Goal: Task Accomplishment & Management: Manage account settings

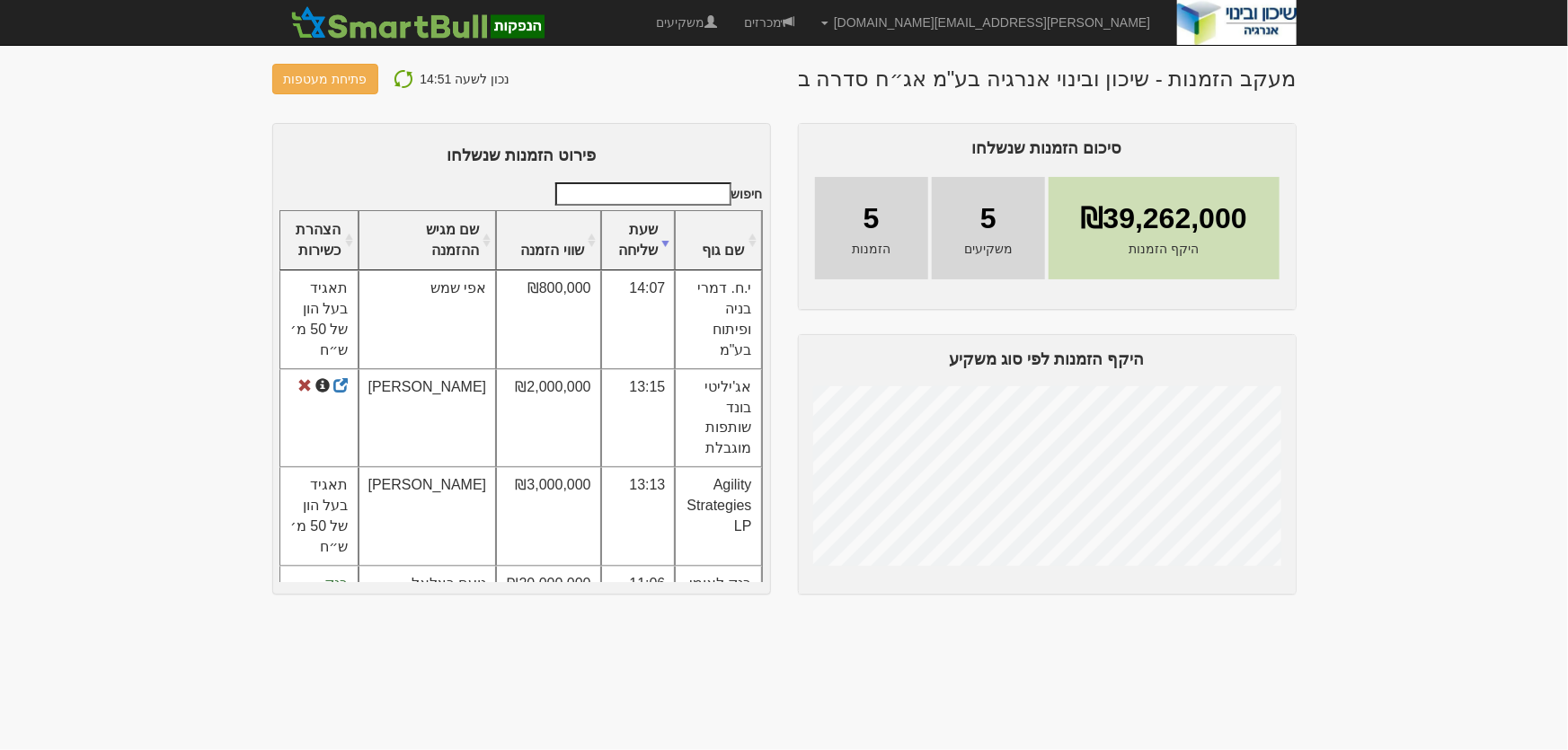
click at [388, 72] on button at bounding box center [403, 78] width 32 height 23
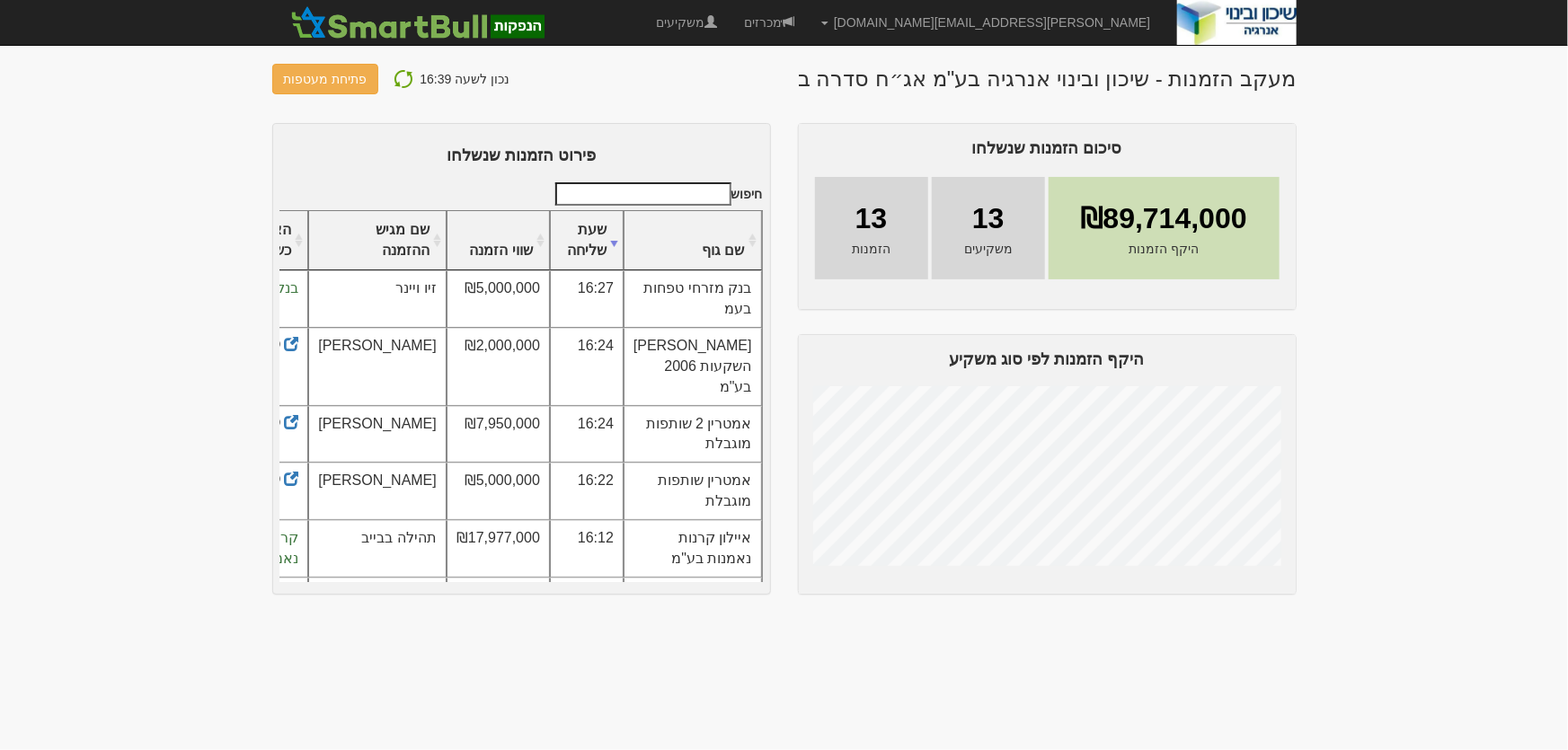
click at [396, 80] on img at bounding box center [402, 78] width 21 height 21
click at [403, 74] on img at bounding box center [402, 78] width 21 height 21
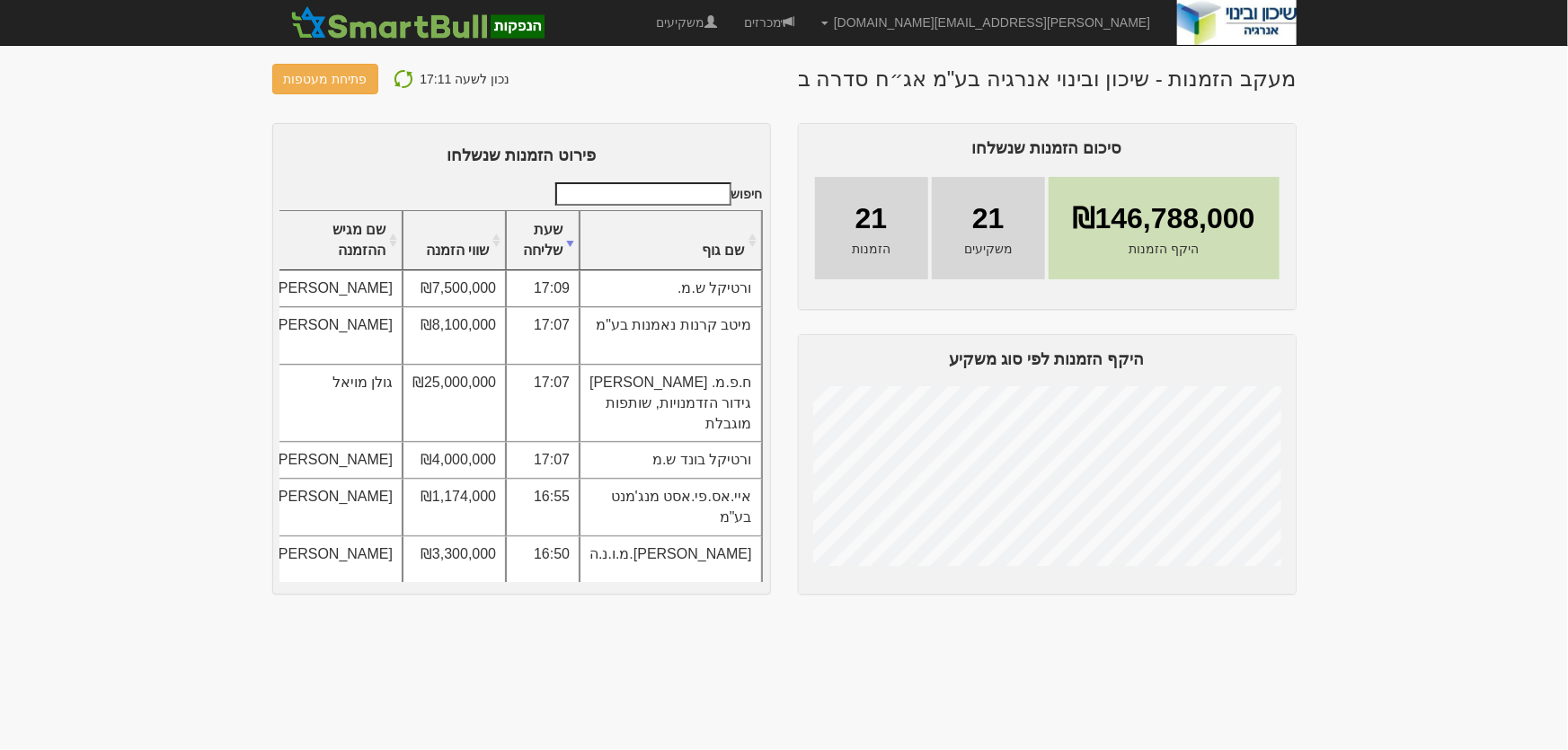
click at [407, 77] on img at bounding box center [402, 78] width 21 height 21
drag, startPoint x: 325, startPoint y: 84, endPoint x: 350, endPoint y: 124, distance: 47.2
click at [326, 83] on button "פתיחת מעטפות" at bounding box center [325, 78] width 107 height 30
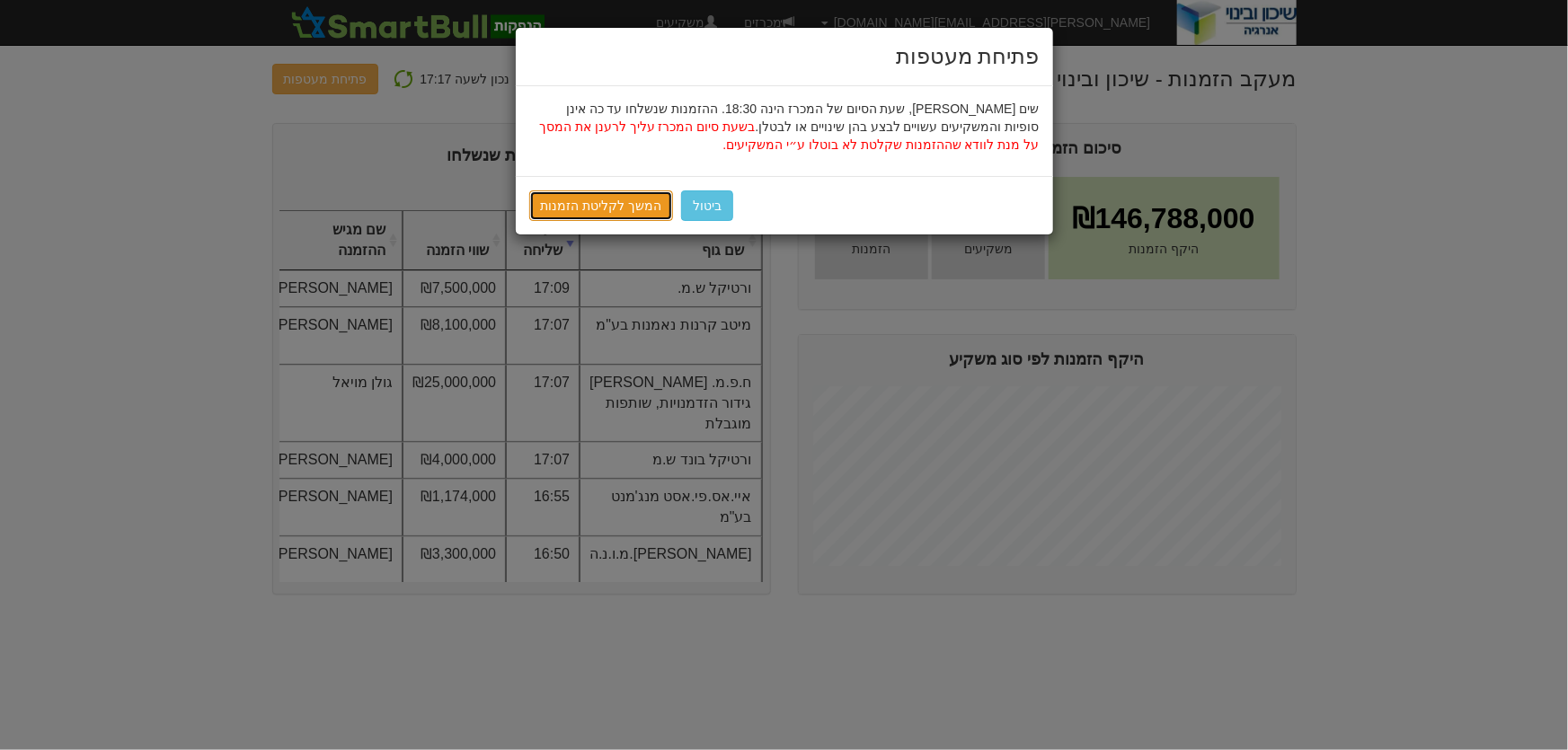
click at [620, 206] on link "המשך לקליטת הזמנות" at bounding box center [601, 205] width 144 height 30
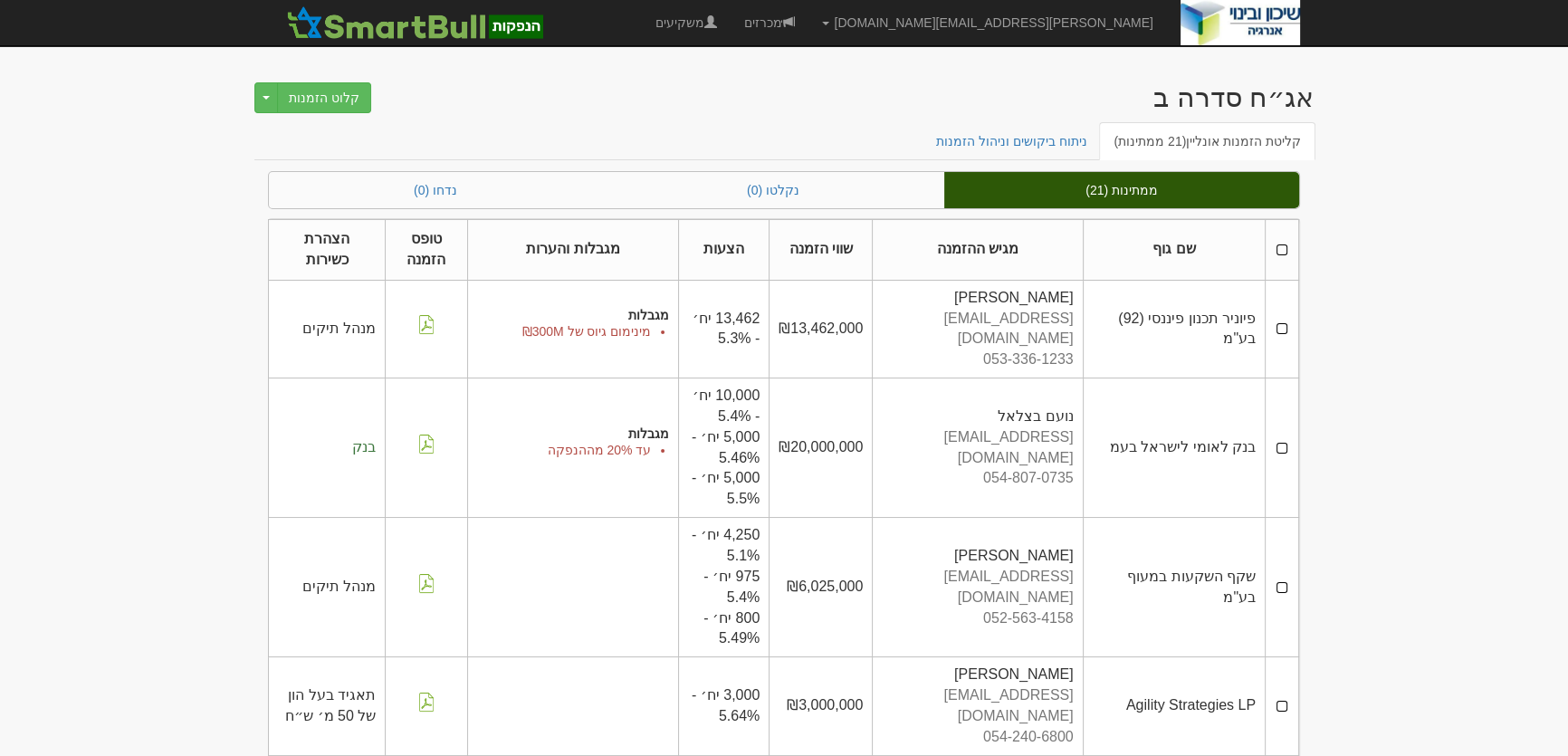
click at [1286, 248] on th at bounding box center [1282, 251] width 33 height 61
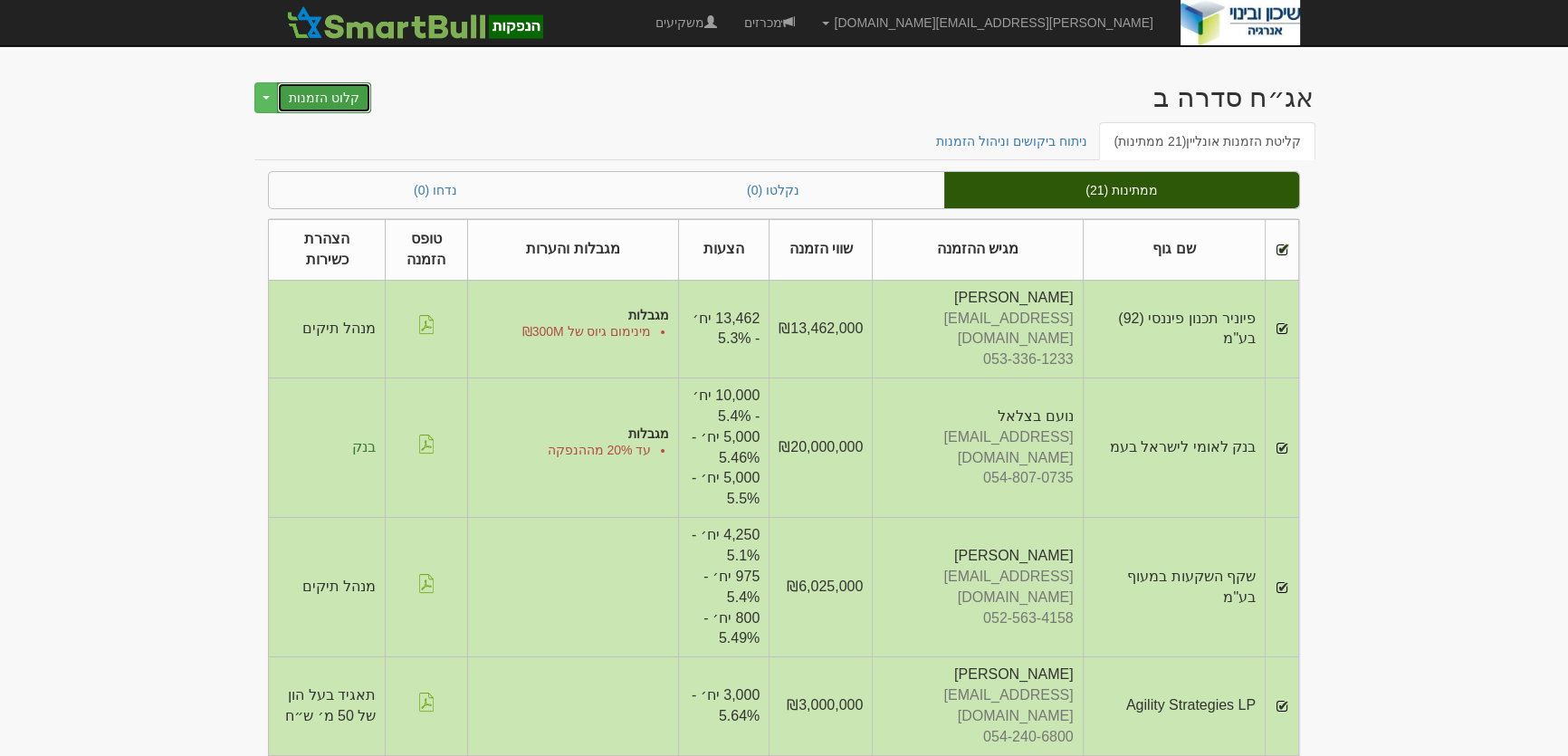
drag, startPoint x: 322, startPoint y: 99, endPoint x: 344, endPoint y: 118, distance: 29.1
click at [326, 96] on button "קלוט הזמנות" at bounding box center [324, 97] width 94 height 31
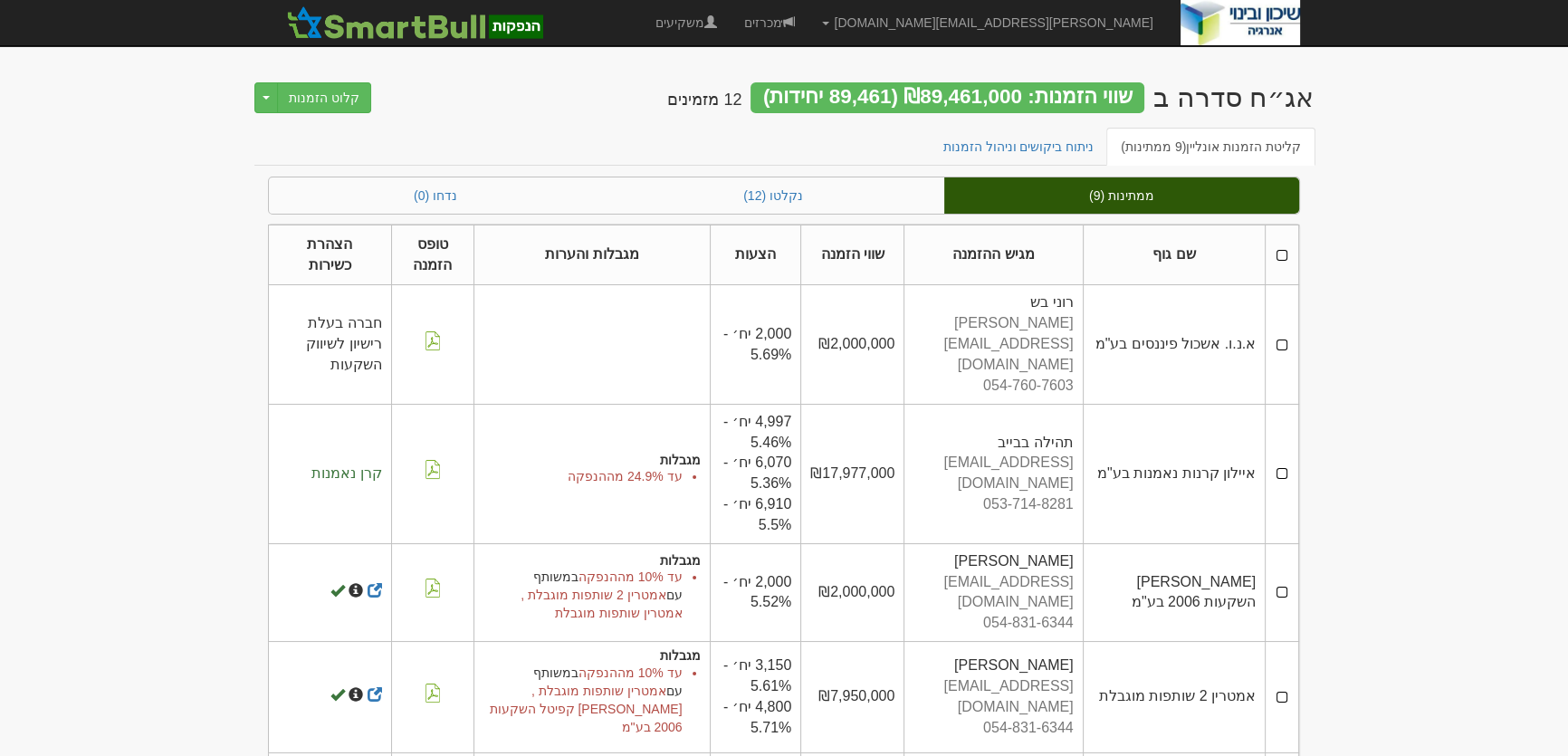
click at [1278, 257] on th at bounding box center [1282, 255] width 33 height 61
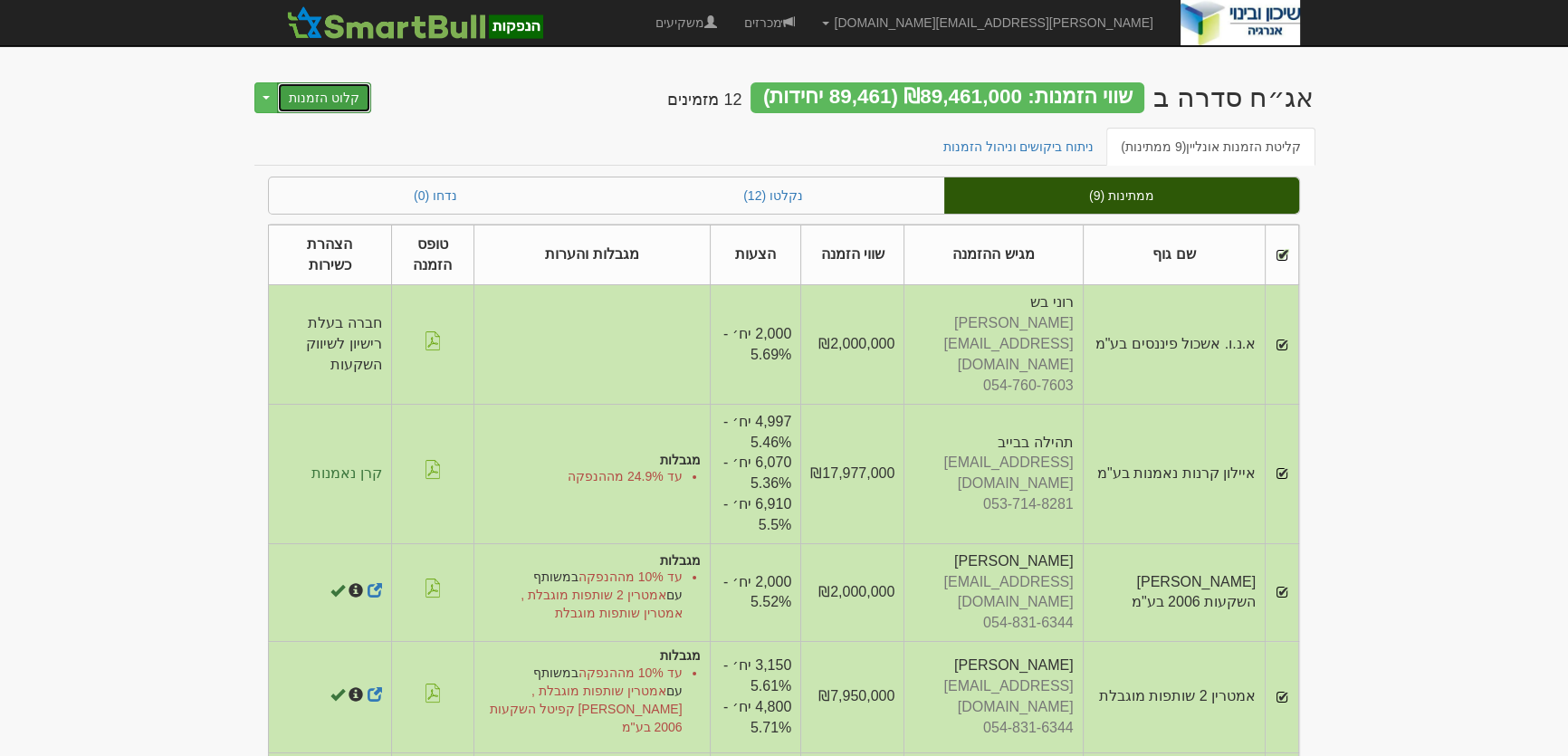
click at [317, 97] on button "קלוט הזמנות" at bounding box center [324, 97] width 94 height 31
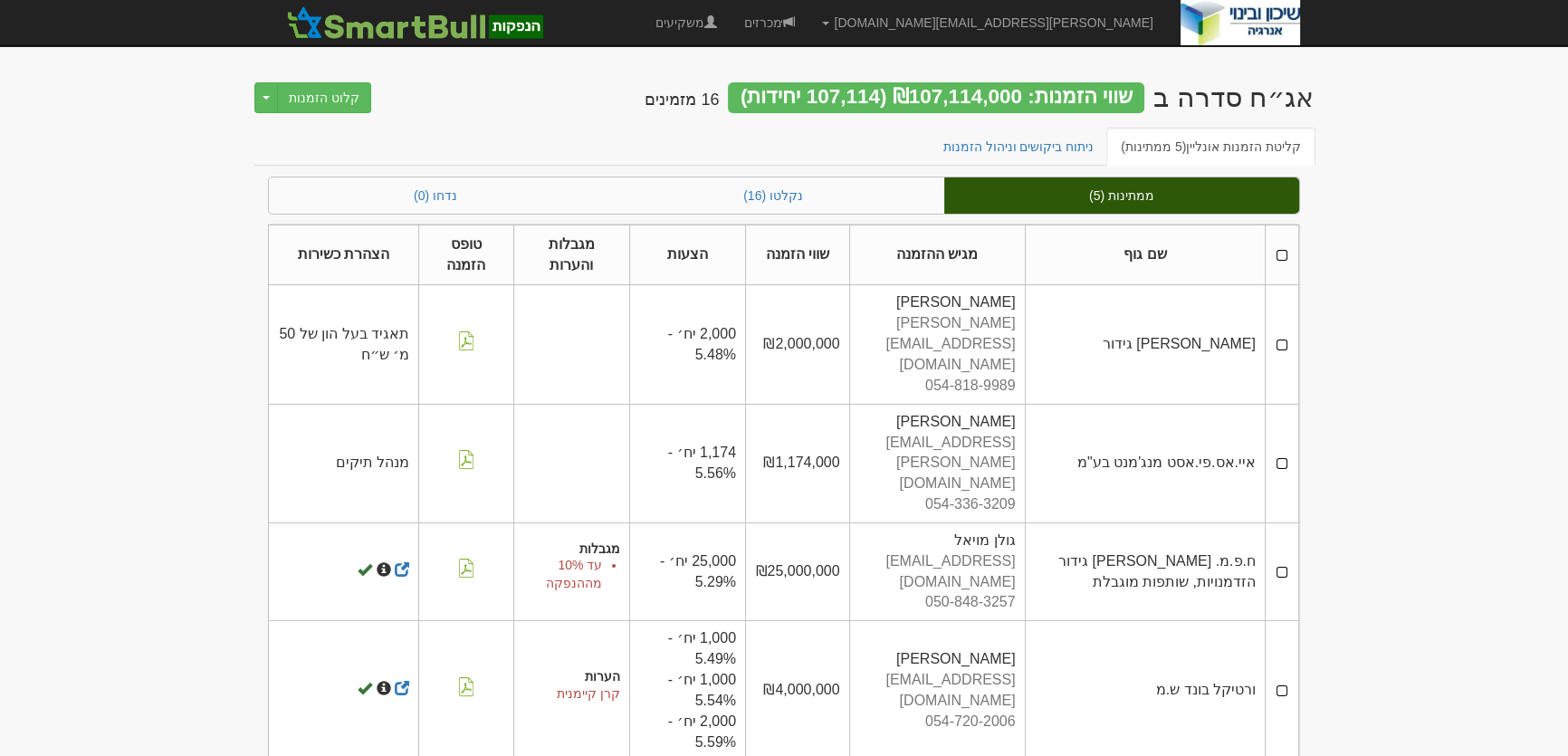
click at [1286, 254] on th at bounding box center [1281, 255] width 33 height 61
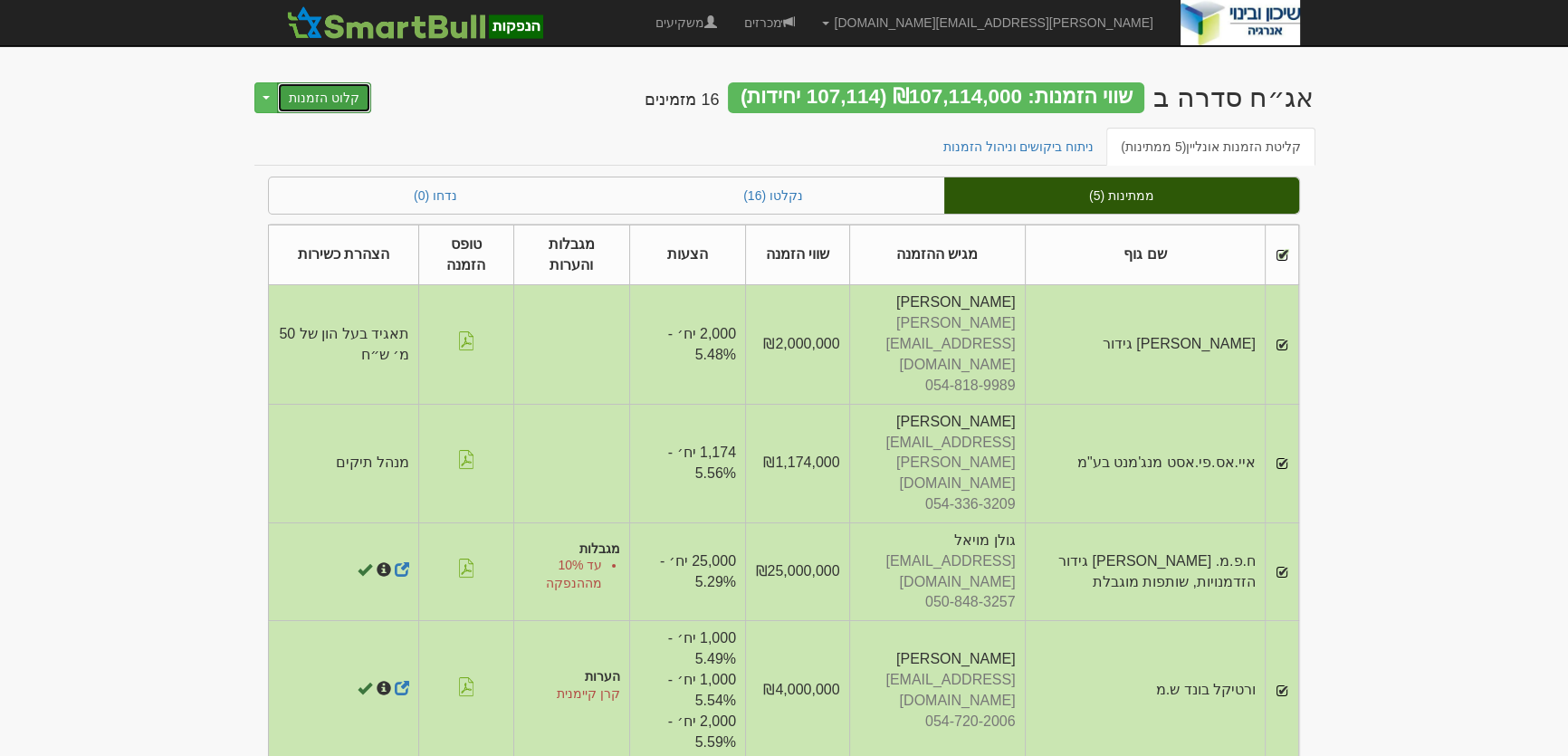
click at [309, 96] on button "קלוט הזמנות" at bounding box center [324, 97] width 94 height 31
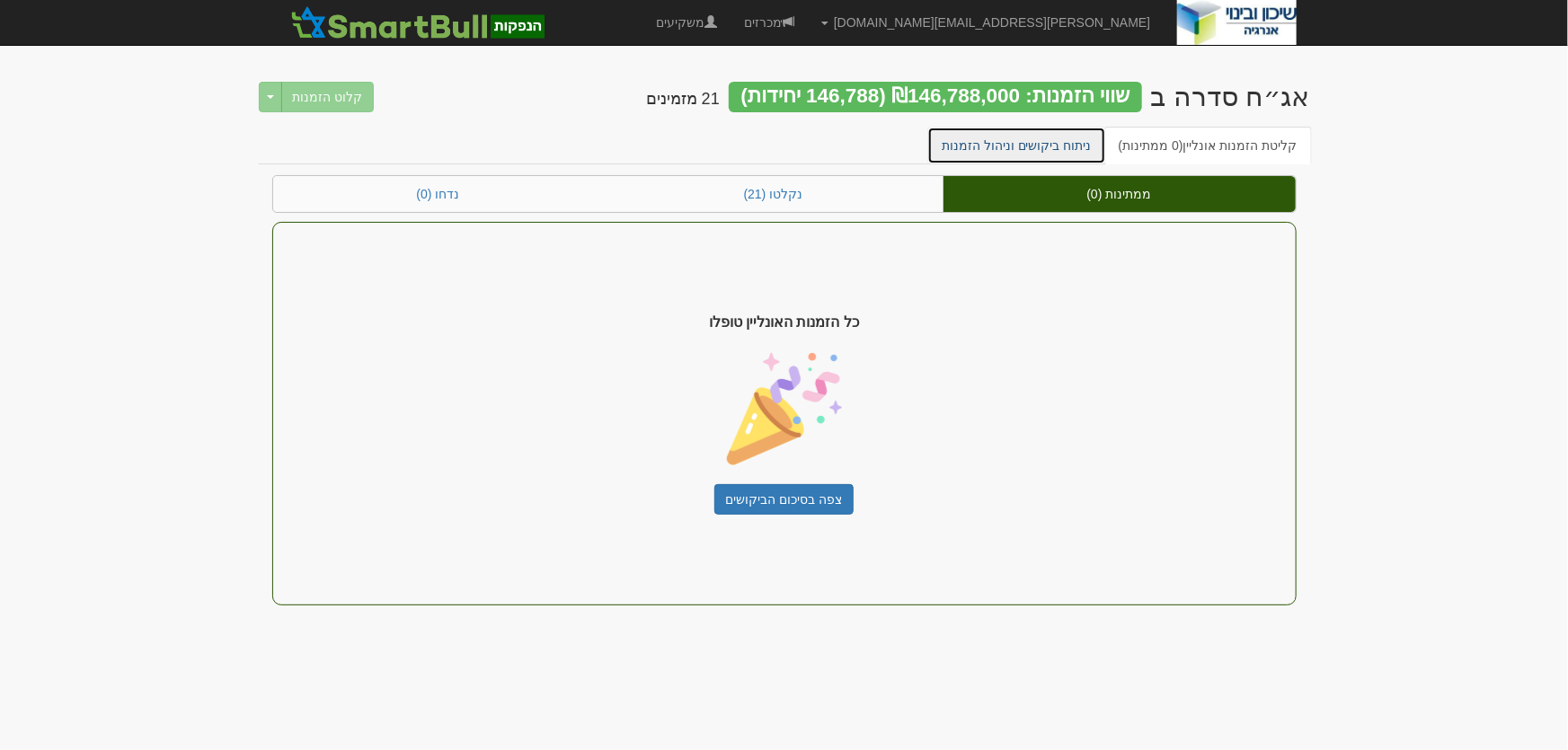
click at [1033, 144] on link "ניתוח ביקושים וניהול הזמנות" at bounding box center [1016, 145] width 179 height 38
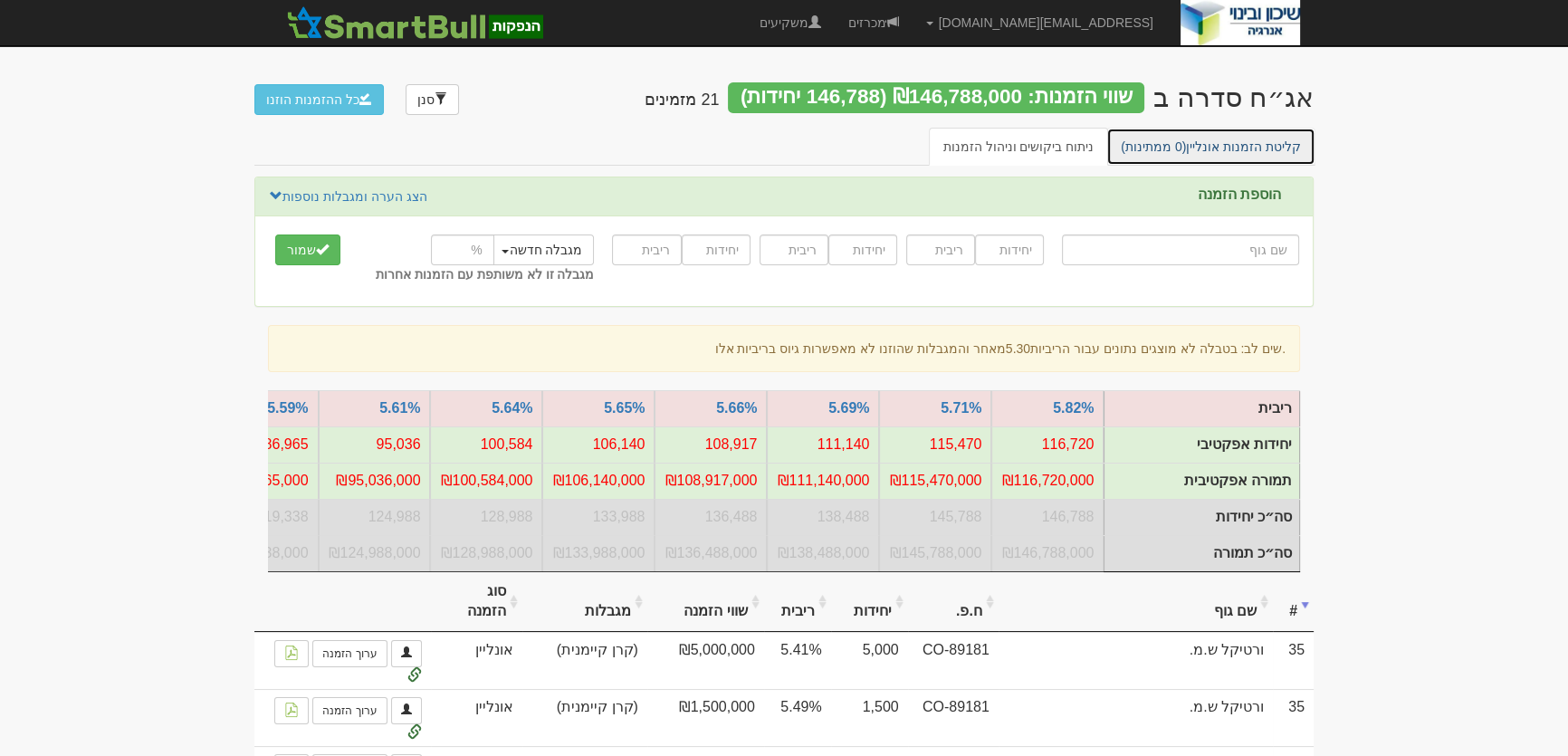
drag, startPoint x: 1198, startPoint y: 149, endPoint x: 1240, endPoint y: 151, distance: 42.0
click at [1199, 148] on link "קליטת הזמנות אונליין (0 ממתינות)" at bounding box center [1211, 146] width 209 height 38
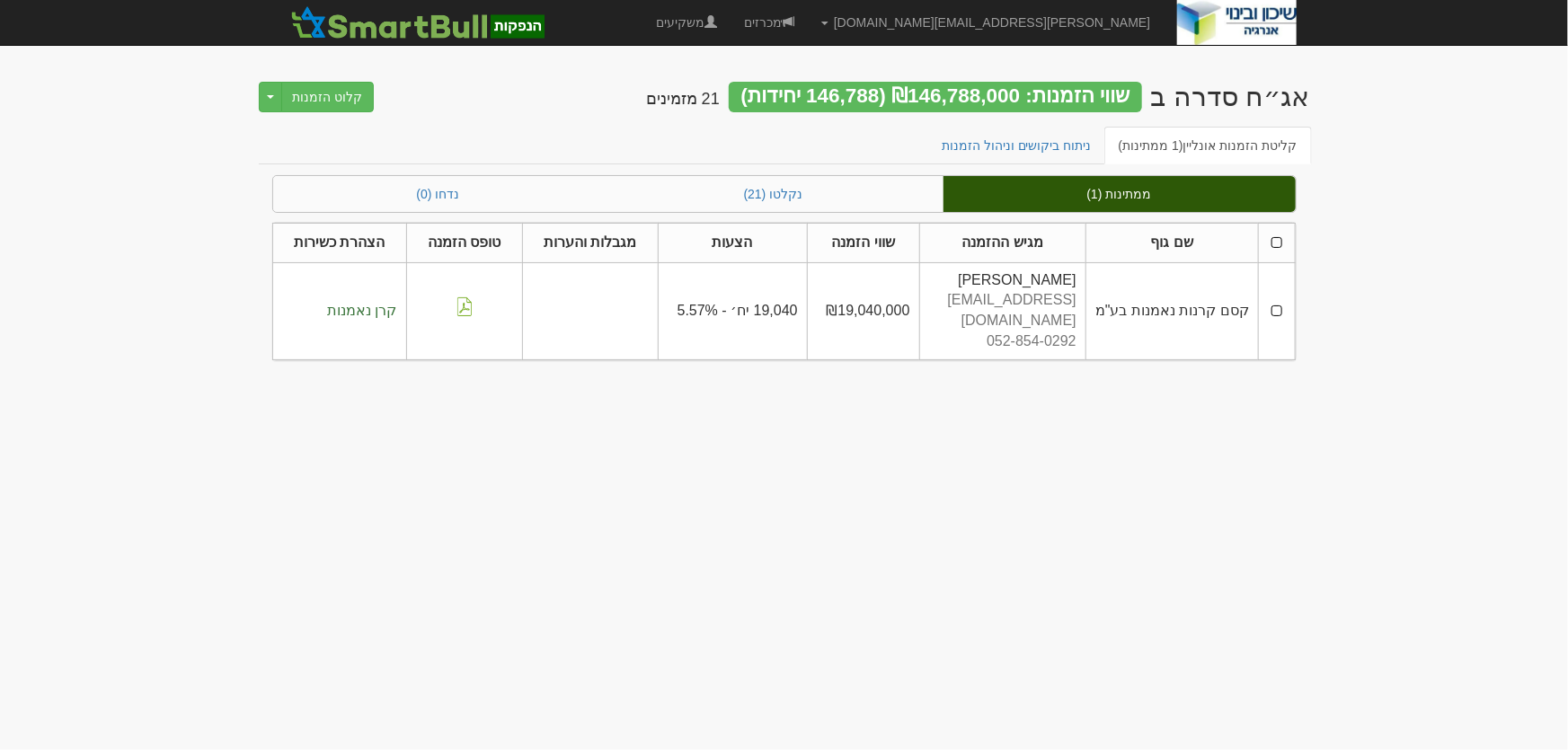
drag, startPoint x: 1280, startPoint y: 241, endPoint x: 1274, endPoint y: 253, distance: 13.4
click at [1280, 241] on th at bounding box center [1276, 242] width 36 height 39
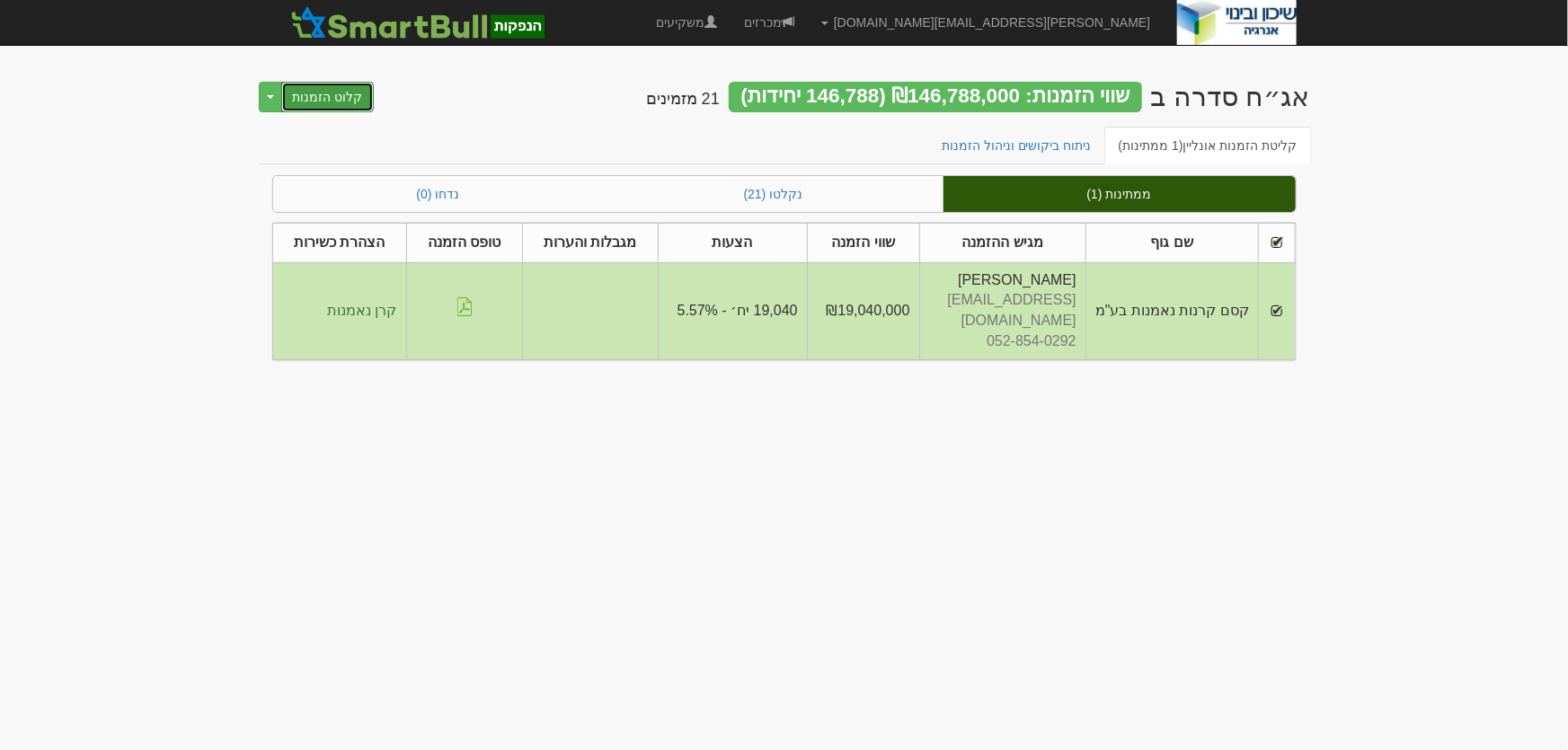
click at [320, 91] on button "קלוט הזמנות" at bounding box center [328, 96] width 94 height 30
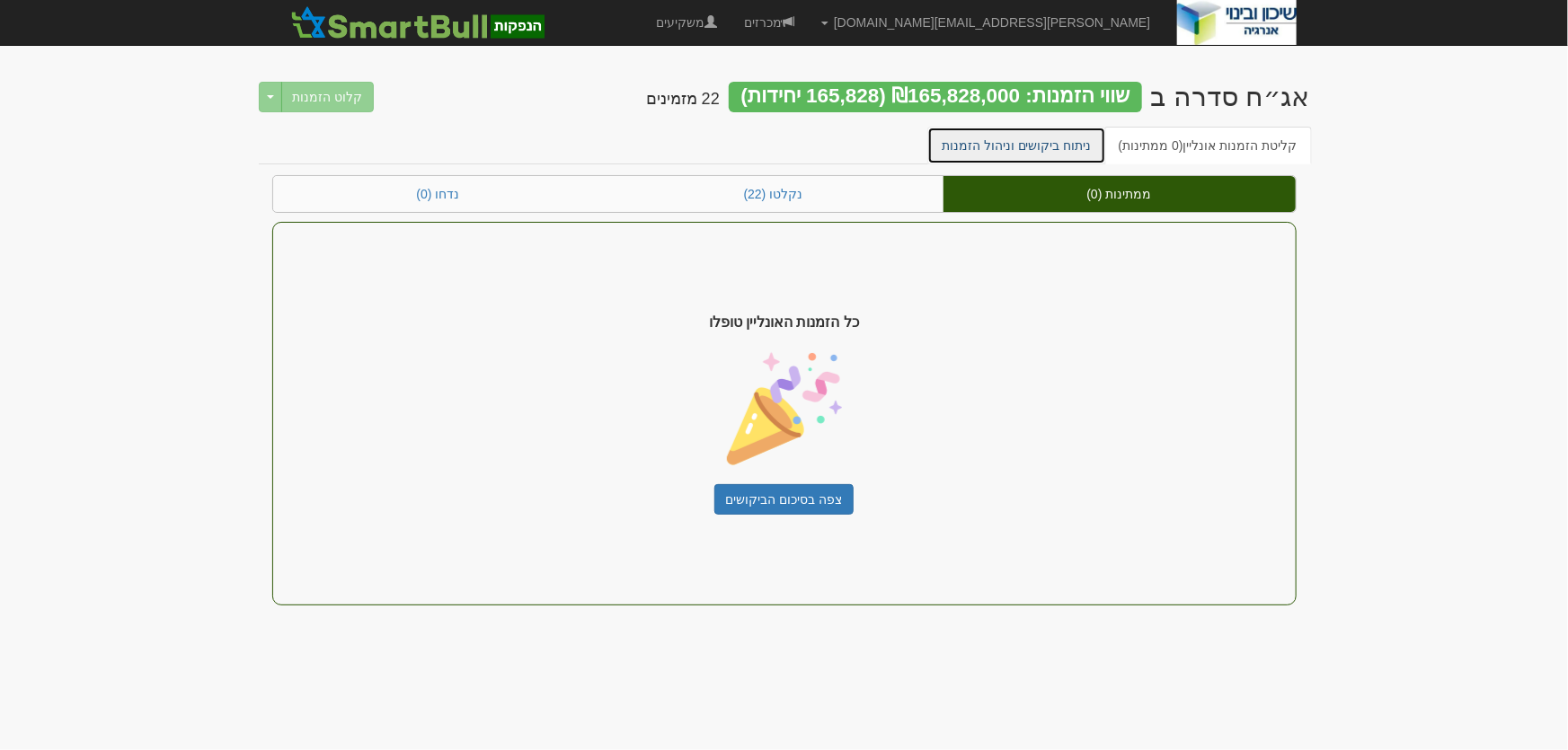
drag, startPoint x: 1062, startPoint y: 147, endPoint x: 1077, endPoint y: 167, distance: 25.0
click at [1063, 146] on link "ניתוח ביקושים וניהול הזמנות" at bounding box center [1016, 145] width 179 height 38
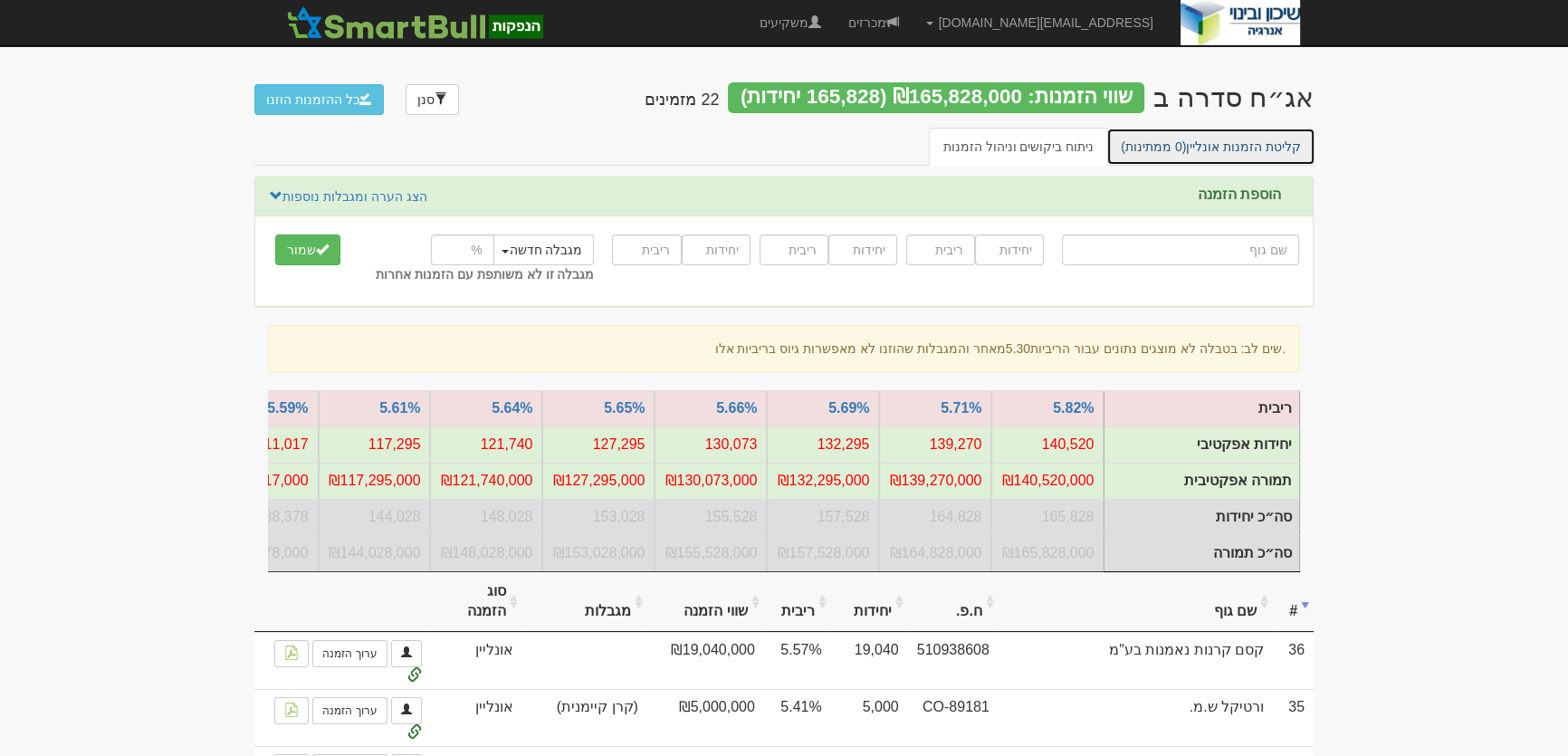
click at [1298, 148] on link "קליטת הזמנות אונליין (0 ממתינות)" at bounding box center [1211, 146] width 209 height 38
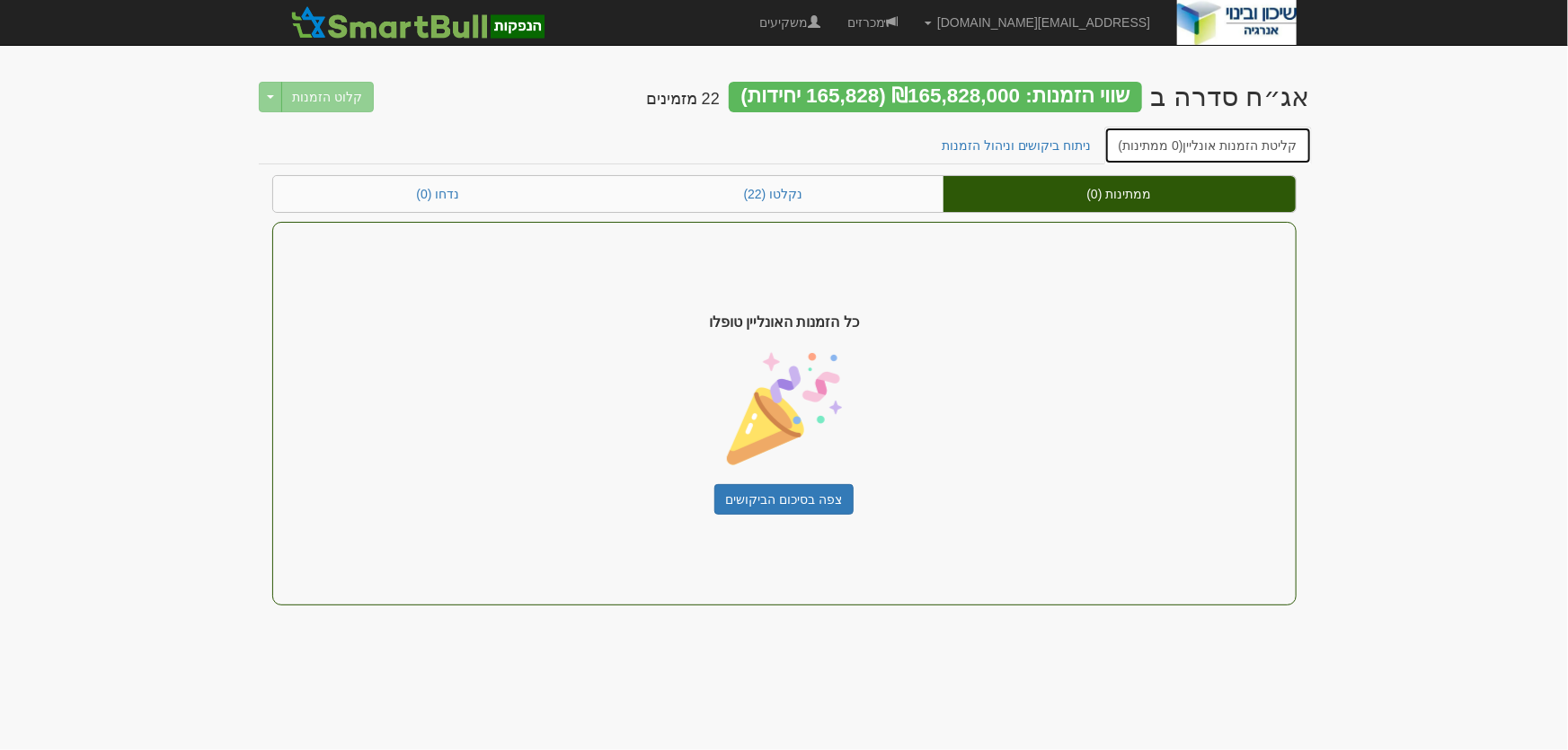
click at [1224, 152] on link "קליטת הזמנות אונליין (0 ממתינות)" at bounding box center [1208, 145] width 208 height 38
click at [1202, 149] on link "קליטת הזמנות אונליין (0 ממתינות)" at bounding box center [1208, 145] width 208 height 38
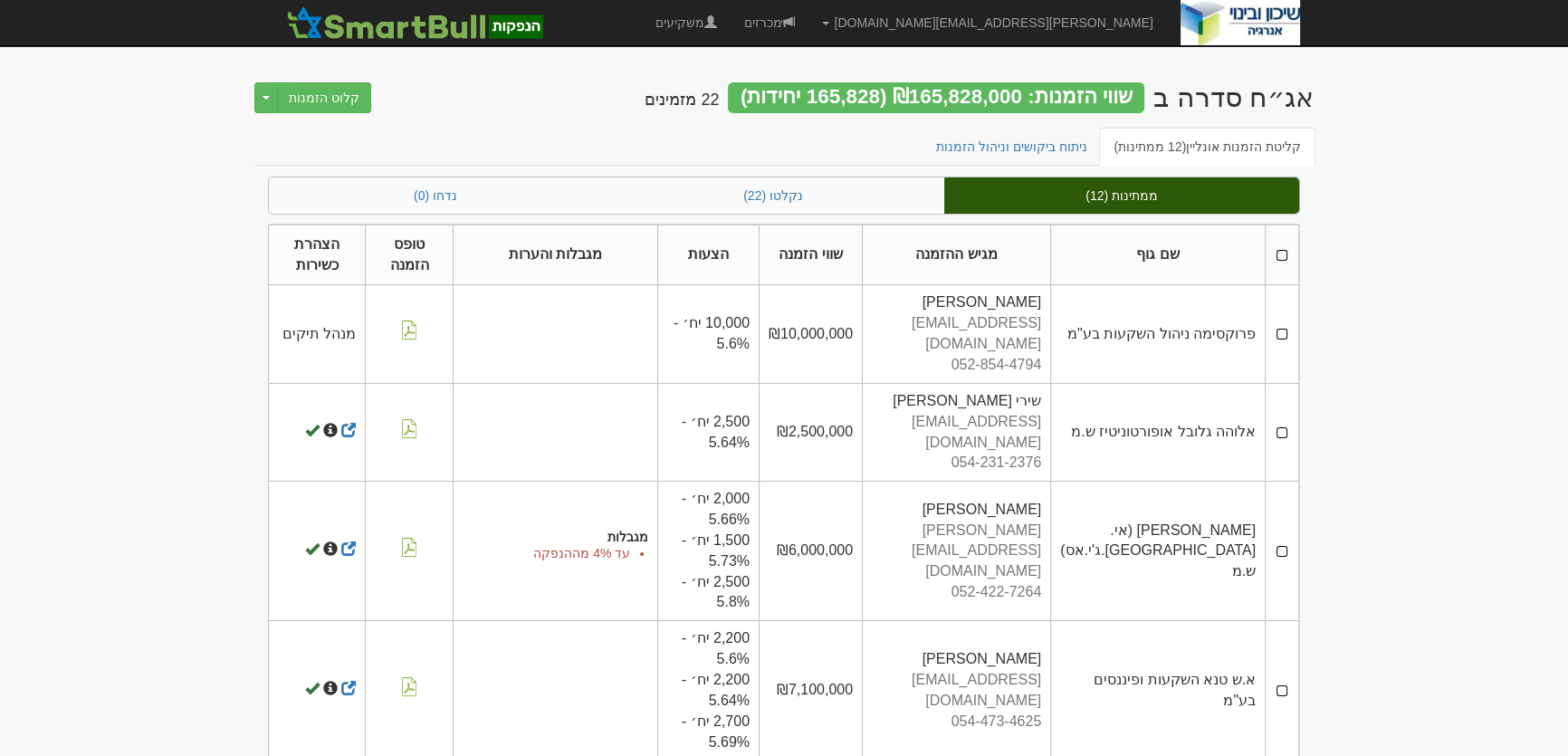
click at [1283, 249] on th at bounding box center [1282, 255] width 33 height 61
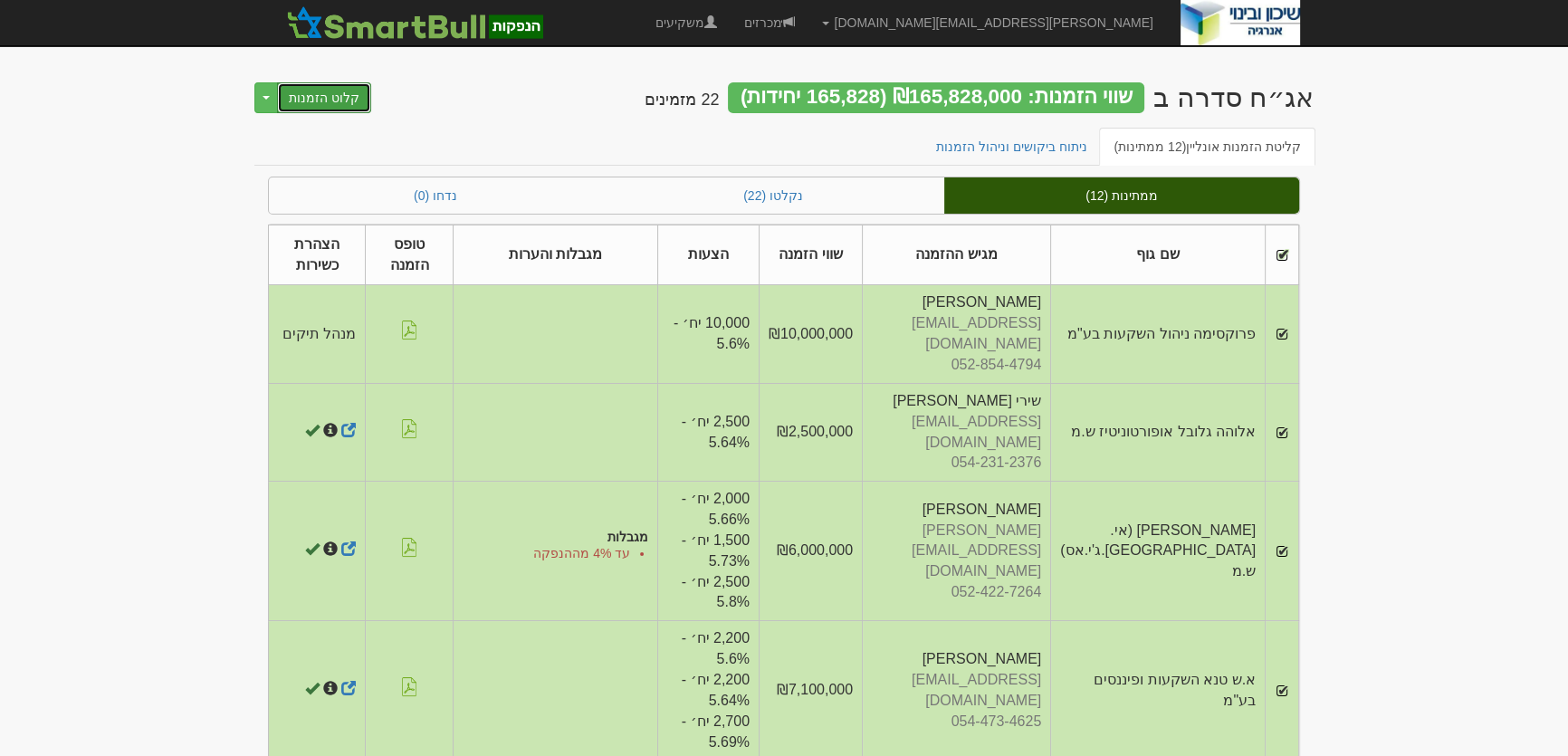
click at [315, 98] on button "קלוט הזמנות" at bounding box center [324, 97] width 94 height 31
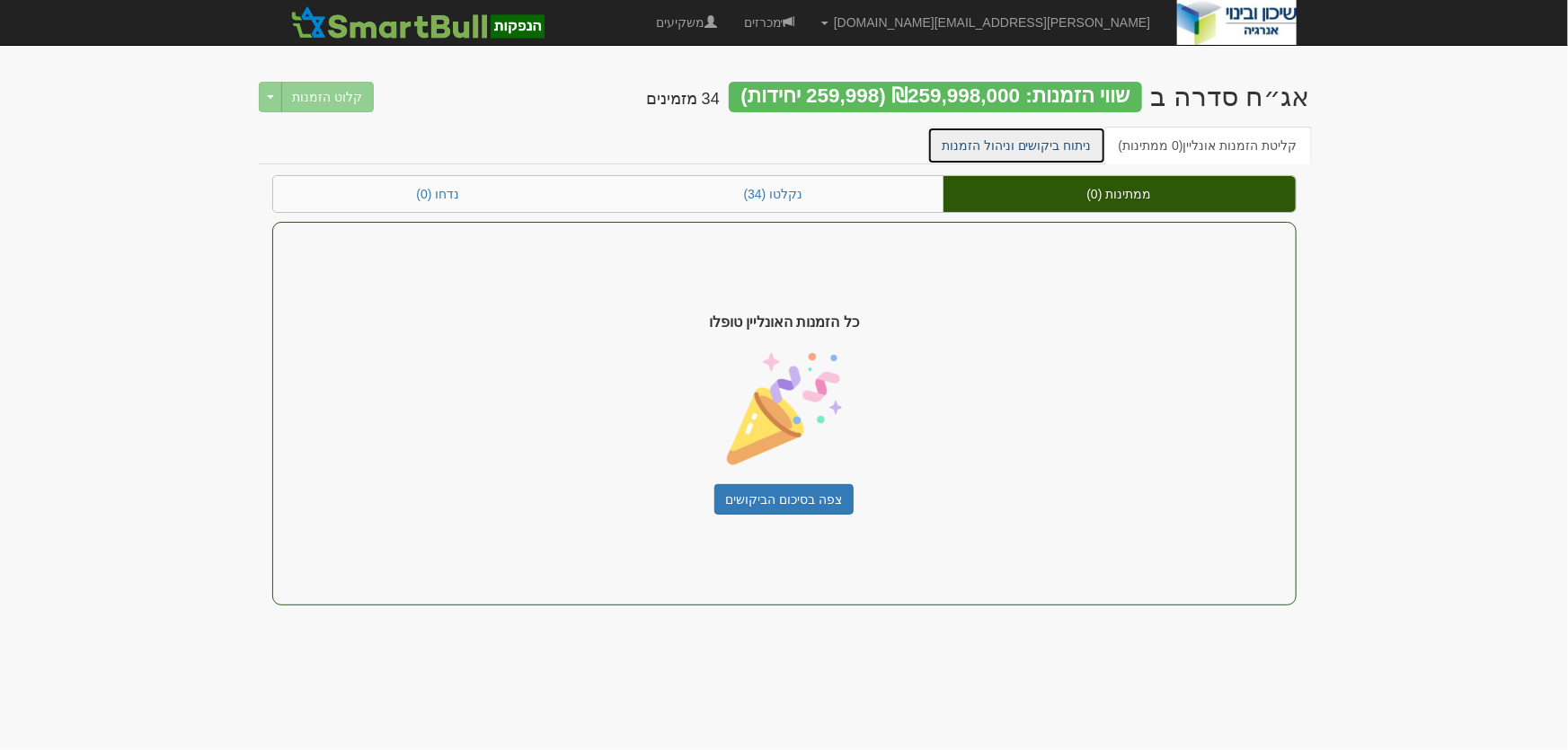
click at [1006, 139] on link "ניתוח ביקושים וניהול הזמנות" at bounding box center [1016, 145] width 179 height 38
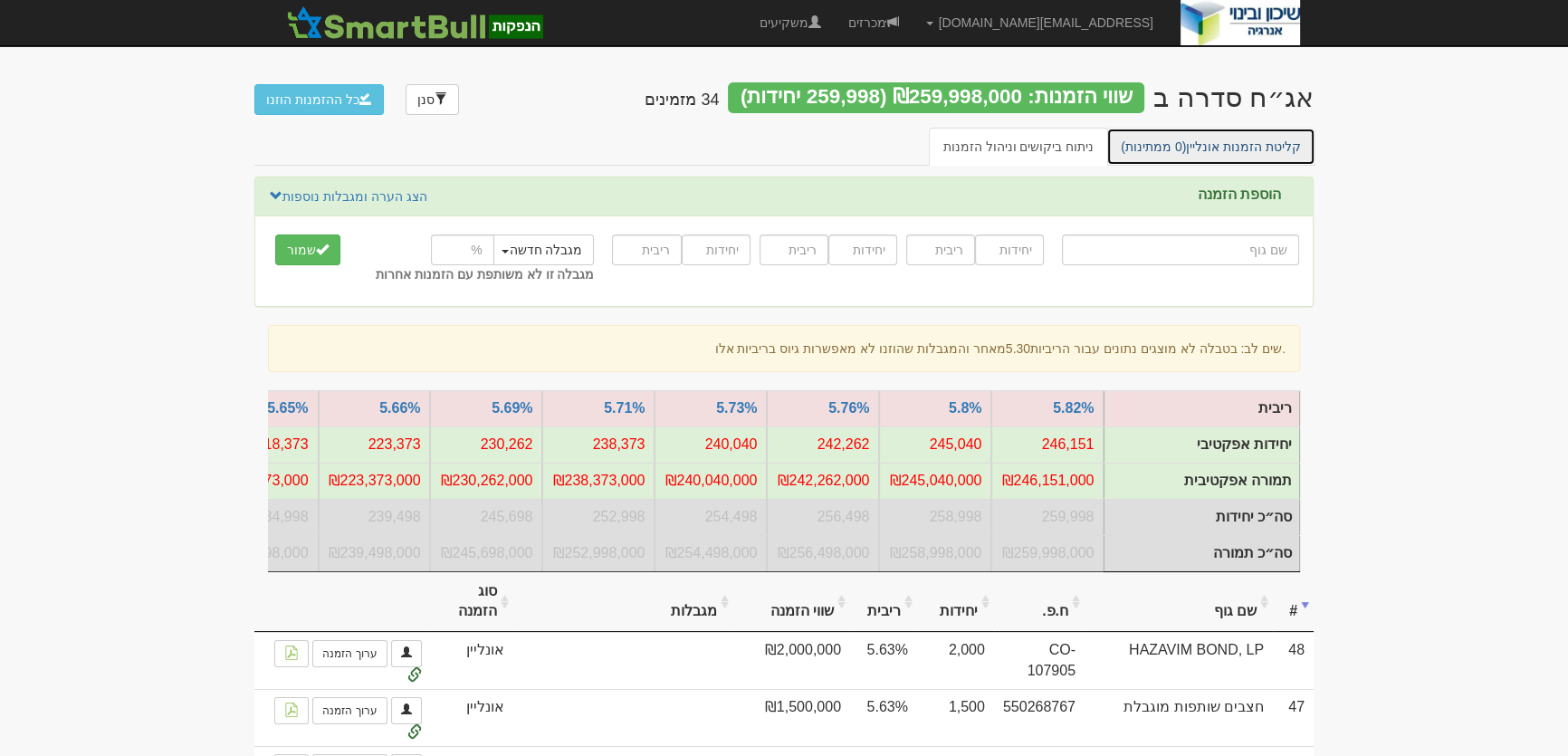
click at [1242, 143] on link "קליטת הזמנות אונליין (0 ממתינות)" at bounding box center [1211, 146] width 209 height 38
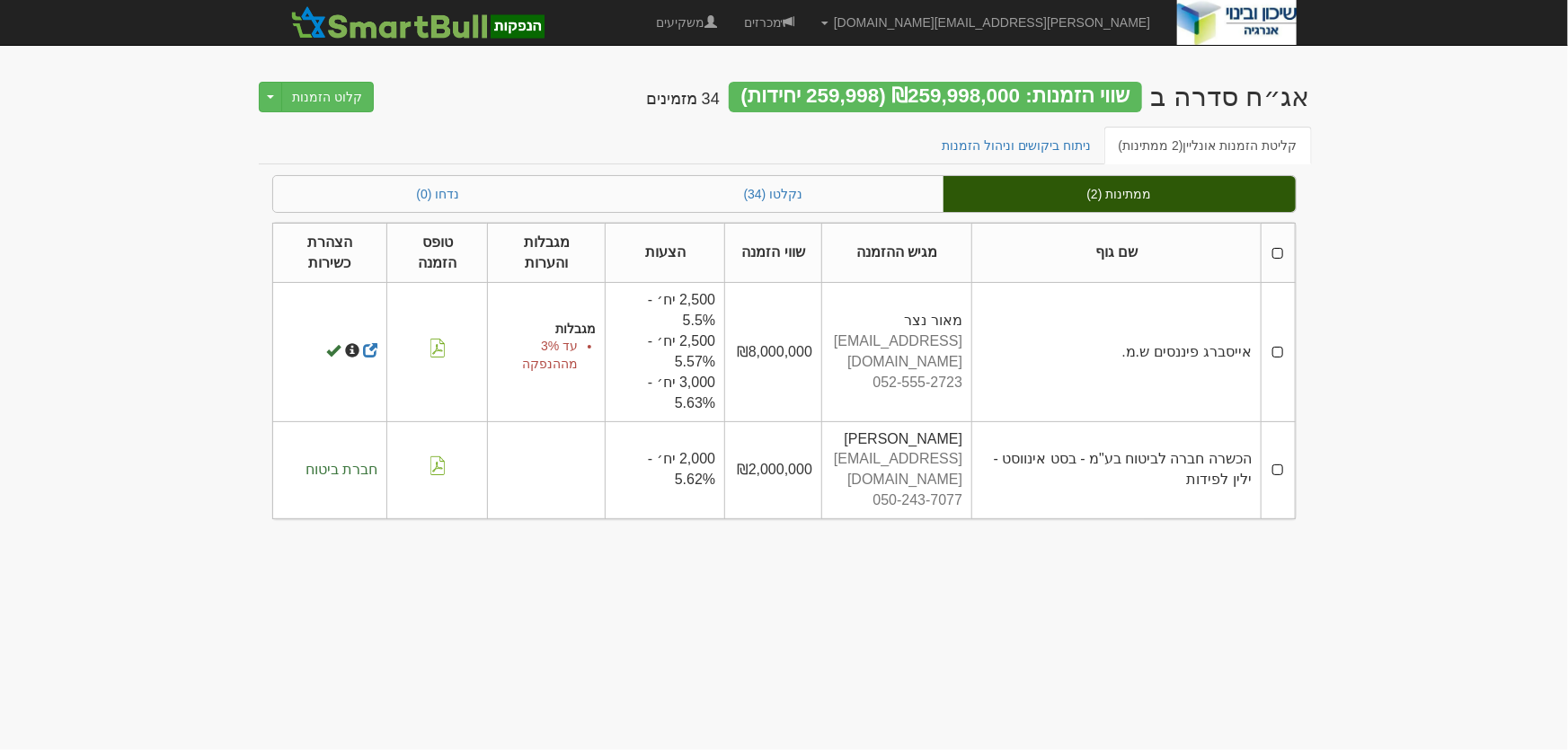
click at [1279, 253] on th at bounding box center [1278, 253] width 33 height 61
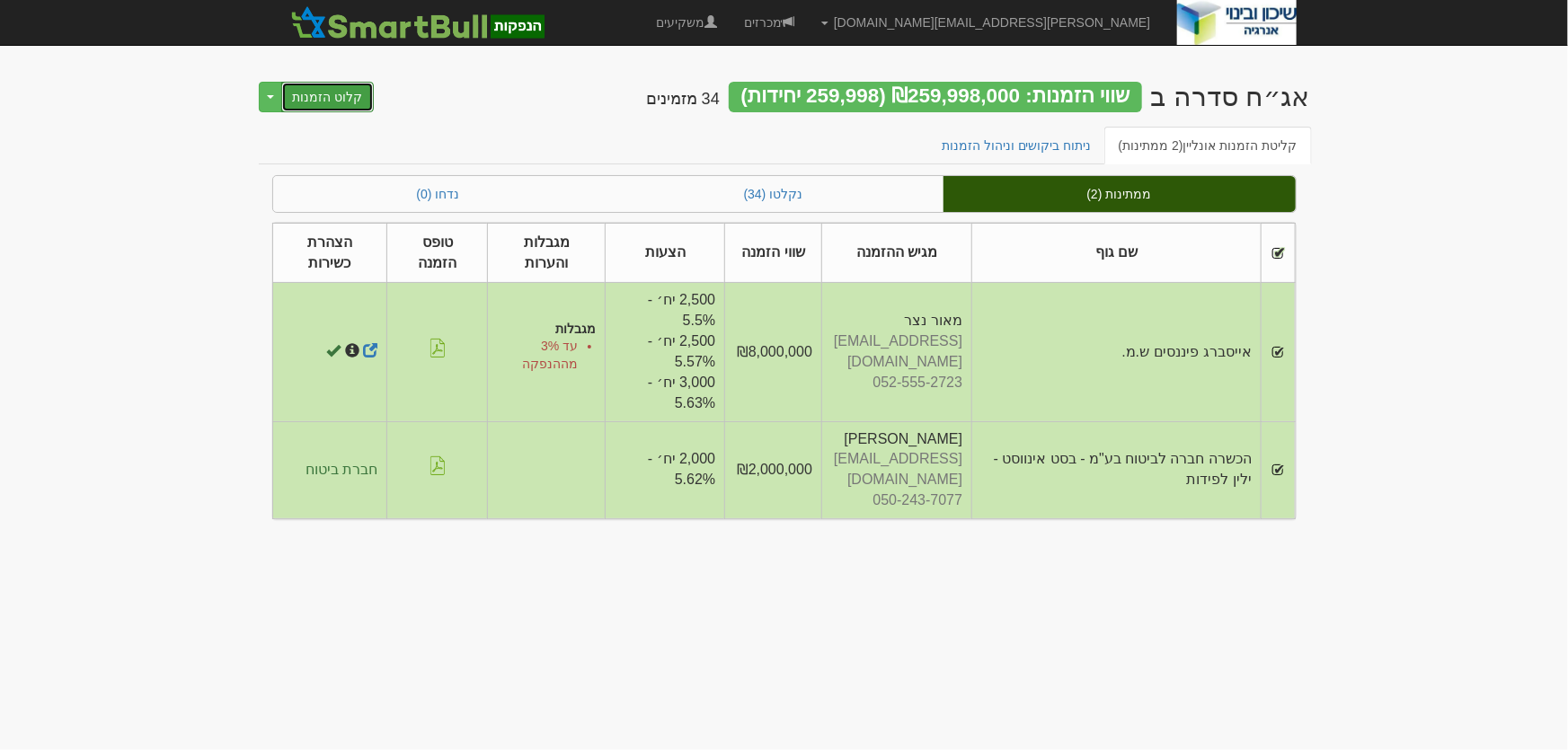
click at [322, 98] on button "קלוט הזמנות" at bounding box center [328, 96] width 94 height 30
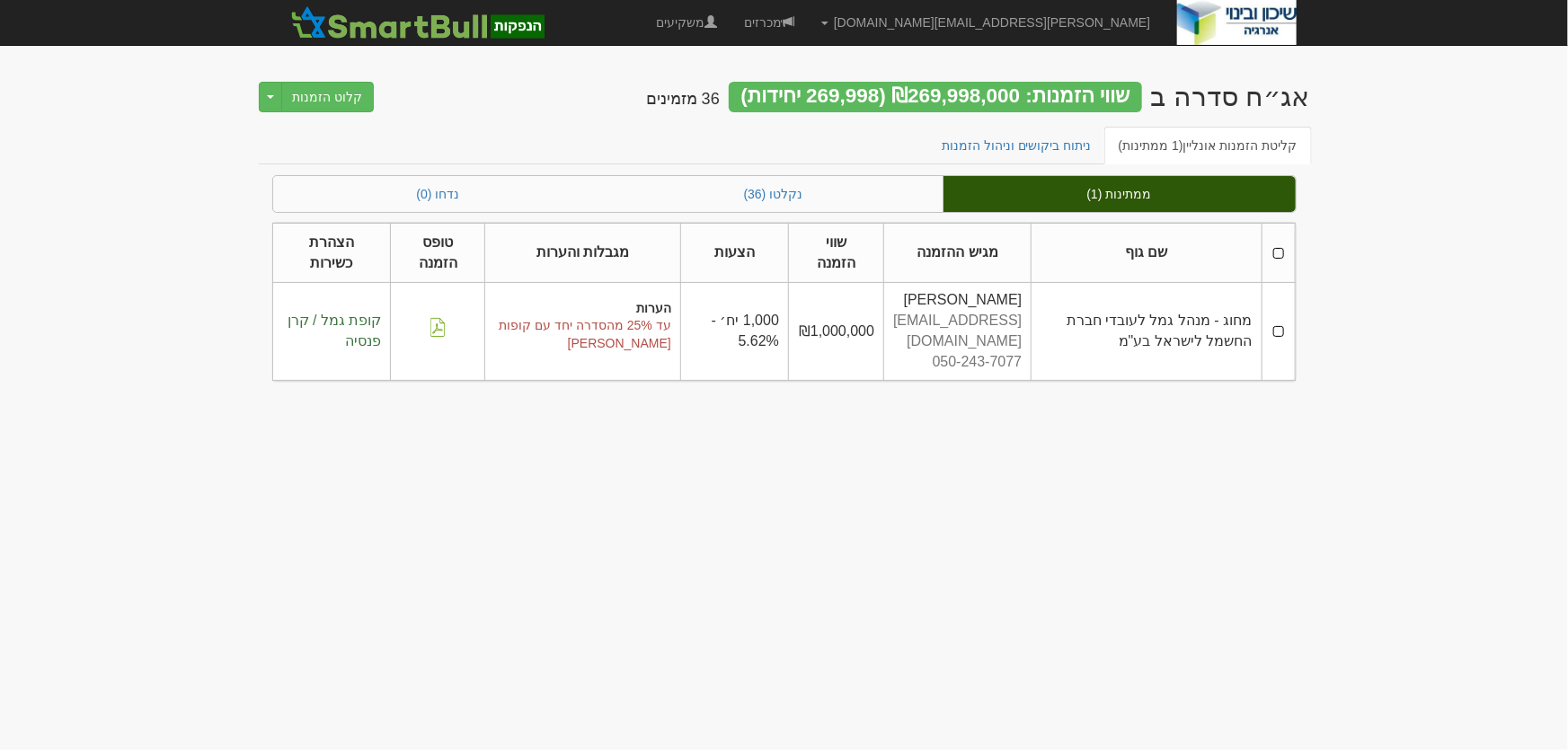
click at [1279, 250] on th at bounding box center [1278, 253] width 33 height 61
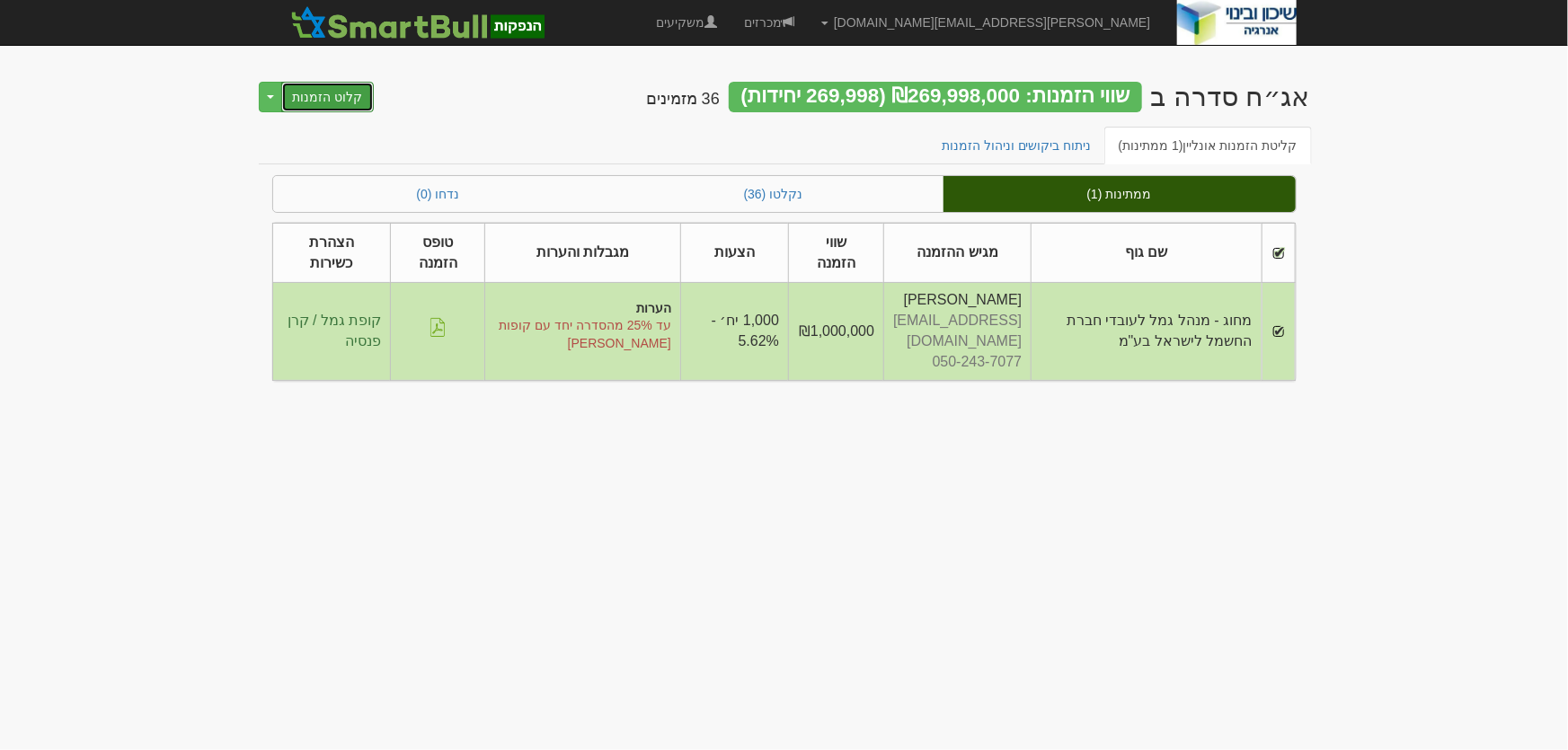
click at [335, 93] on button "קלוט הזמנות" at bounding box center [328, 96] width 94 height 30
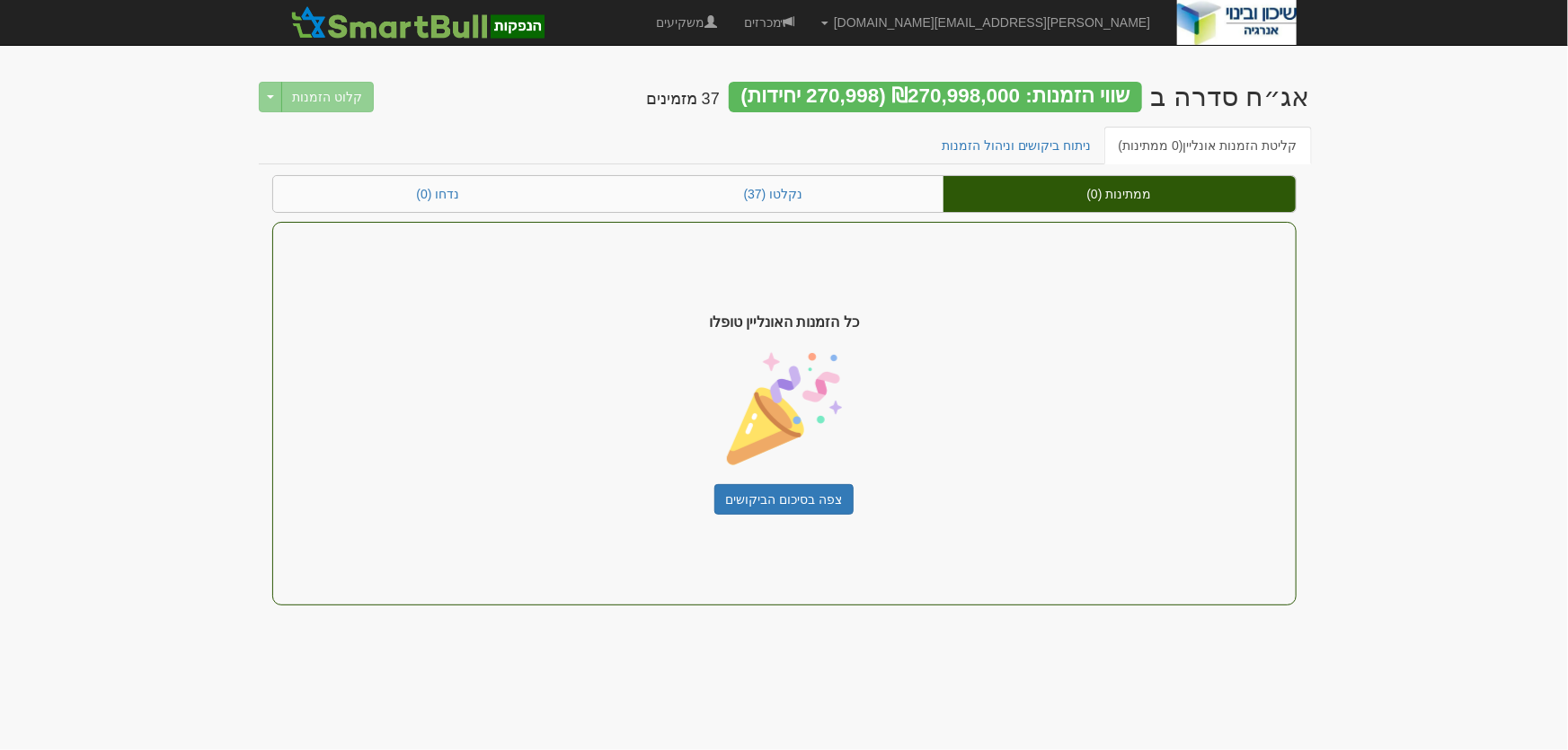
click at [1043, 123] on div "אג״ח סדרה ב שווי הזמנות: ₪270,998,000 (270,998 יחידות) 37 מזמינים קלוט הזמנות T…" at bounding box center [784, 95] width 1051 height 62
click at [1042, 145] on link "ניתוח ביקושים וניהול הזמנות" at bounding box center [1016, 145] width 179 height 38
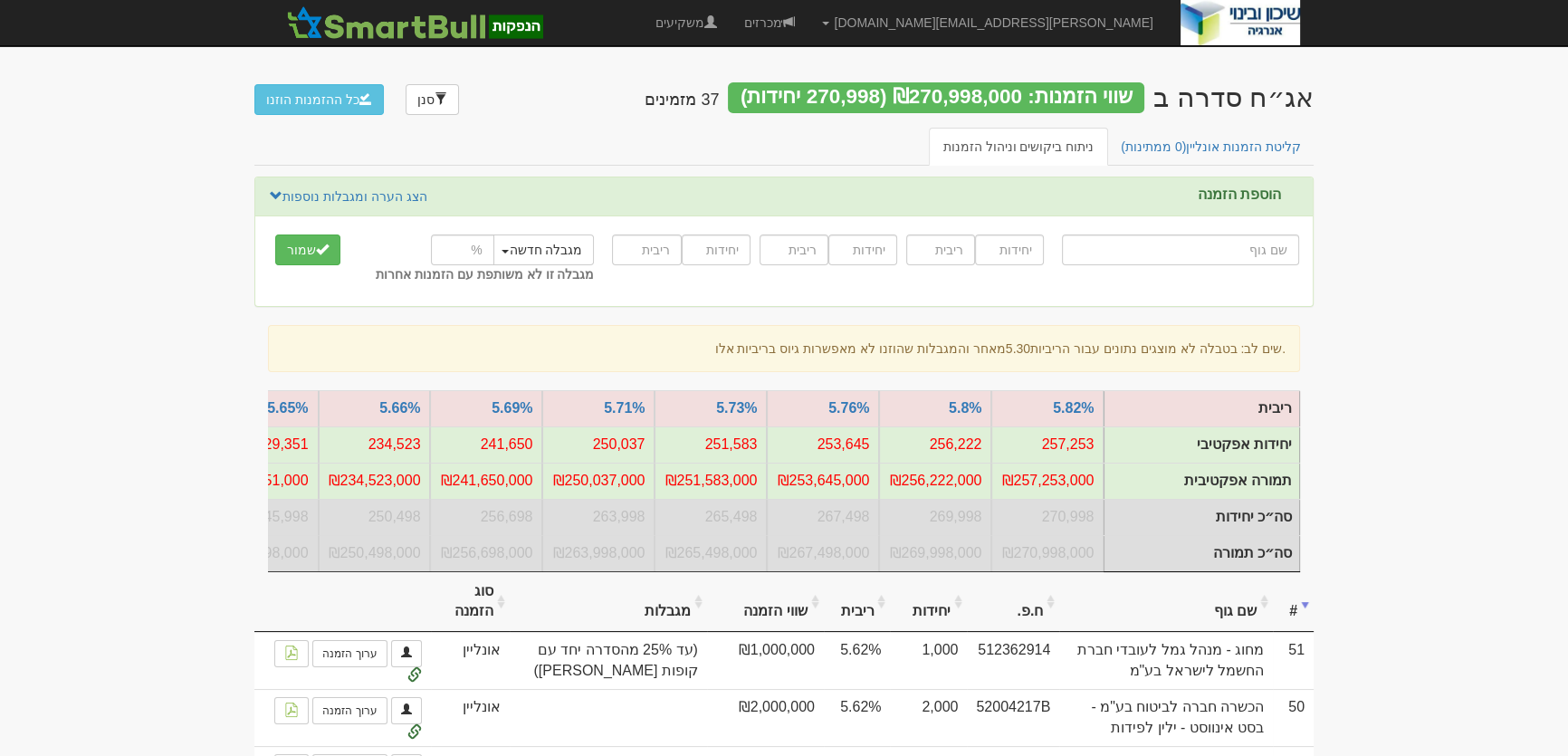
click at [1223, 622] on th "שם גוף" at bounding box center [1165, 602] width 214 height 61
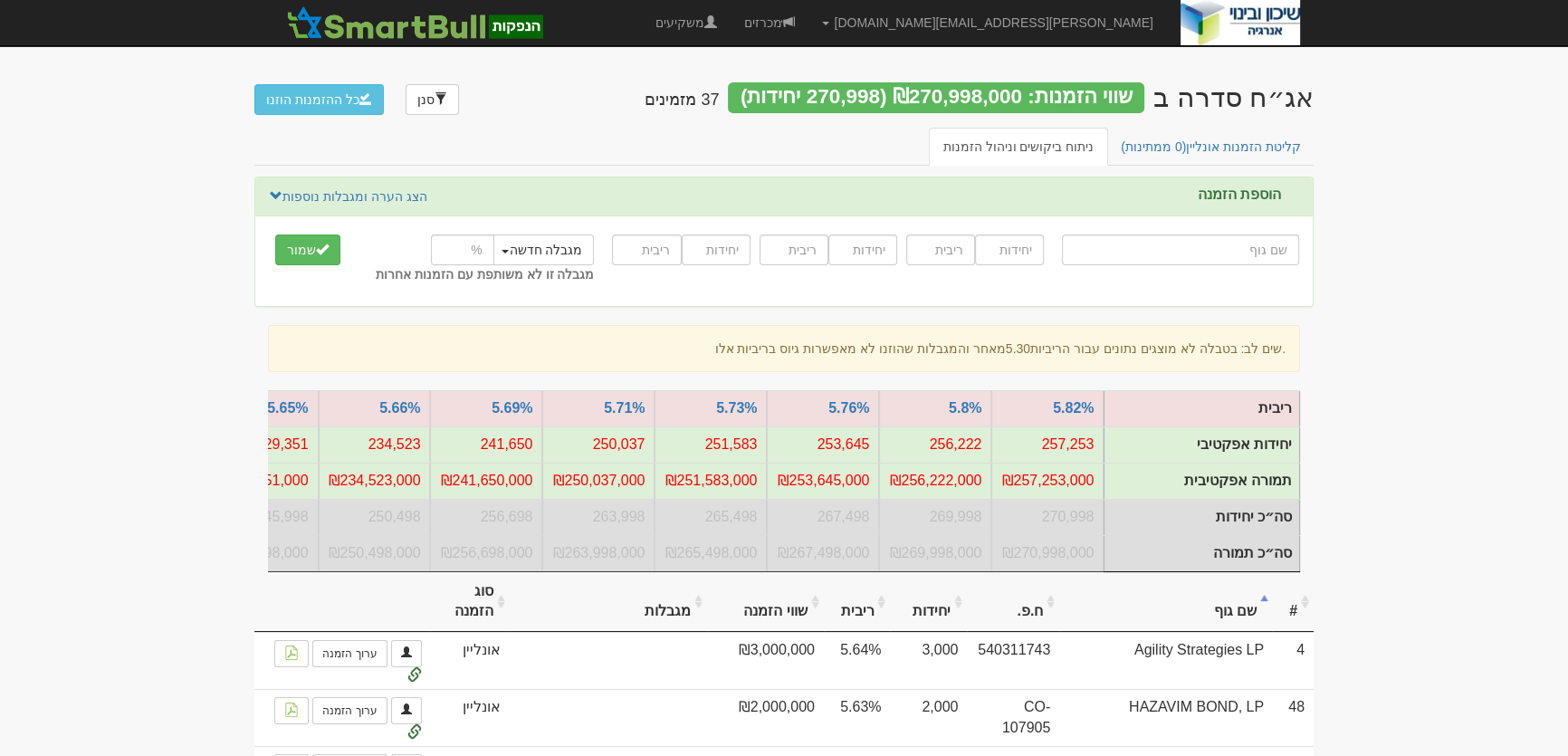
click at [1291, 618] on th "#" at bounding box center [1293, 602] width 41 height 61
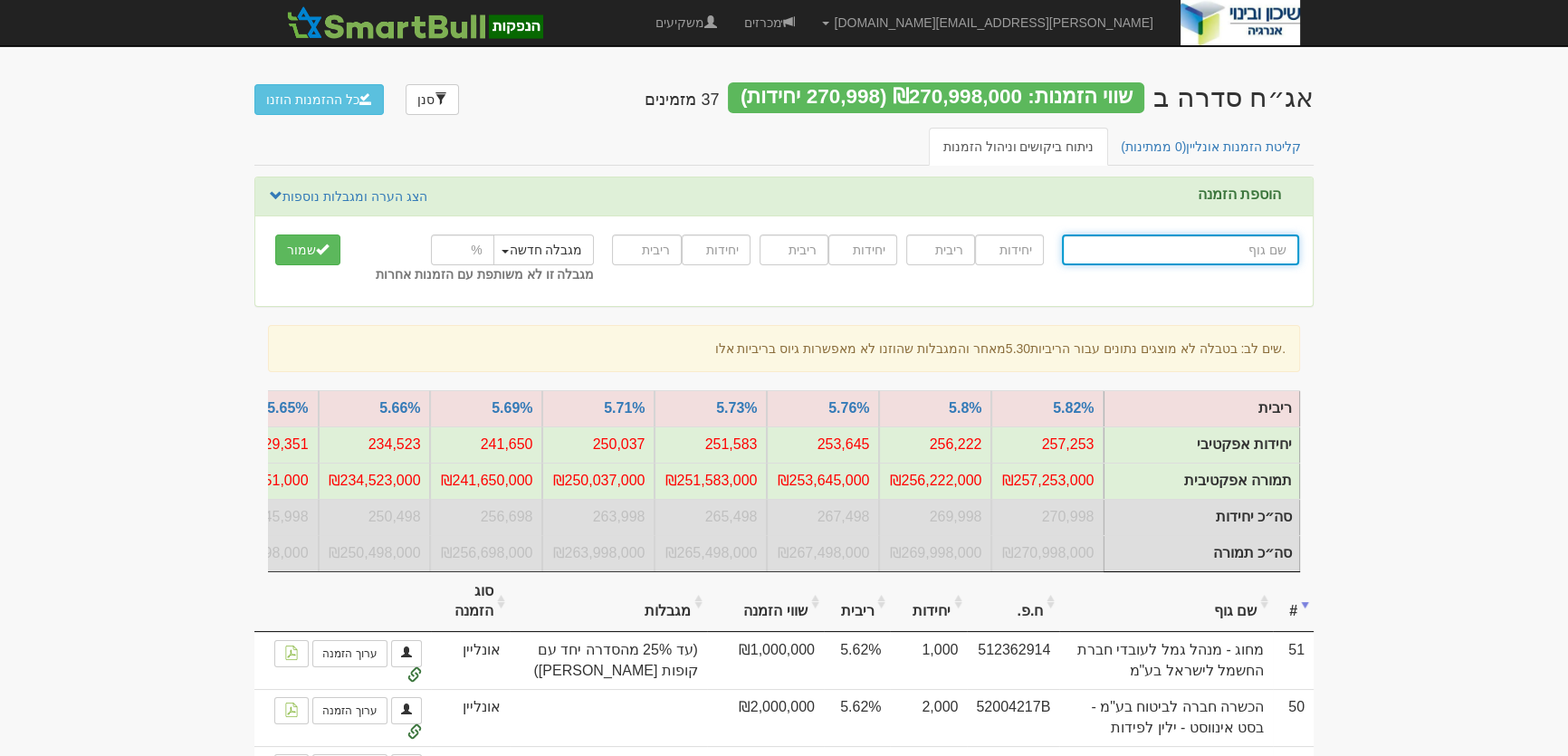
drag, startPoint x: 1265, startPoint y: 252, endPoint x: 1275, endPoint y: 246, distance: 11.7
click at [1269, 249] on input "text" at bounding box center [1180, 249] width 237 height 31
type input "מ"
type input "מור 10/90"
type input "מור"
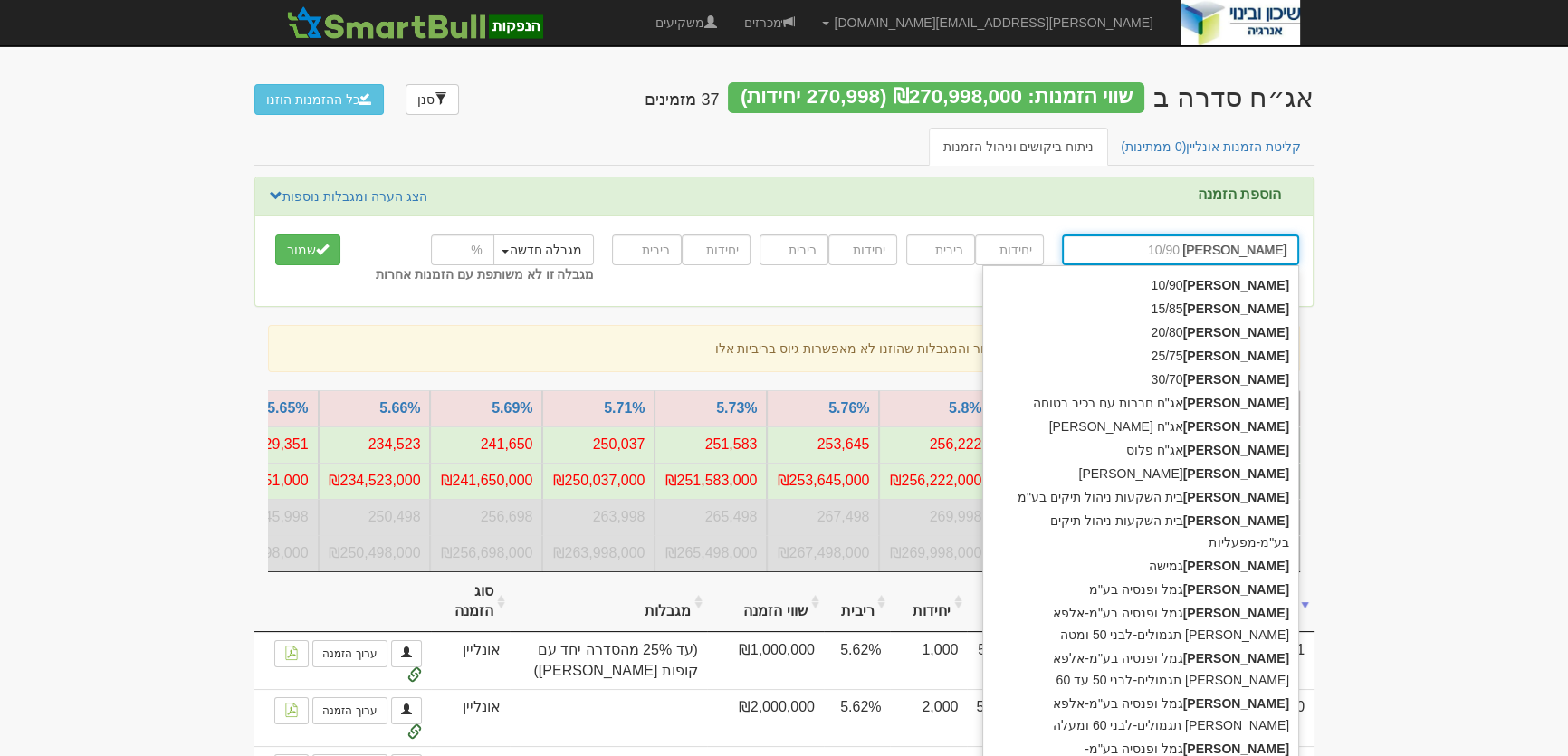
type input "מור ג"
type input "[PERSON_NAME] ופנסיה בע"מ"
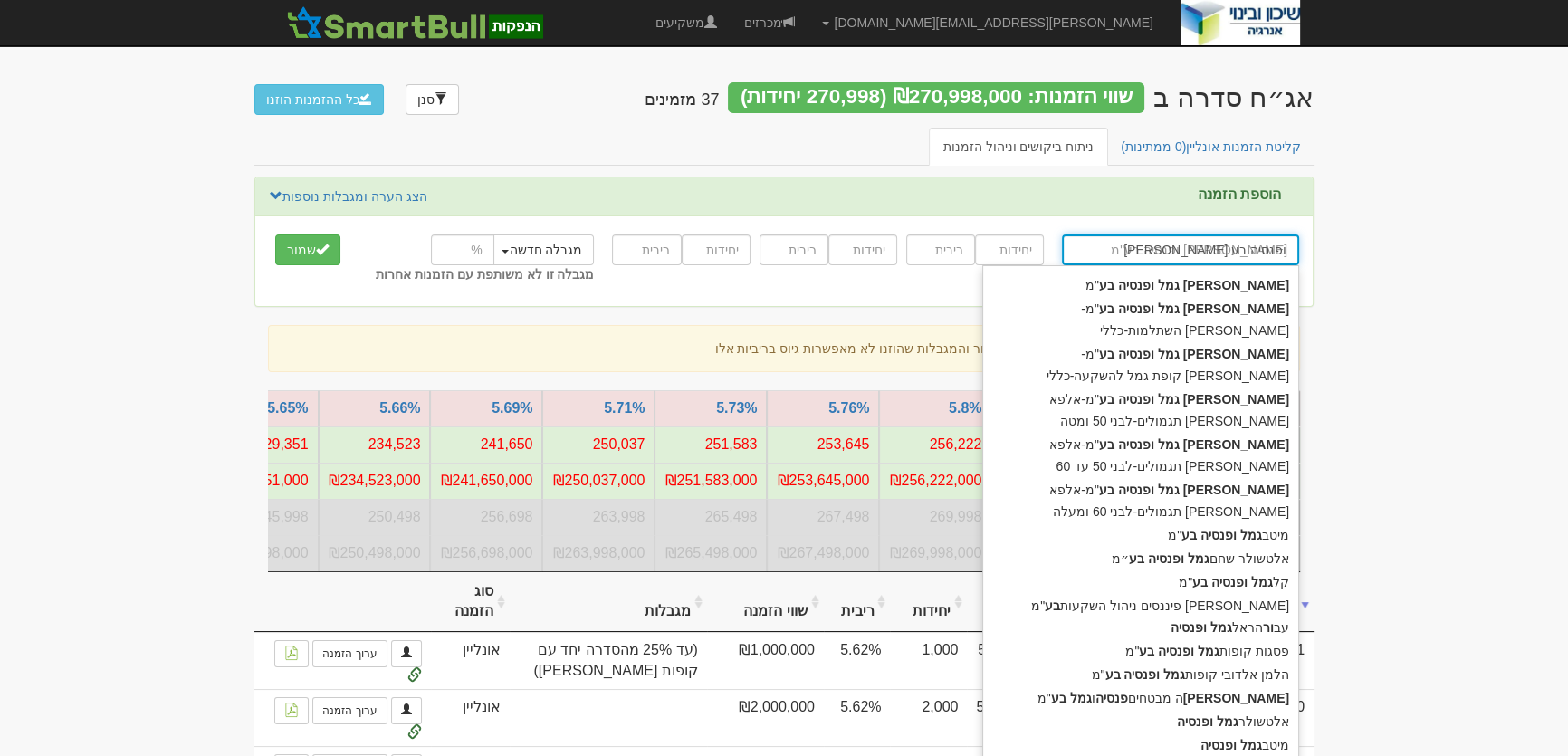
type input "מור גמל ופנסיה בע""
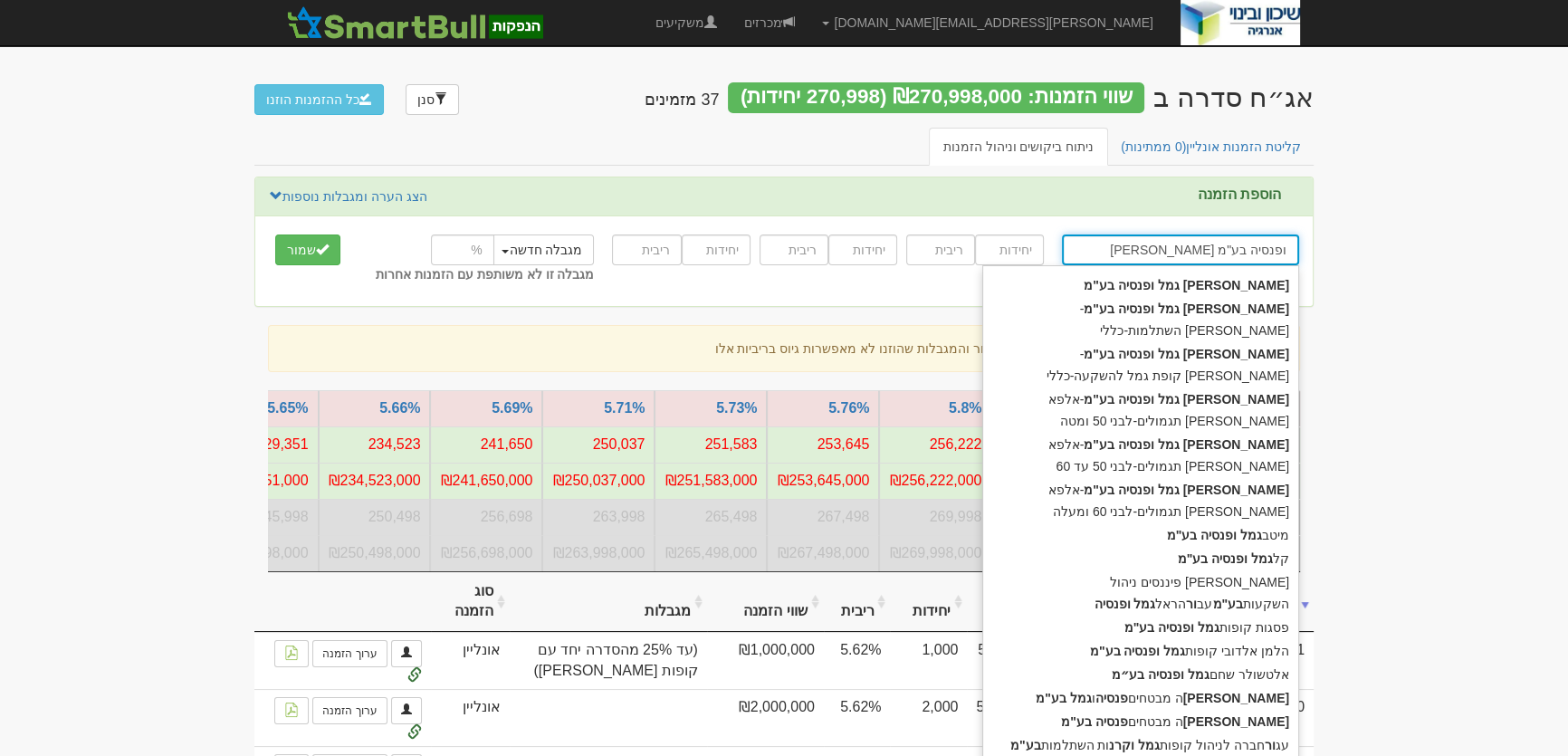
type input "[PERSON_NAME] ופנסיה בע"מ"
click at [275, 234] on button "שמור" at bounding box center [307, 249] width 65 height 31
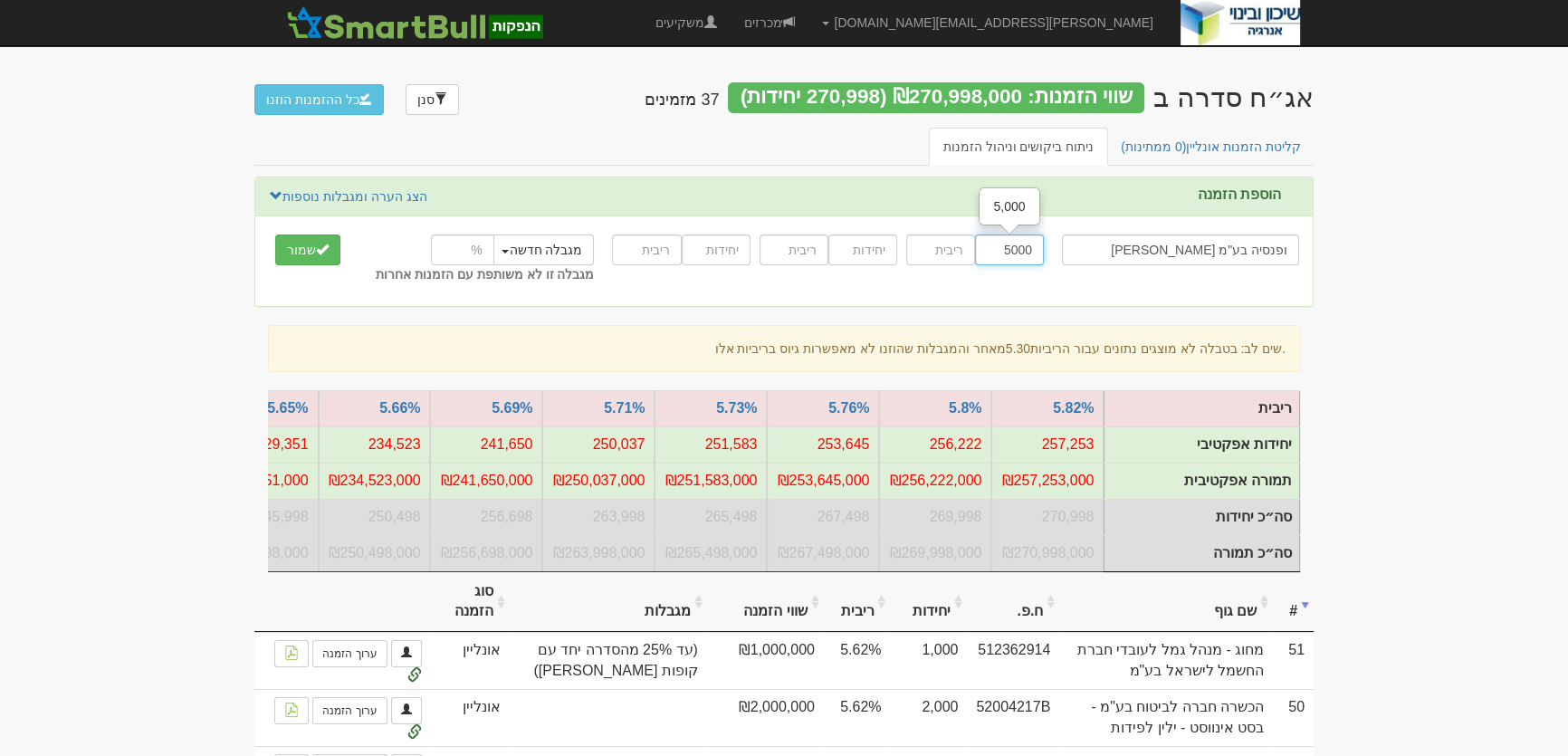
type input "5000"
type input "5.62"
type input "5000"
type input "5.72"
type input "20000"
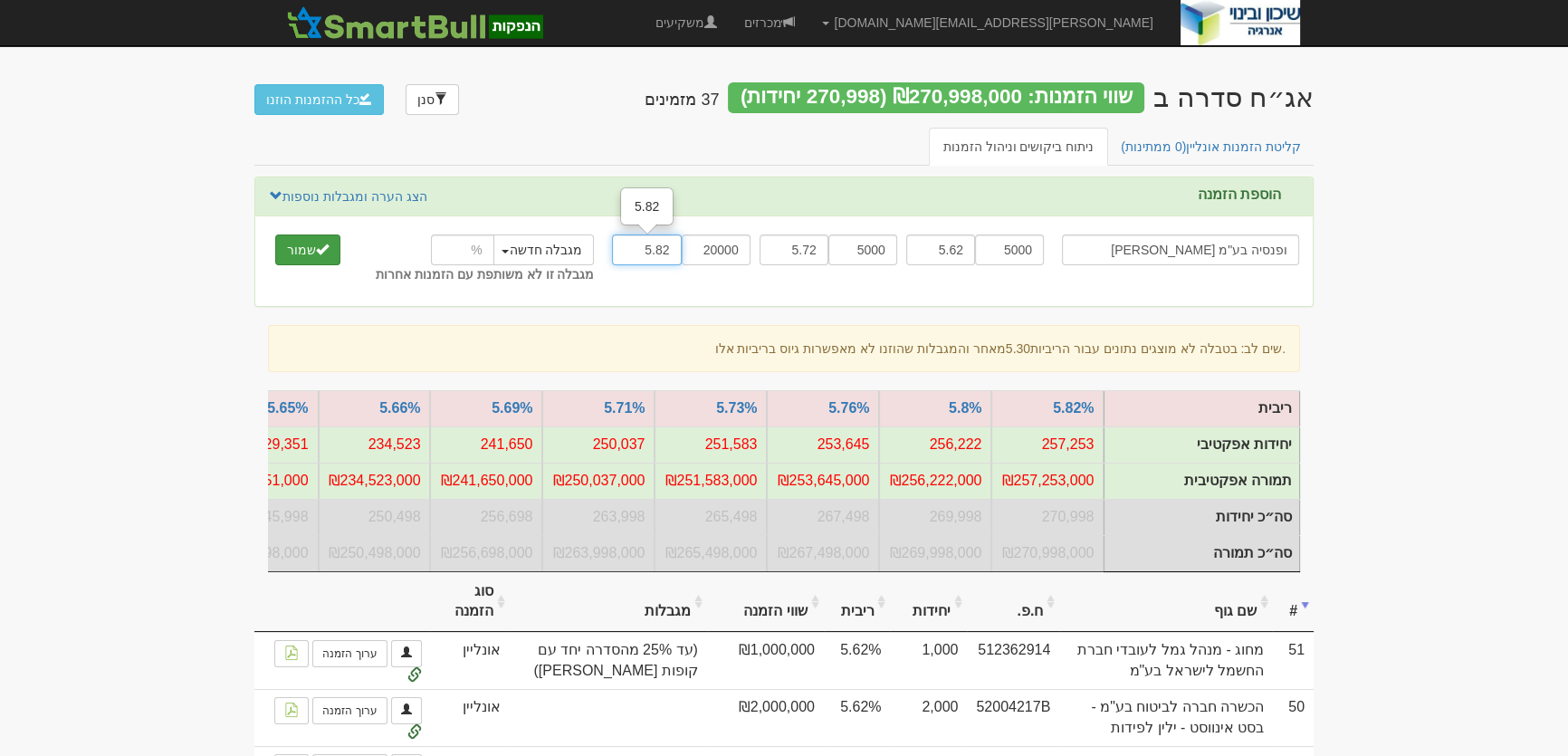
type input "5.82"
click at [300, 244] on button "שמור" at bounding box center [307, 249] width 65 height 31
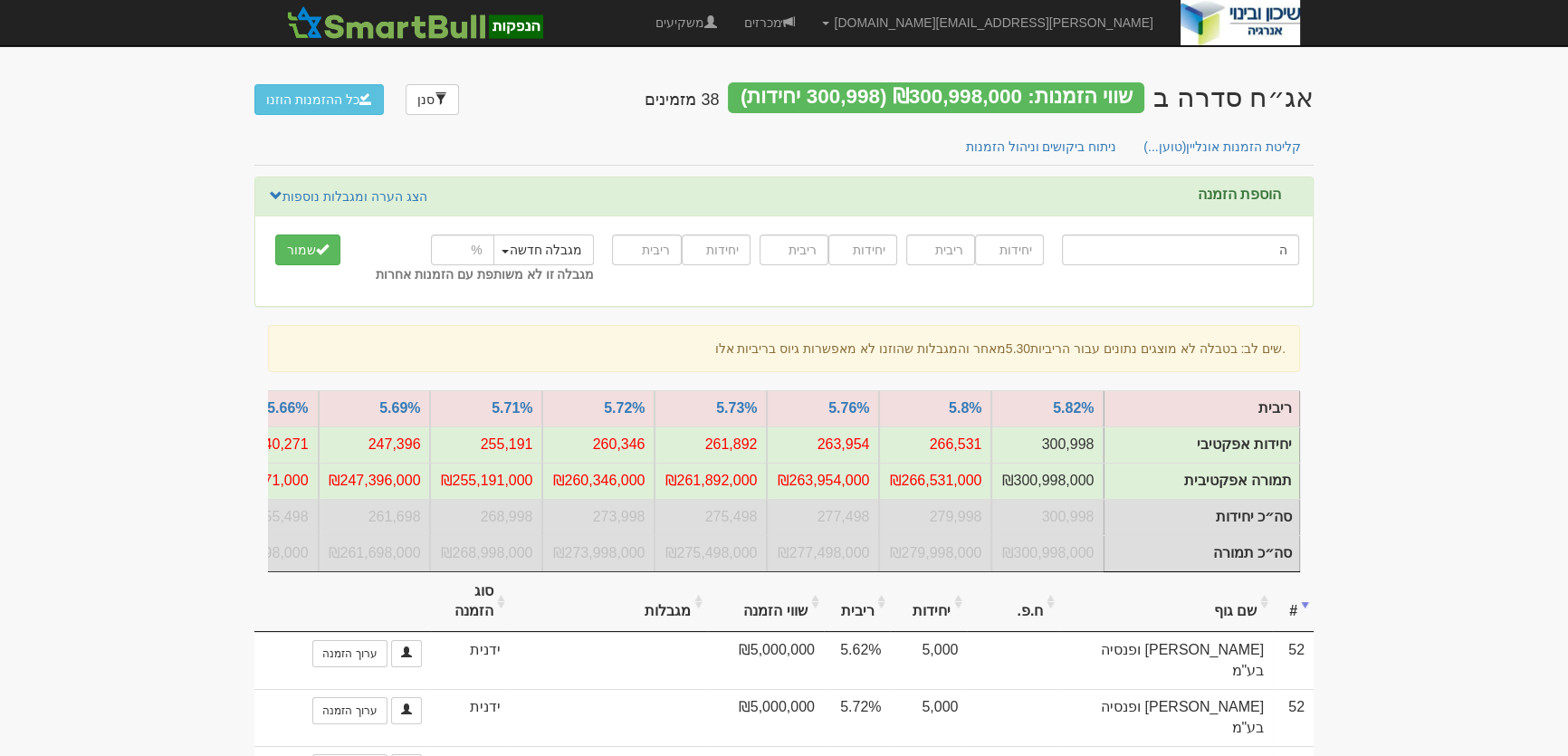
type input "[PERSON_NAME] אינווסט"
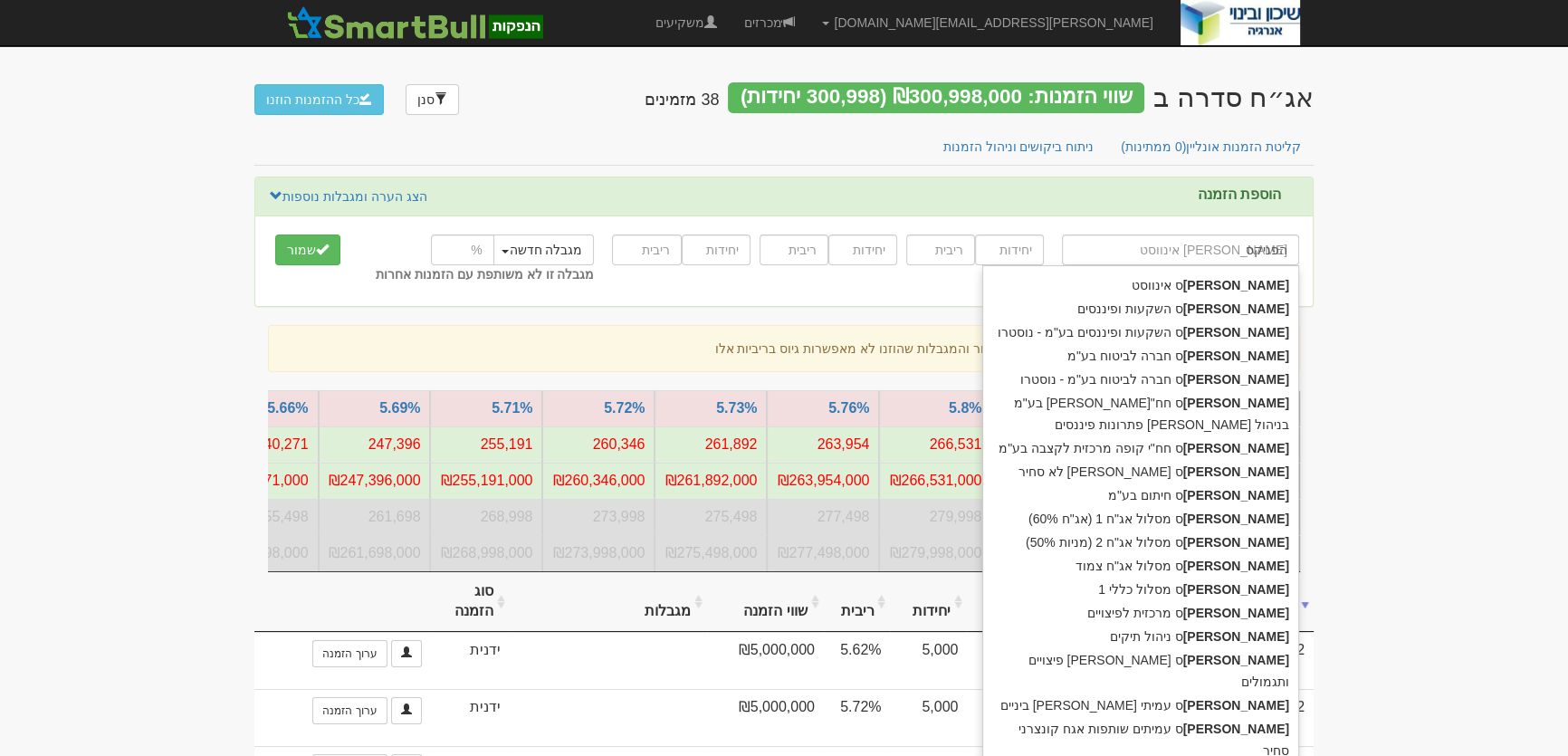
type input "הפניקס"
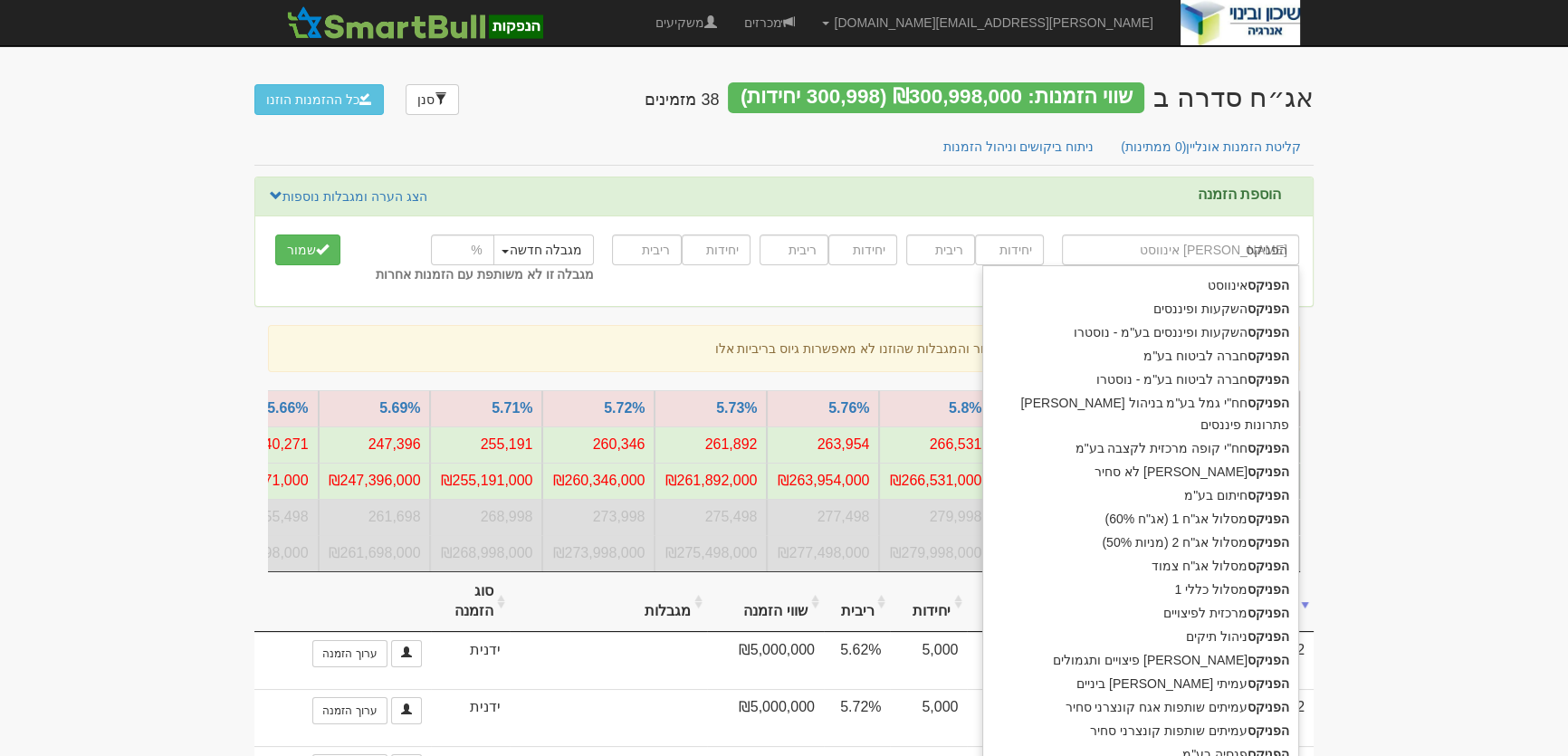
type input "הפניקס ח"
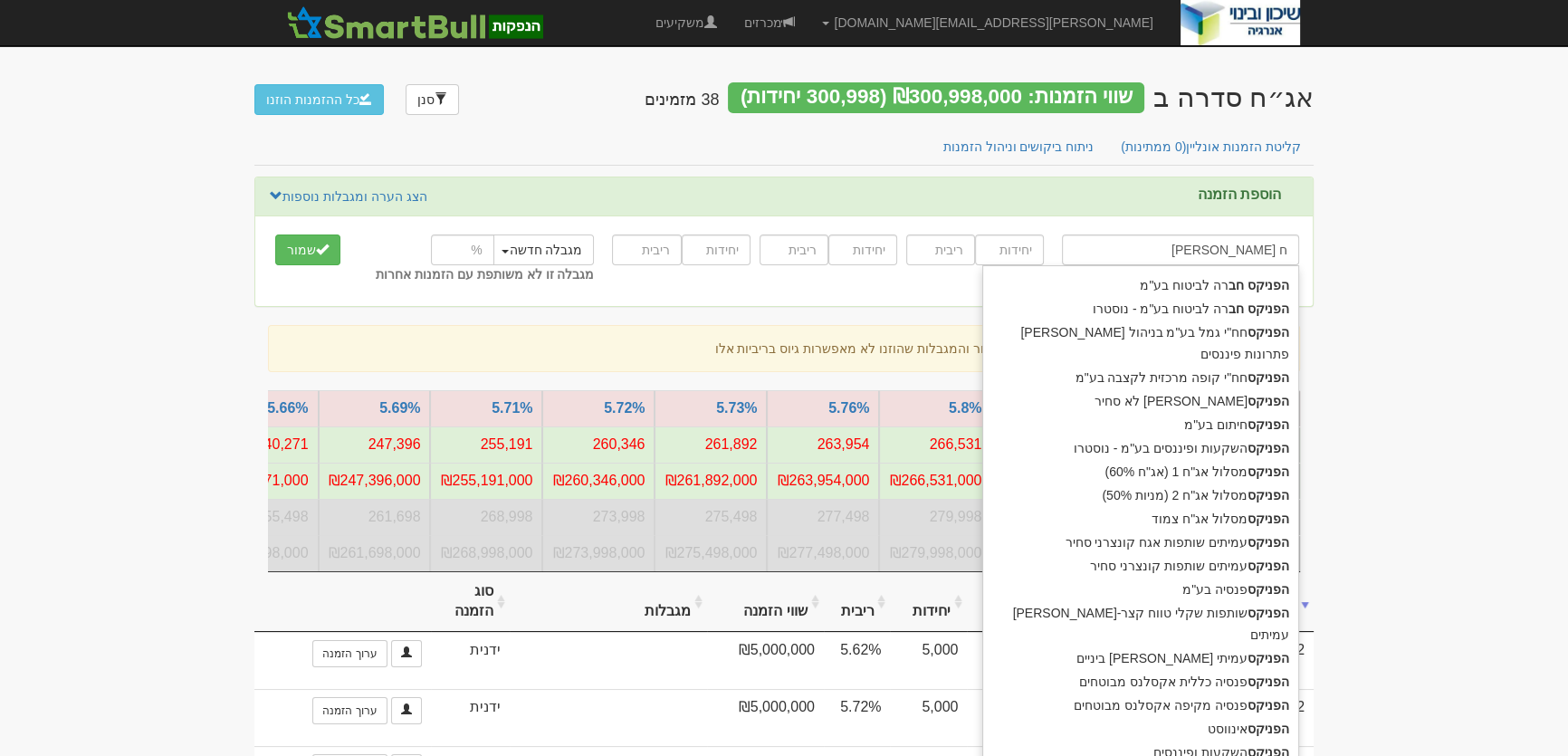
type input "הפניקס חברה לביטוח בע"מ"
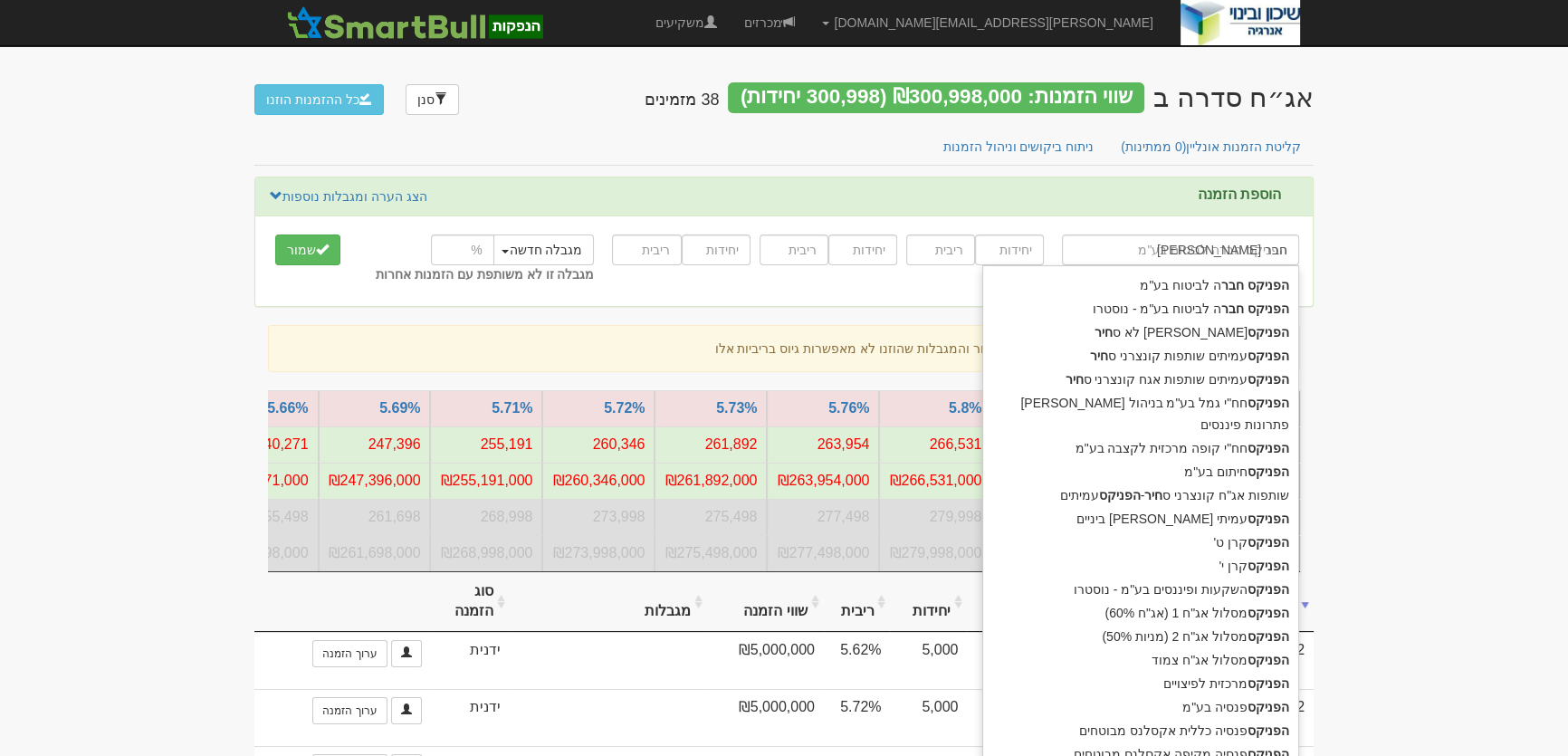
type input "הפניקס חברה"
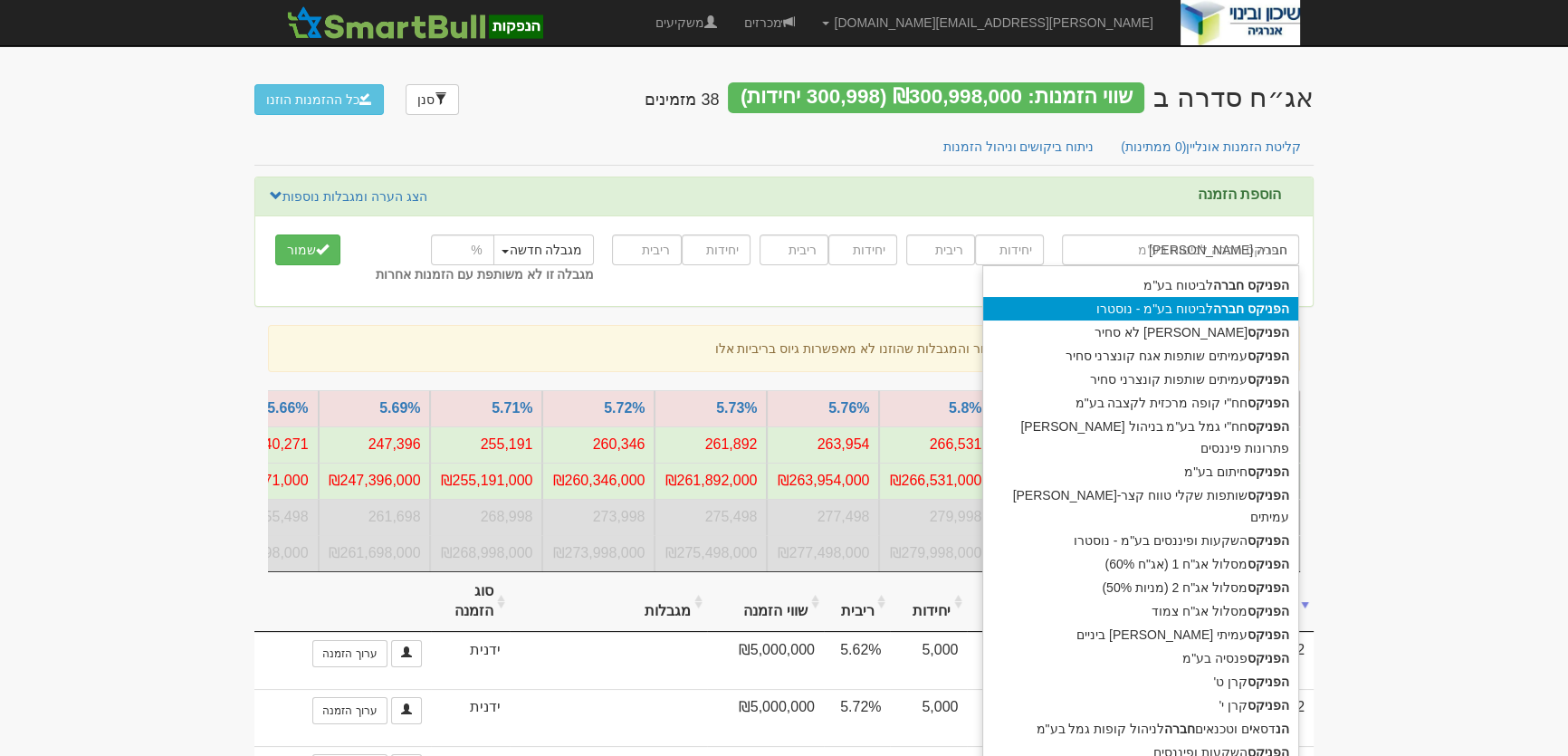
click at [1099, 308] on div "הפניקס חברה לביטוח בע"מ - נוסטרו" at bounding box center [1140, 308] width 315 height 23
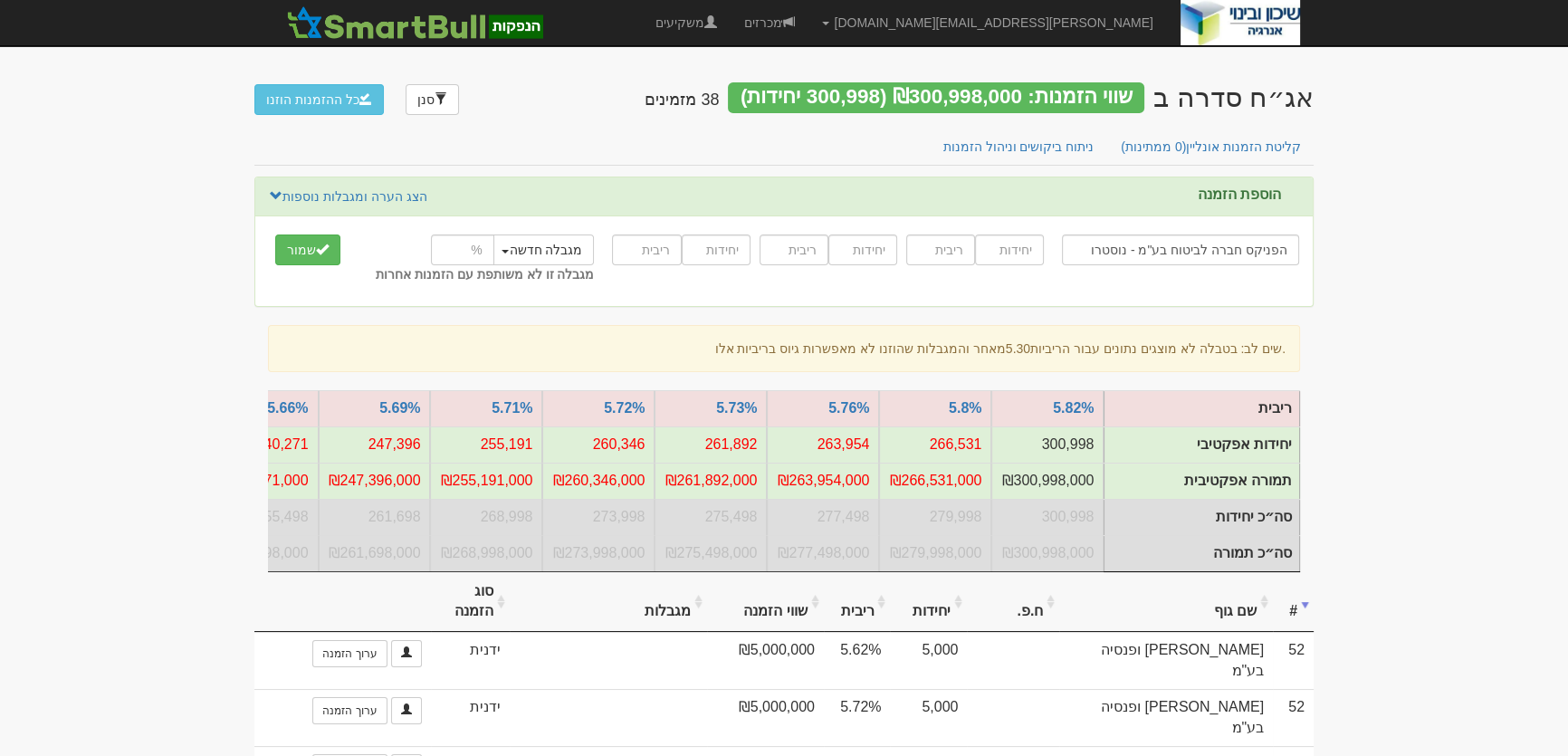
type input "הפניקס חברה לביטוח בע"מ - נוסטרו"
type input "5000"
type input "5.61"
click at [305, 248] on button "שמור" at bounding box center [307, 249] width 65 height 31
type input "י"
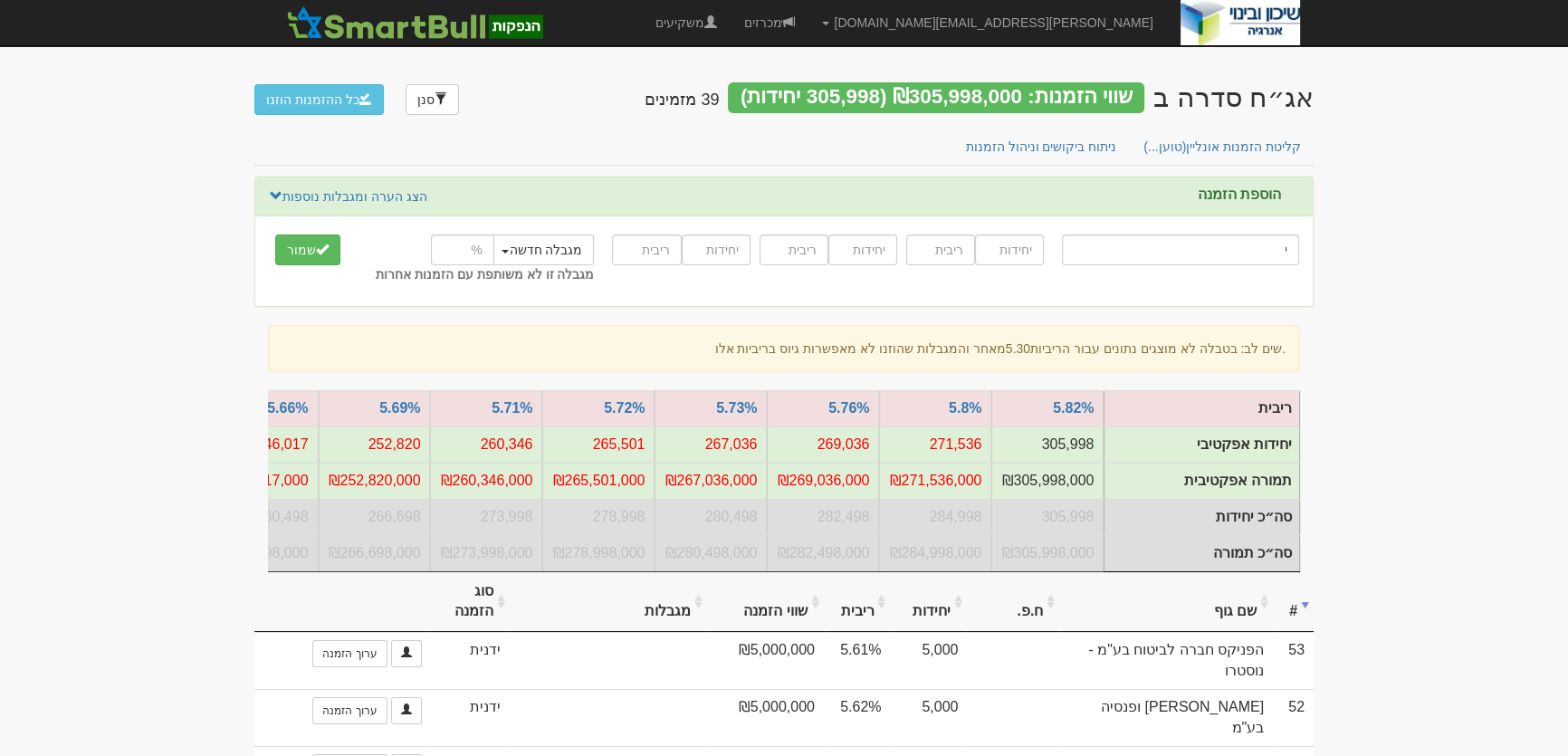
type input "[PERSON_NAME] (!) 10/90 צמיחה"
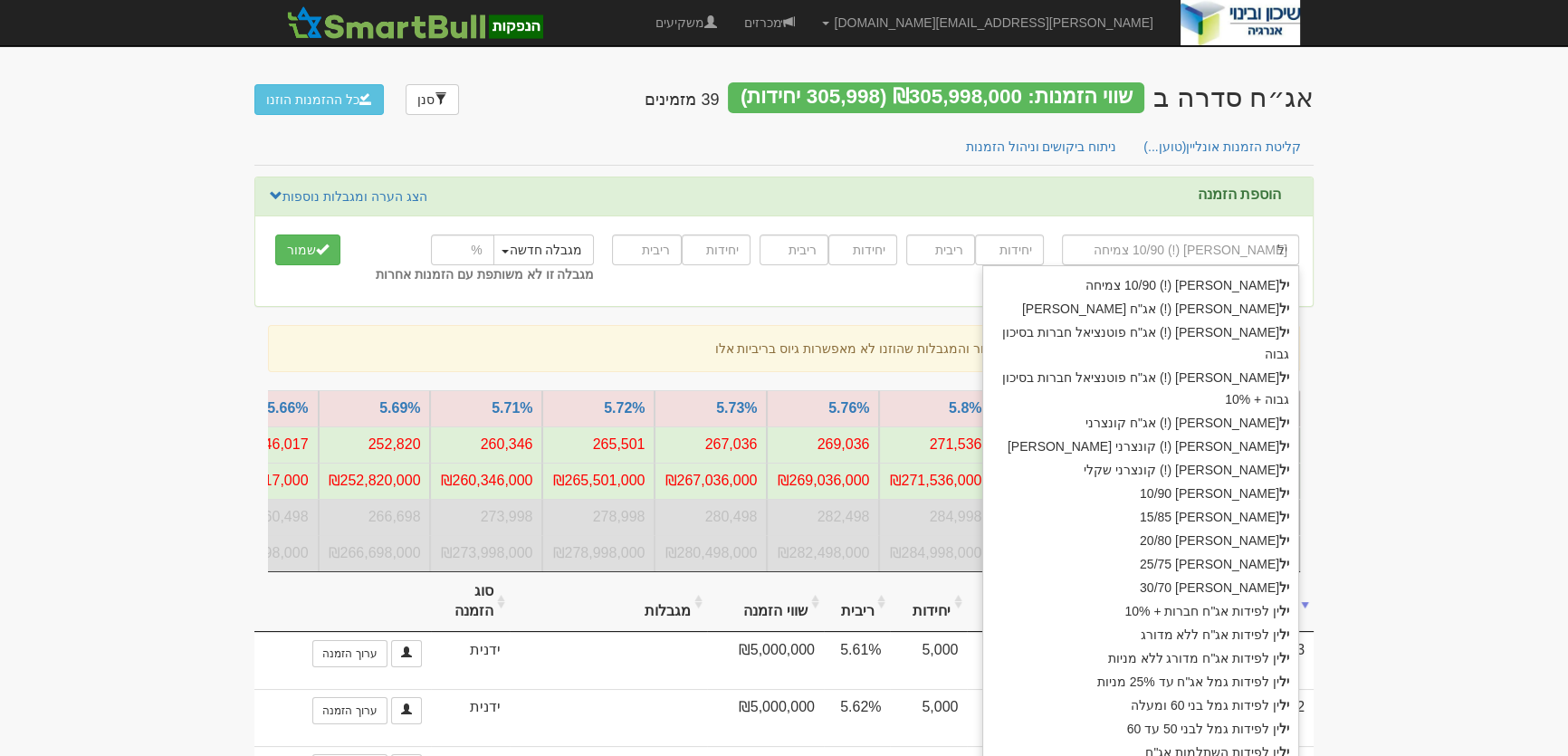
type input "ילי"
type input "ילין"
type input "ילין לפידות (!) 10/90 צמיחה"
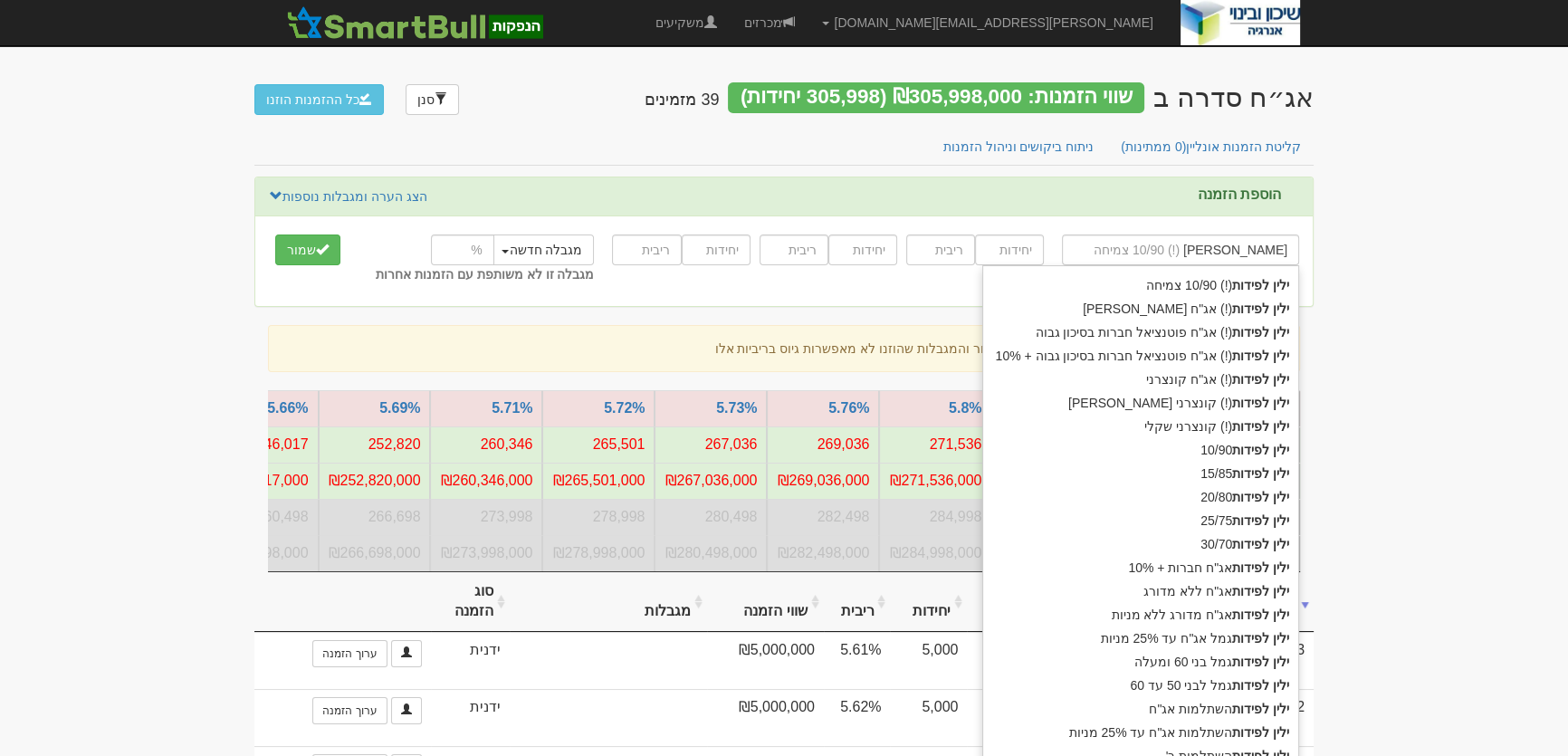
type input "ילין לפידות"
type input "ילין לפידות נ"
type input "ילין לפידות ניהול קופות גמל בע"מ"
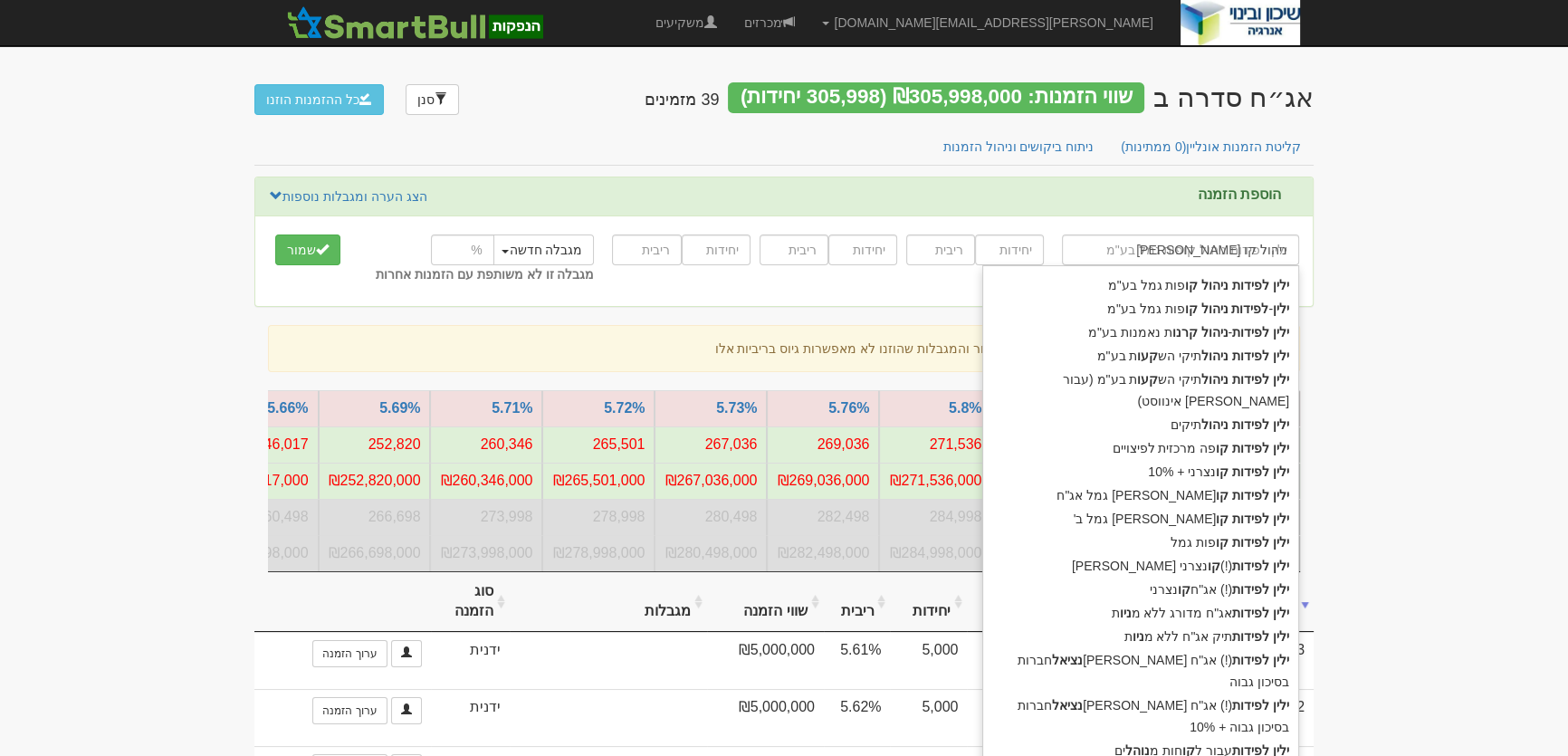
type input "ילין לפידות ניהול קוו"
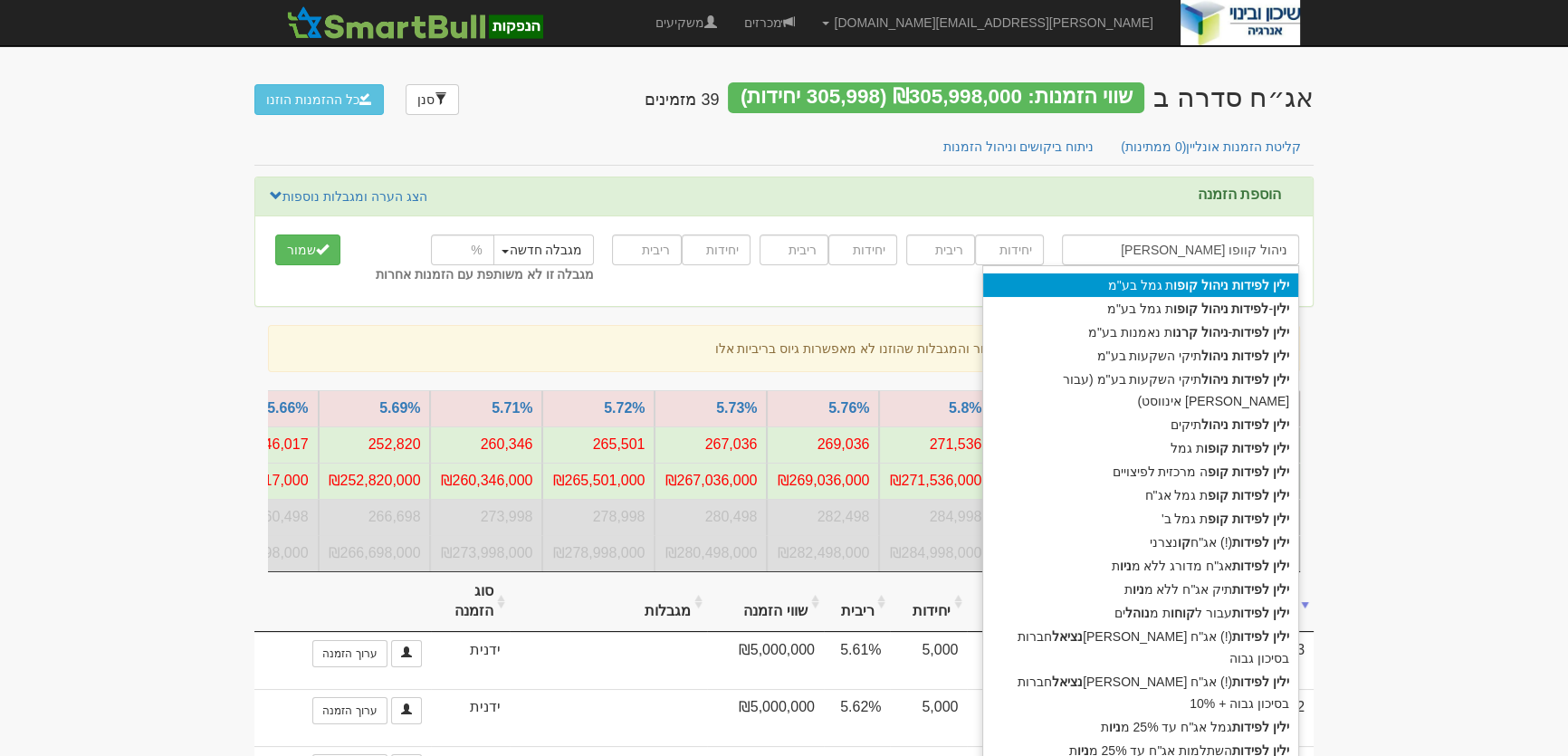
click at [1104, 278] on div "ילין לפידות ניהול קופו ת גמל בע"מ" at bounding box center [1140, 284] width 315 height 23
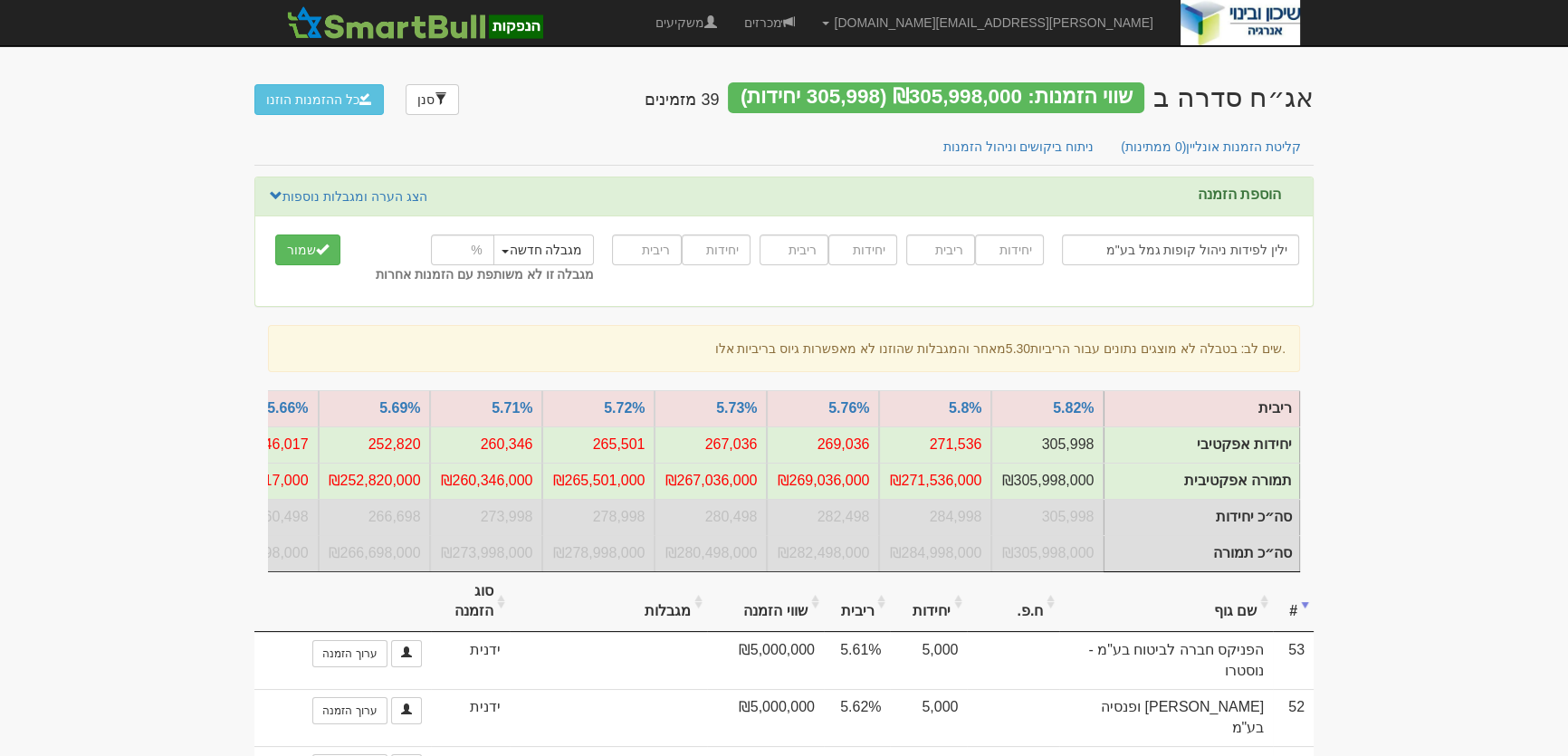
type input "ילין לפידות ניהול קופות גמל בע"מ"
type input "8000"
type input "5.62"
type input "8000"
type input "5.73"
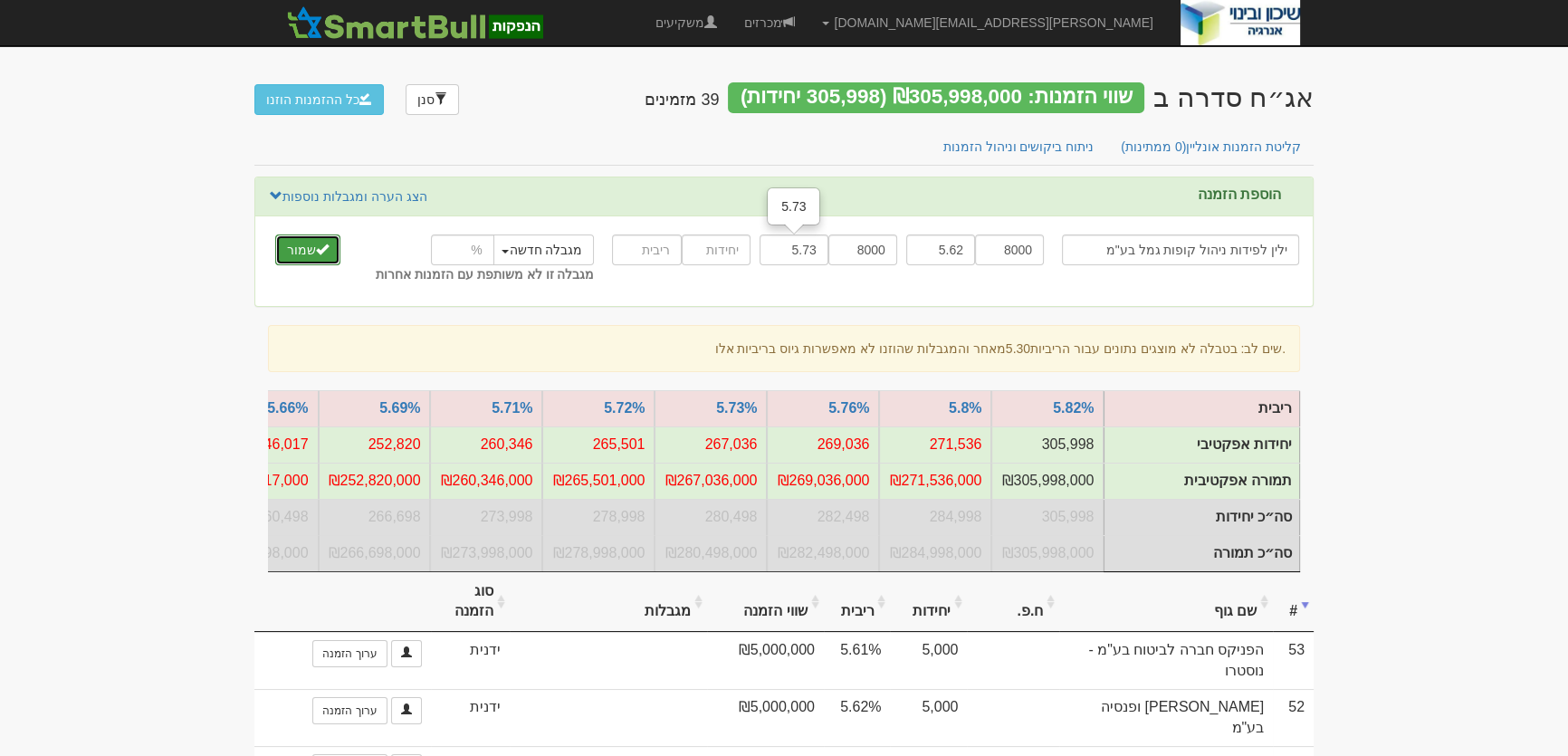
click at [307, 247] on button "שמור" at bounding box center [307, 249] width 65 height 31
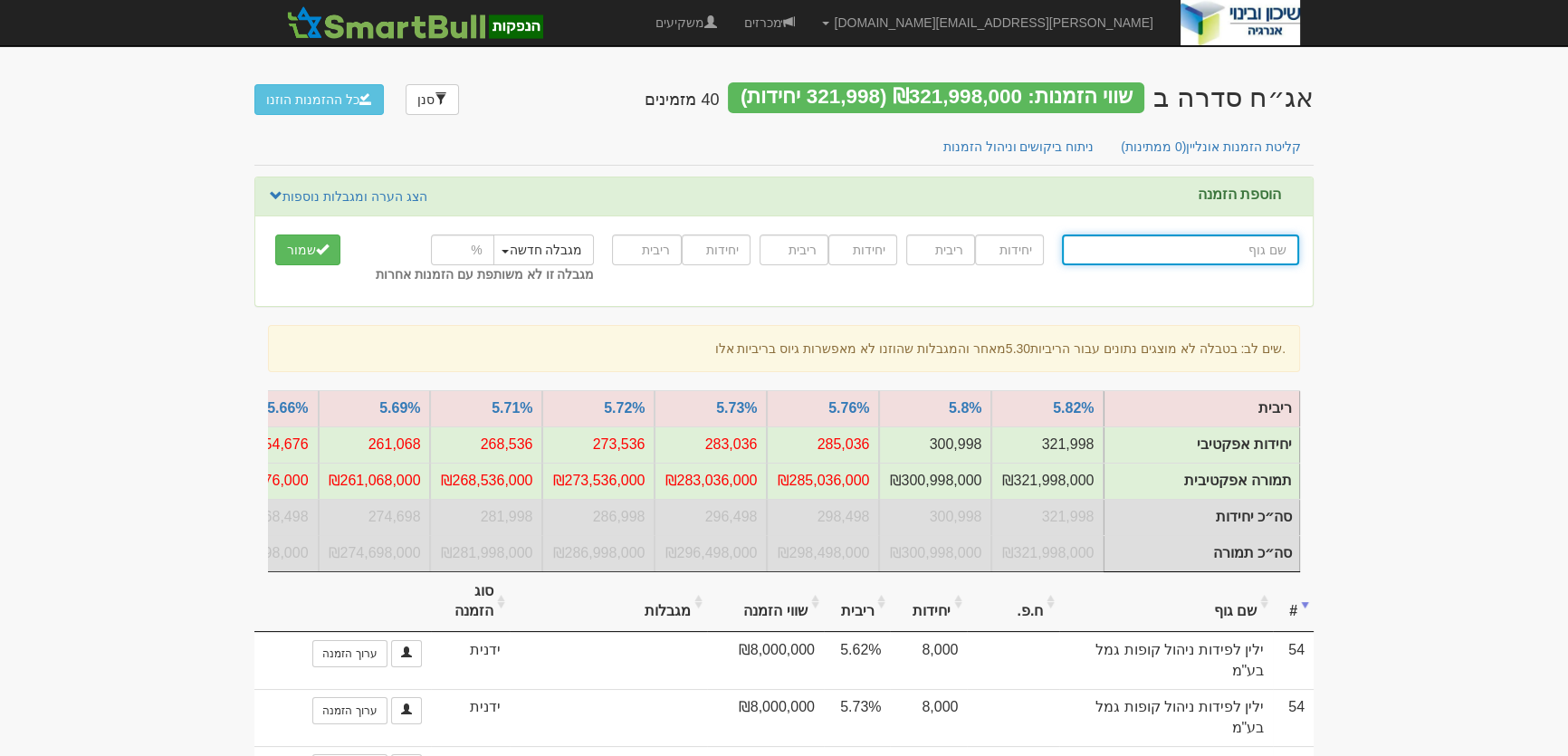
type input "ל"
type input "לידר"
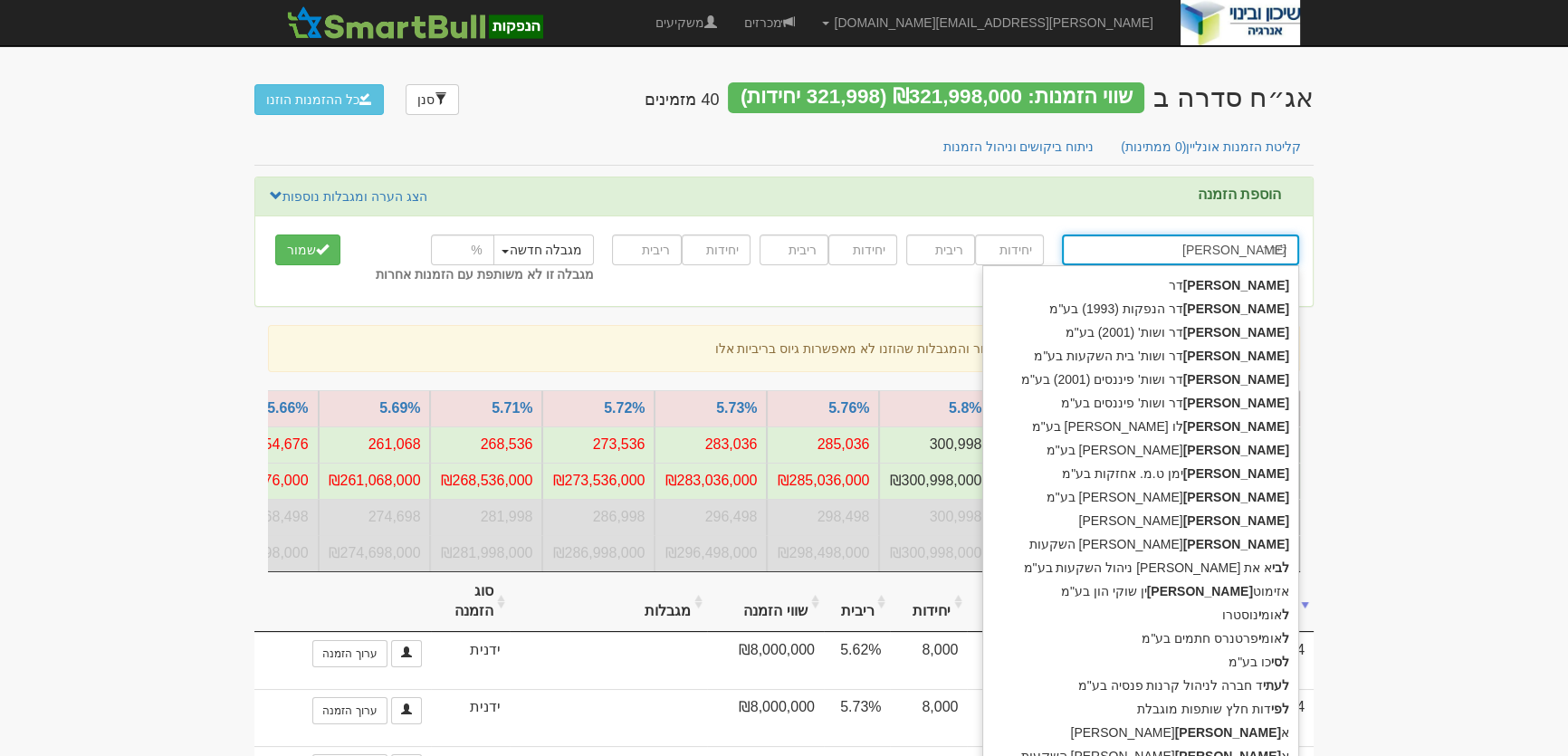
type input "ליד"
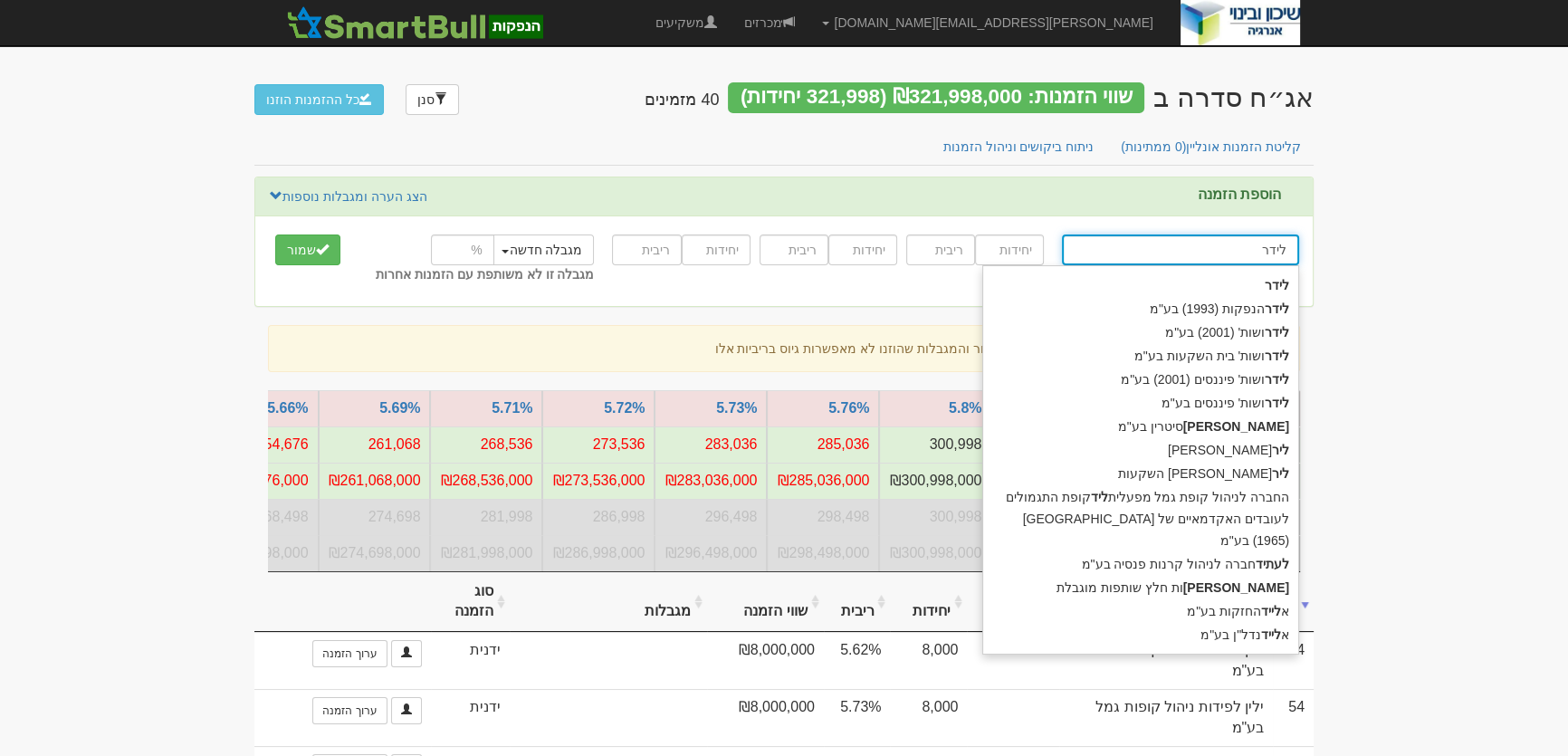
type input "לידר ו"
type input "לידר ושות' (2001) בע"מ"
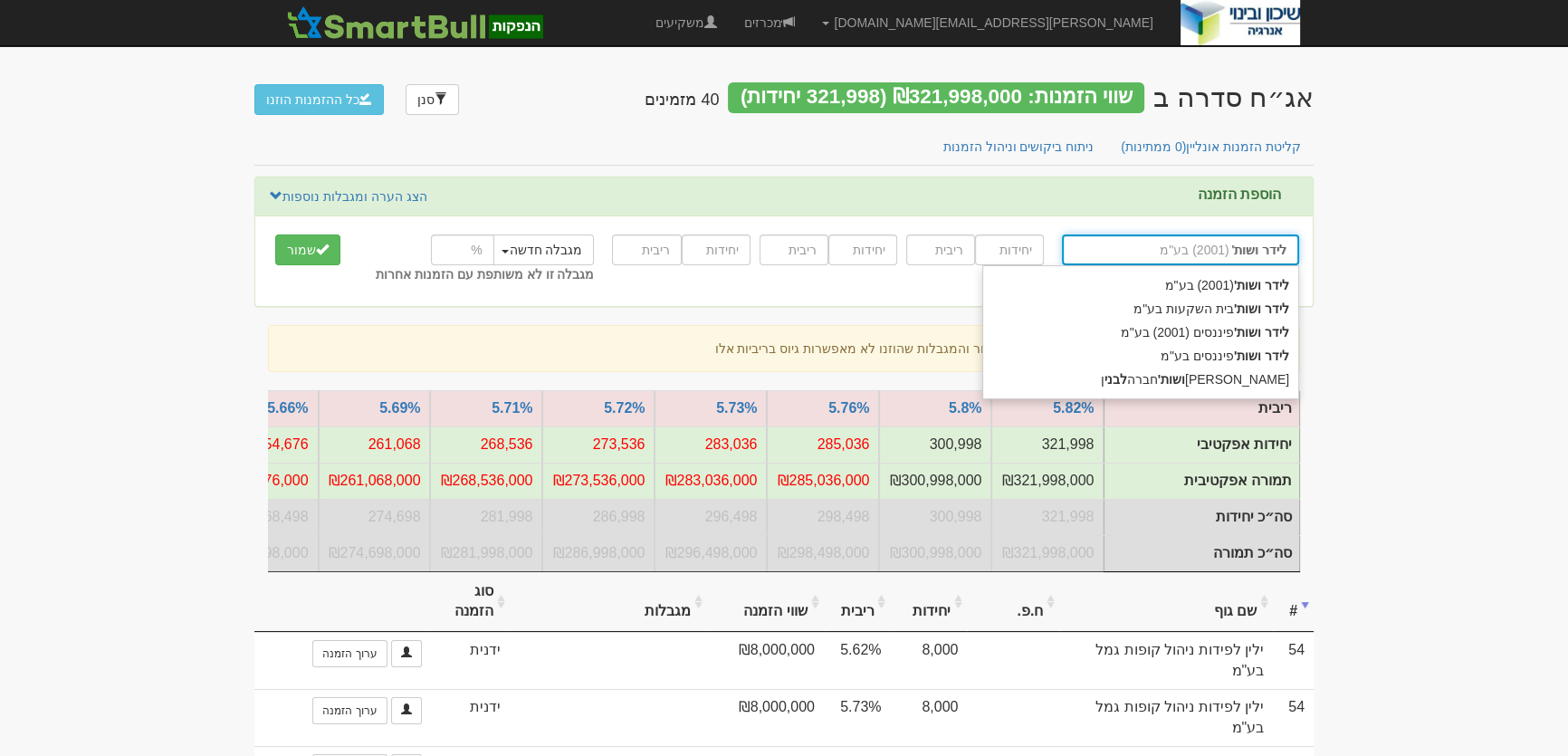
type input "לידר ושות'"
click at [1195, 328] on div "לידר ושות' פיננסים (2001) בע"מ" at bounding box center [1140, 331] width 315 height 23
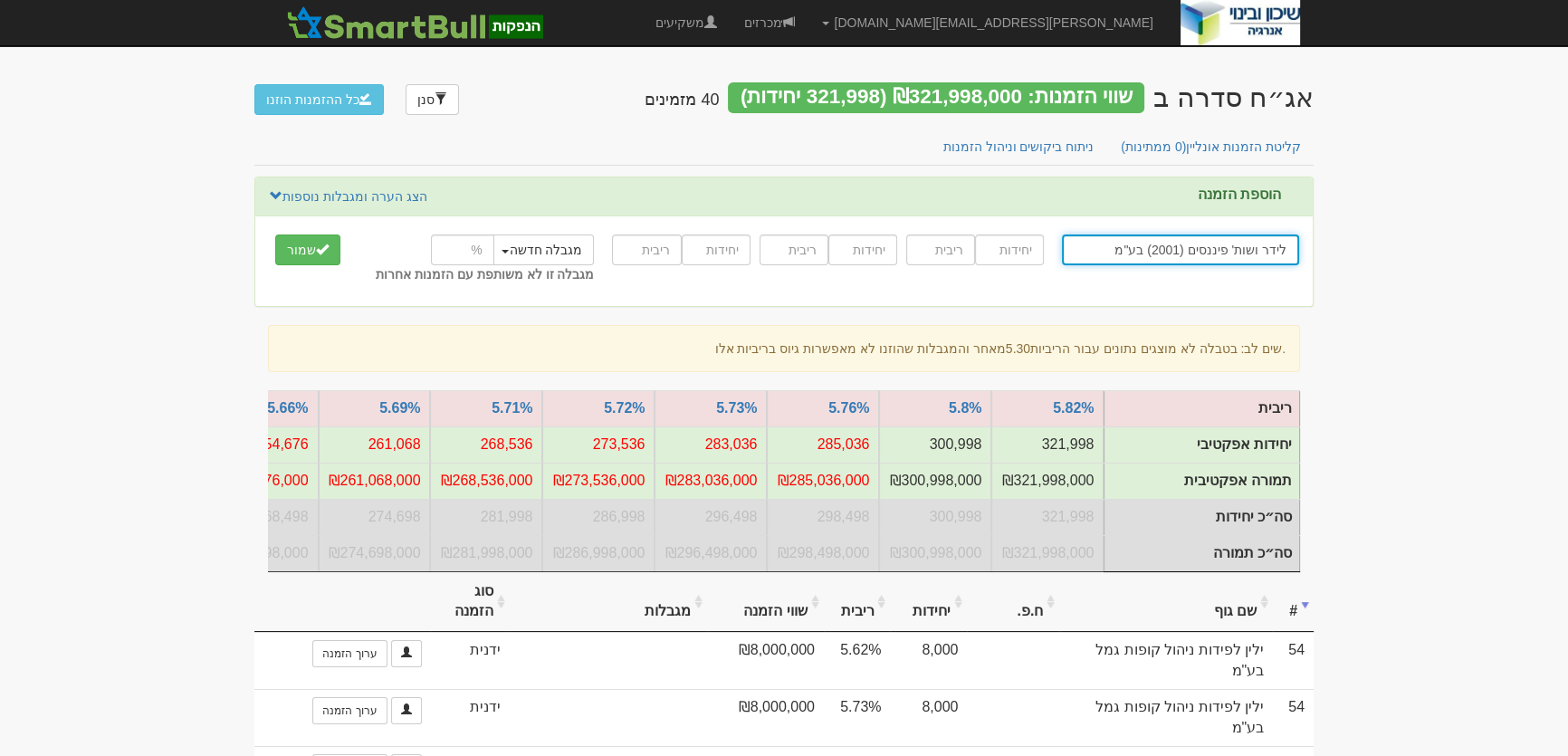
type input "לידר ושות' פיננסים (2001) בע"מ"
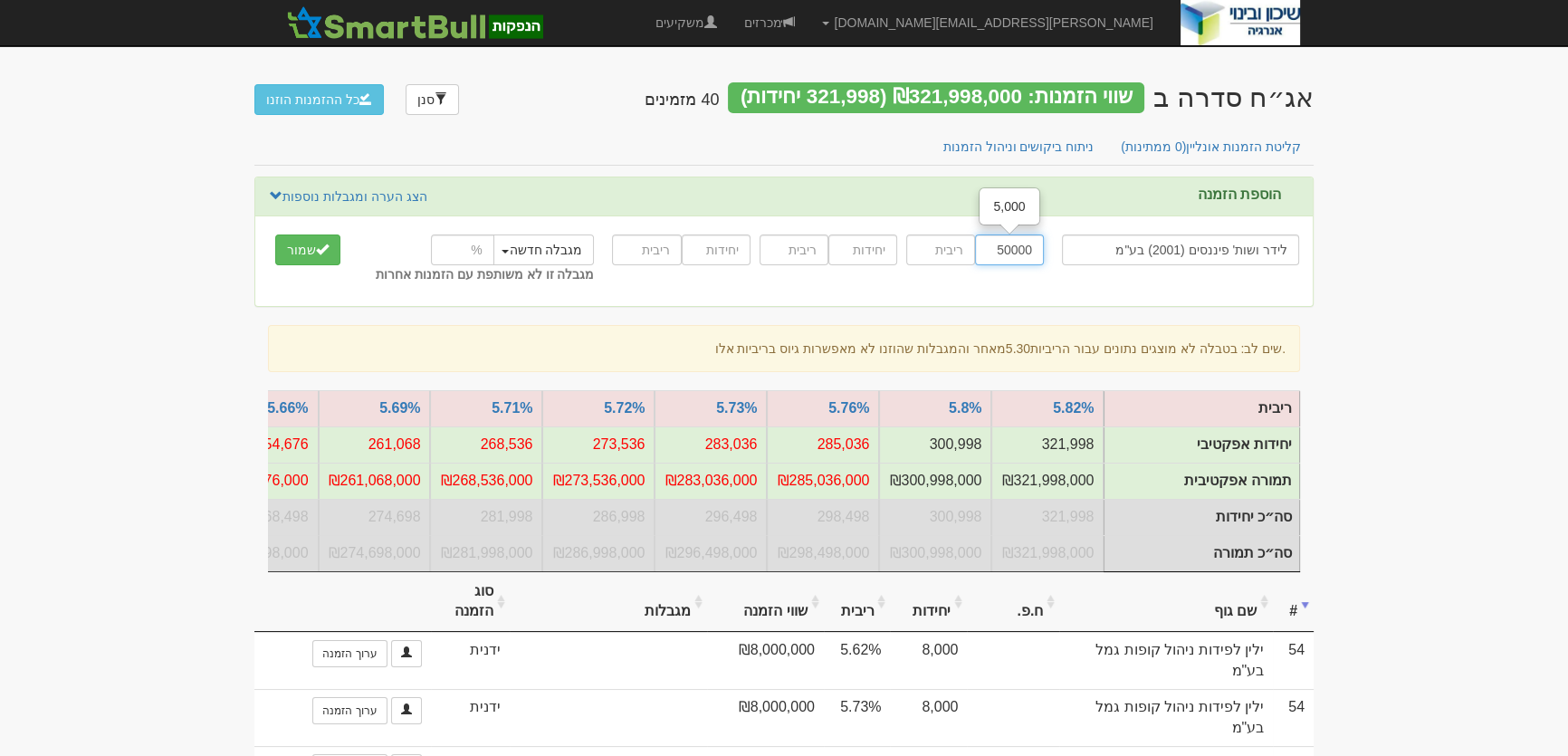
type input "50000"
type input "6.2"
click at [300, 250] on button "שמור" at bounding box center [307, 249] width 65 height 31
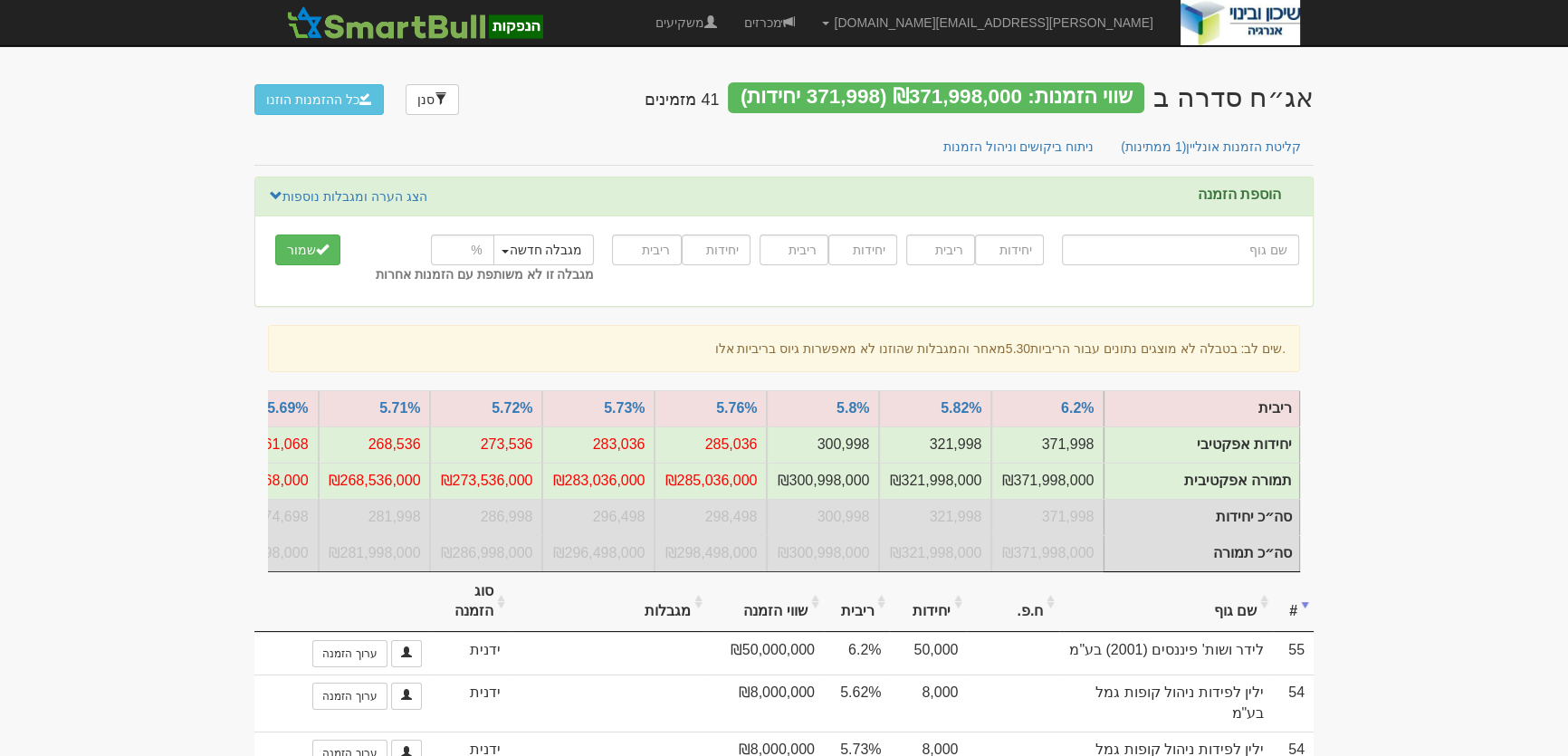
type input "ה"
type input "[PERSON_NAME] אינווסט"
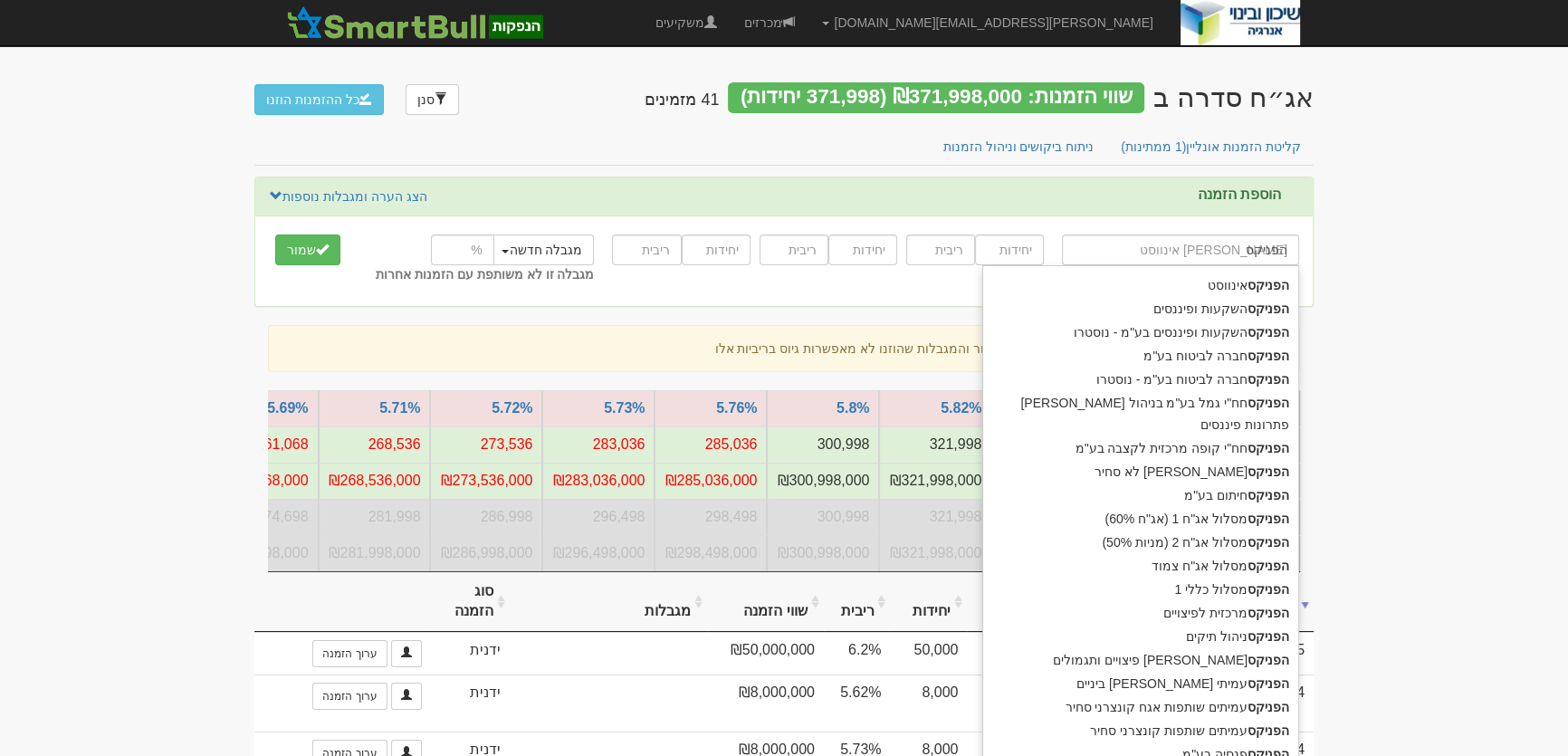
type input "הפניקס"
type input "הפניקס ש"
type input "הפניקס שותפות שקלי טווח קצר-הפניקס עמיתים"
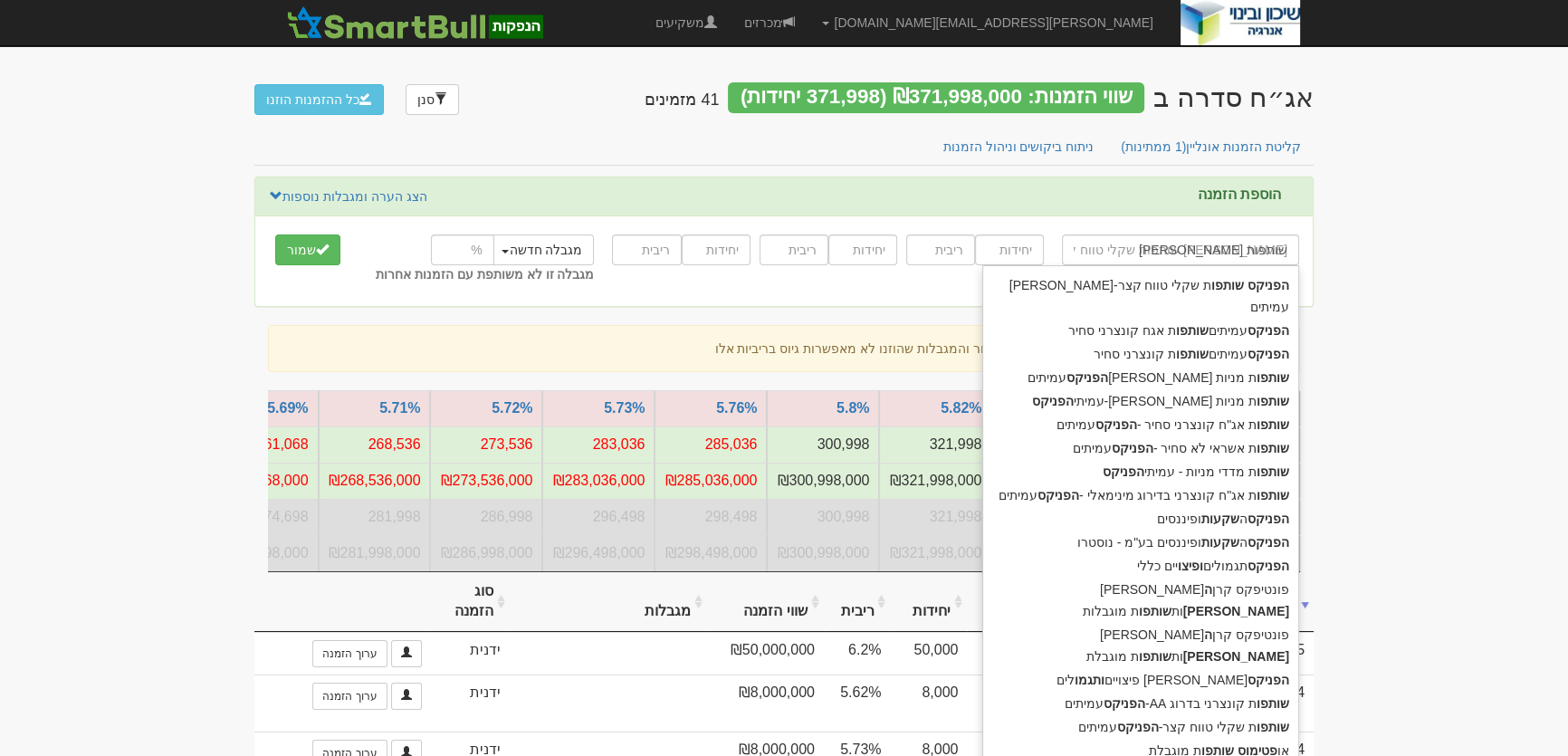
type input "הפניקס שותפות"
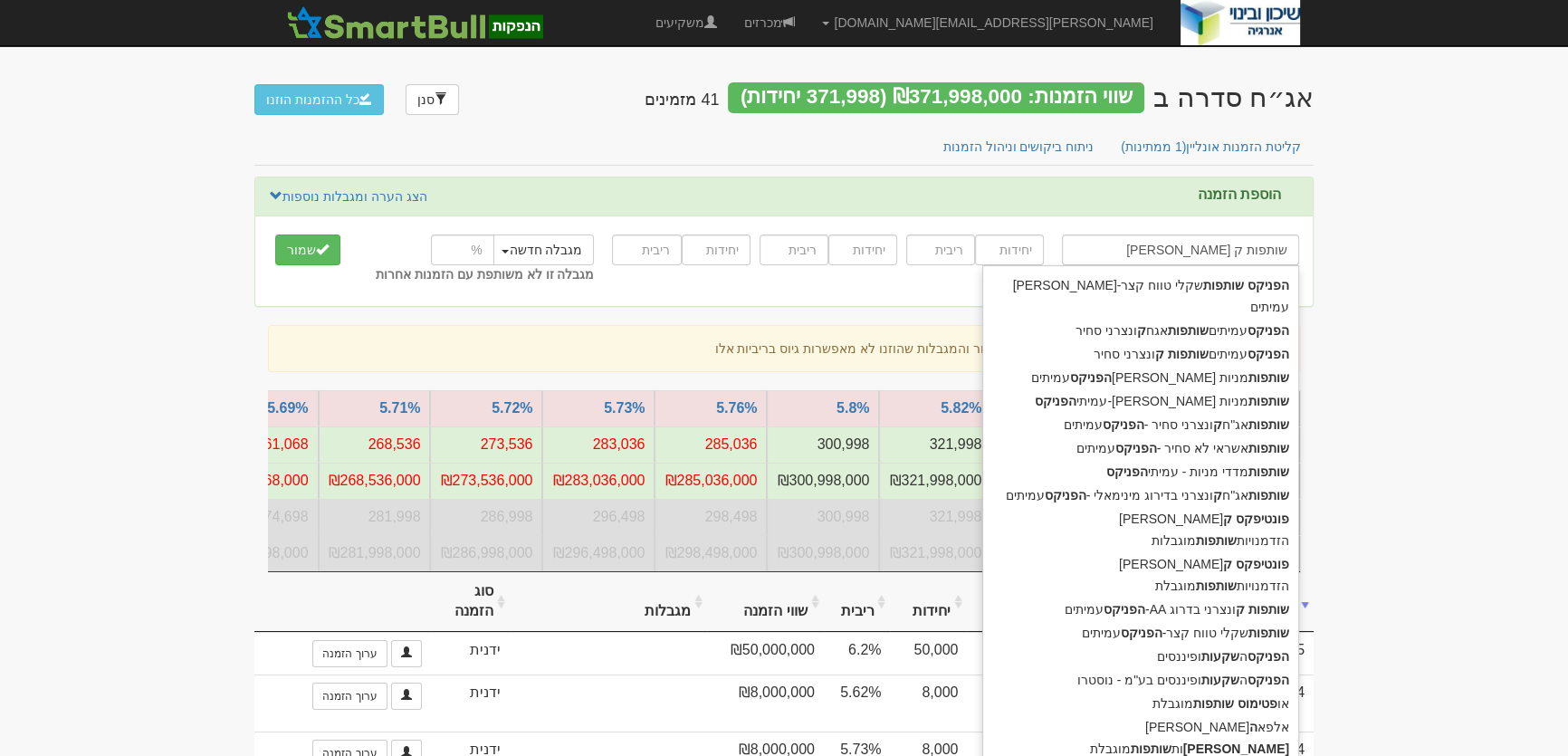
click at [1209, 413] on div "שותפות אג"ח ק ונצרני סחיר - הפניקס עמיתים" at bounding box center [1140, 424] width 315 height 23
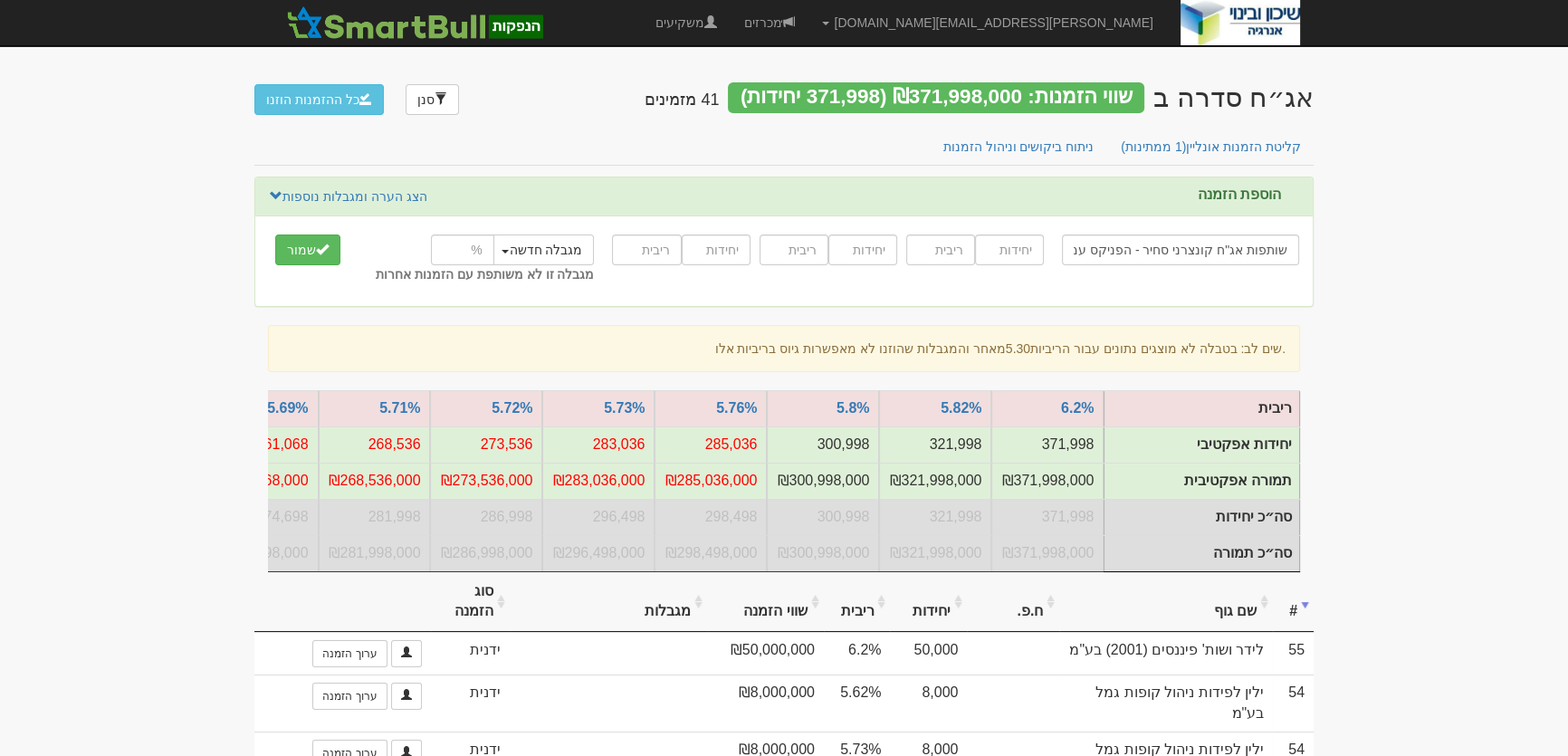
type input "שותפות אג"ח קונצרני סחיר - הפניקס עמיתים"
click at [1027, 255] on input "number" at bounding box center [1009, 249] width 68 height 31
type input "5000"
type input "5.8"
type input "5000"
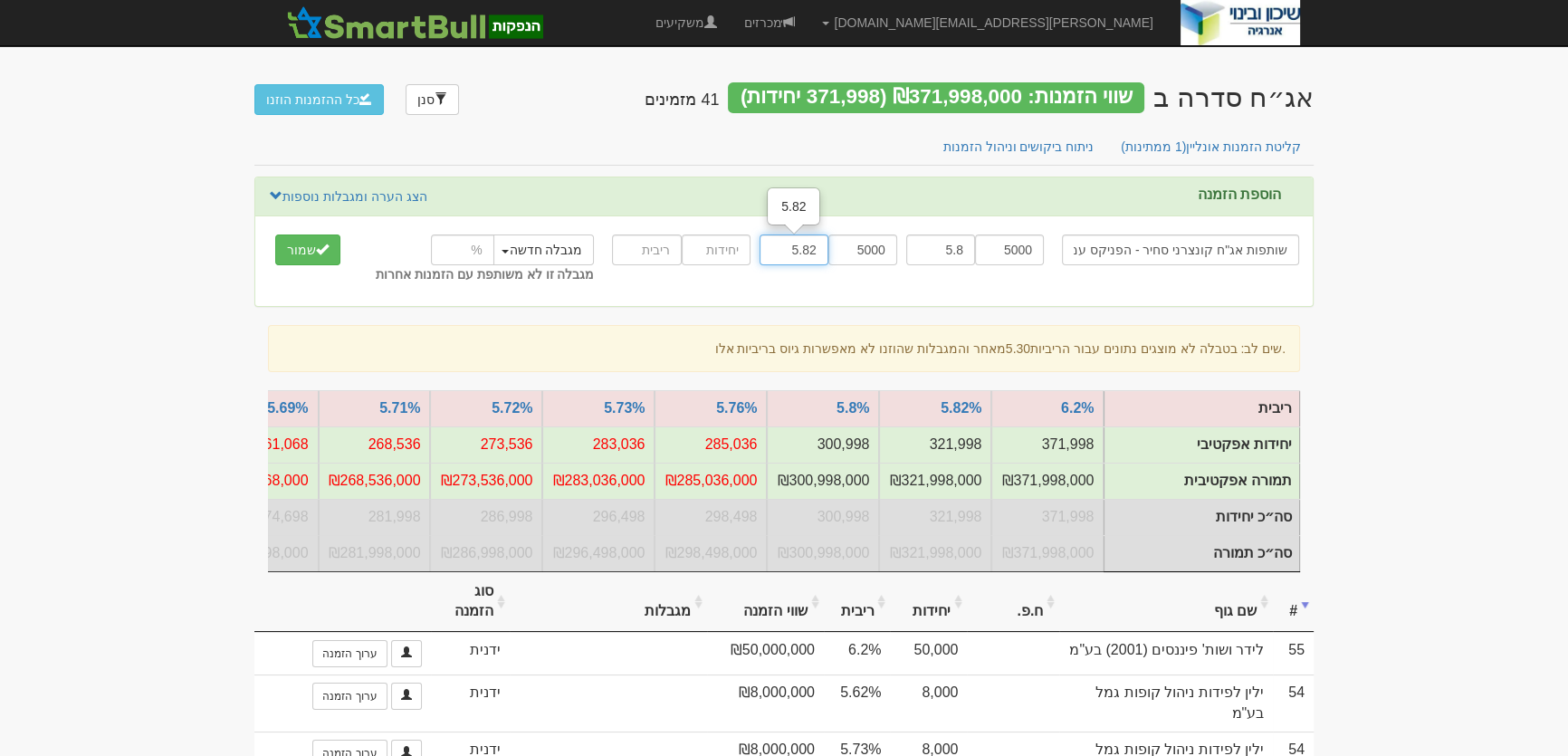
type input "5.82"
type input "5000"
type input "5.84"
click at [326, 248] on span "submit" at bounding box center [322, 249] width 13 height 13
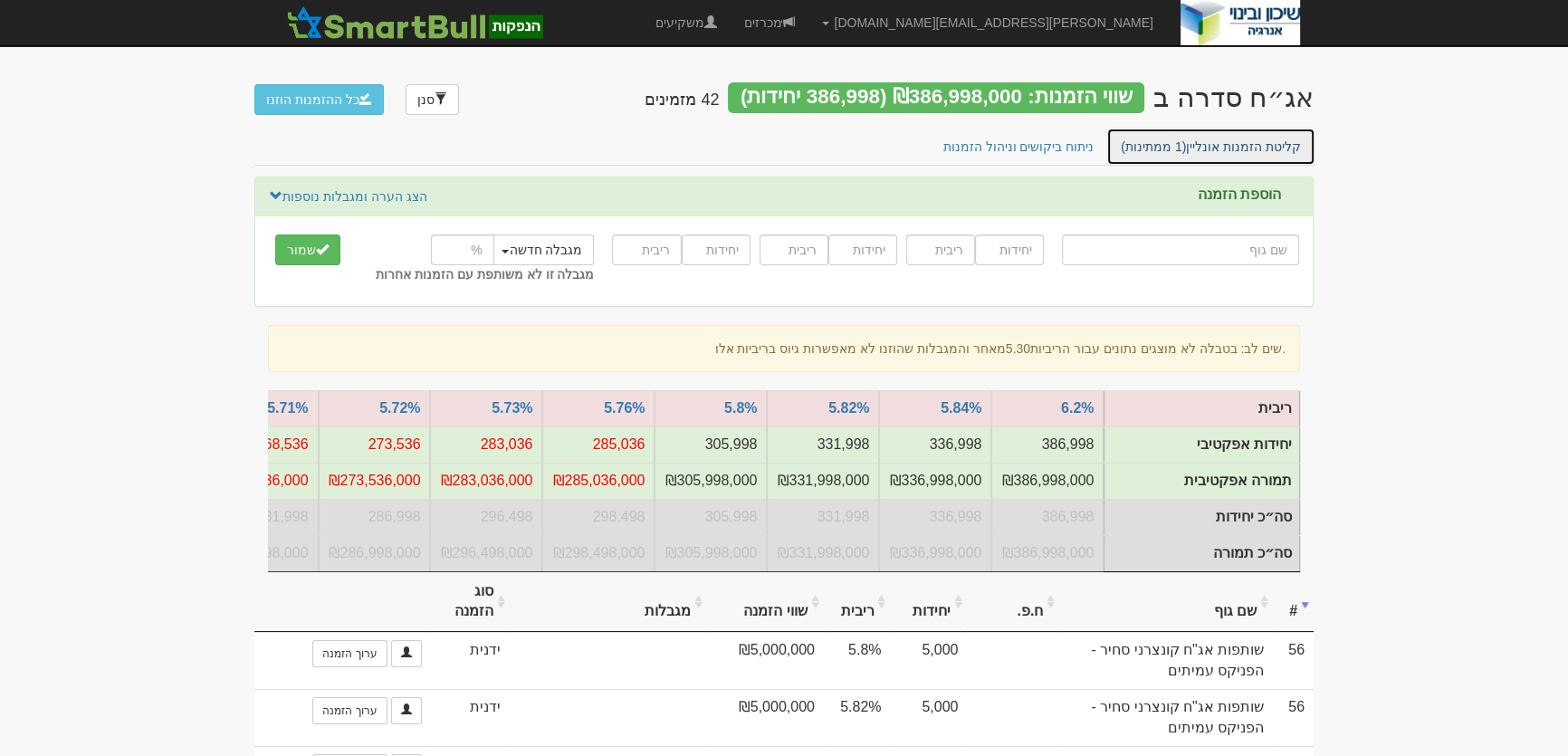
click at [1224, 143] on link "קליטת הזמנות אונליין (1 ממתינות)" at bounding box center [1211, 146] width 209 height 38
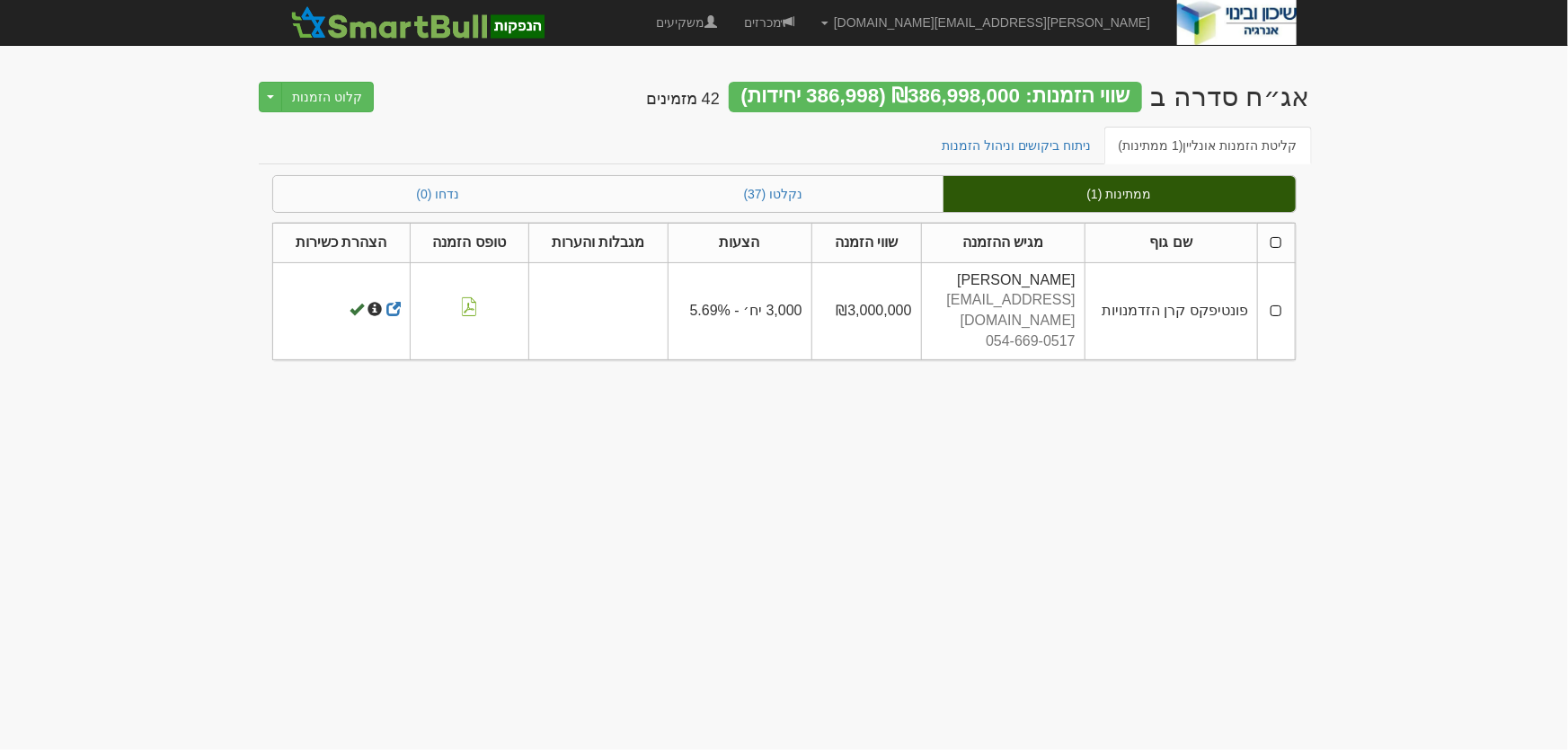
click at [1280, 297] on td at bounding box center [1276, 311] width 37 height 97
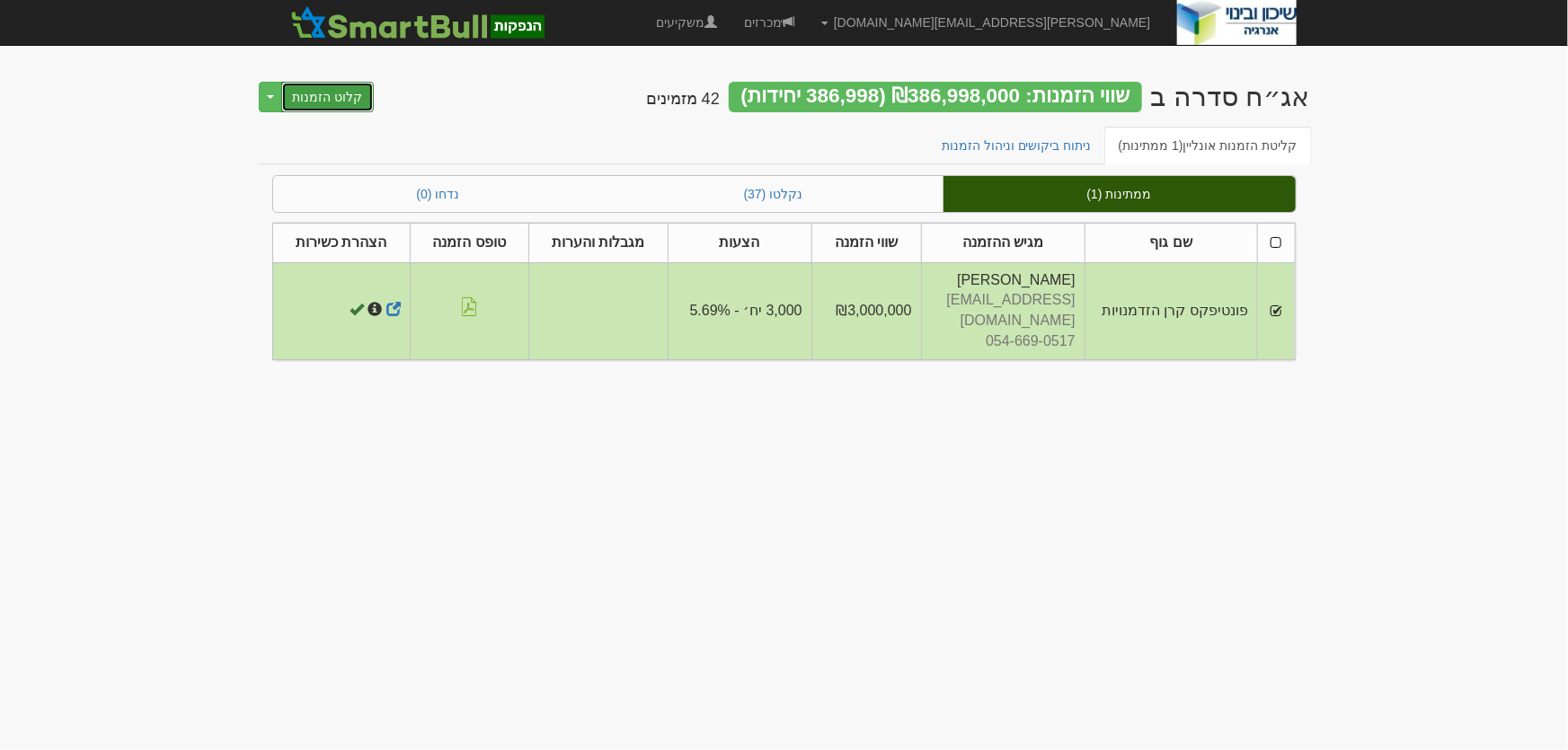
click at [307, 98] on button "קלוט הזמנות" at bounding box center [328, 96] width 94 height 30
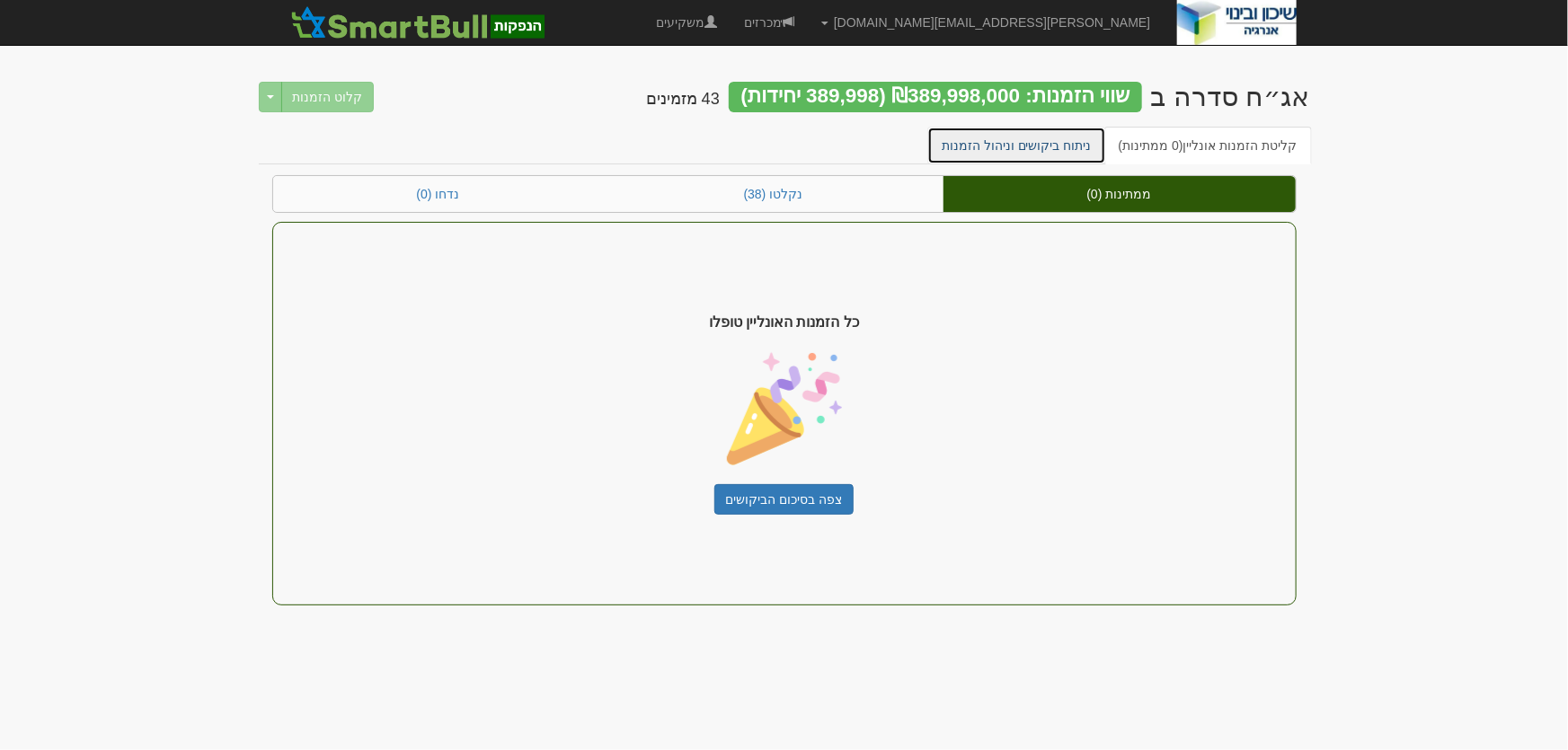
click at [1042, 146] on link "ניתוח ביקושים וניהול הזמנות" at bounding box center [1016, 145] width 179 height 38
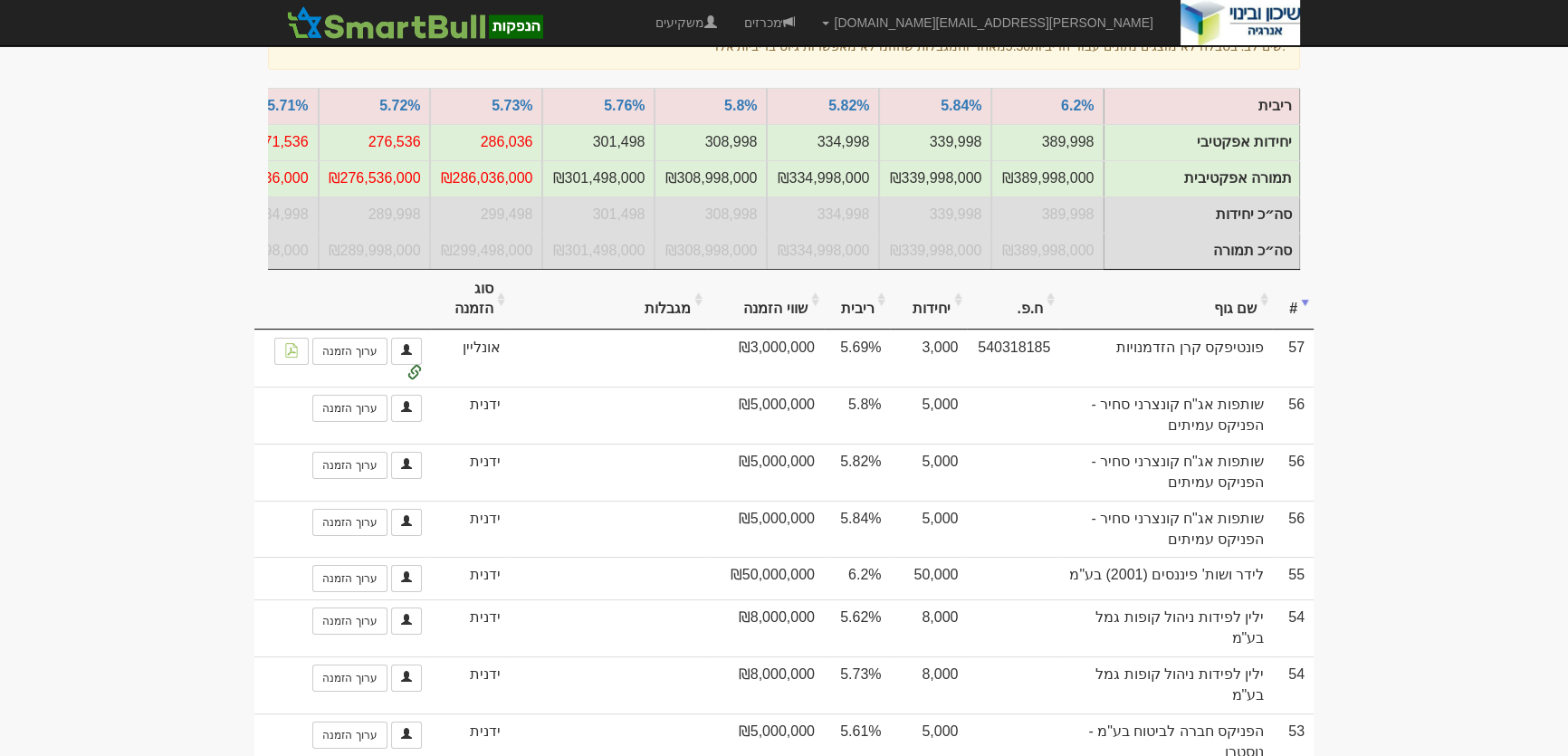
scroll to position [576, 0]
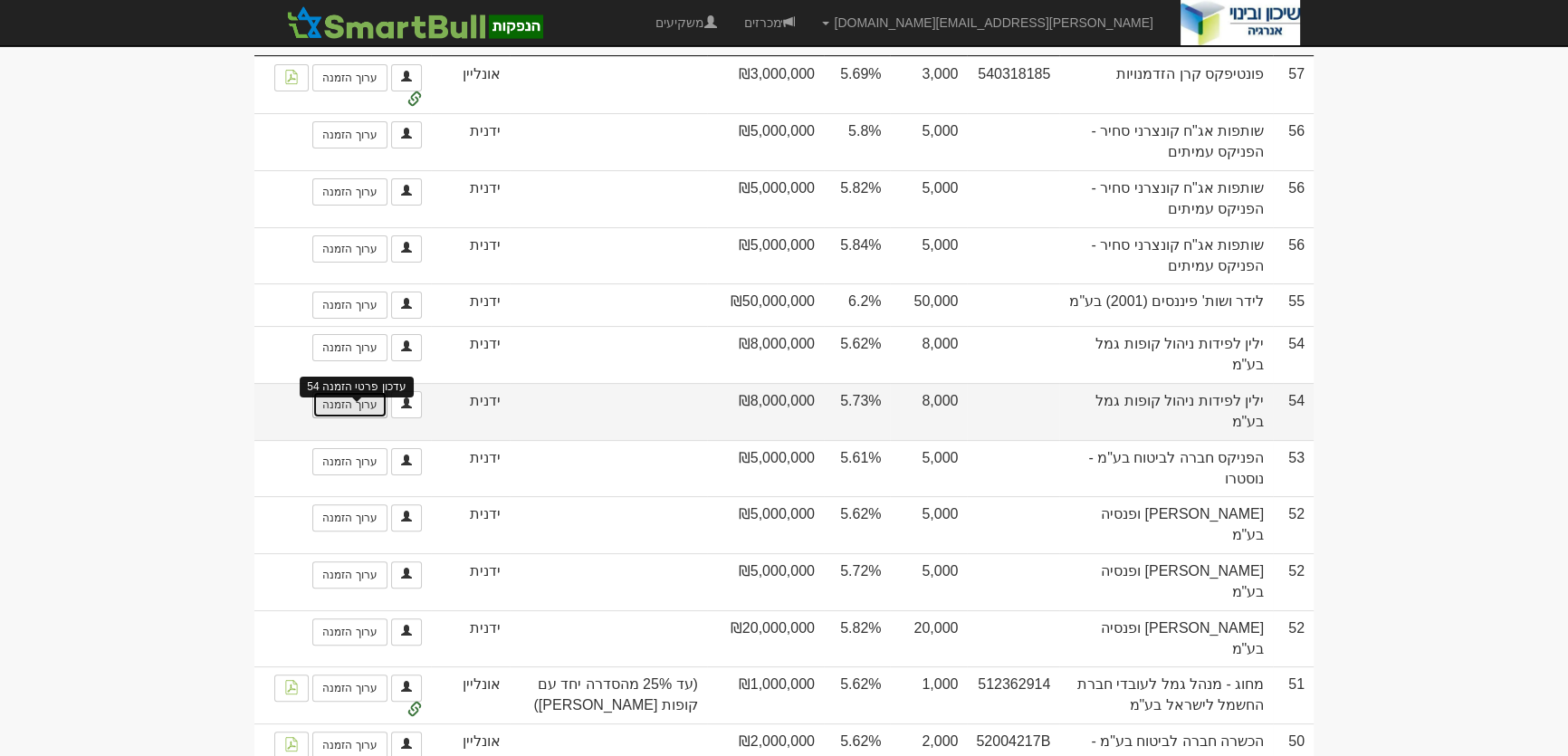
click at [353, 418] on link "ערוך הזמנה" at bounding box center [349, 403] width 74 height 27
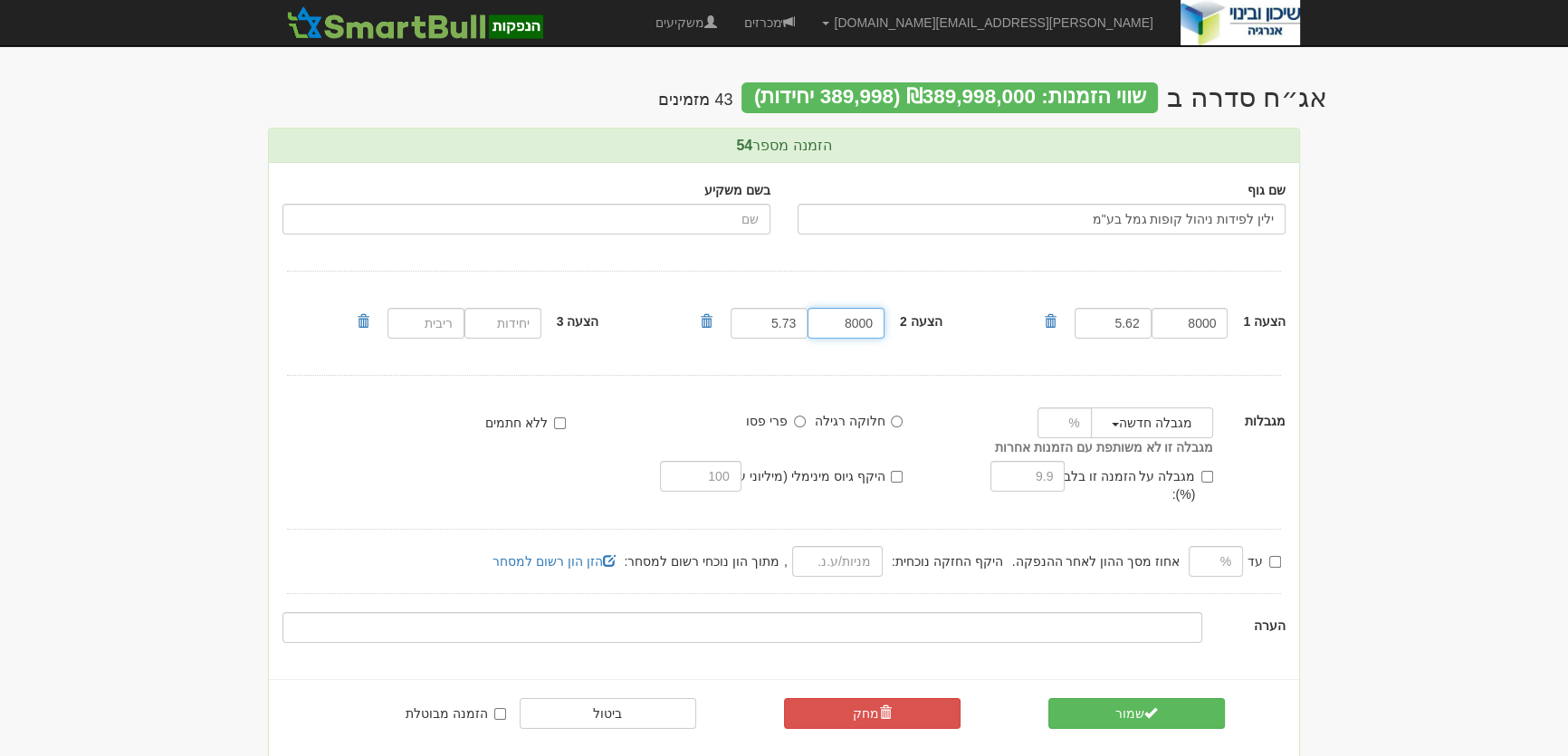
click at [845, 329] on input "8000" at bounding box center [845, 323] width 77 height 31
type input "7000"
click at [1119, 698] on button "שמור" at bounding box center [1136, 713] width 177 height 31
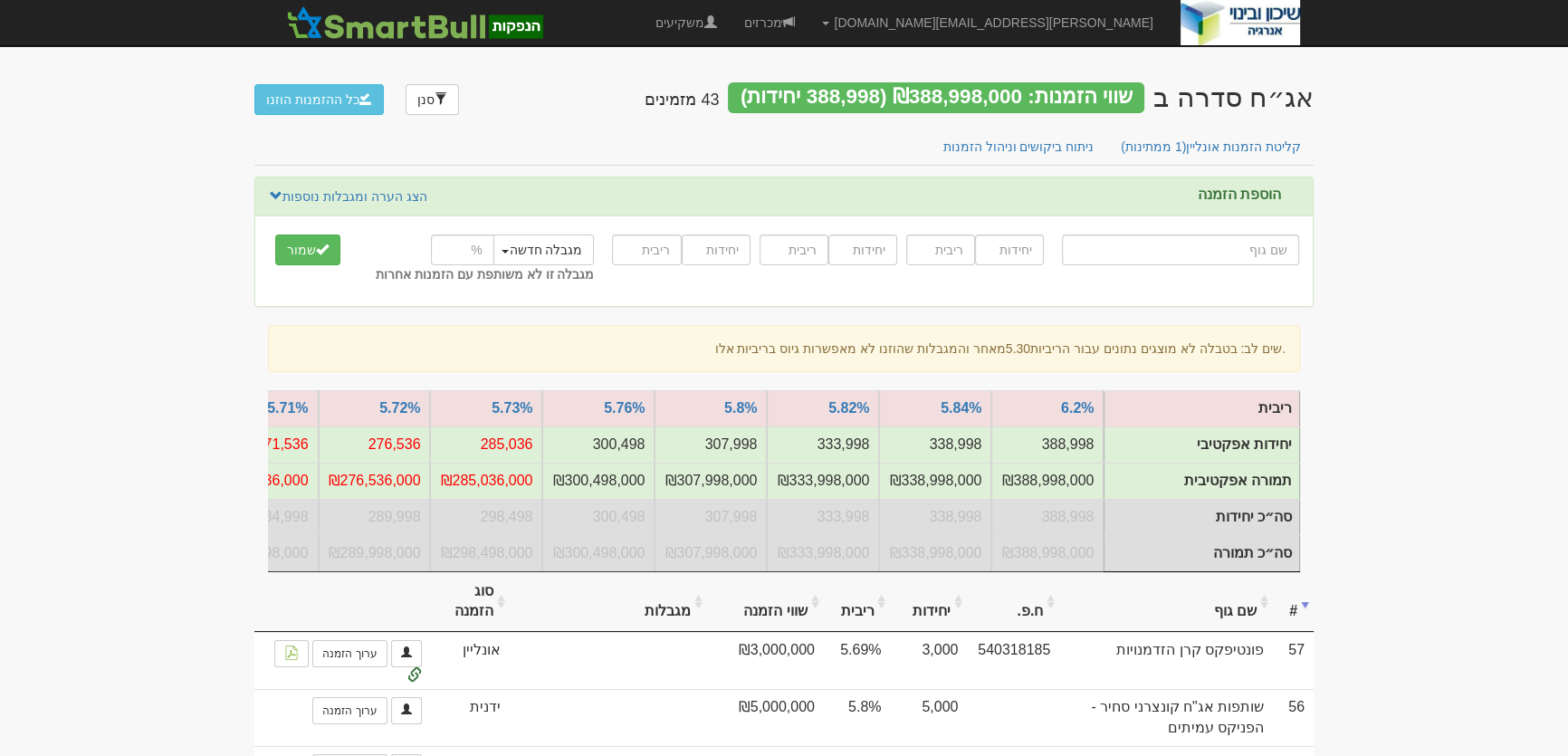
click at [1217, 616] on th "שם גוף" at bounding box center [1165, 602] width 214 height 61
click at [808, 20] on link "מכרזים" at bounding box center [769, 22] width 78 height 45
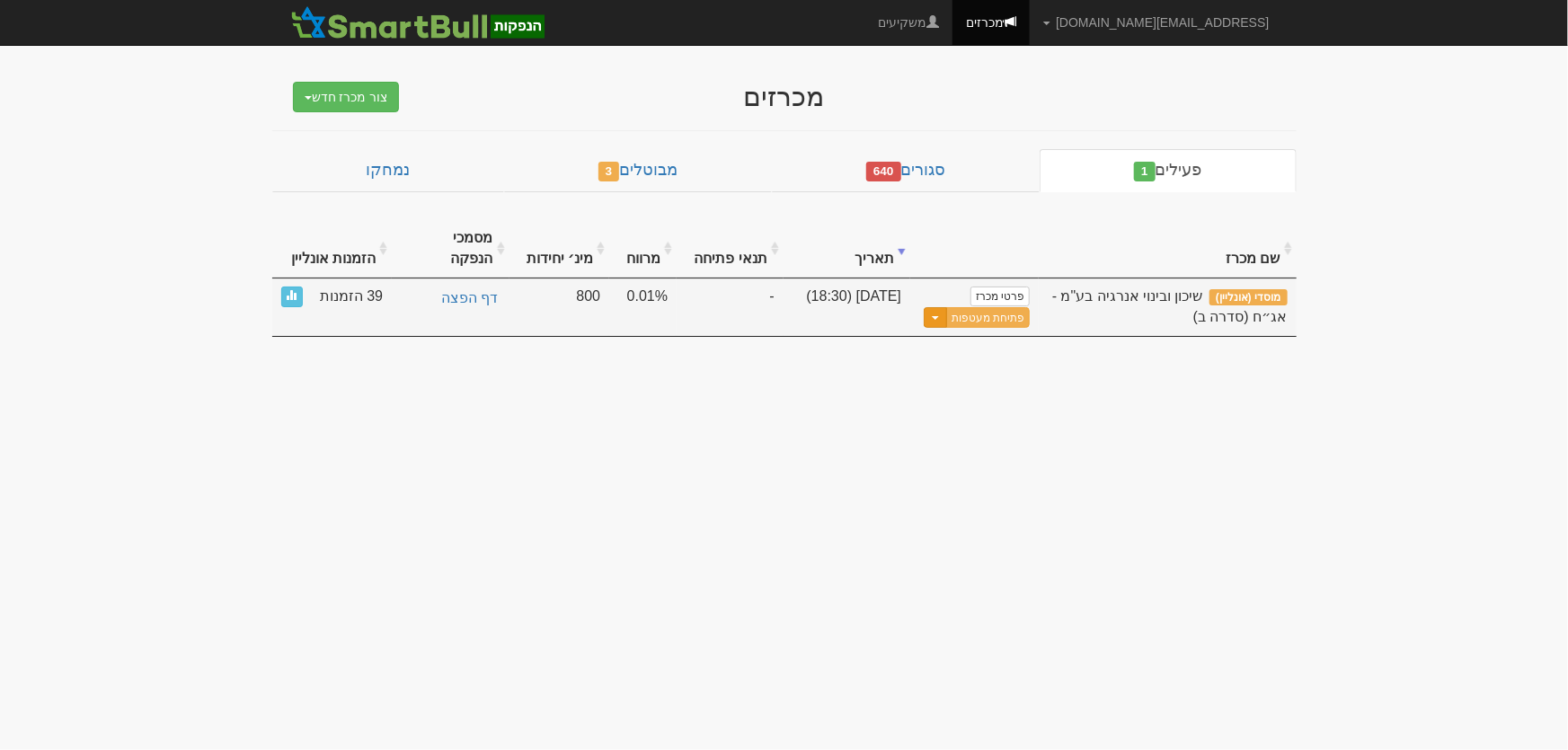
click at [939, 316] on span "button" at bounding box center [935, 318] width 7 height 4
click at [936, 336] on link "עדכן שעת סיום מכרז" at bounding box center [944, 347] width 171 height 23
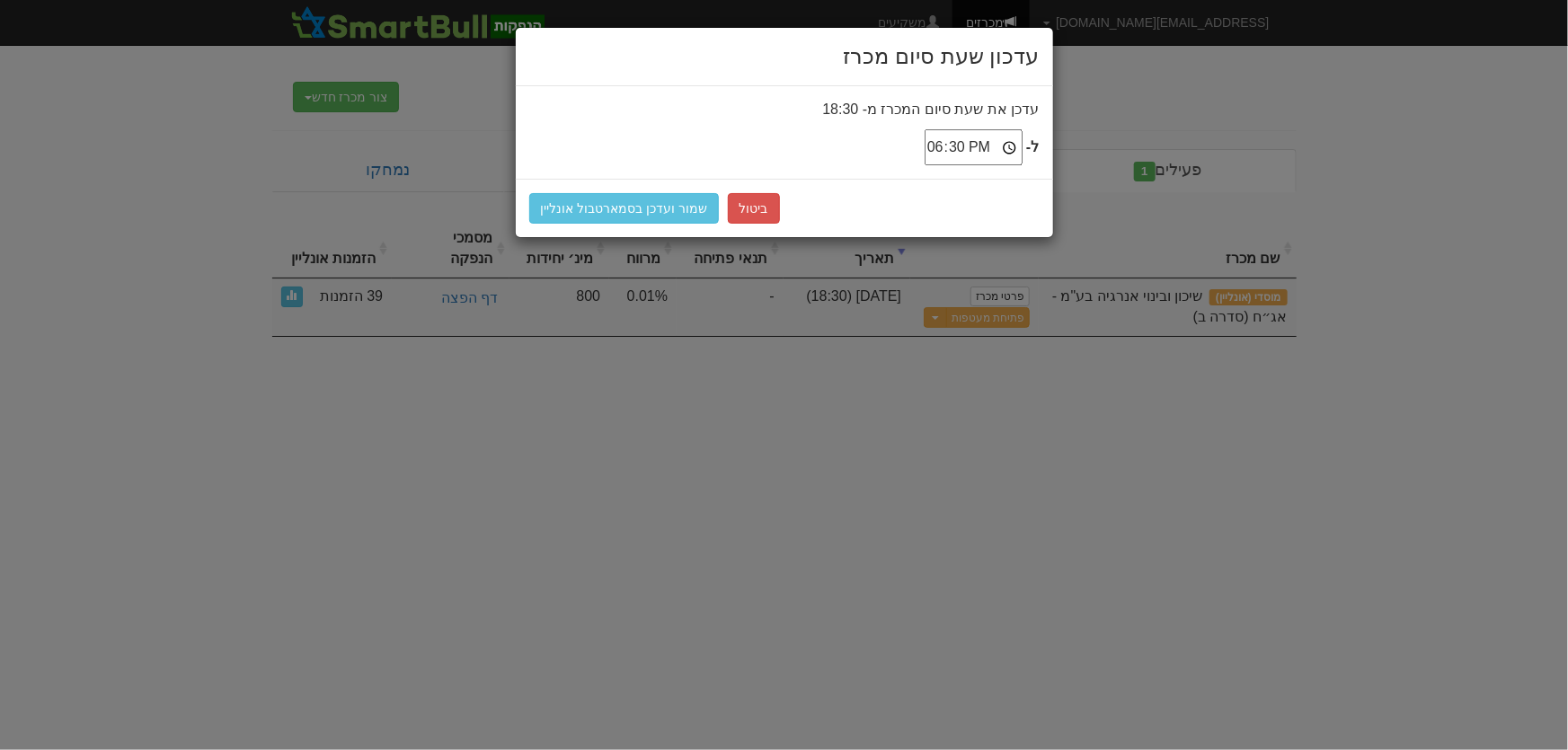
click at [953, 142] on input "18:30" at bounding box center [973, 147] width 98 height 36
type input "18:45"
click at [620, 209] on button "שמור ועדכן בסמארטבול אונליין" at bounding box center [624, 207] width 190 height 30
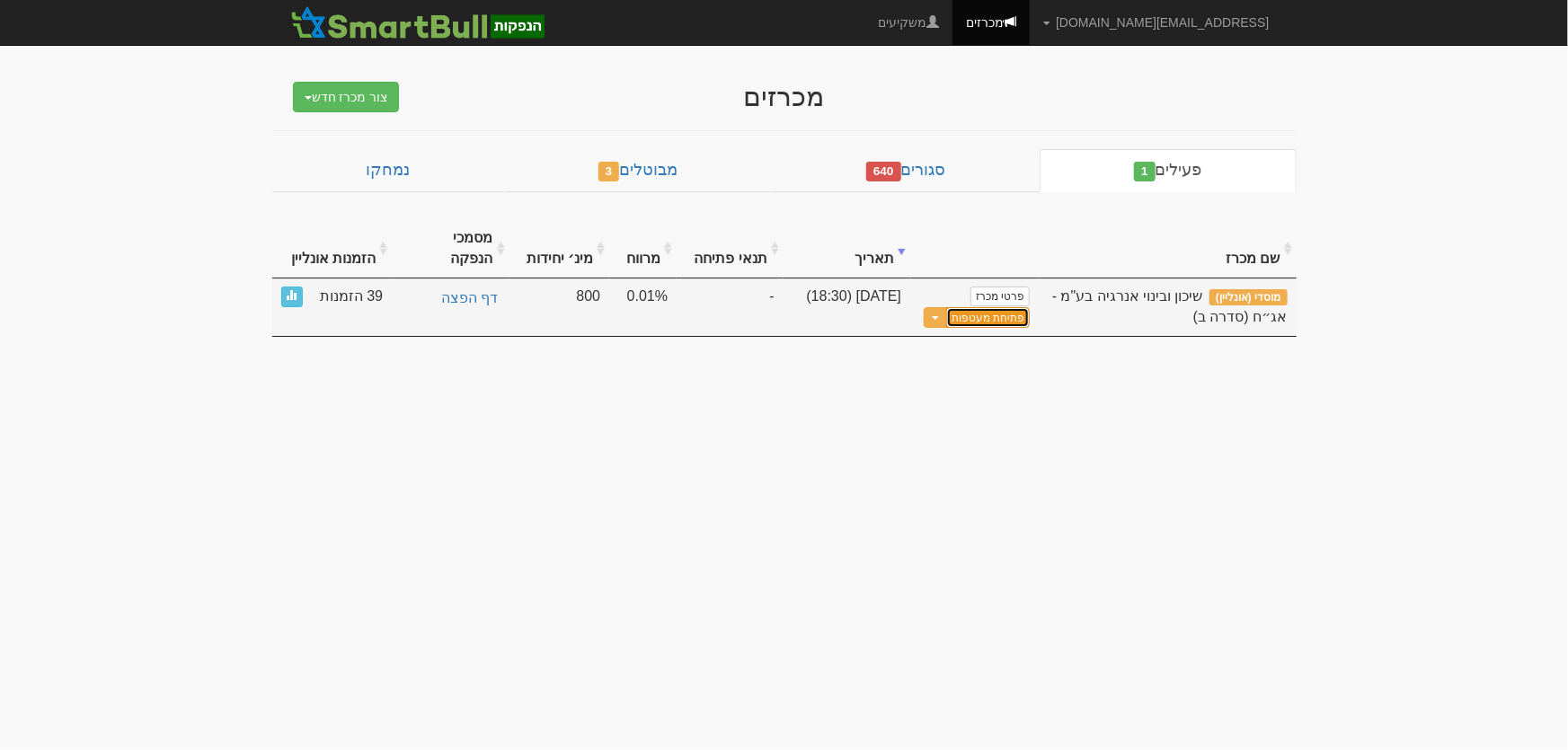
click at [998, 307] on button "פתיחת מעטפות" at bounding box center [987, 317] width 84 height 20
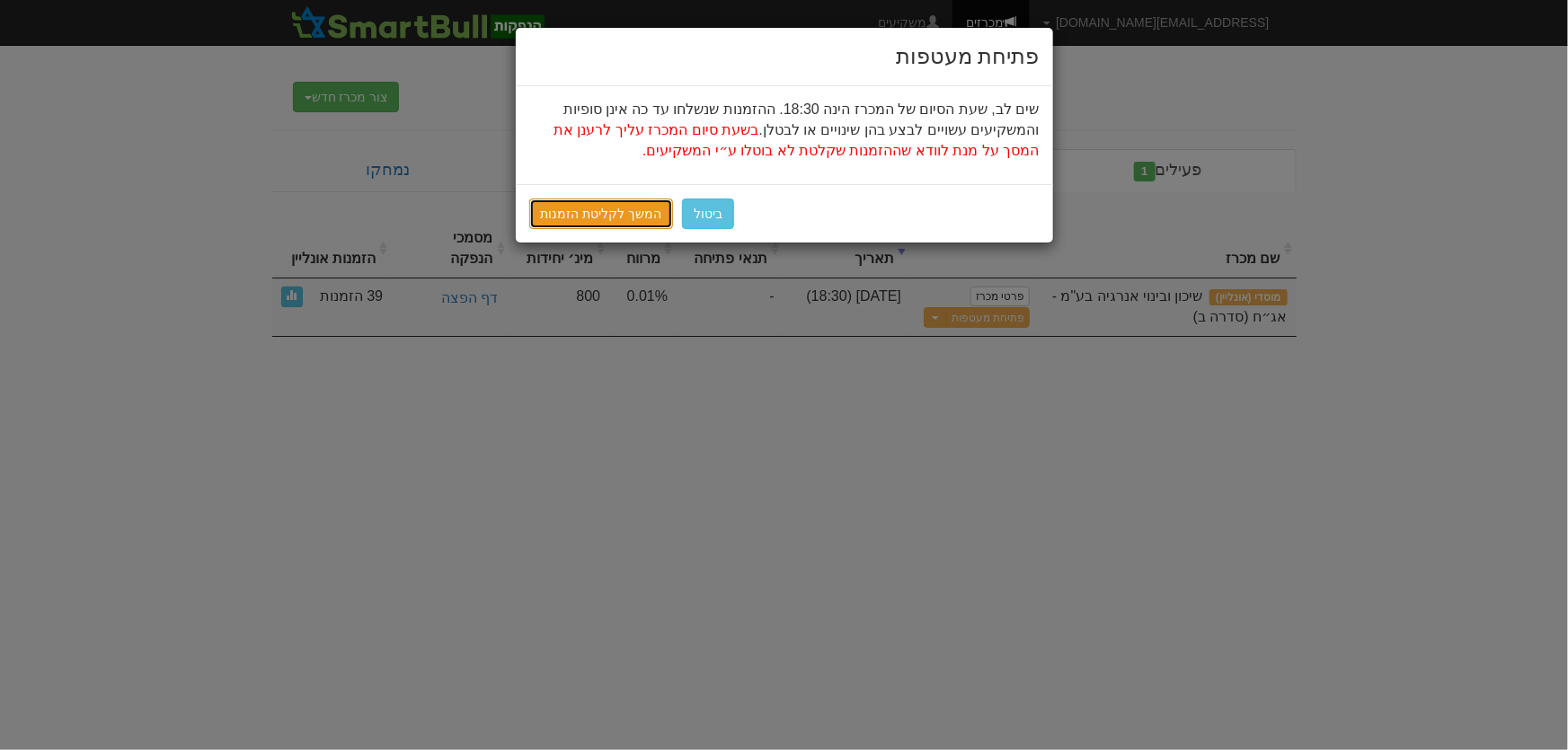
click at [608, 215] on link "המשך לקליטת הזמנות" at bounding box center [601, 213] width 144 height 30
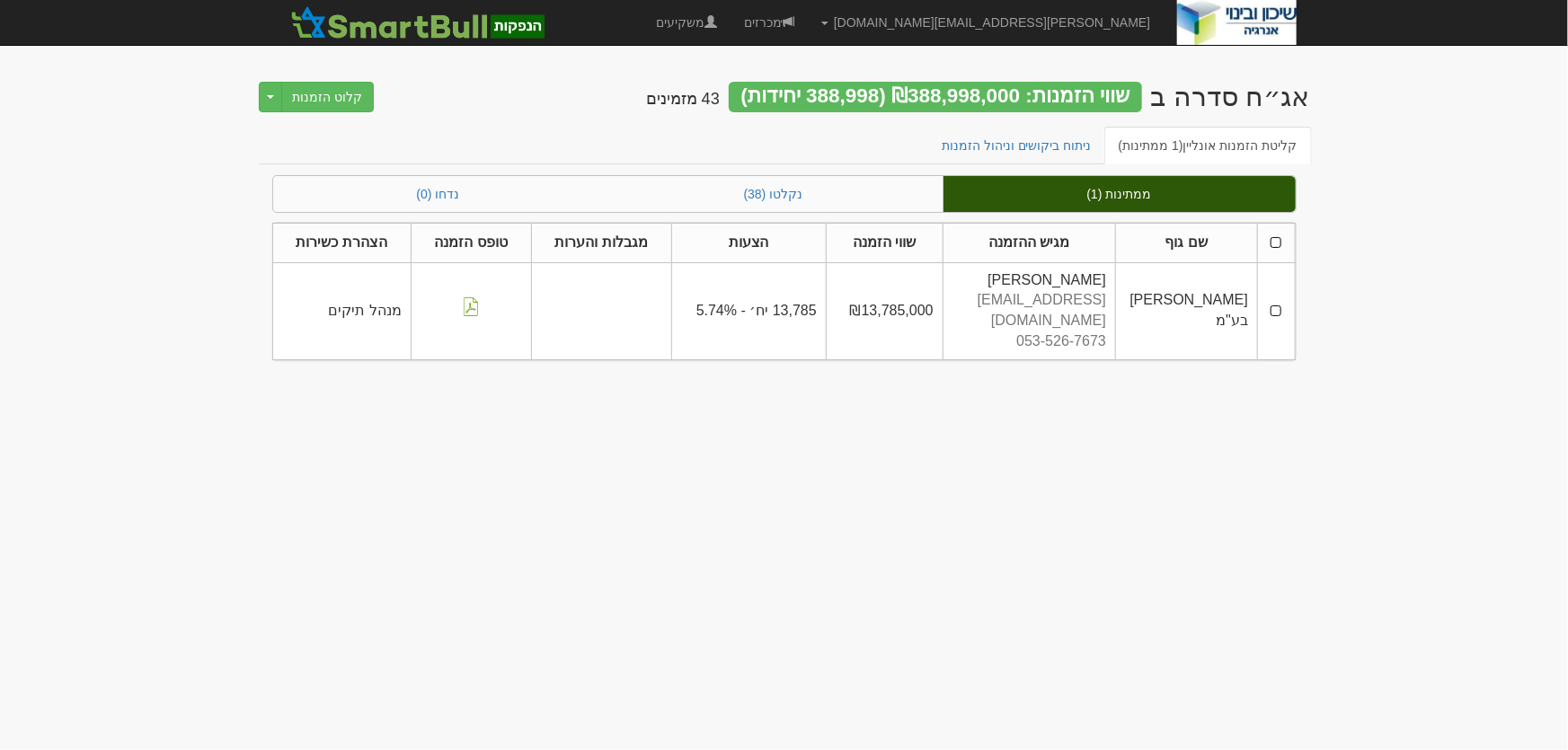
click at [1274, 242] on th at bounding box center [1276, 242] width 37 height 39
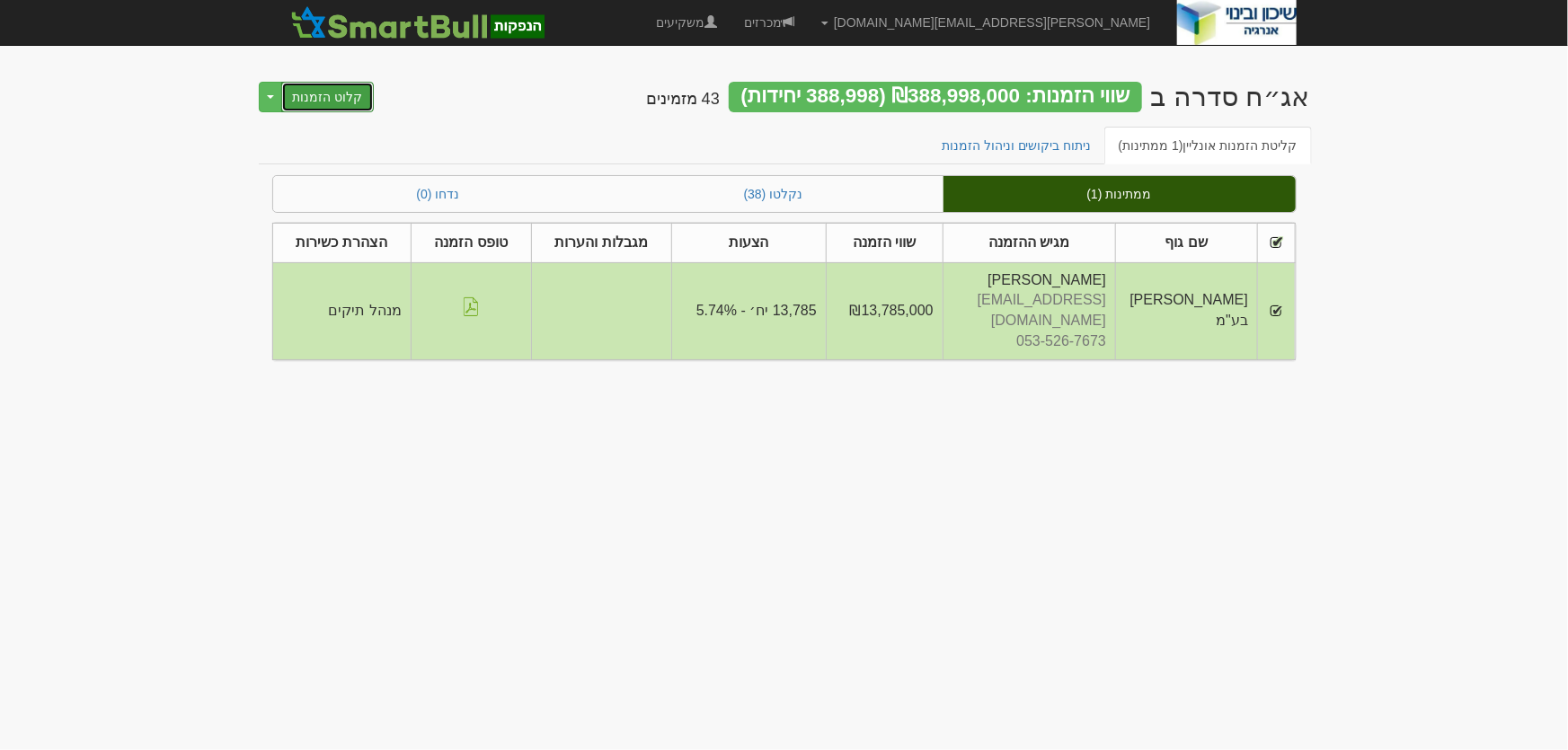
click at [344, 101] on button "קלוט הזמנות" at bounding box center [328, 96] width 94 height 30
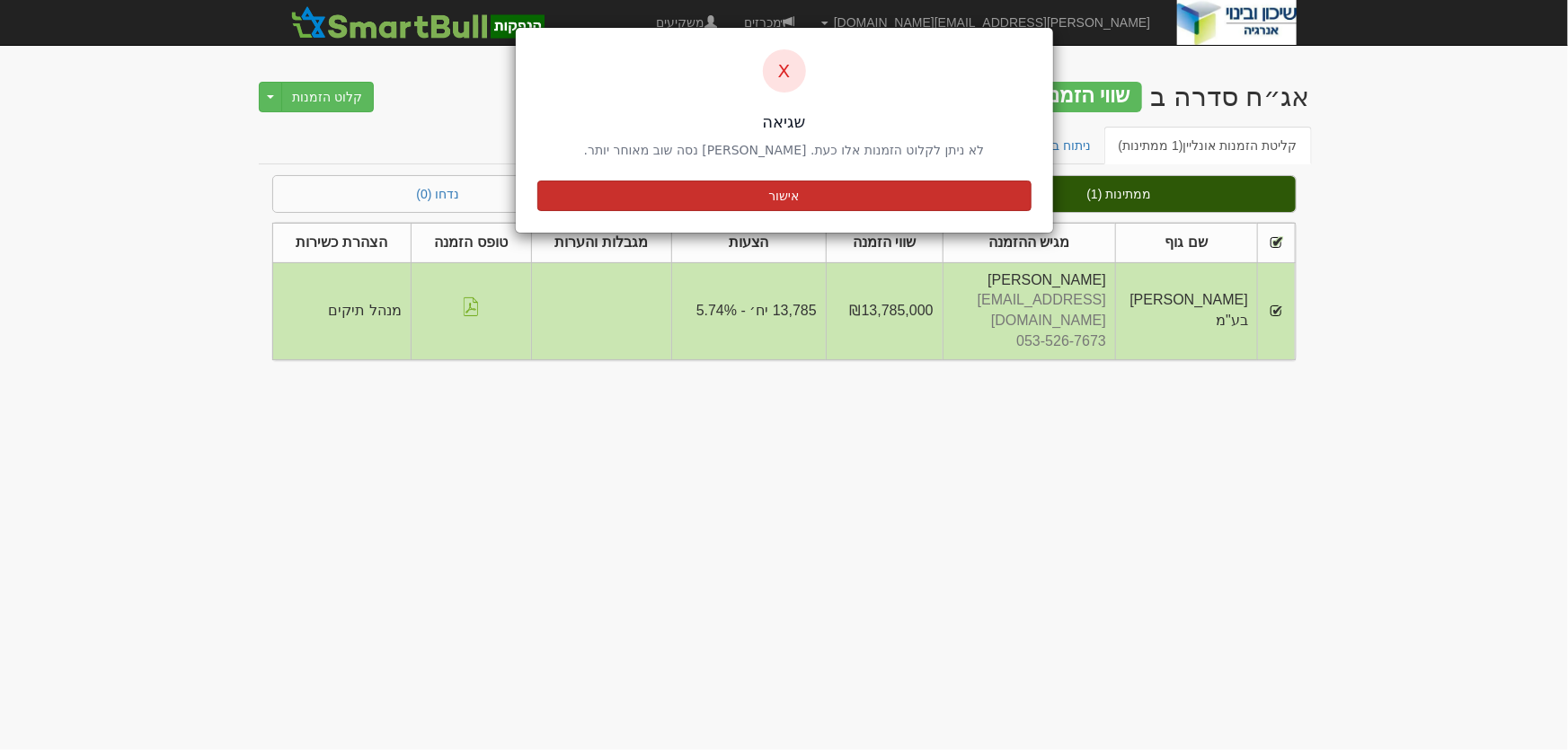
click at [784, 196] on button "אישור" at bounding box center [784, 196] width 494 height 30
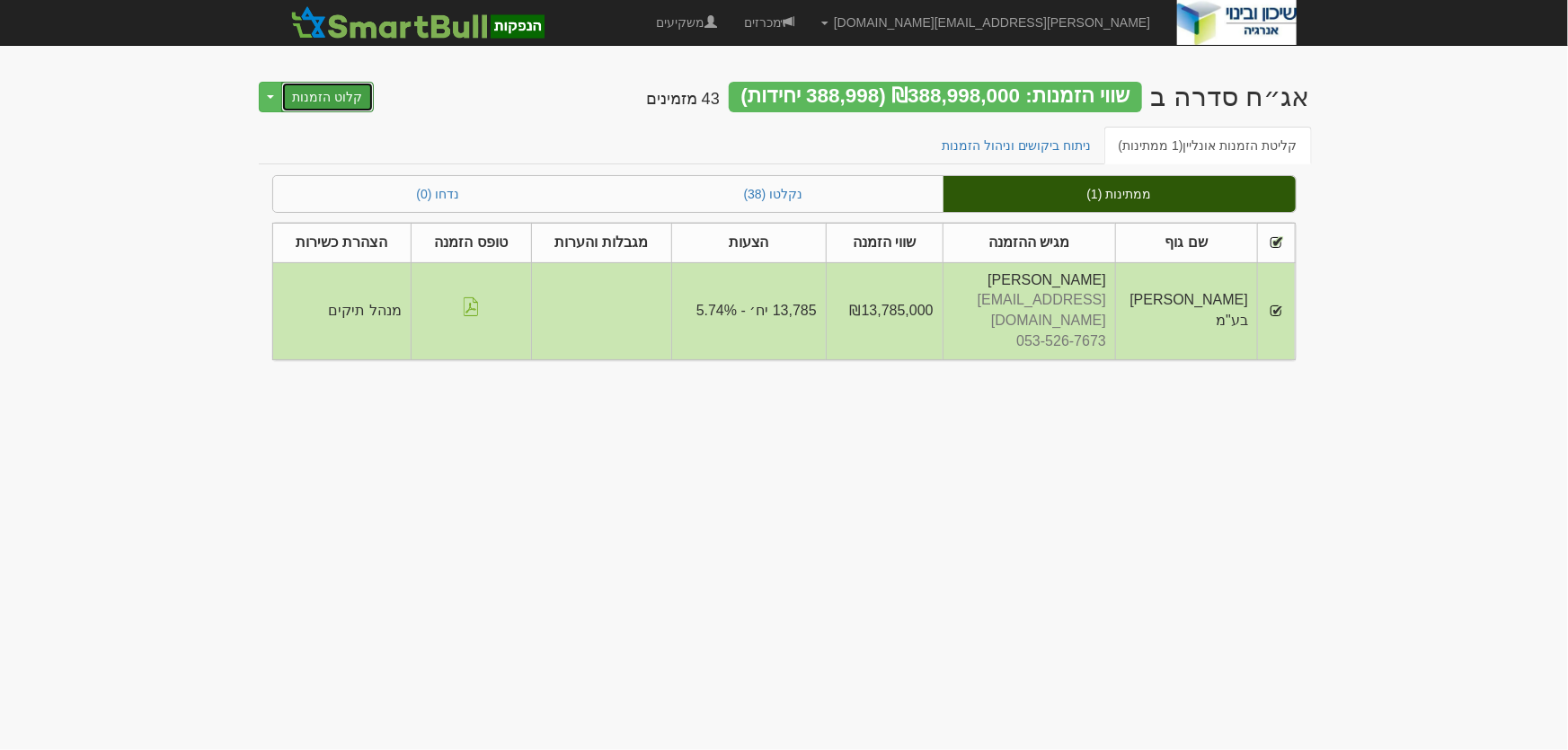
click at [326, 103] on button "קלוט הזמנות" at bounding box center [328, 96] width 94 height 30
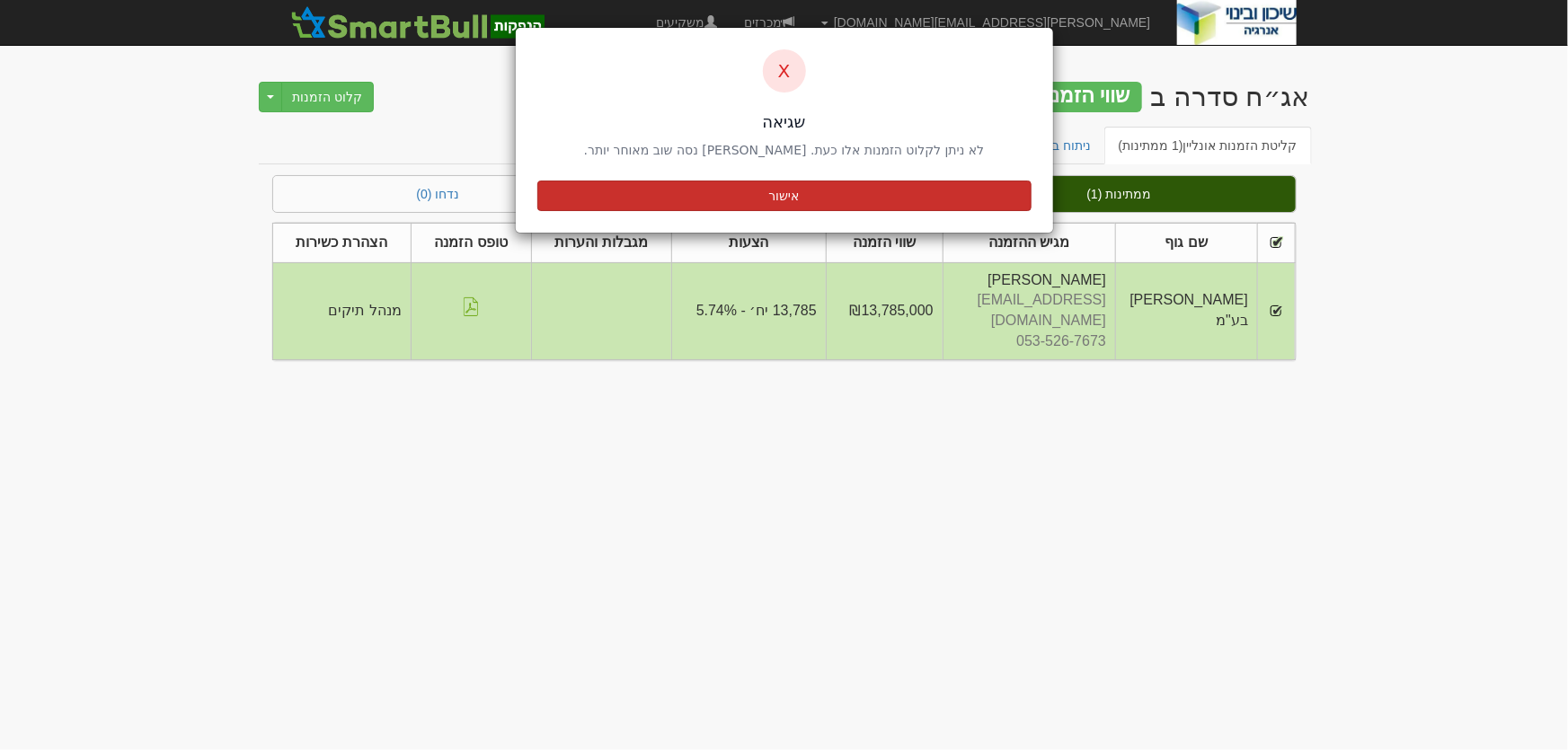
click at [763, 196] on button "אישור" at bounding box center [784, 196] width 494 height 30
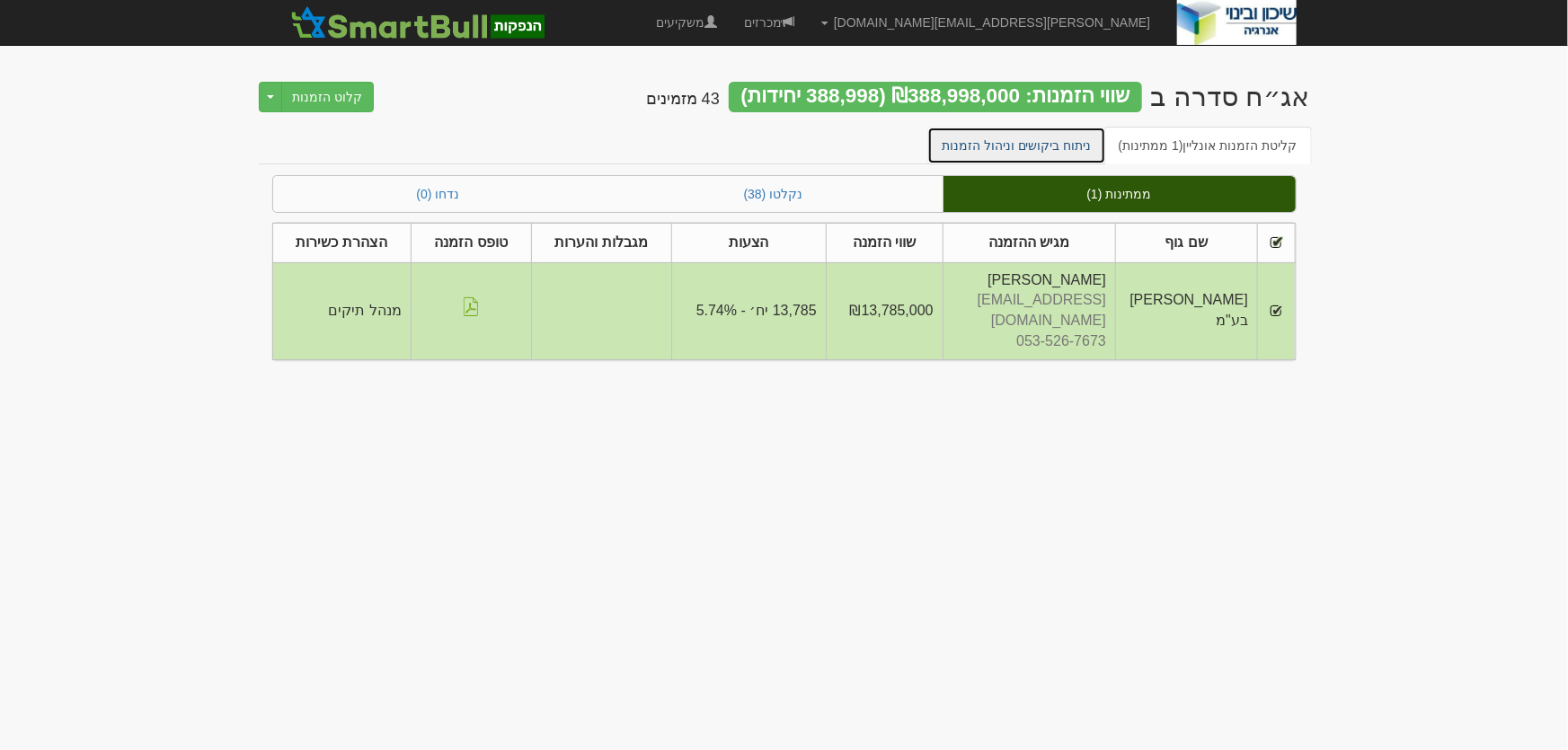
click at [1051, 148] on link "ניתוח ביקושים וניהול הזמנות" at bounding box center [1016, 145] width 179 height 38
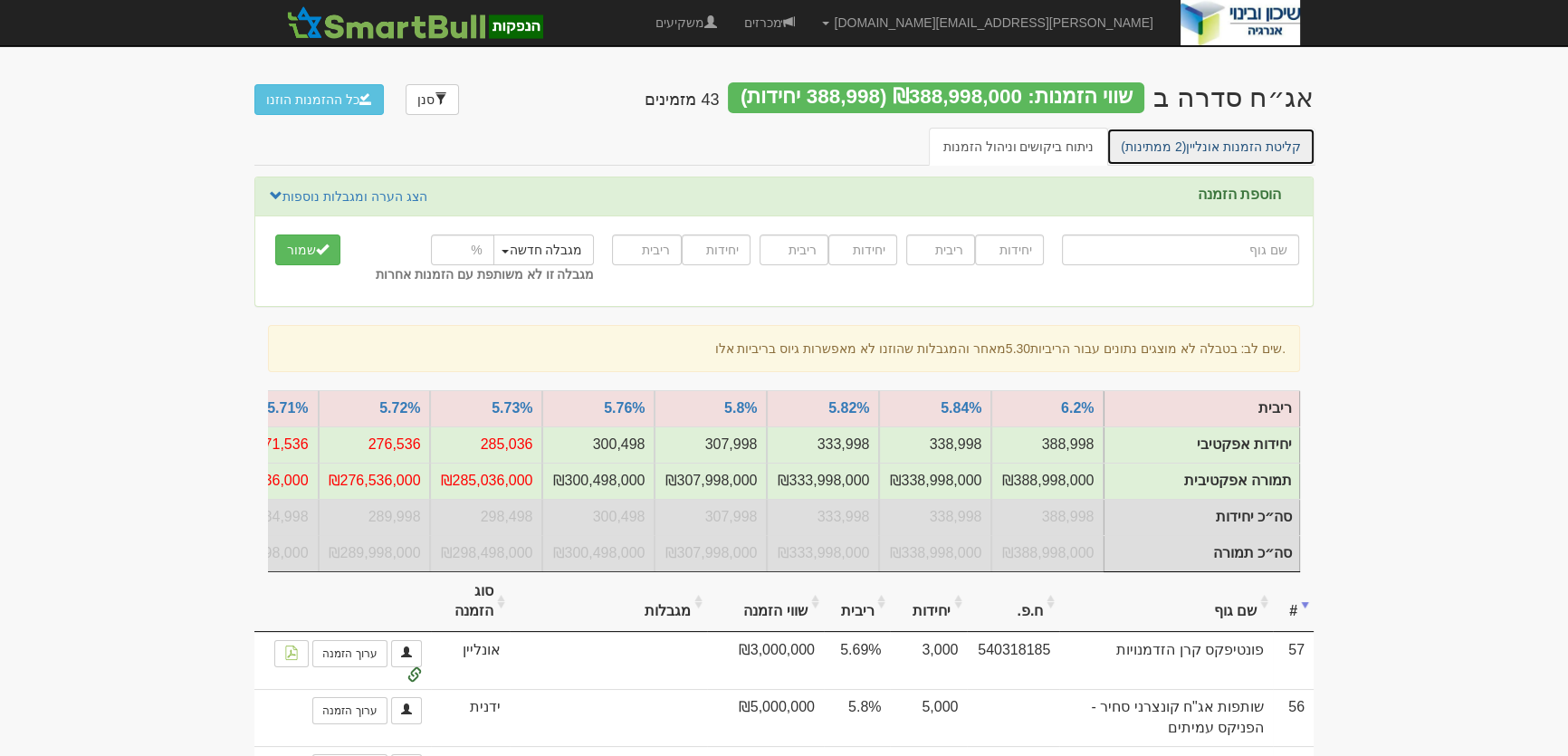
click at [1231, 147] on link "קליטת הזמנות אונליין (2 ממתינות)" at bounding box center [1211, 146] width 209 height 38
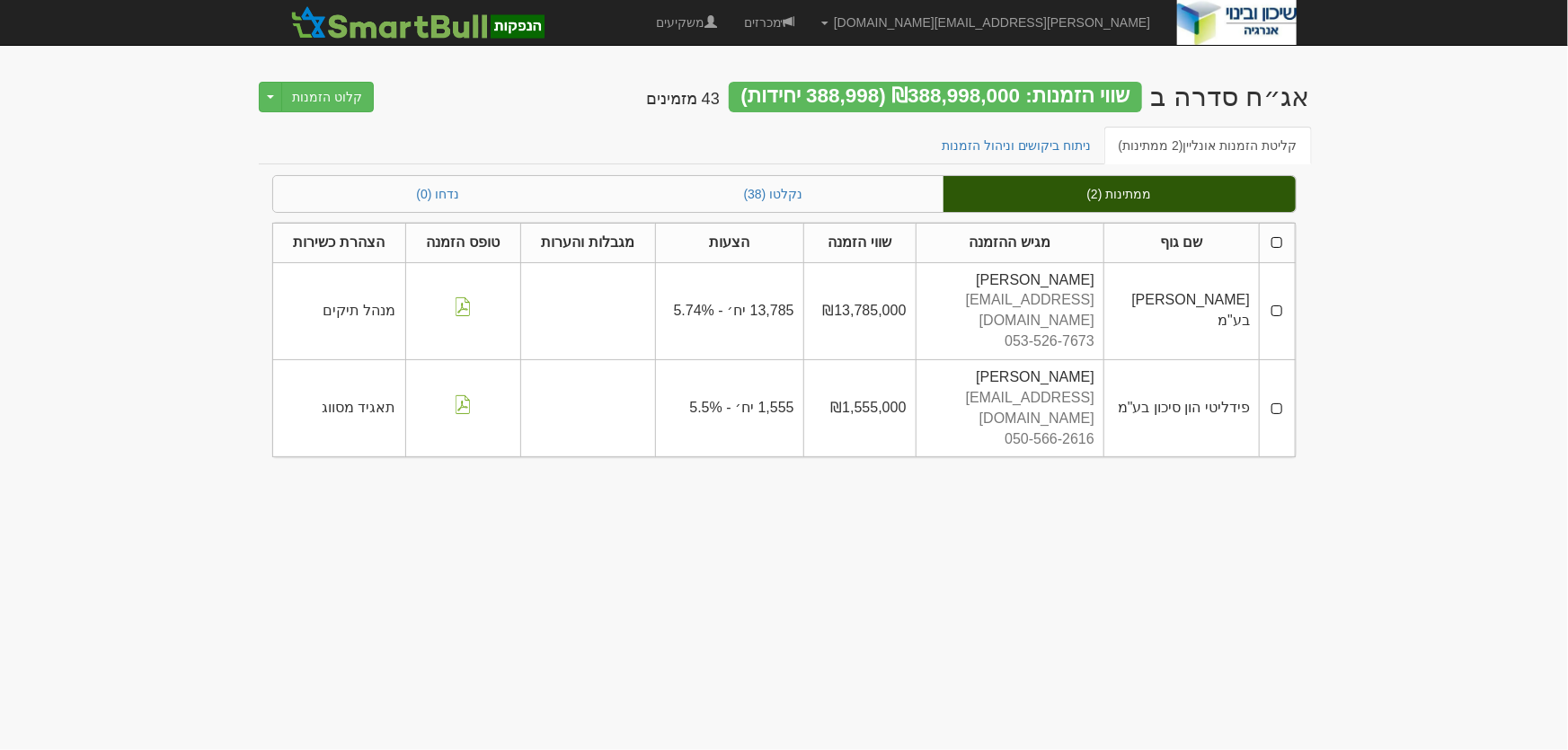
click at [1274, 240] on th at bounding box center [1277, 242] width 35 height 39
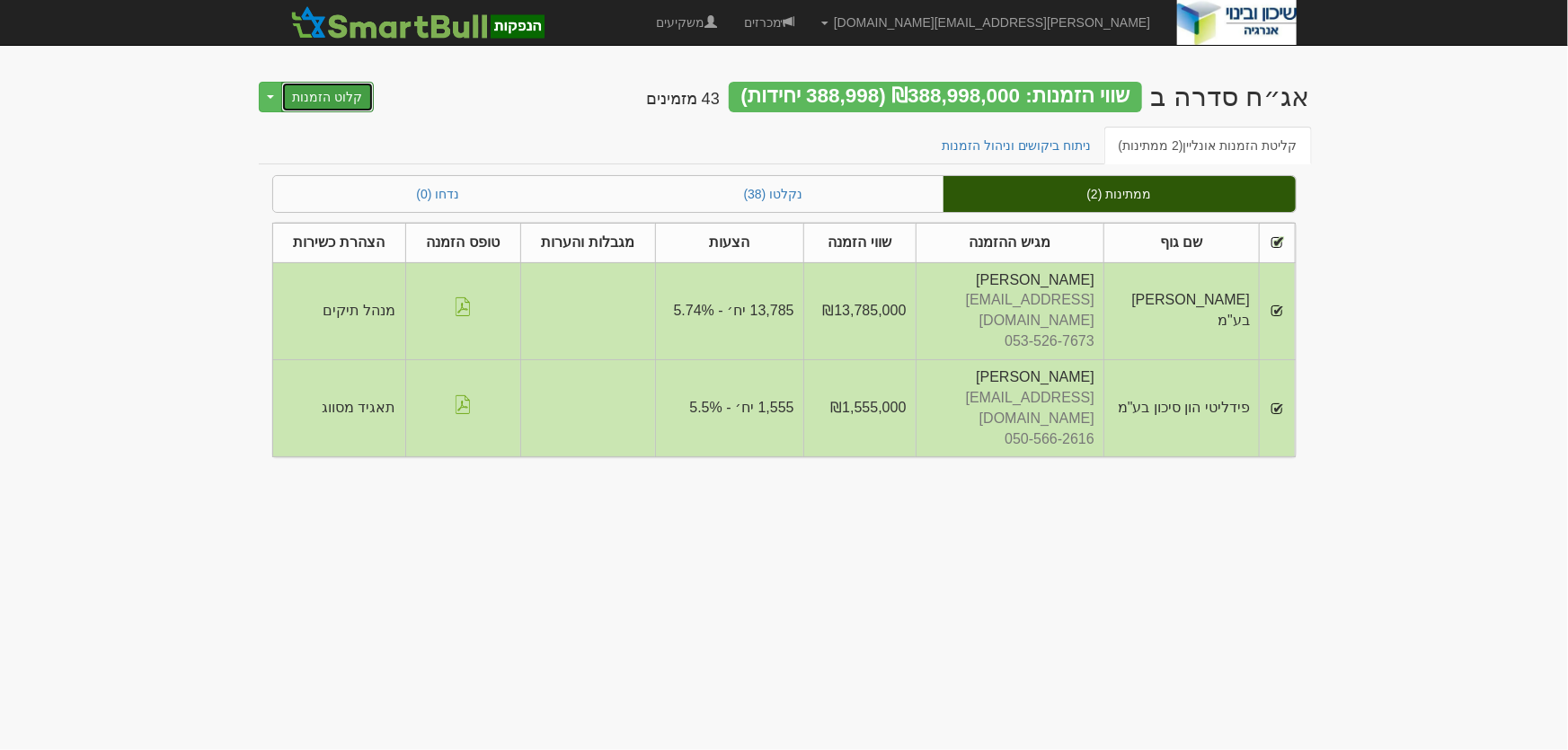
click at [321, 93] on button "קלוט הזמנות" at bounding box center [328, 96] width 94 height 30
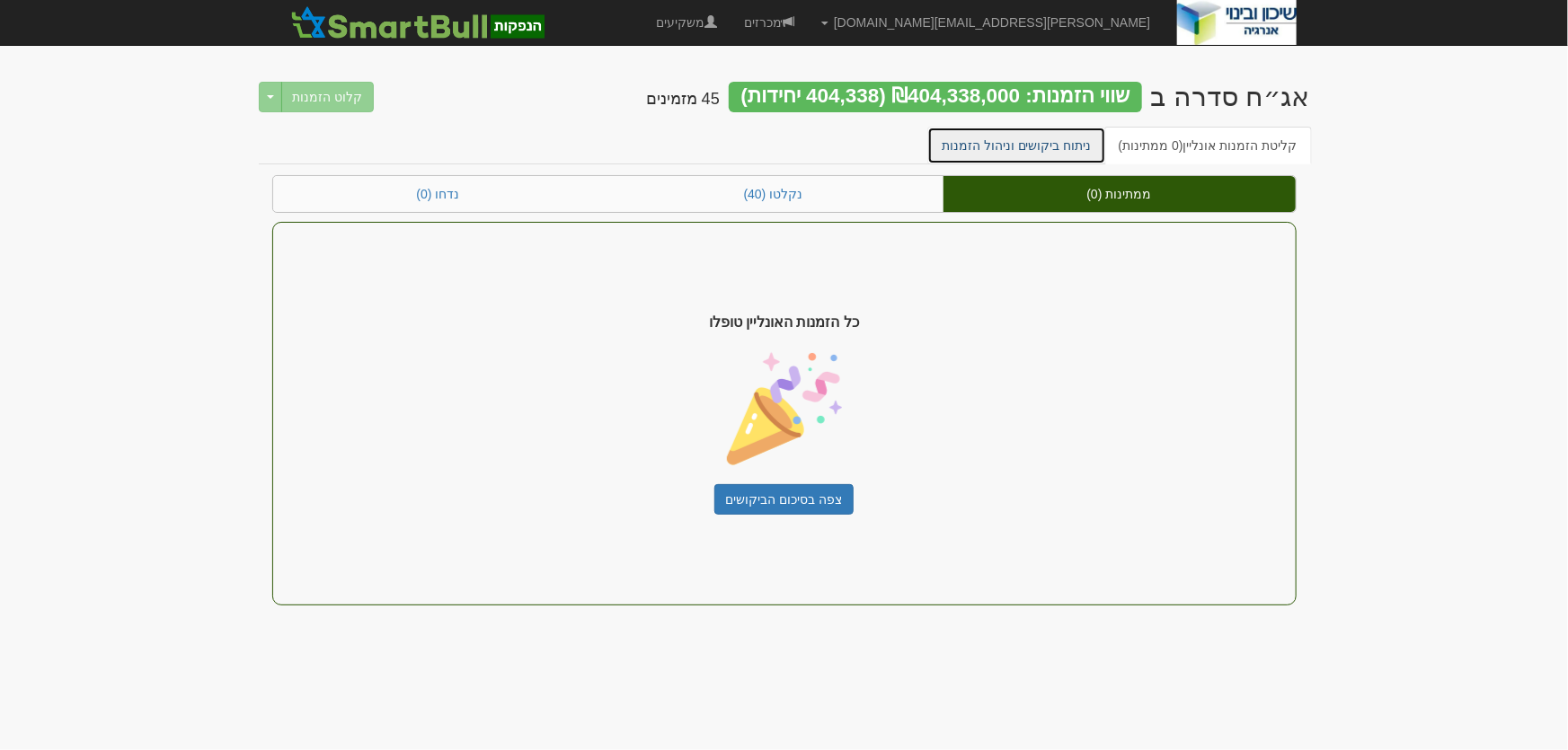
click at [1051, 137] on link "ניתוח ביקושים וניהול הזמנות" at bounding box center [1016, 145] width 179 height 38
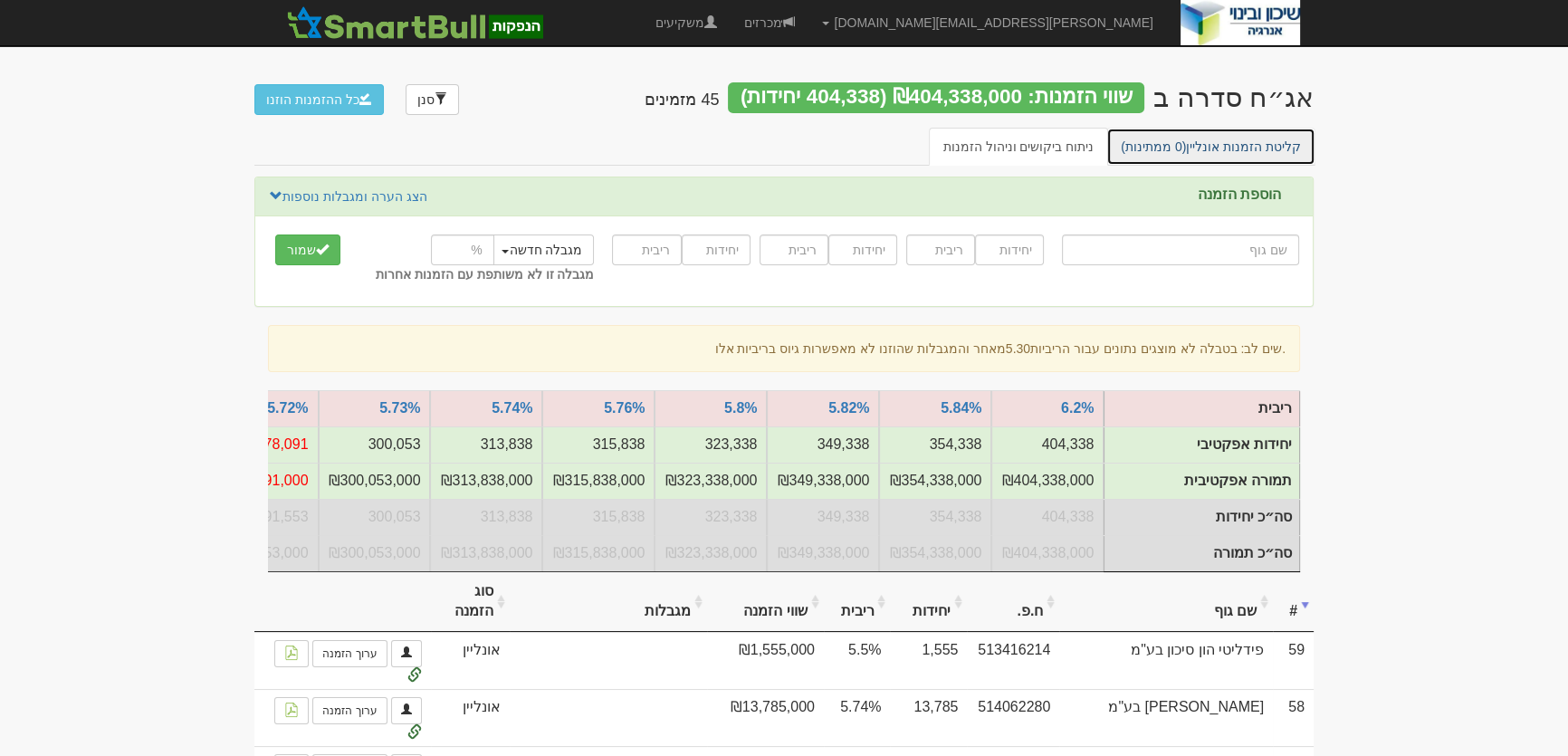
click at [1231, 143] on link "קליטת הזמנות אונליין (0 ממתינות)" at bounding box center [1211, 146] width 209 height 38
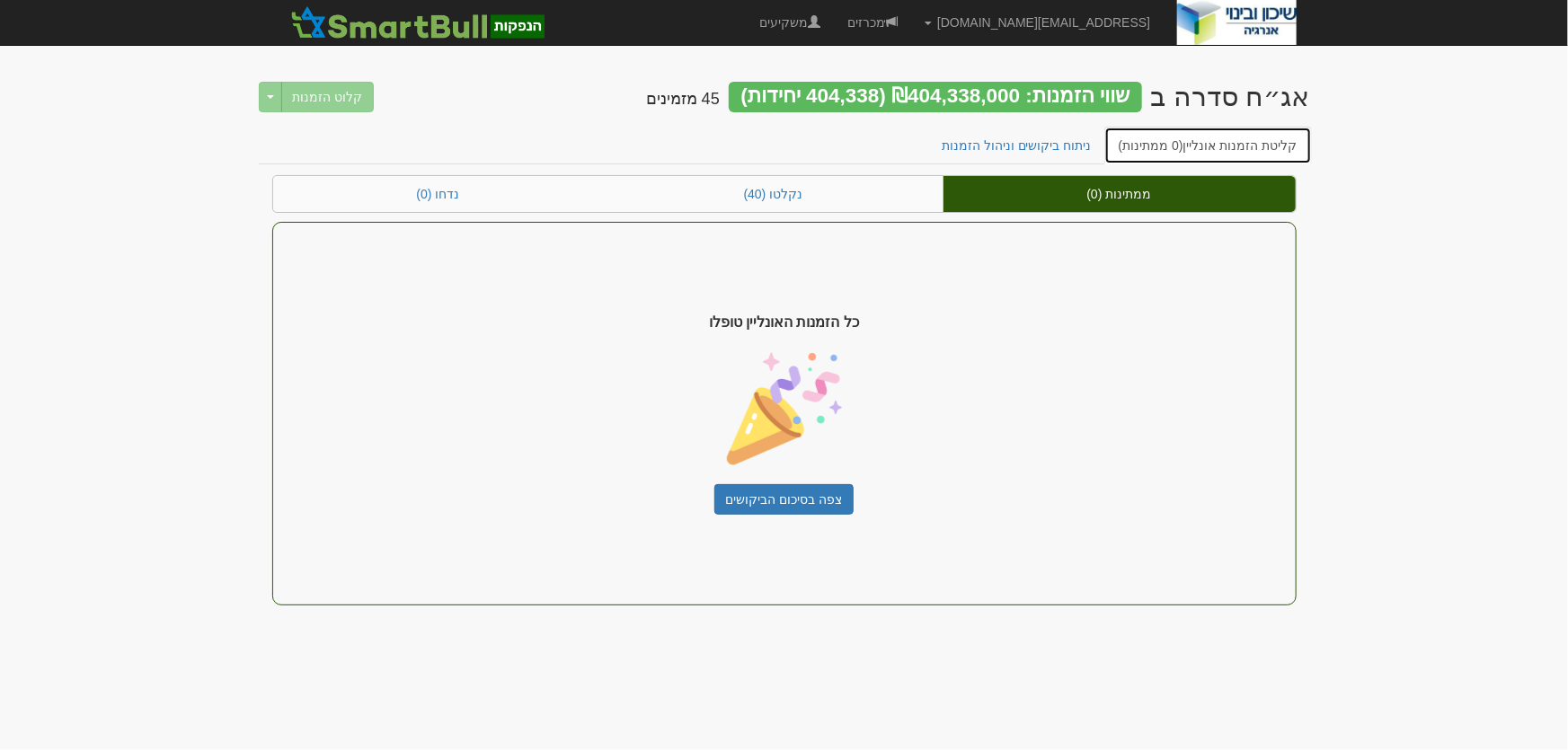
click at [1208, 143] on link "קליטת הזמנות אונליין (0 ממתינות)" at bounding box center [1208, 145] width 208 height 38
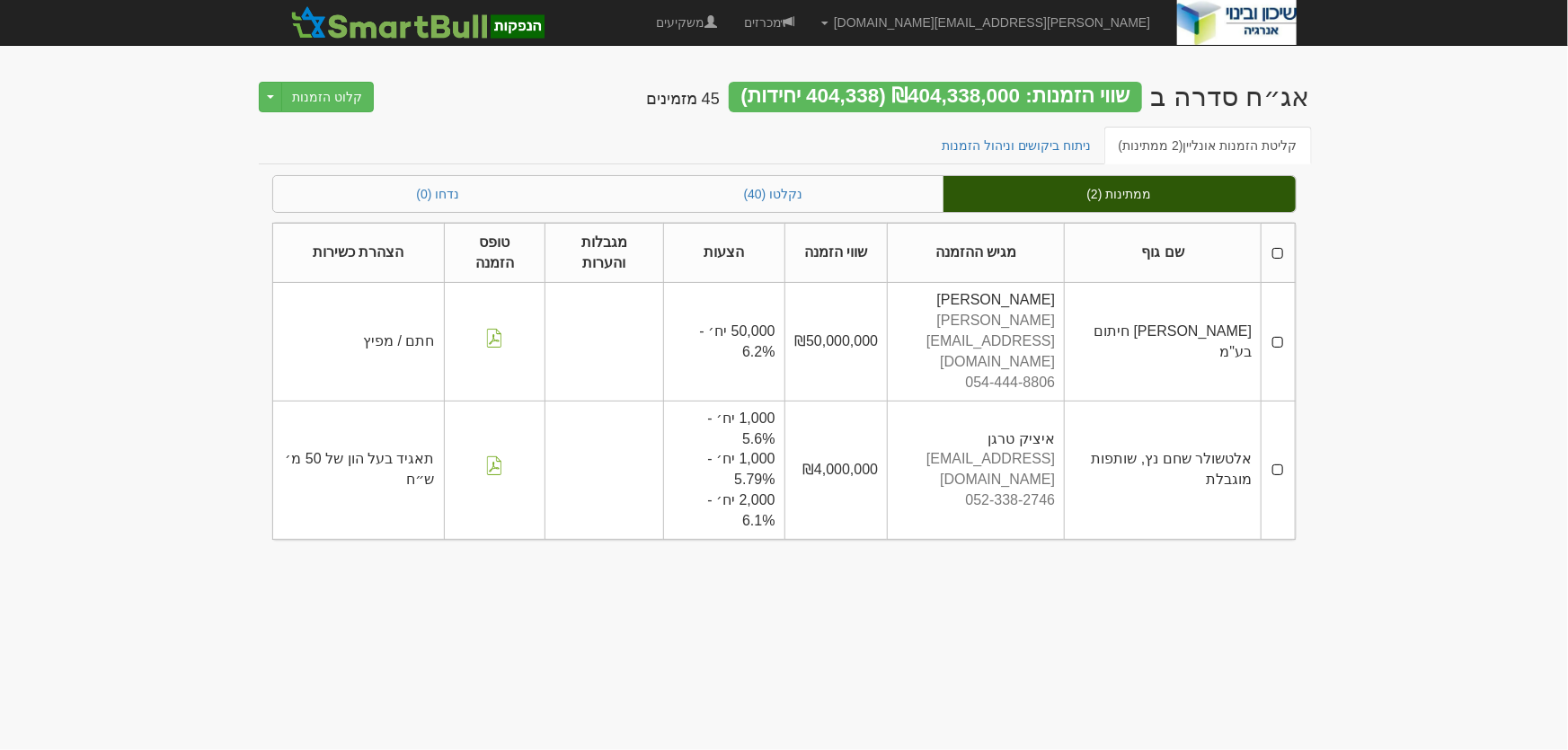
click at [1280, 252] on th at bounding box center [1278, 253] width 33 height 61
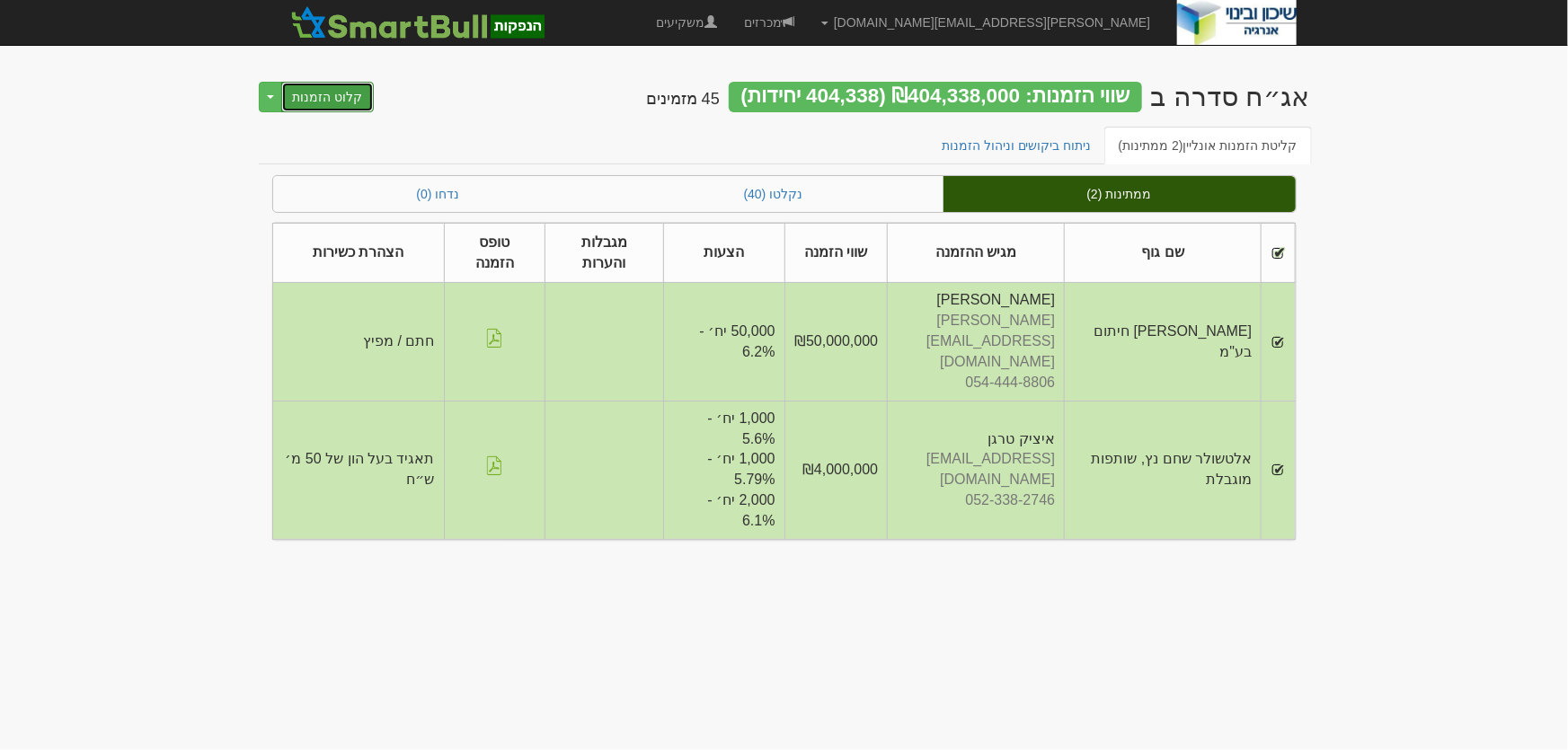
click at [333, 102] on button "קלוט הזמנות" at bounding box center [328, 96] width 94 height 30
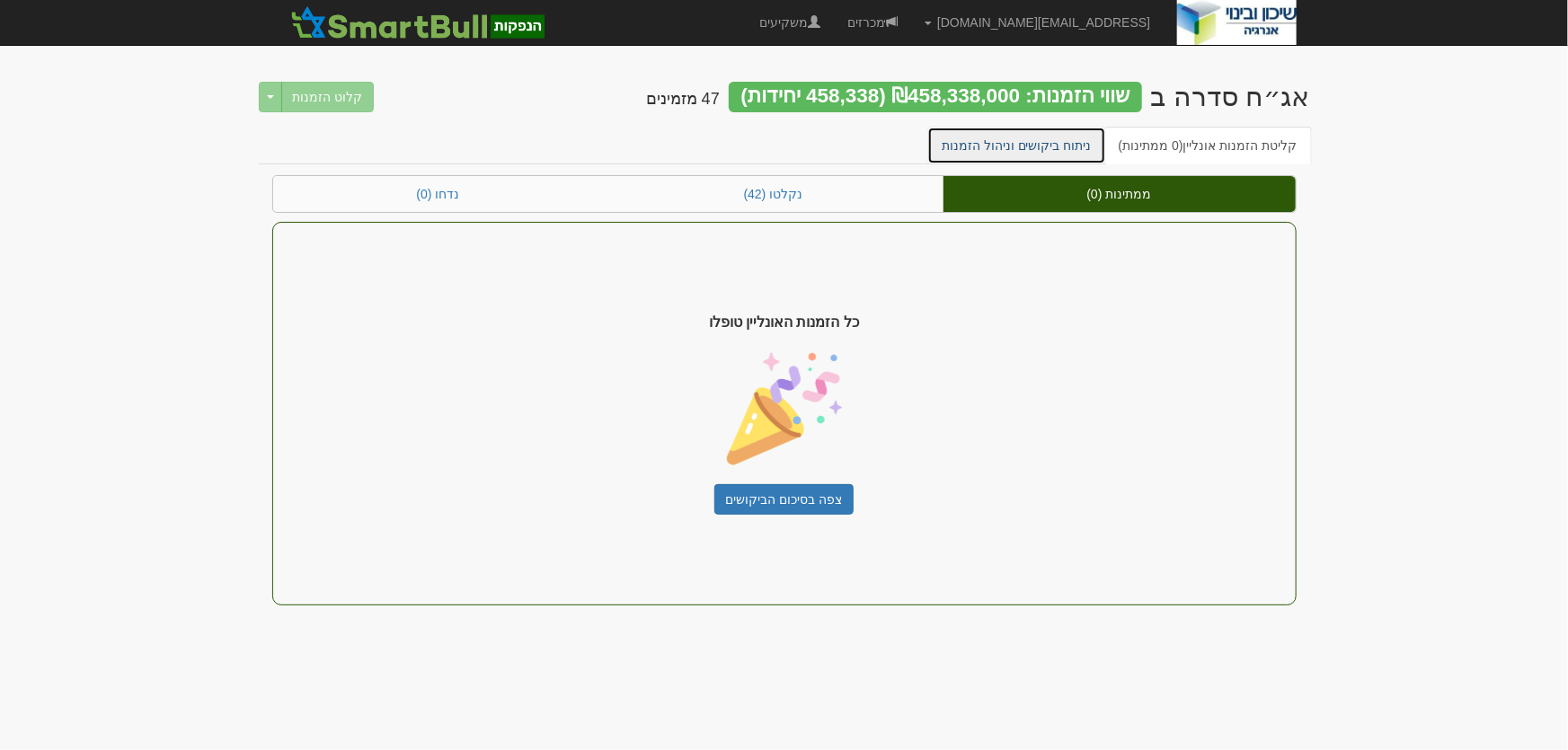
click at [1042, 144] on link "ניתוח ביקושים וניהול הזמנות" at bounding box center [1016, 145] width 179 height 38
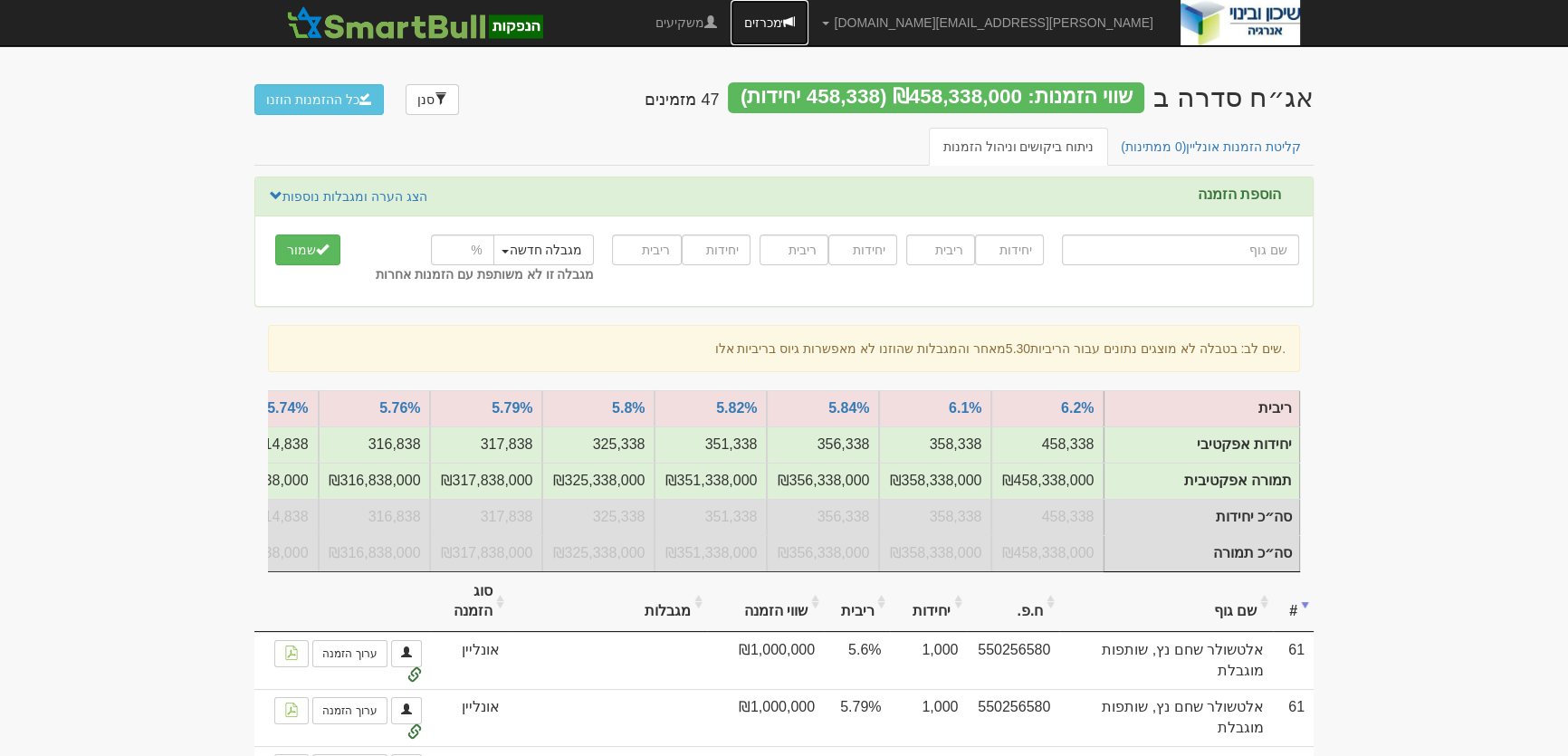
click at [808, 22] on link "מכרזים" at bounding box center [769, 22] width 78 height 45
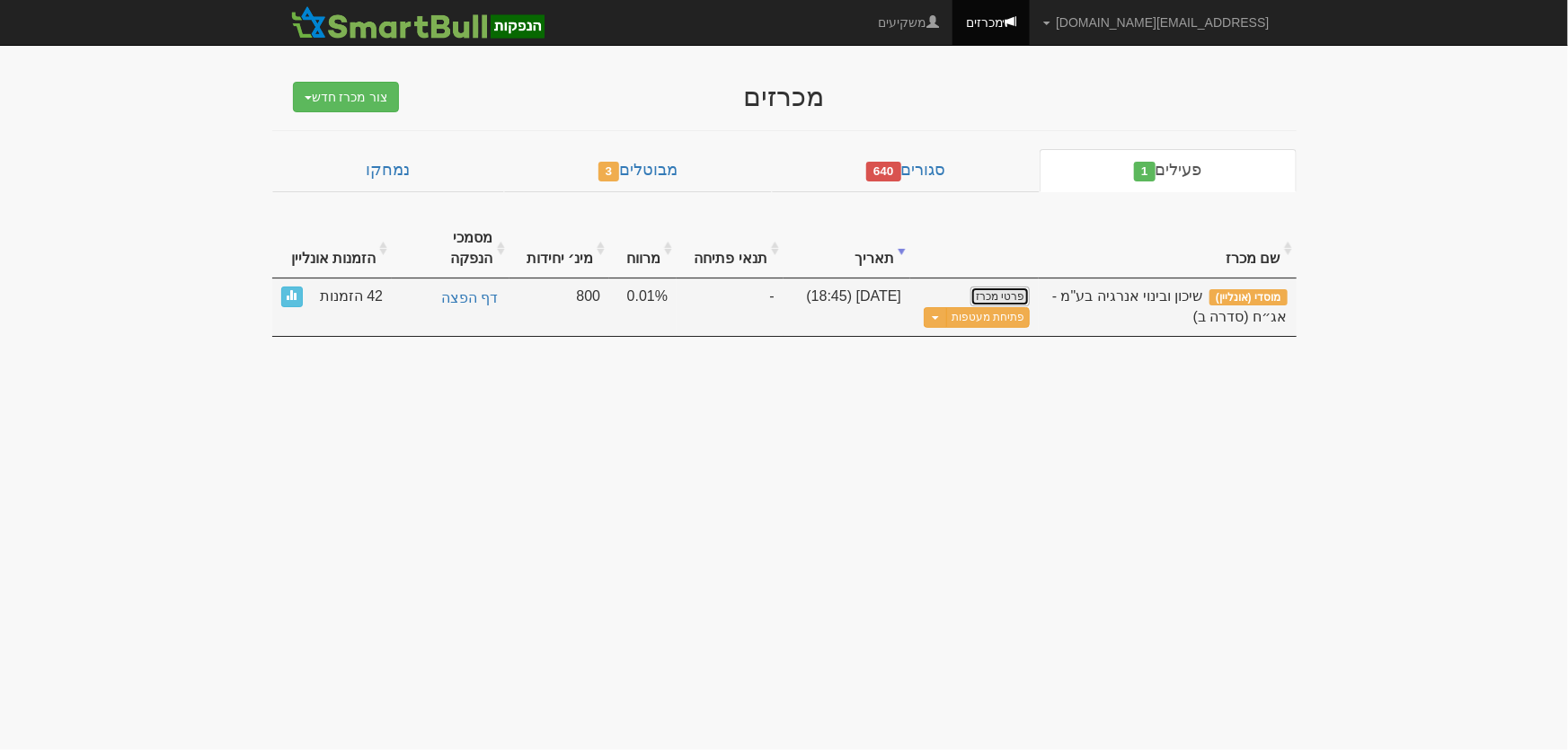
click at [1000, 286] on link "פרטי מכרז" at bounding box center [999, 297] width 60 height 20
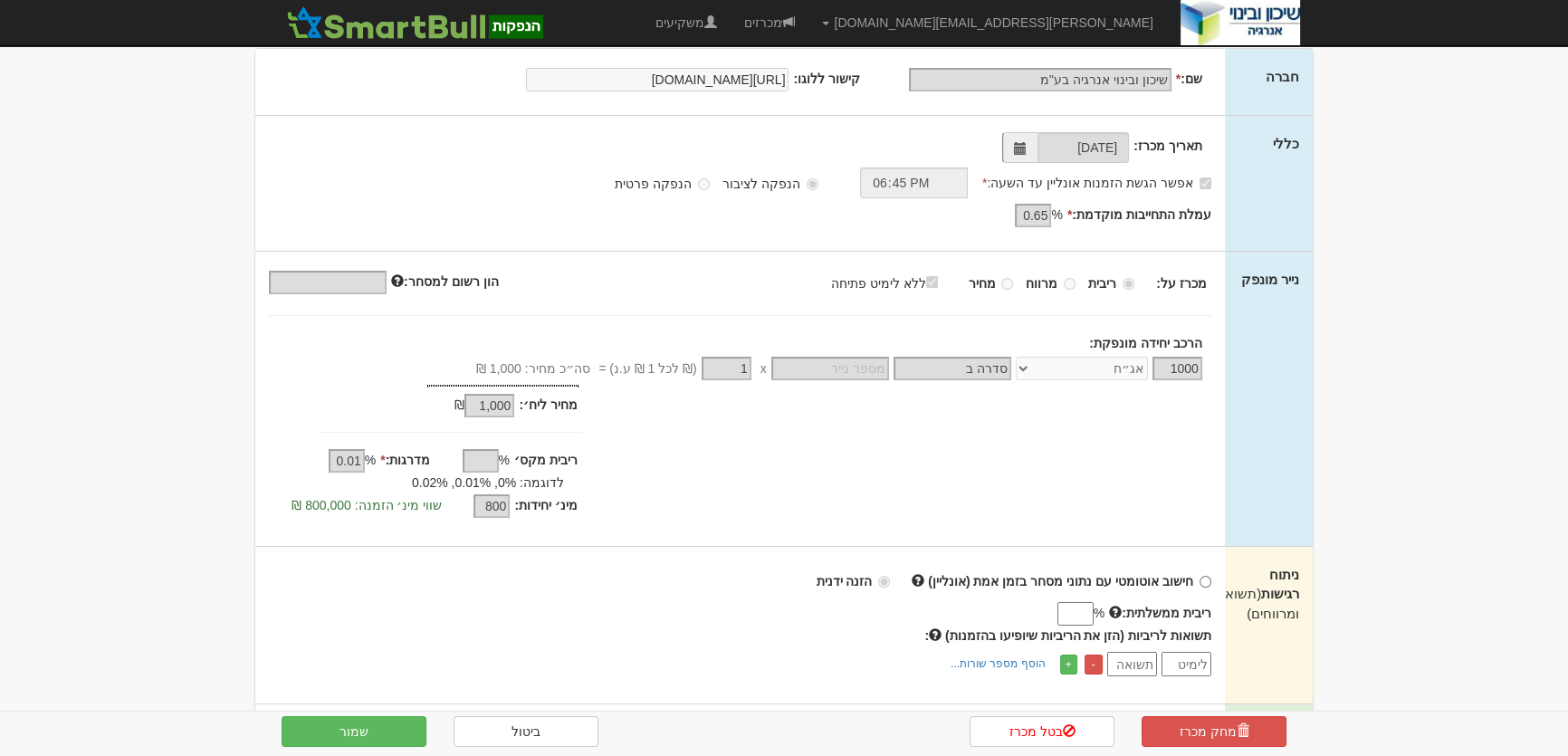
scroll to position [328, 0]
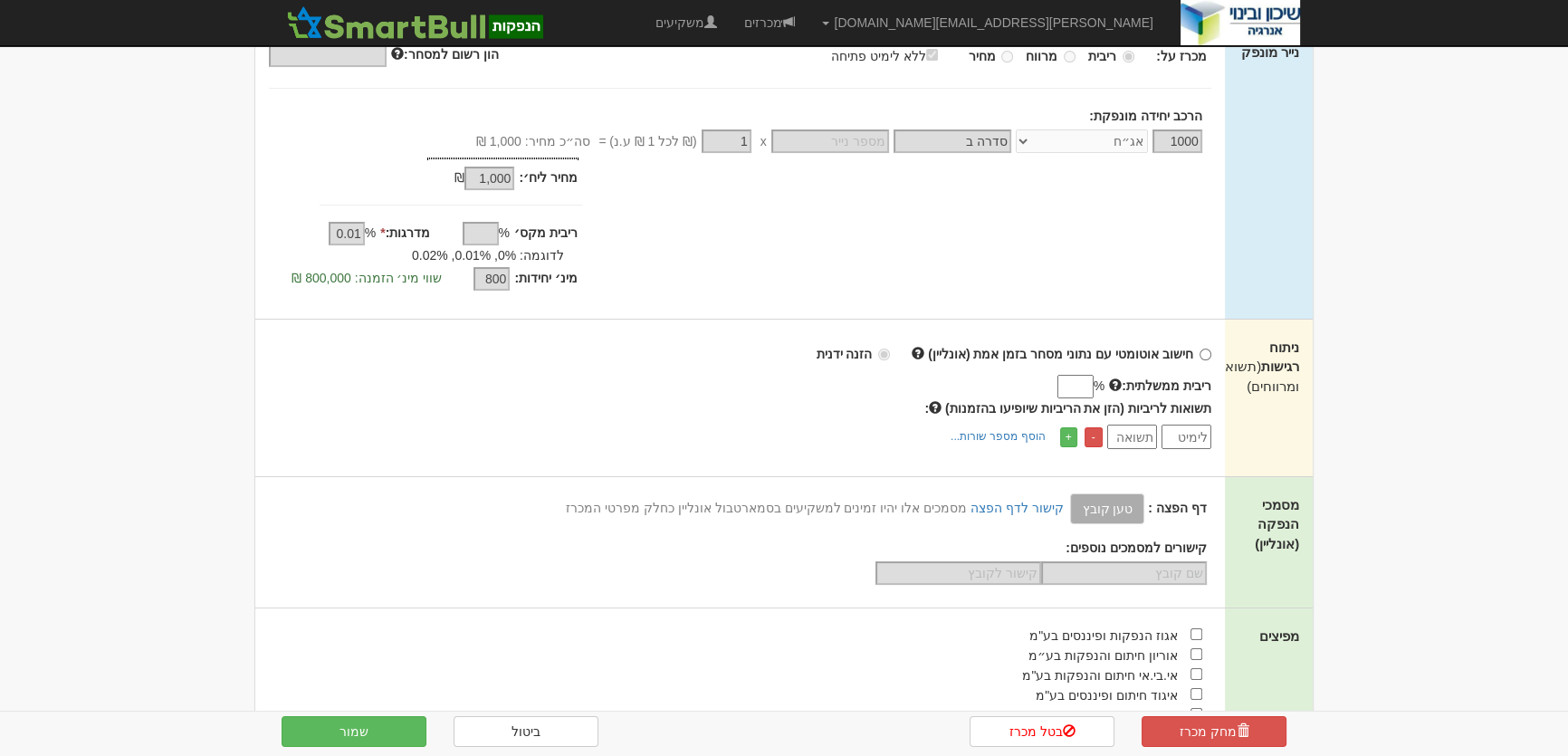
click at [1067, 381] on input "ריבית ממשלתית:" at bounding box center [1075, 386] width 36 height 23
type input "4"
click at [343, 736] on button "שמור" at bounding box center [354, 731] width 144 height 31
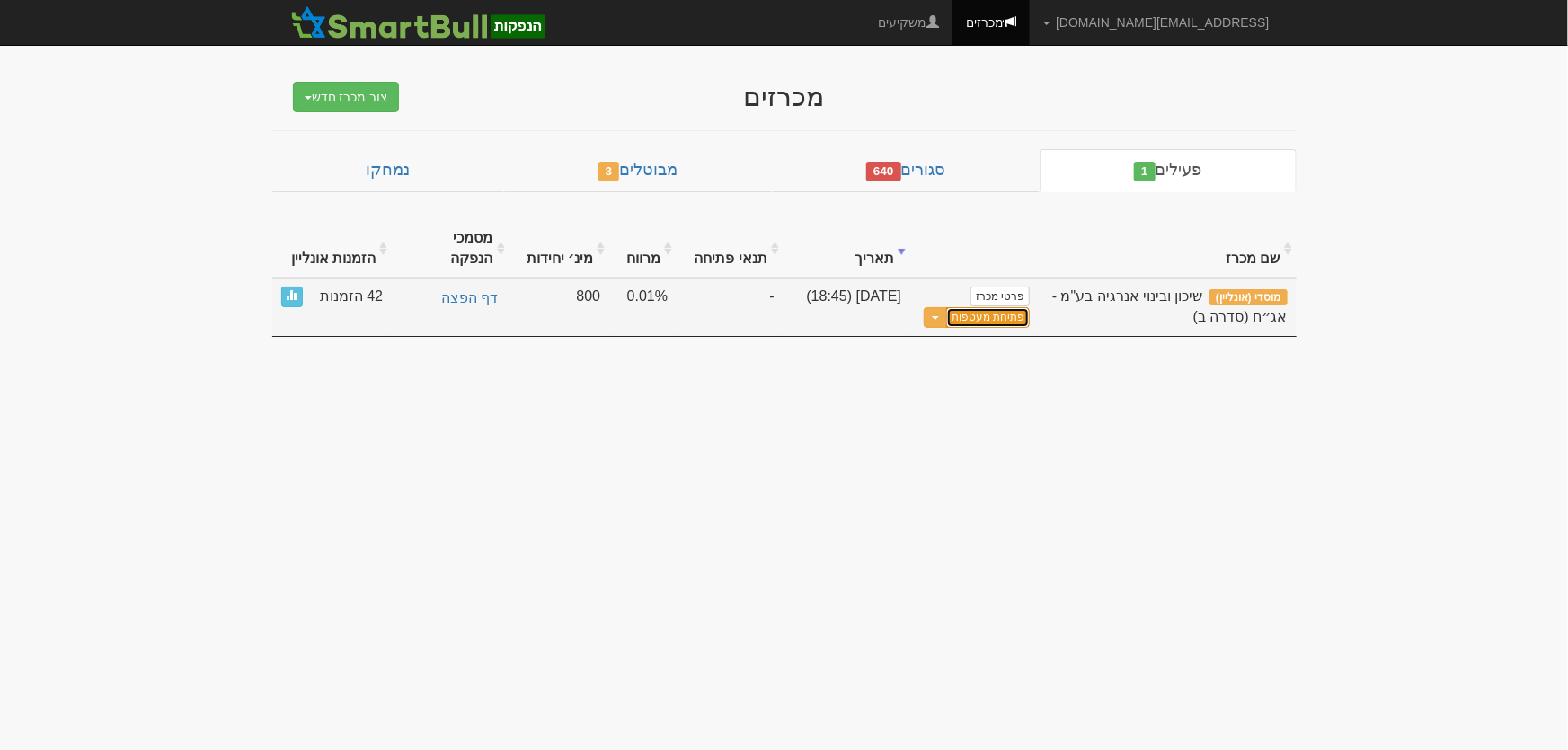
click at [997, 307] on link "פתיחת מעטפות" at bounding box center [987, 317] width 84 height 20
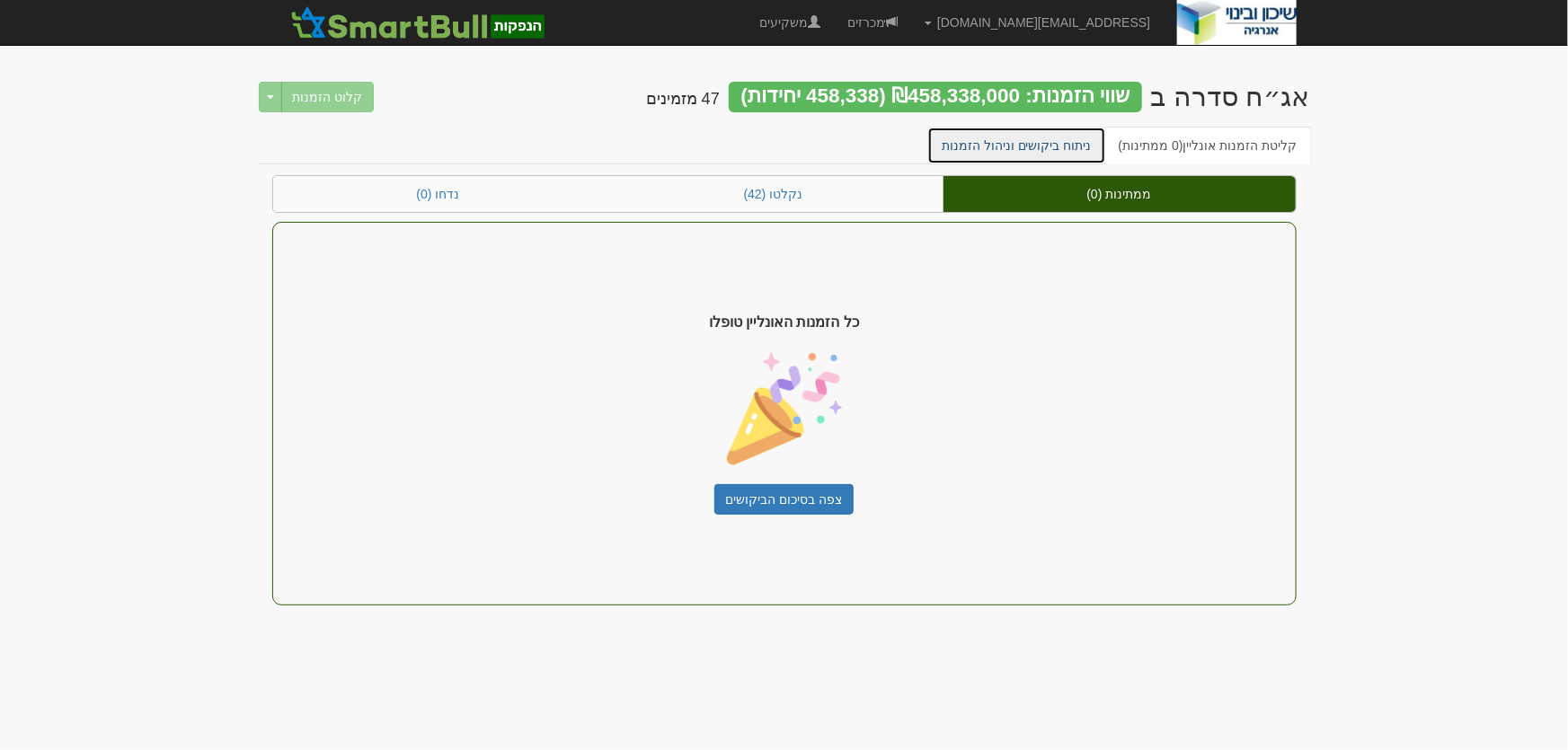
click at [1048, 146] on link "ניתוח ביקושים וניהול הזמנות" at bounding box center [1016, 145] width 179 height 38
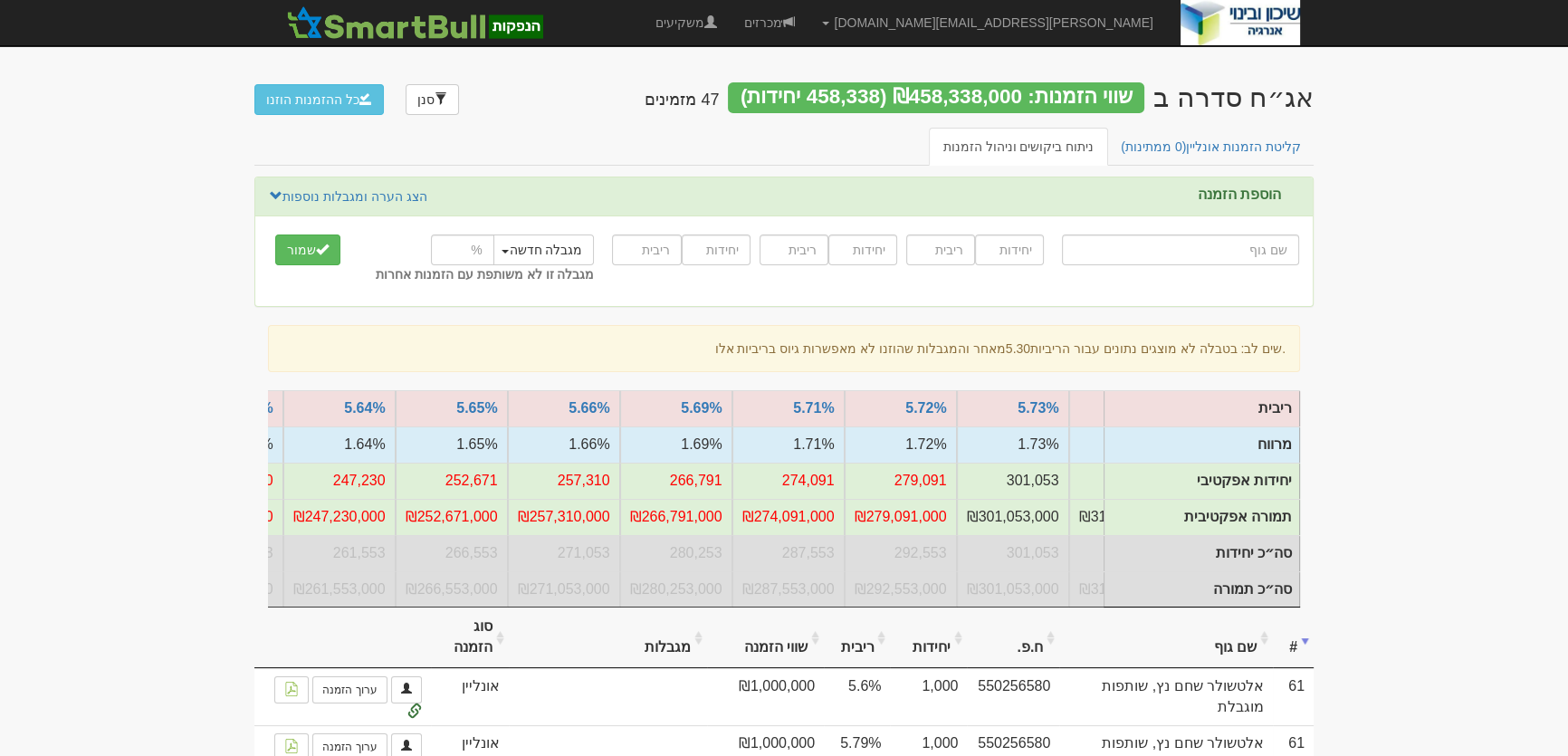
scroll to position [0, -786]
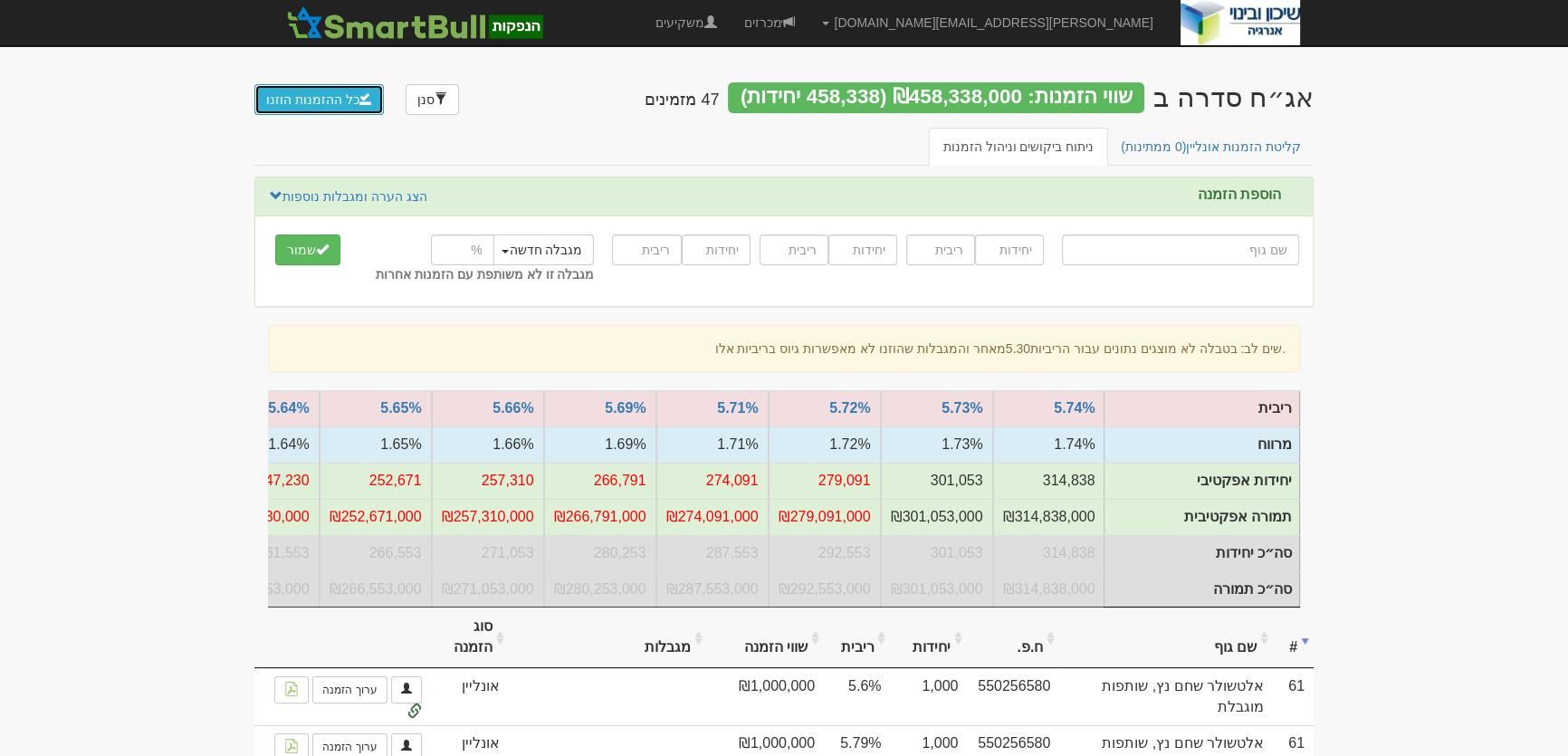
click at [302, 94] on button "כל ההזמנות הוזנו" at bounding box center [319, 99] width 130 height 31
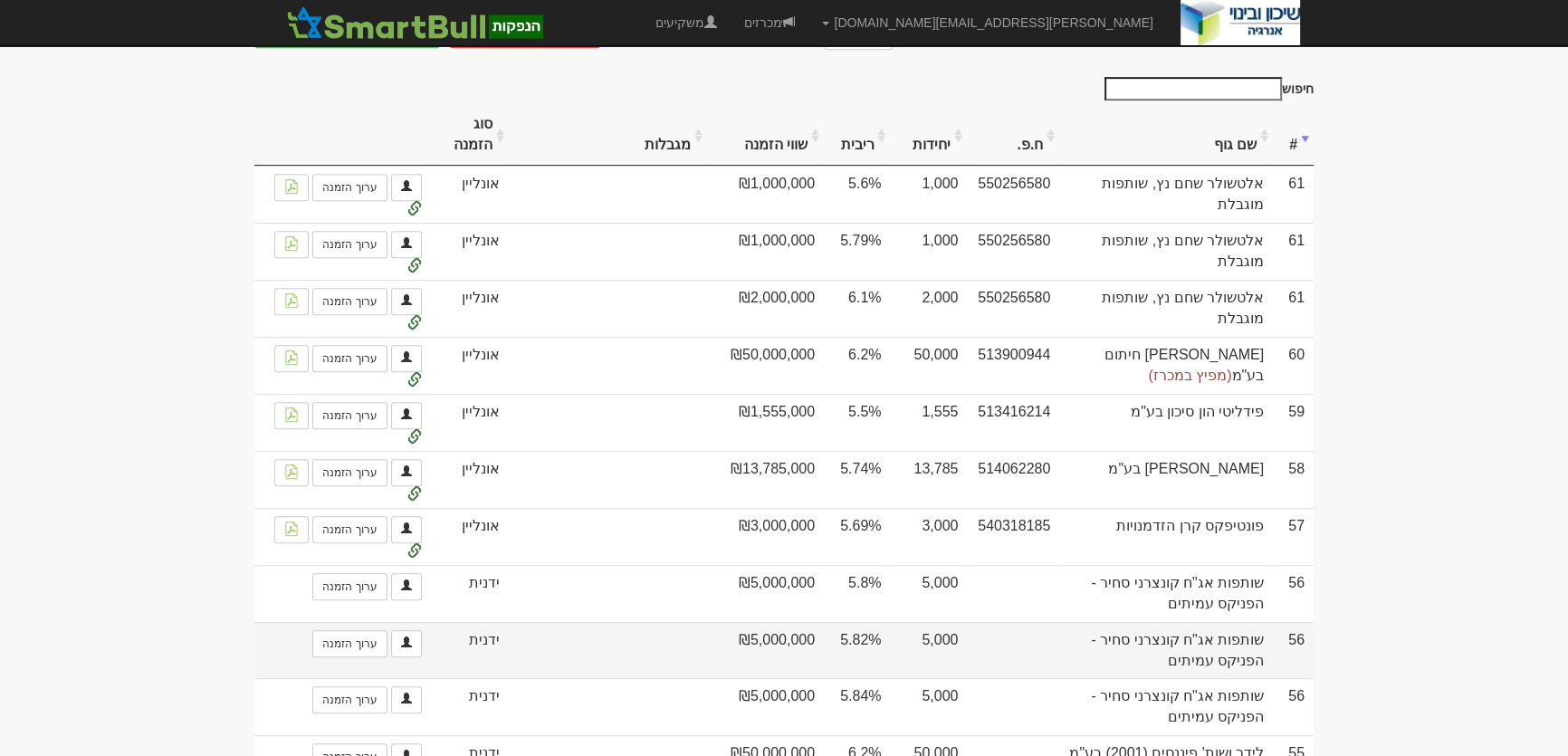
scroll to position [1233, 0]
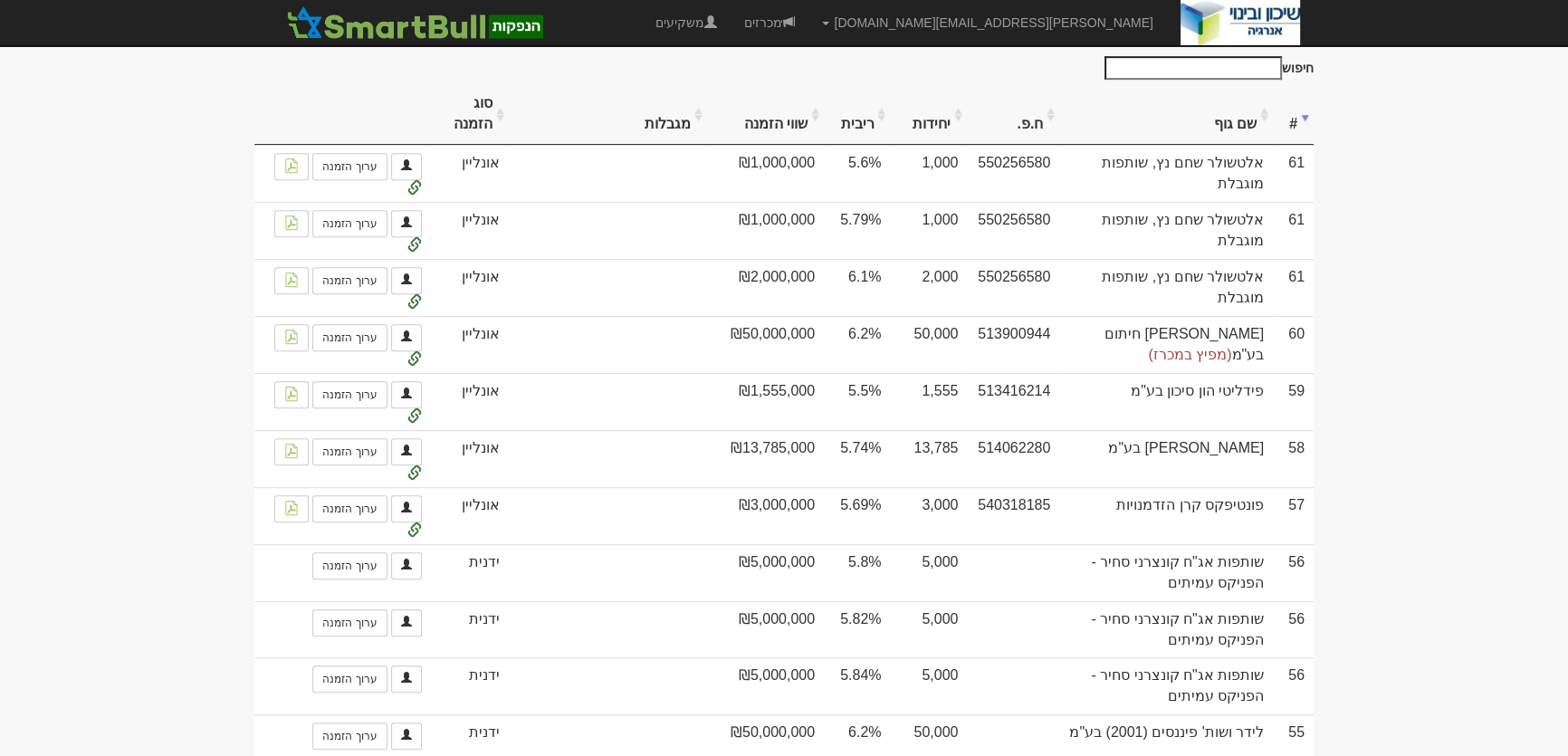
click at [890, 138] on th "ריבית" at bounding box center [856, 115] width 66 height 61
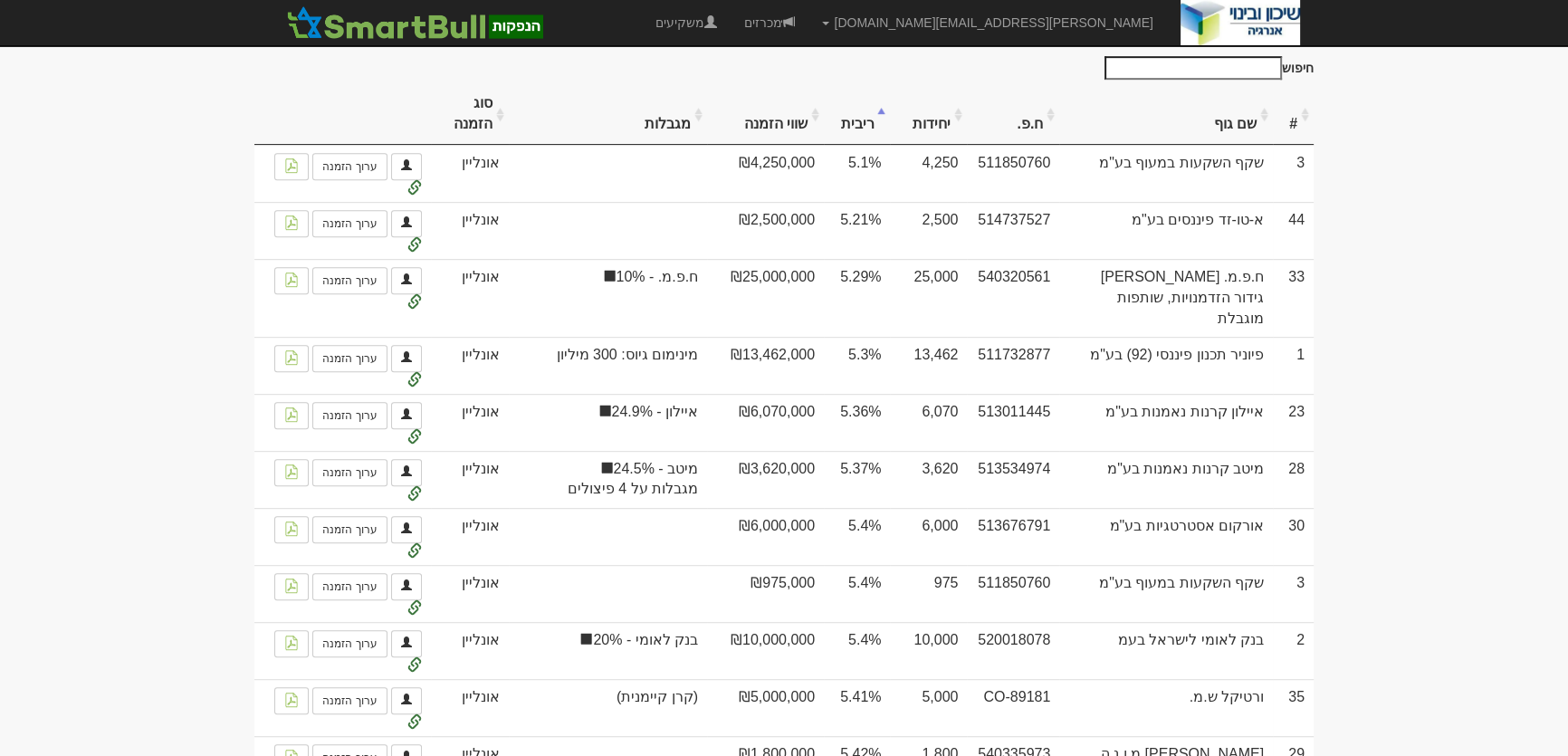
click at [966, 130] on th "יחידות" at bounding box center [927, 115] width 77 height 61
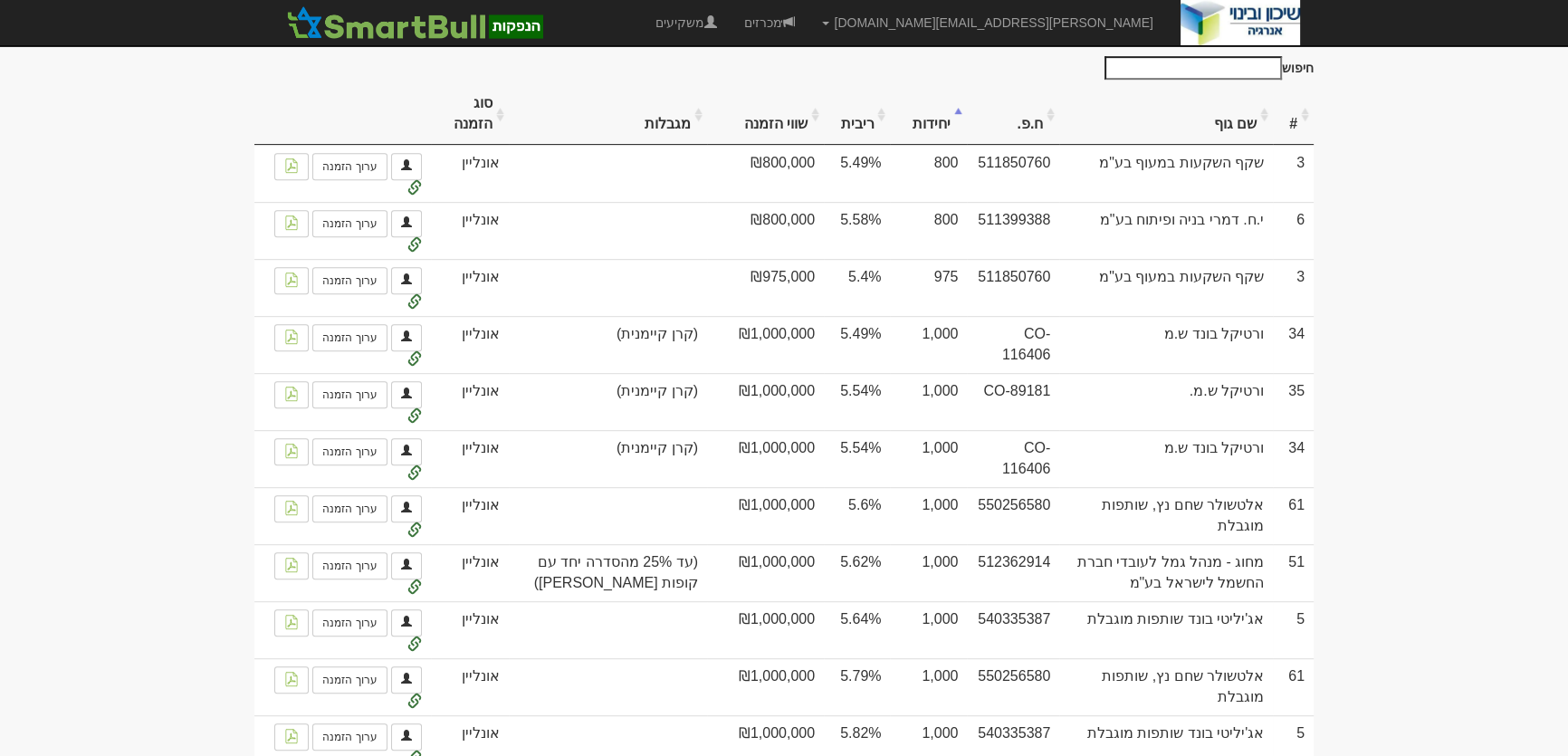
click at [966, 130] on th "יחידות" at bounding box center [927, 115] width 77 height 61
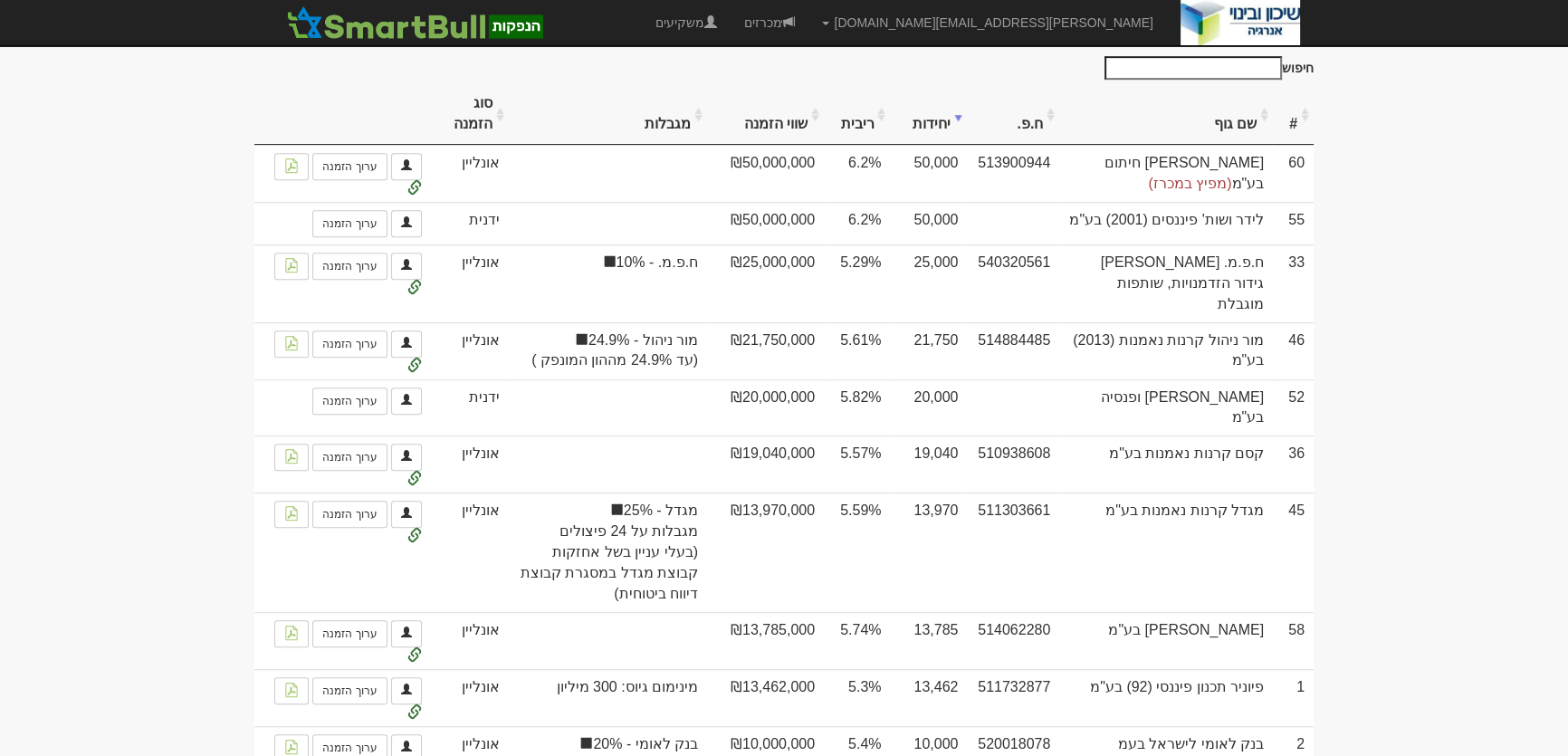
click at [890, 133] on th "ריבית" at bounding box center [856, 115] width 66 height 61
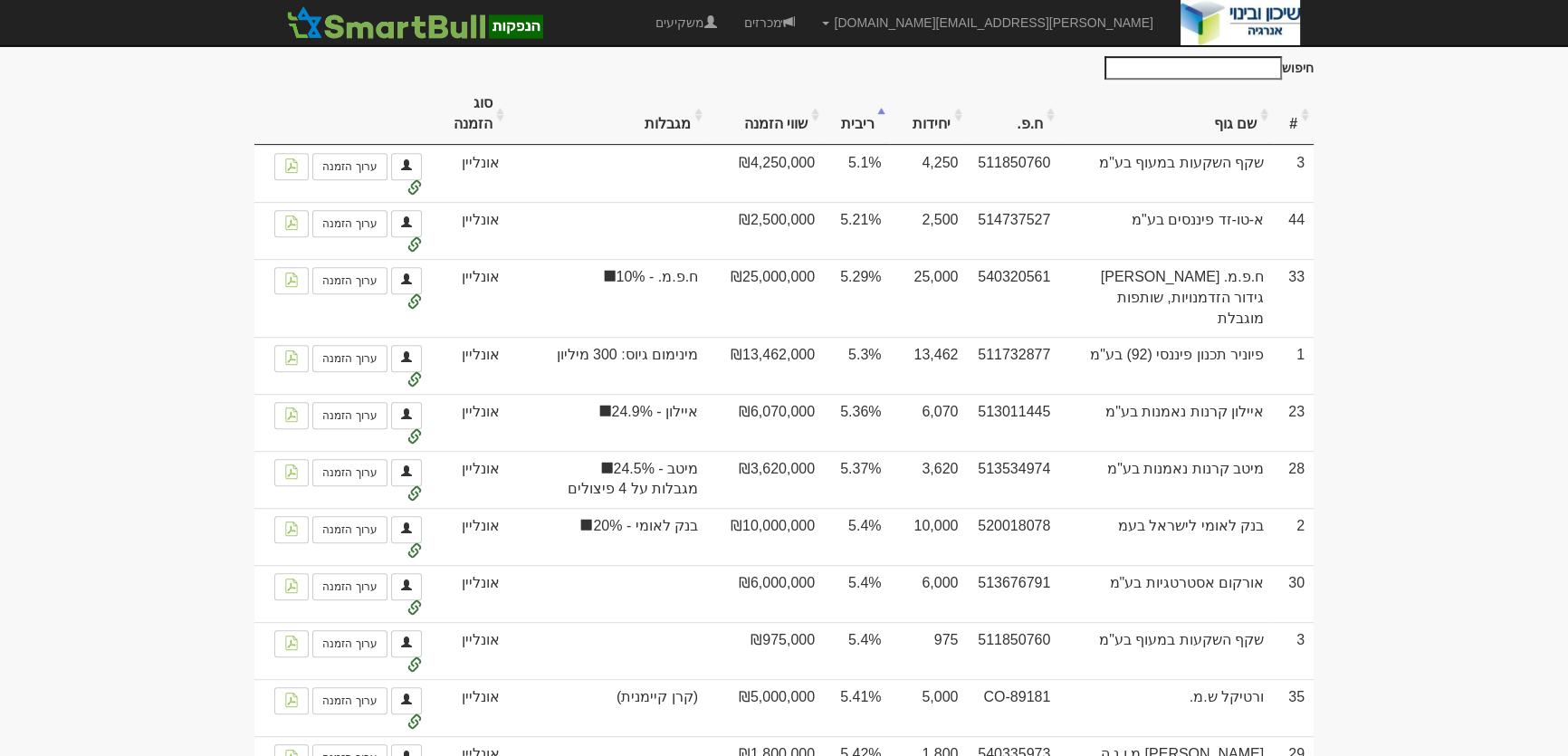
click at [1177, 136] on th "שם גוף" at bounding box center [1165, 115] width 214 height 61
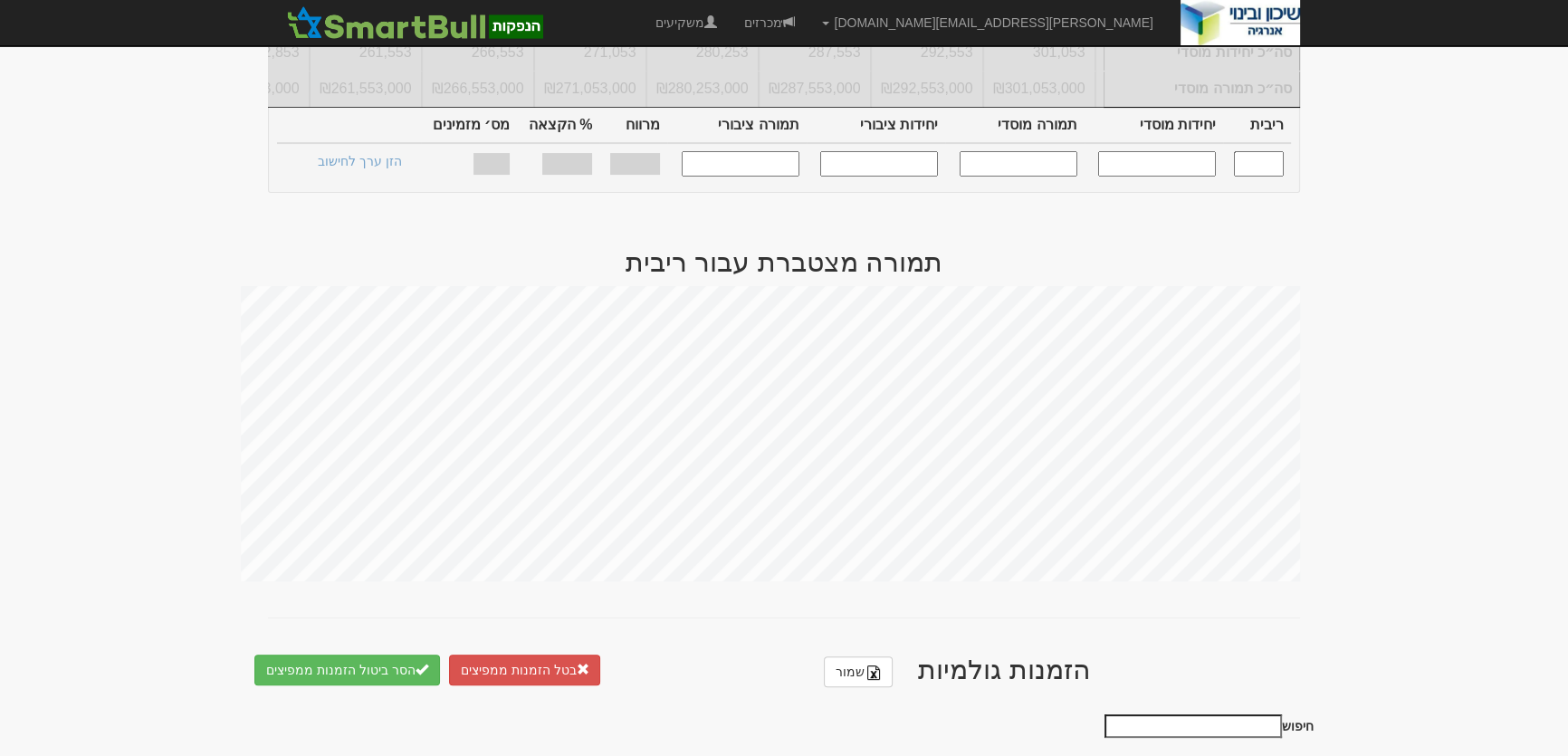
scroll to position [1069, 0]
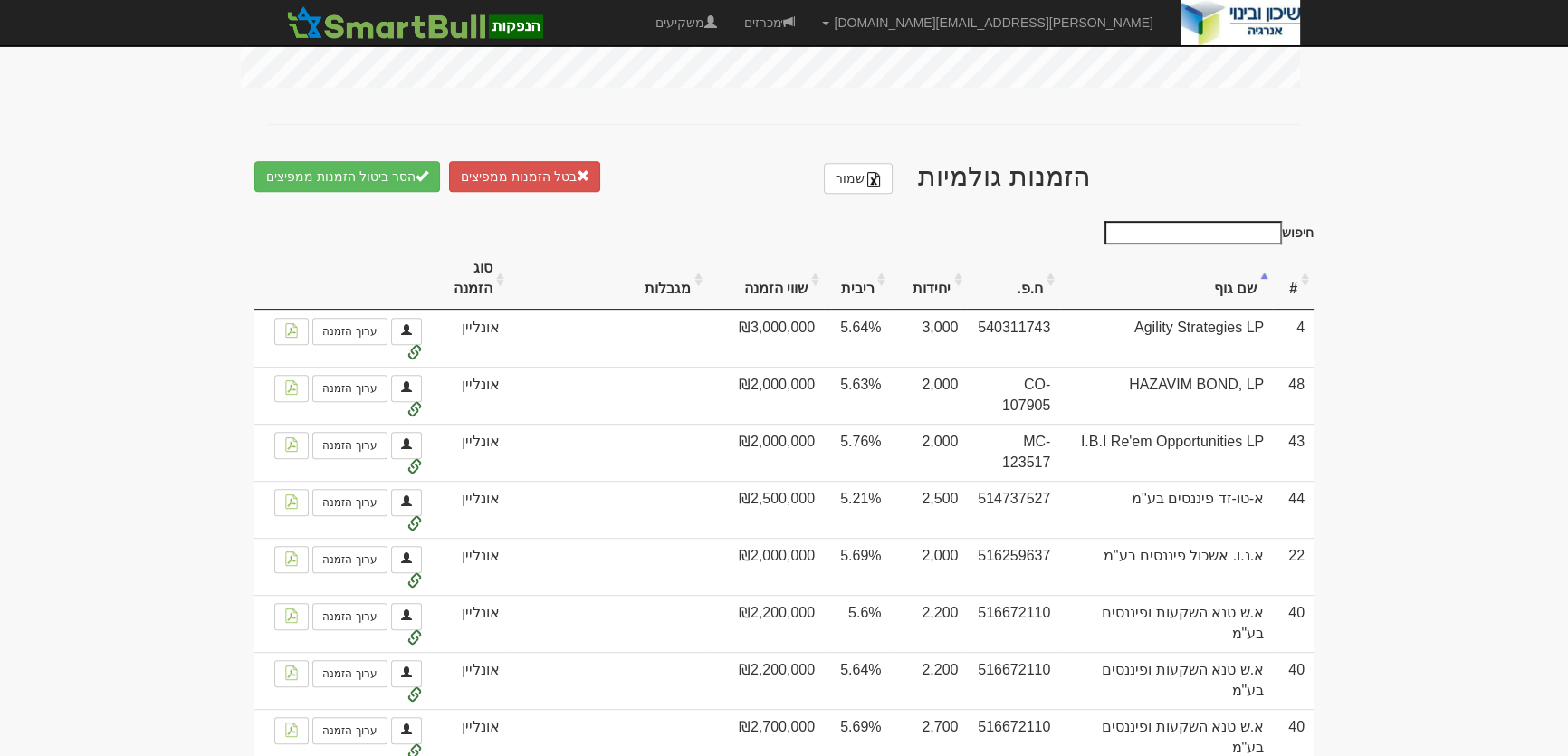
click at [890, 303] on th "ריבית" at bounding box center [856, 279] width 66 height 61
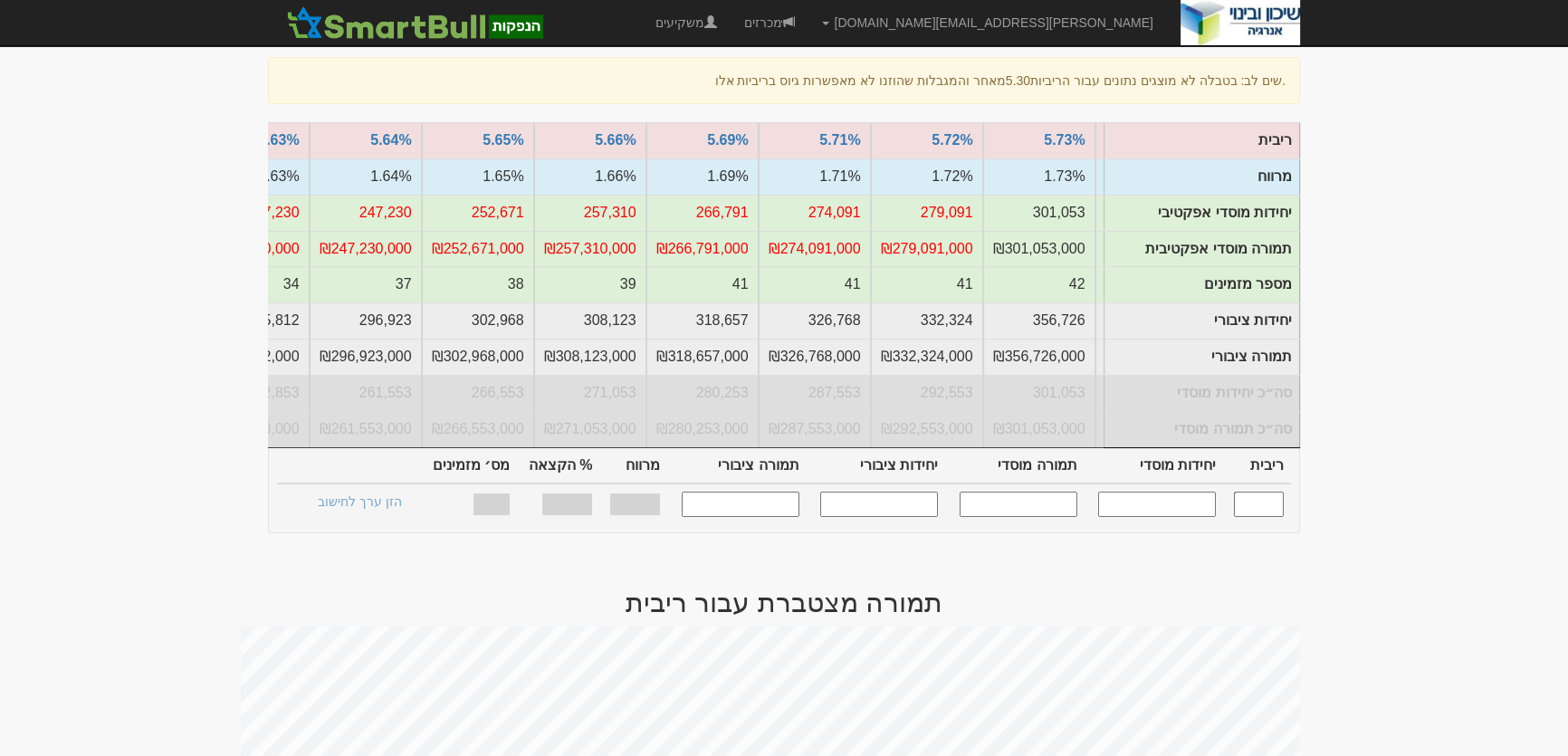
scroll to position [0, 0]
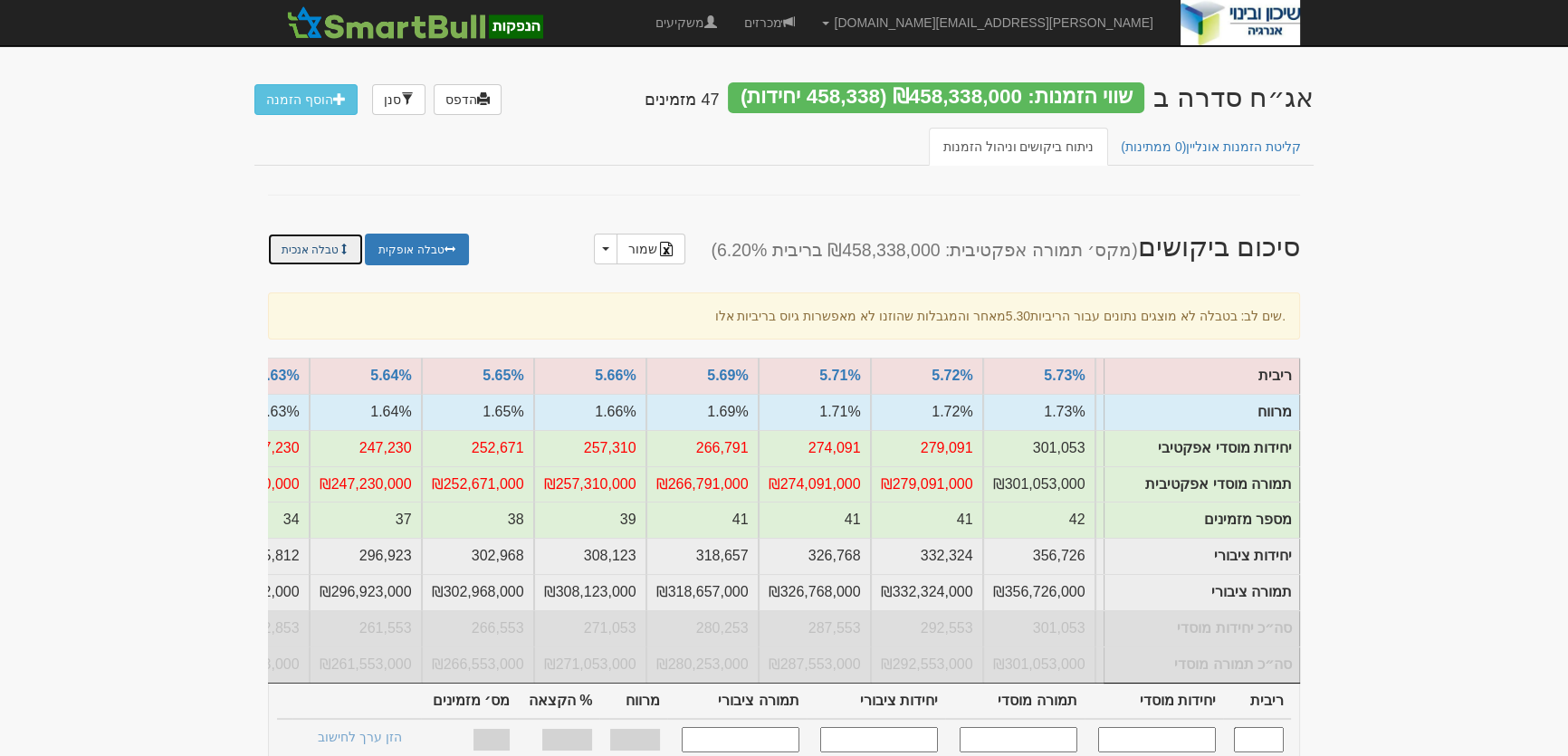
click at [301, 244] on link "טבלה אנכית" at bounding box center [315, 249] width 95 height 31
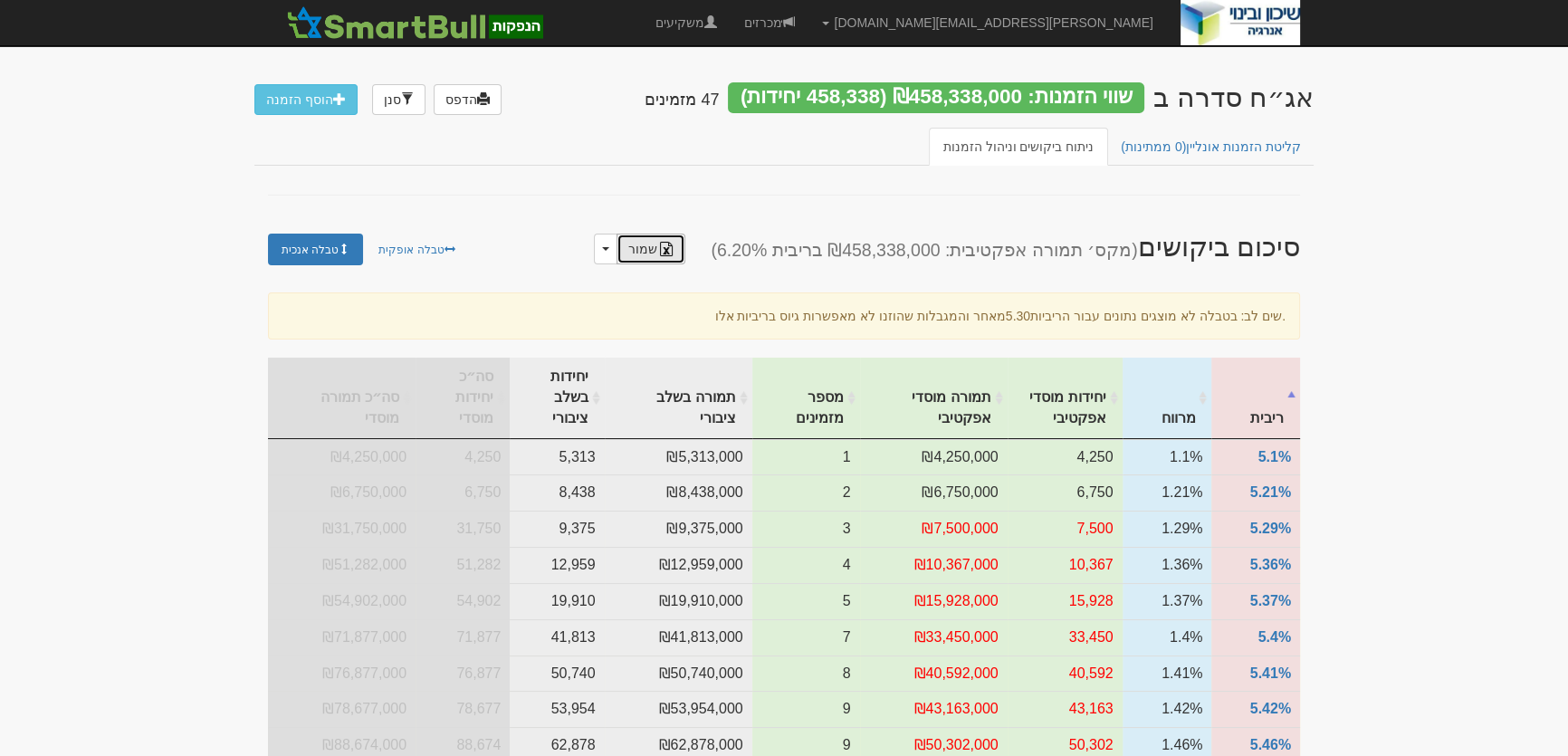
click at [685, 250] on link "שמור" at bounding box center [651, 248] width 68 height 31
click at [402, 250] on link "טבלה אופקית" at bounding box center [416, 249] width 103 height 31
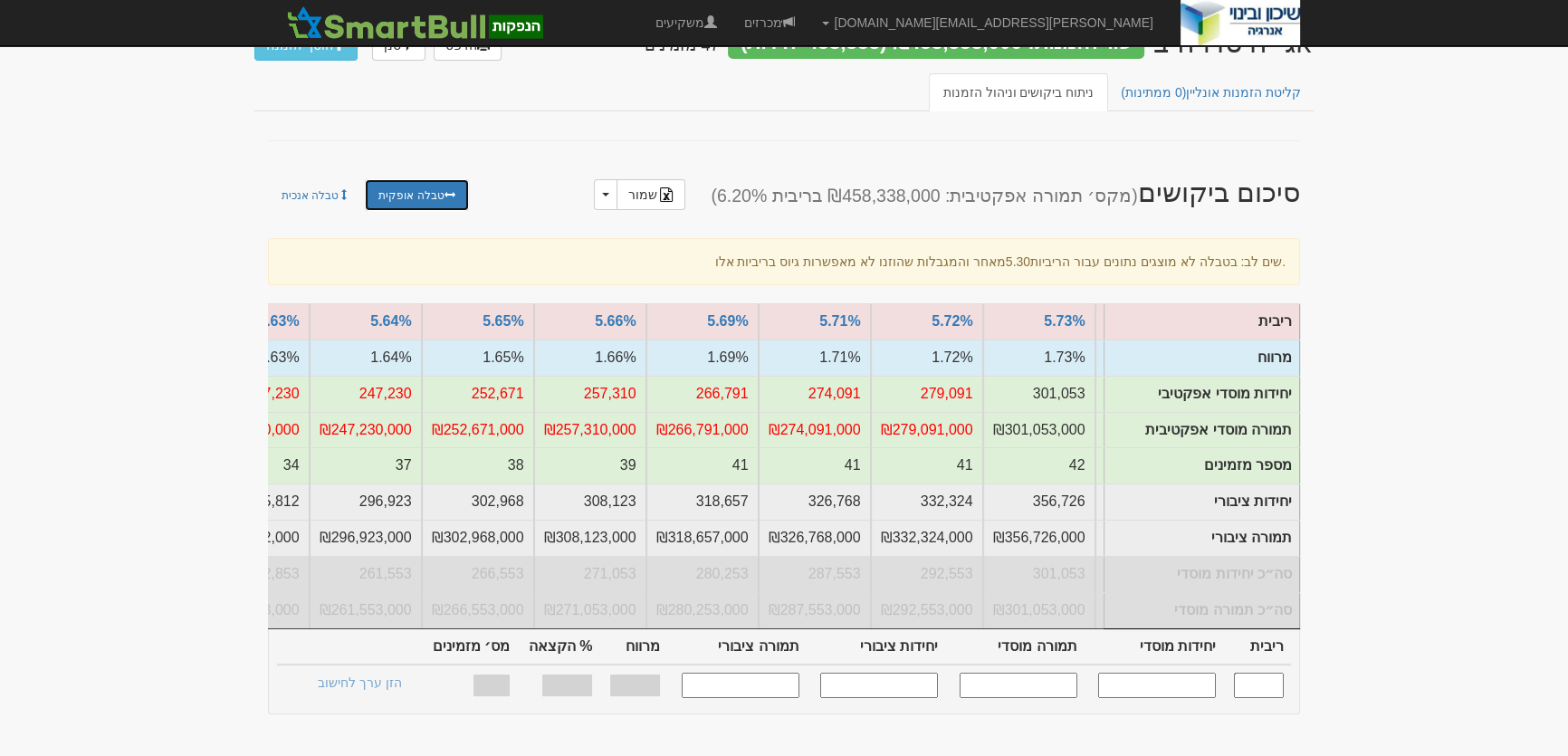
scroll to position [246, 0]
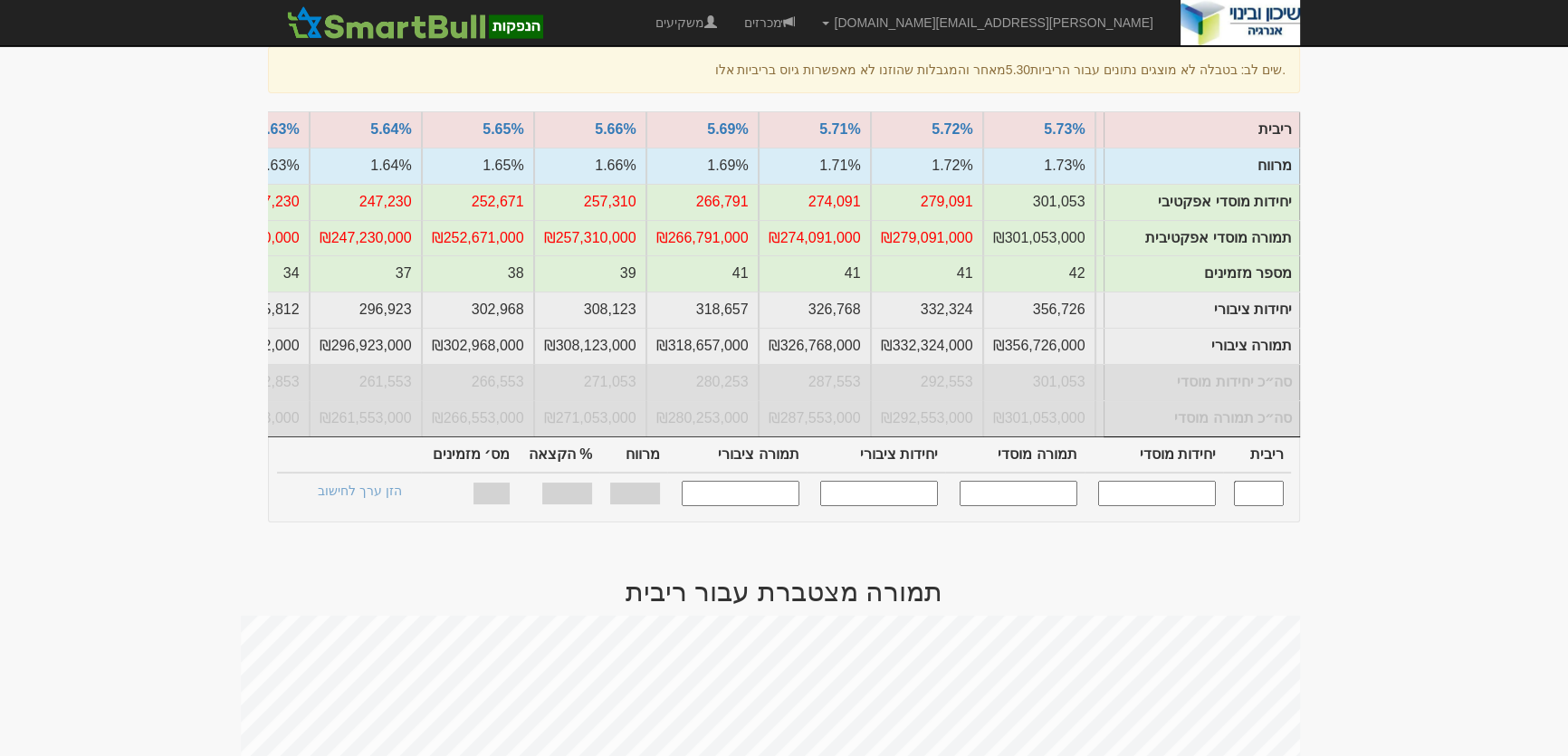
drag, startPoint x: 1183, startPoint y: 502, endPoint x: 1238, endPoint y: 449, distance: 76.4
click at [1183, 502] on input "text" at bounding box center [1156, 492] width 118 height 24
type input "300000"
type input "5.730"
type input "300,000"
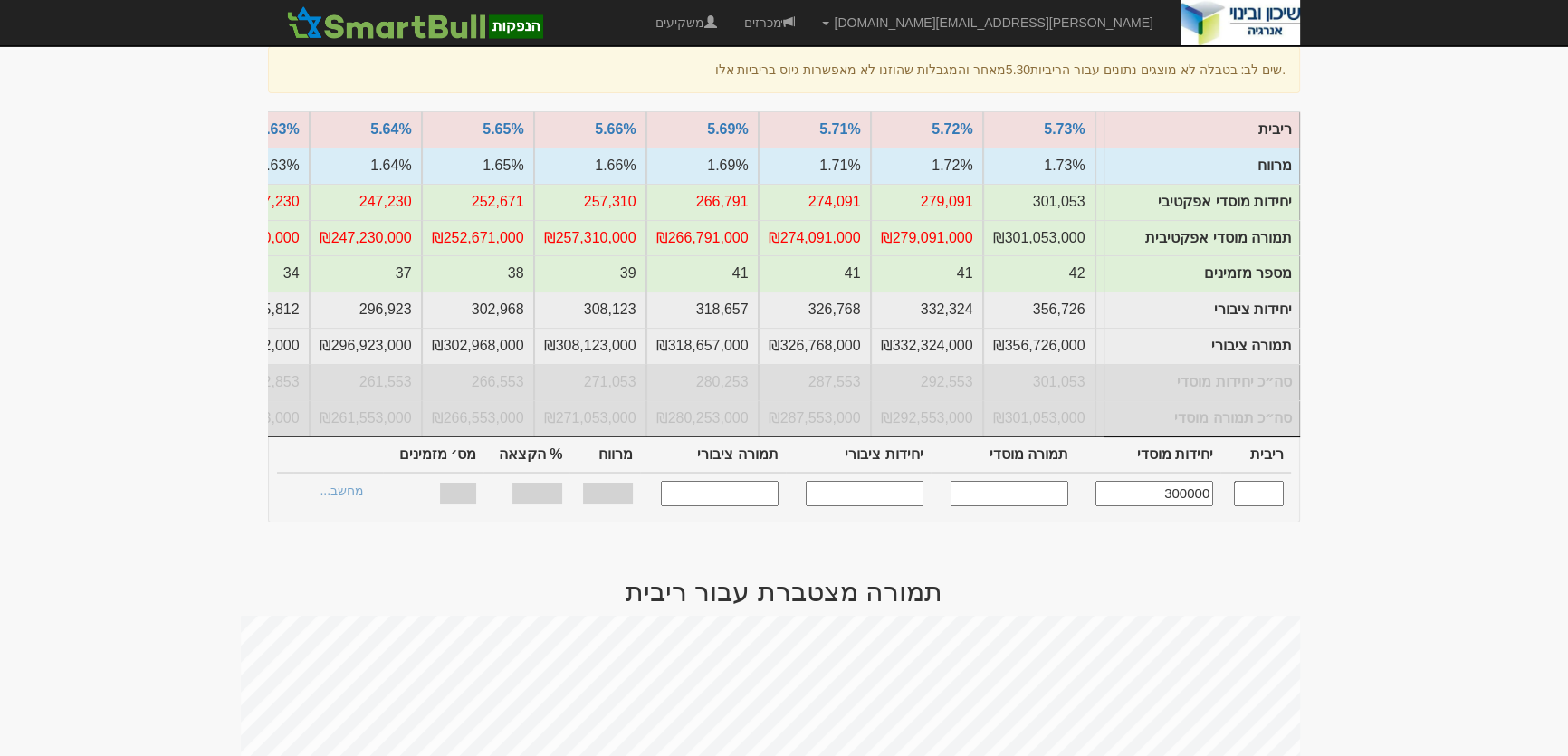
type input "300,000,000"
type input "355,556"
type input "355,556,000"
type input "1.730%"
type input "87.61%"
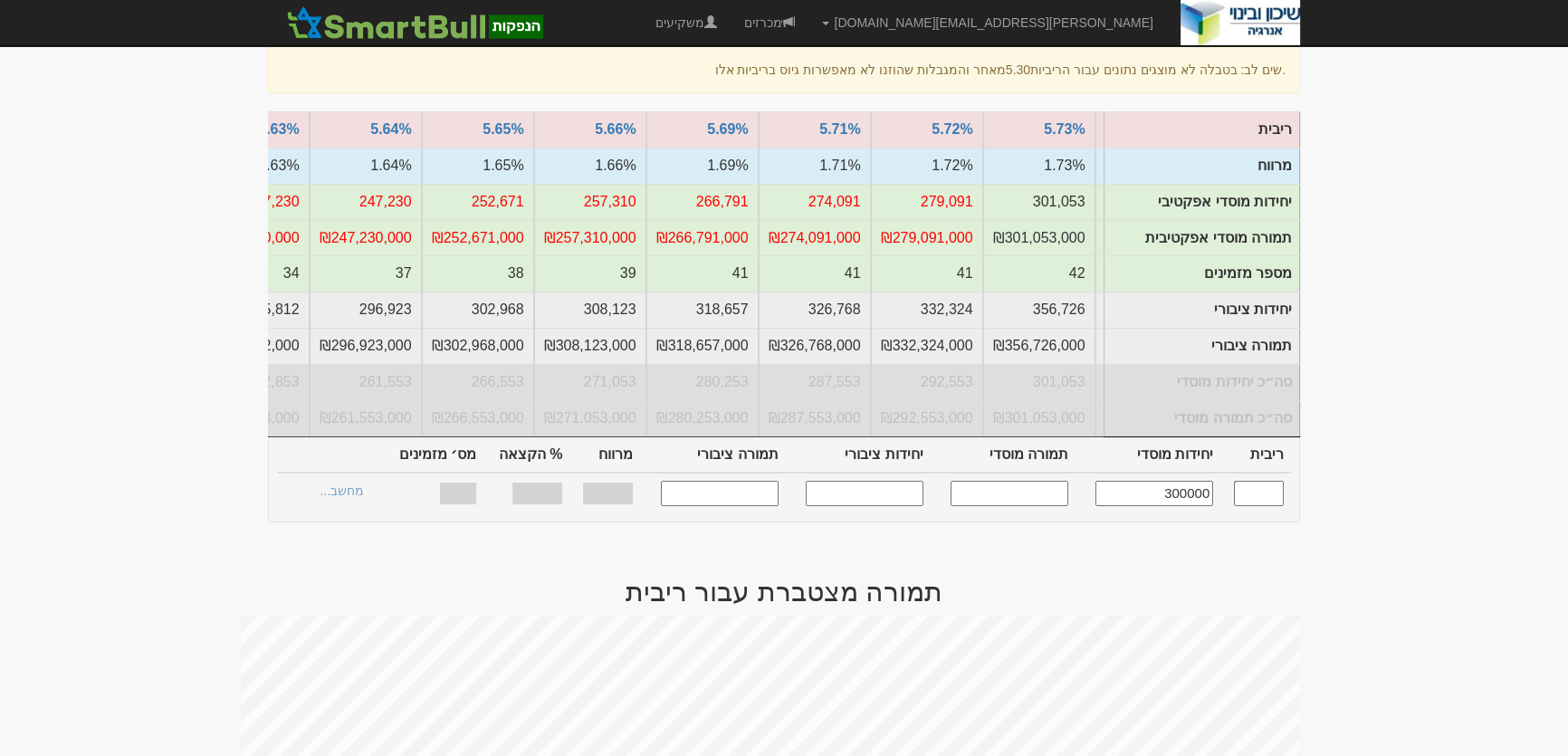
type input "42"
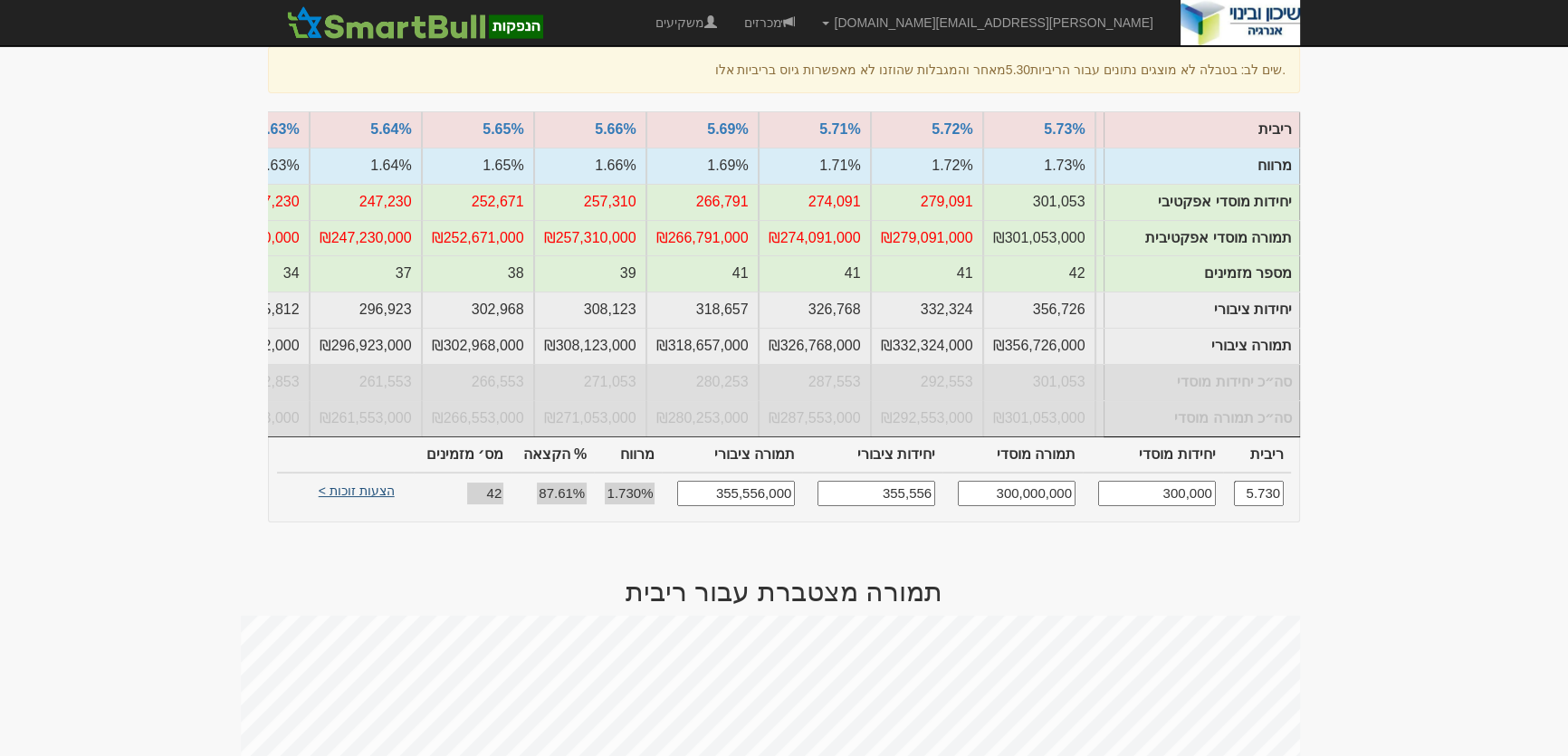
type input "300,000"
click at [359, 506] on link "הצעות זוכות >" at bounding box center [357, 492] width 100 height 25
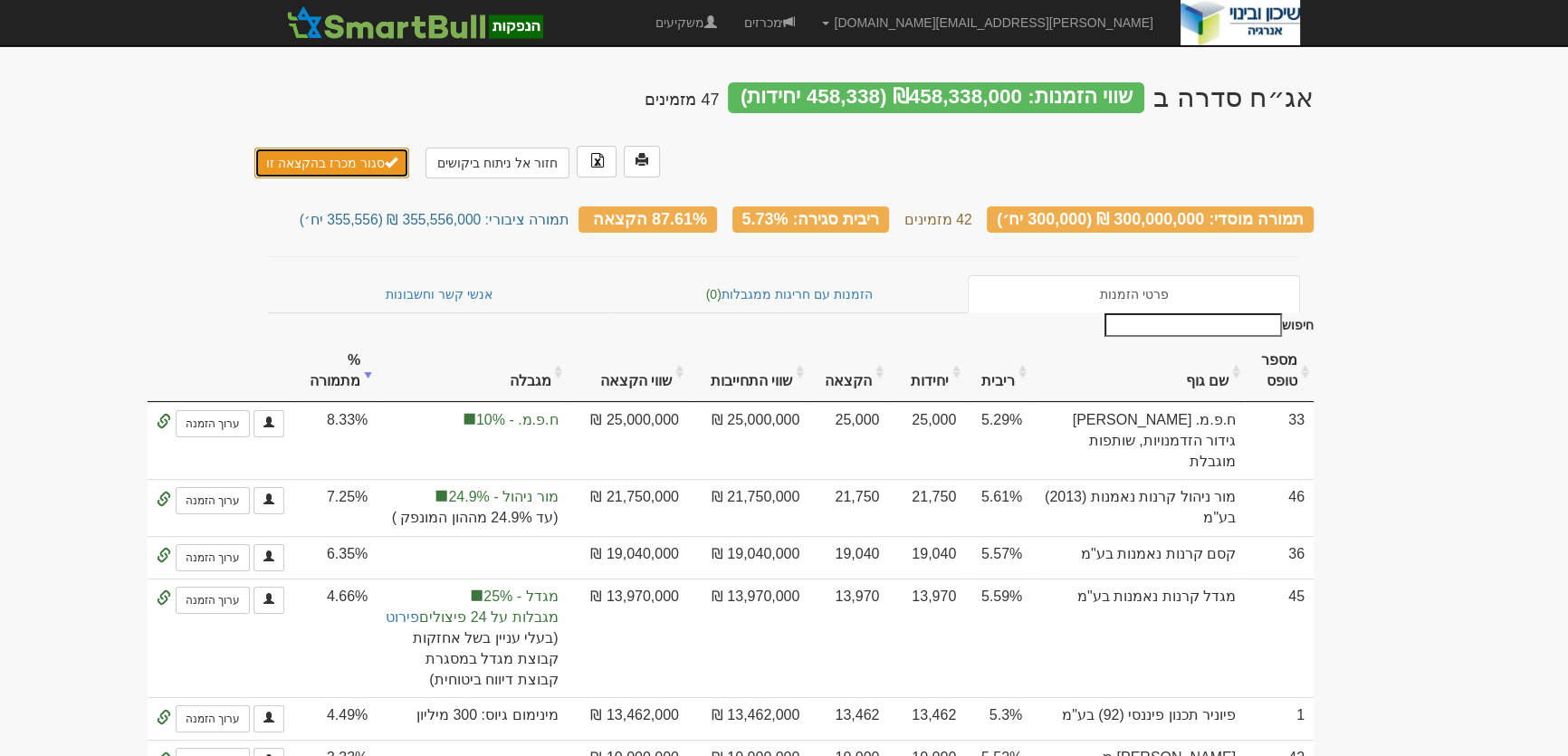
click at [335, 147] on button "סגור מכרז בהקצאה זו" at bounding box center [331, 162] width 155 height 31
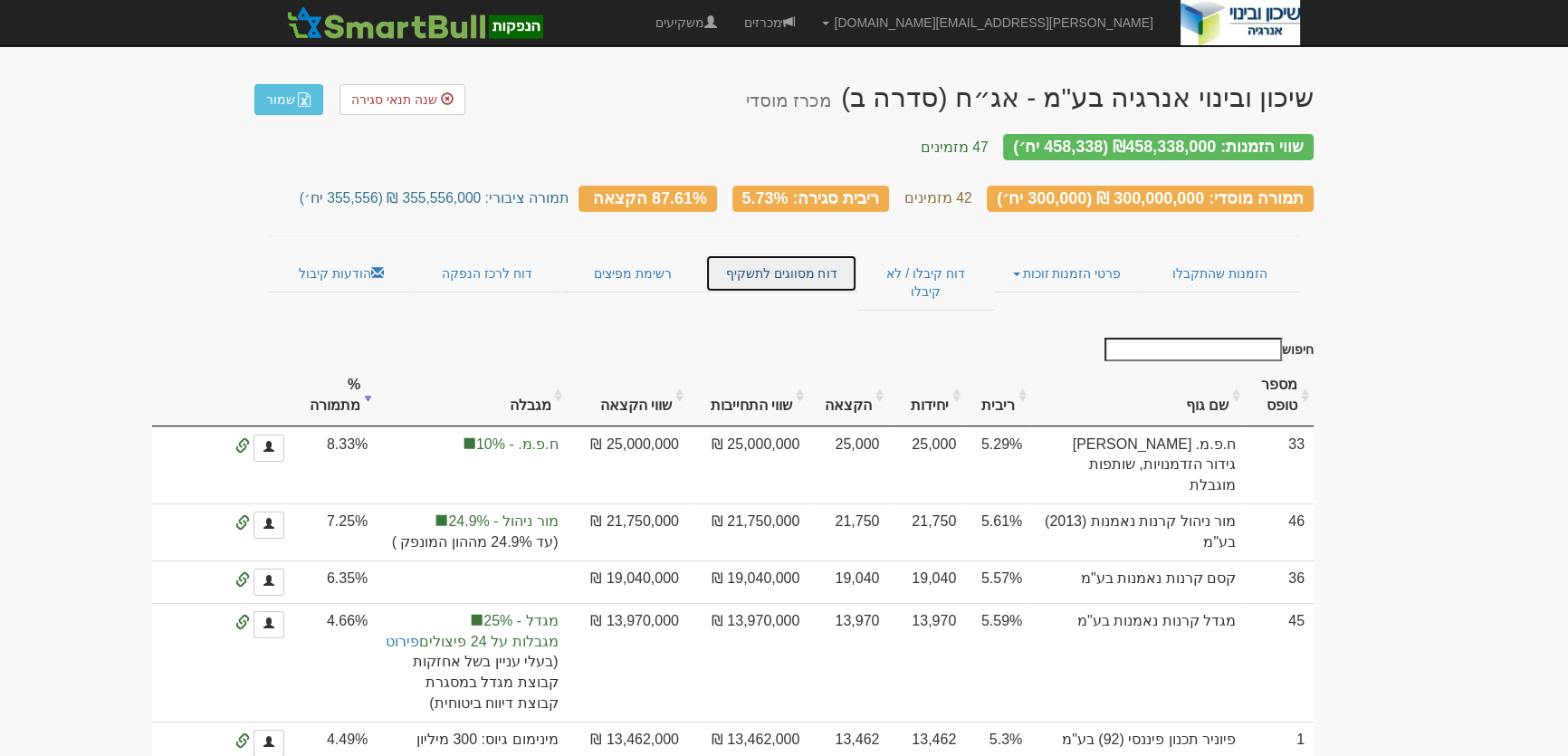
click at [753, 254] on link "דוח מסווגים לתשקיף" at bounding box center [780, 273] width 151 height 38
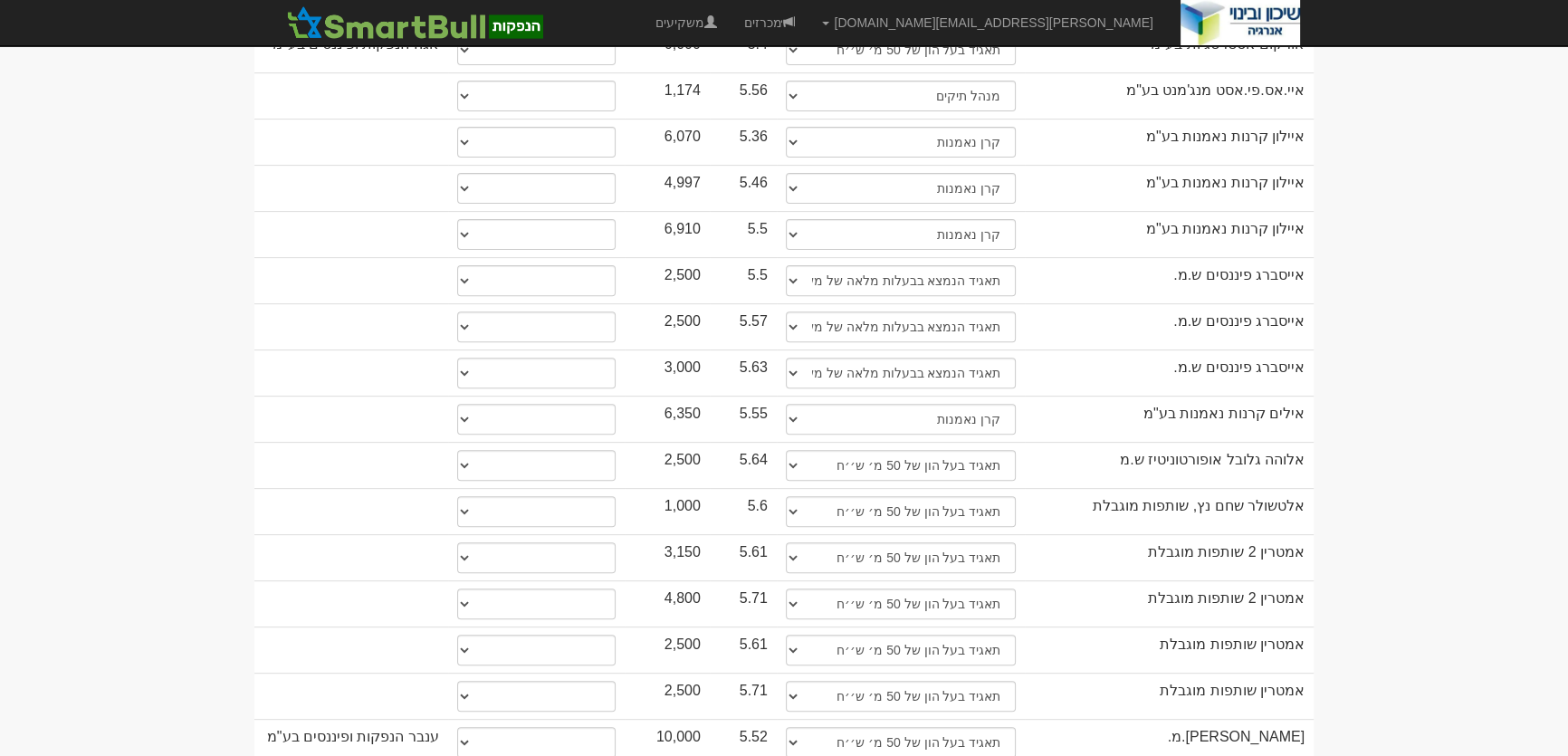
scroll to position [823, 0]
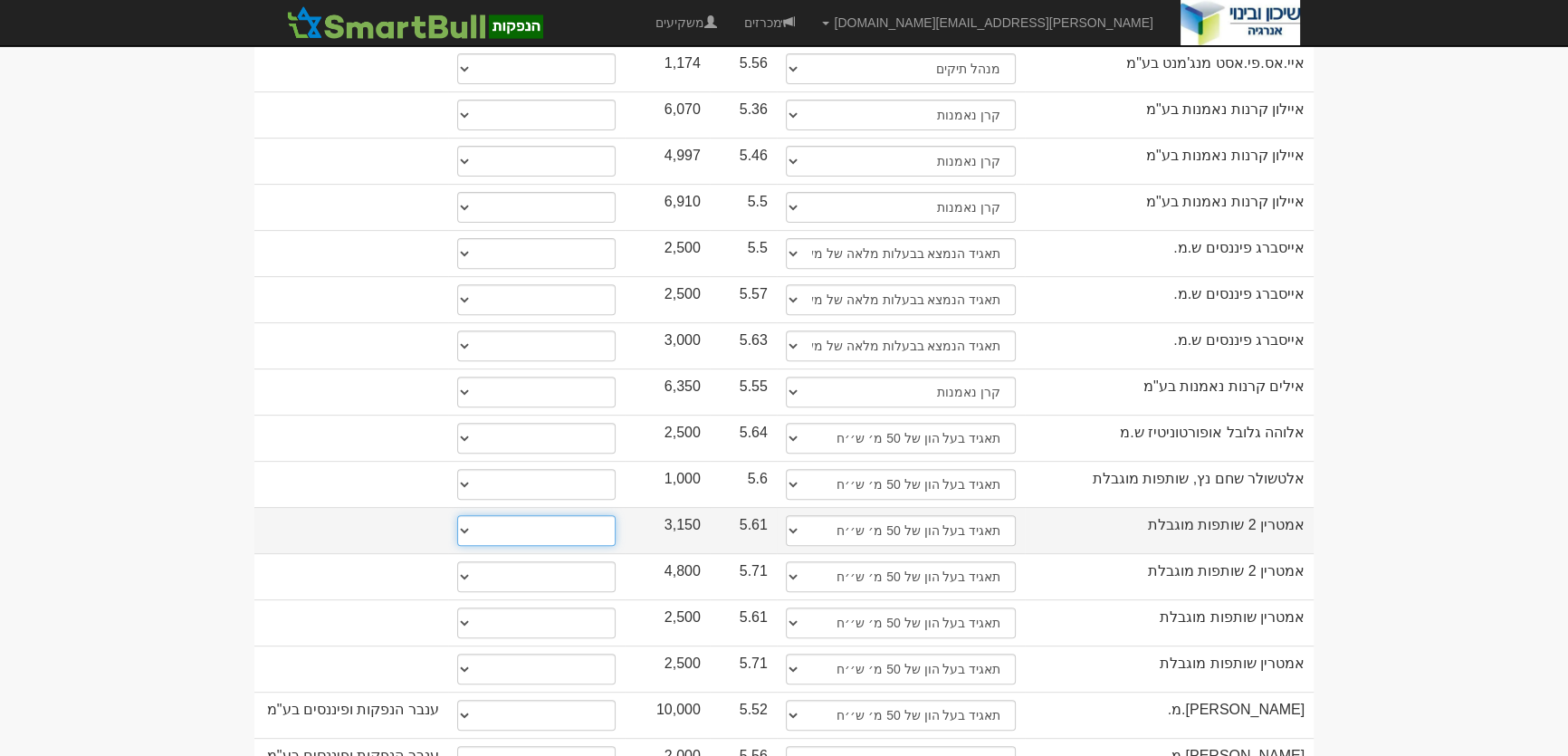
click at [561, 514] on select "* גוף הקשור למפיץ בהנפקה ** בעל עניין בחברה *** בעל שליטה בחברה" at bounding box center [536, 529] width 158 height 31
select select "* גוף הקשור למפיץ בהנפקה"
click at [457, 514] on select "* גוף הקשור למפיץ בהנפקה ** בעל עניין בחברה *** בעל שליטה בחברה" at bounding box center [536, 529] width 158 height 31
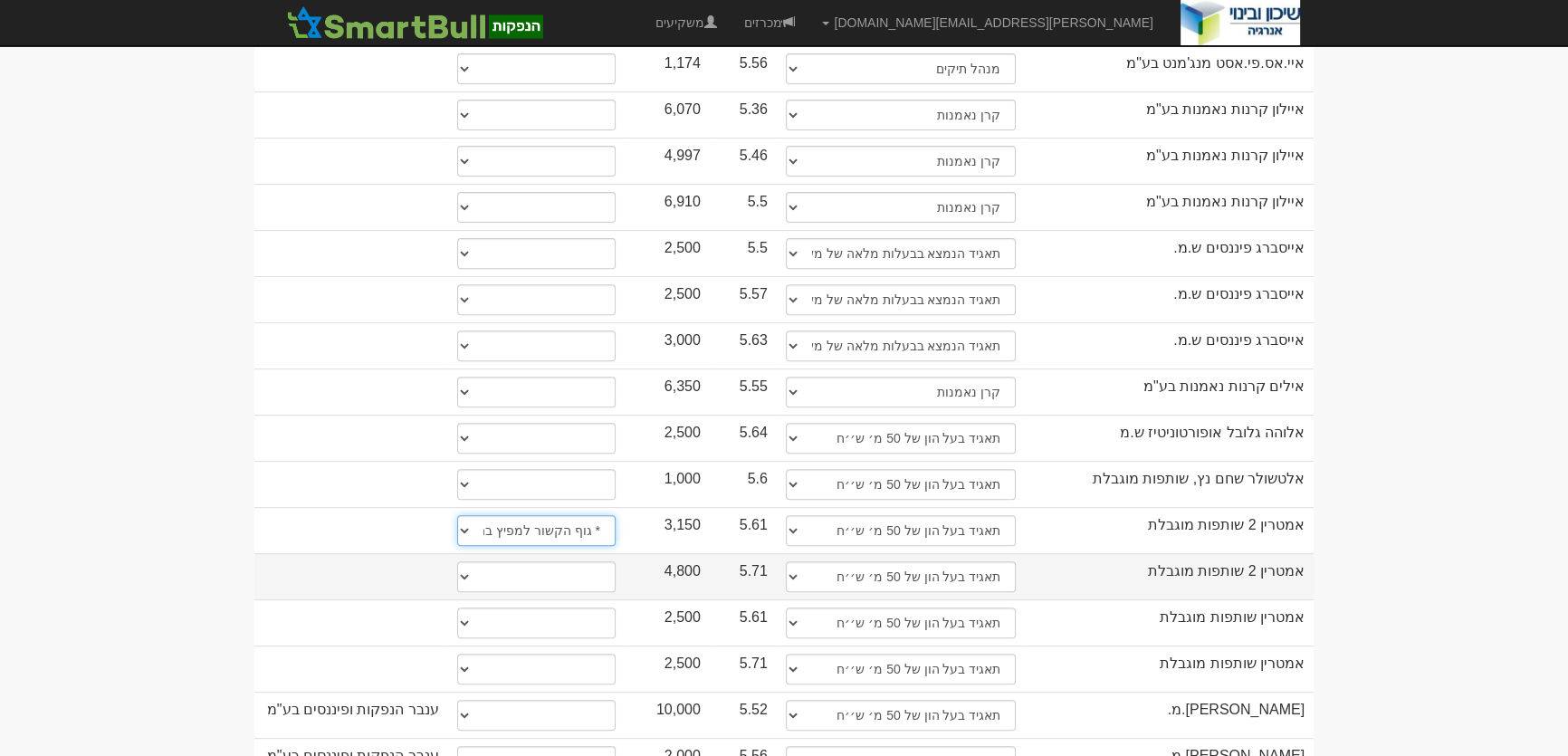
select select "* גוף הקשור למפיץ בהנפקה"
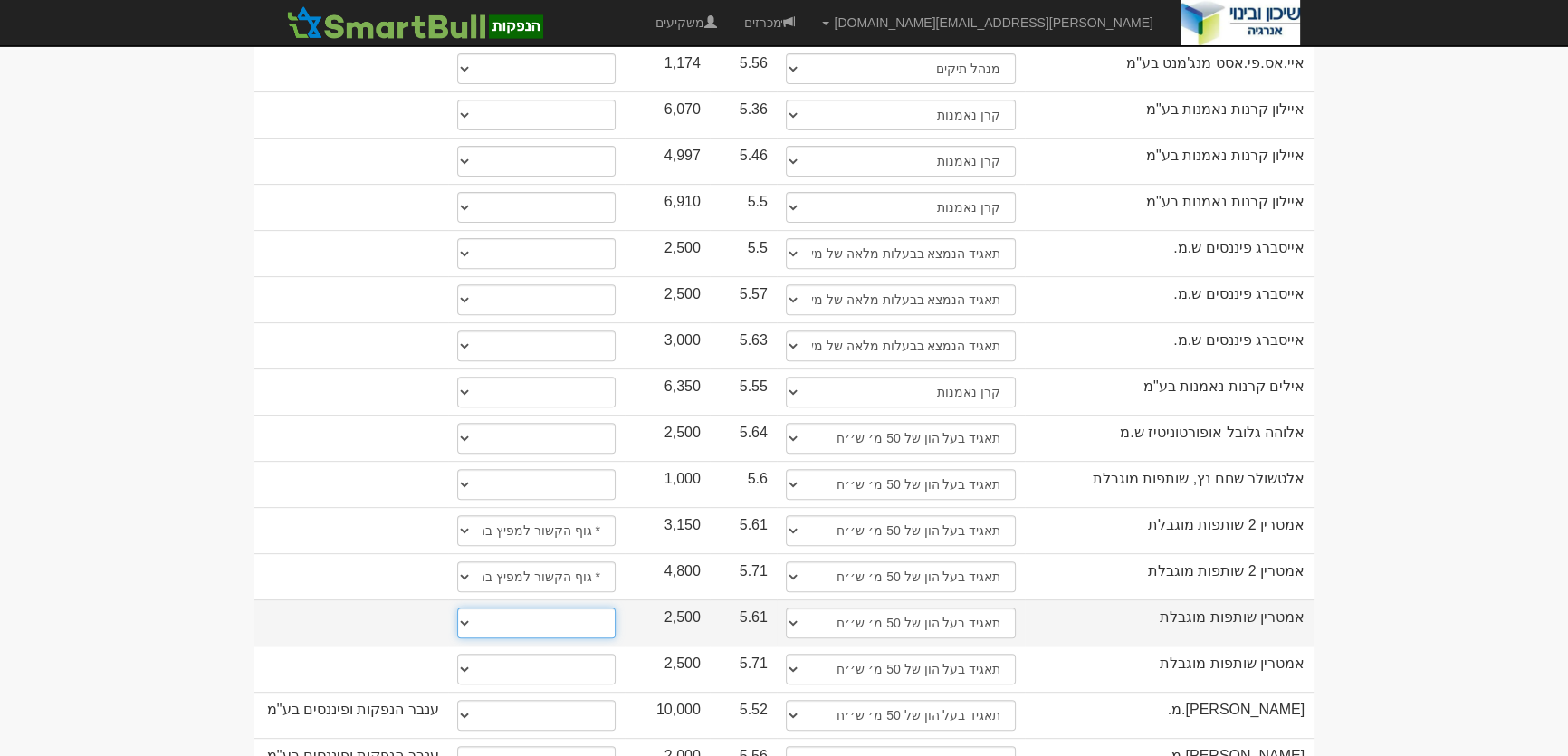
click at [554, 607] on select "* גוף הקשור למפיץ בהנפקה ** בעל עניין בחברה *** בעל שליטה בחברה" at bounding box center [536, 622] width 158 height 31
select select "* גוף הקשור למפיץ בהנפקה"
click at [457, 607] on select "* גוף הקשור למפיץ בהנפקה ** בעל עניין בחברה *** בעל שליטה בחברה" at bounding box center [536, 622] width 158 height 31
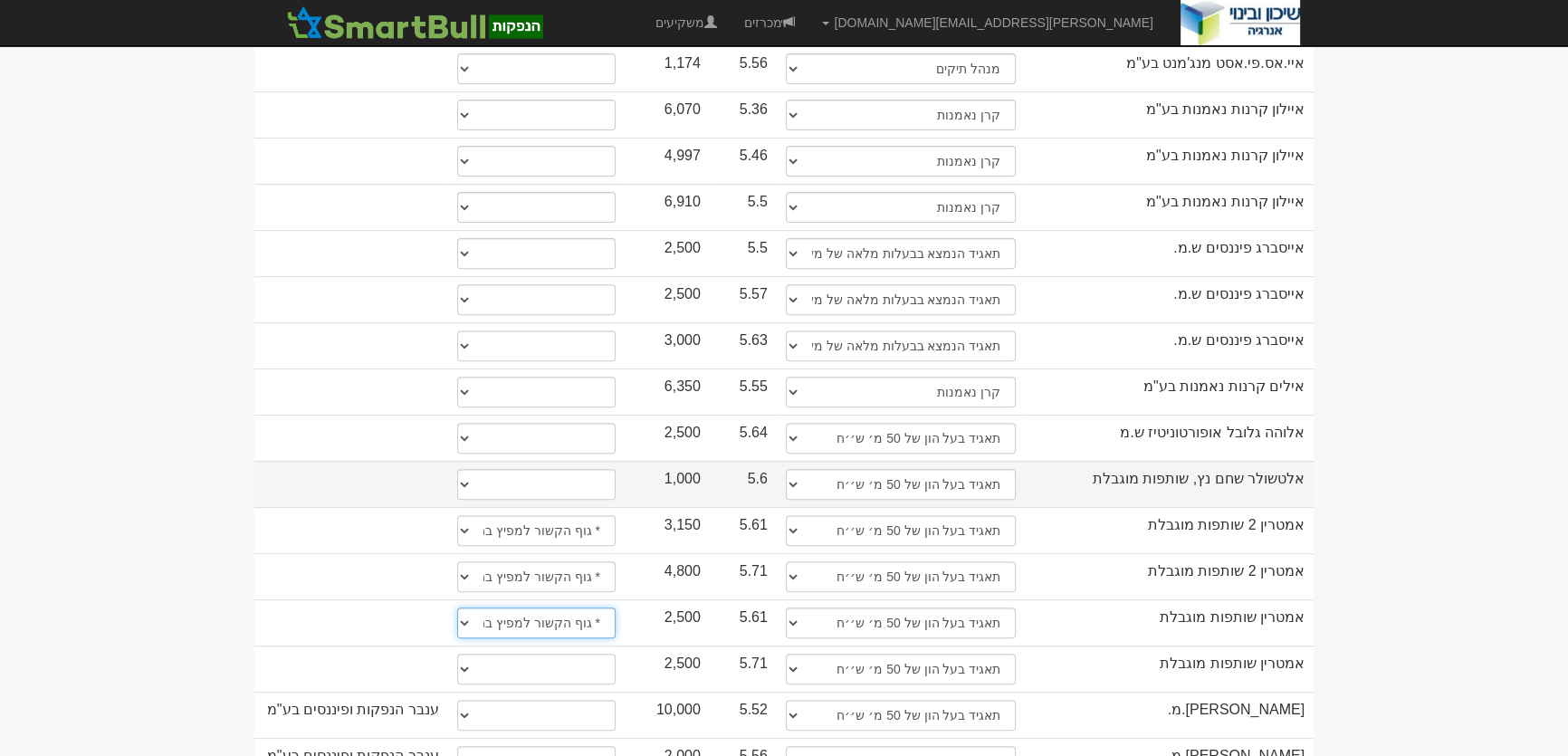
select select "* גוף הקשור למפיץ בהנפקה"
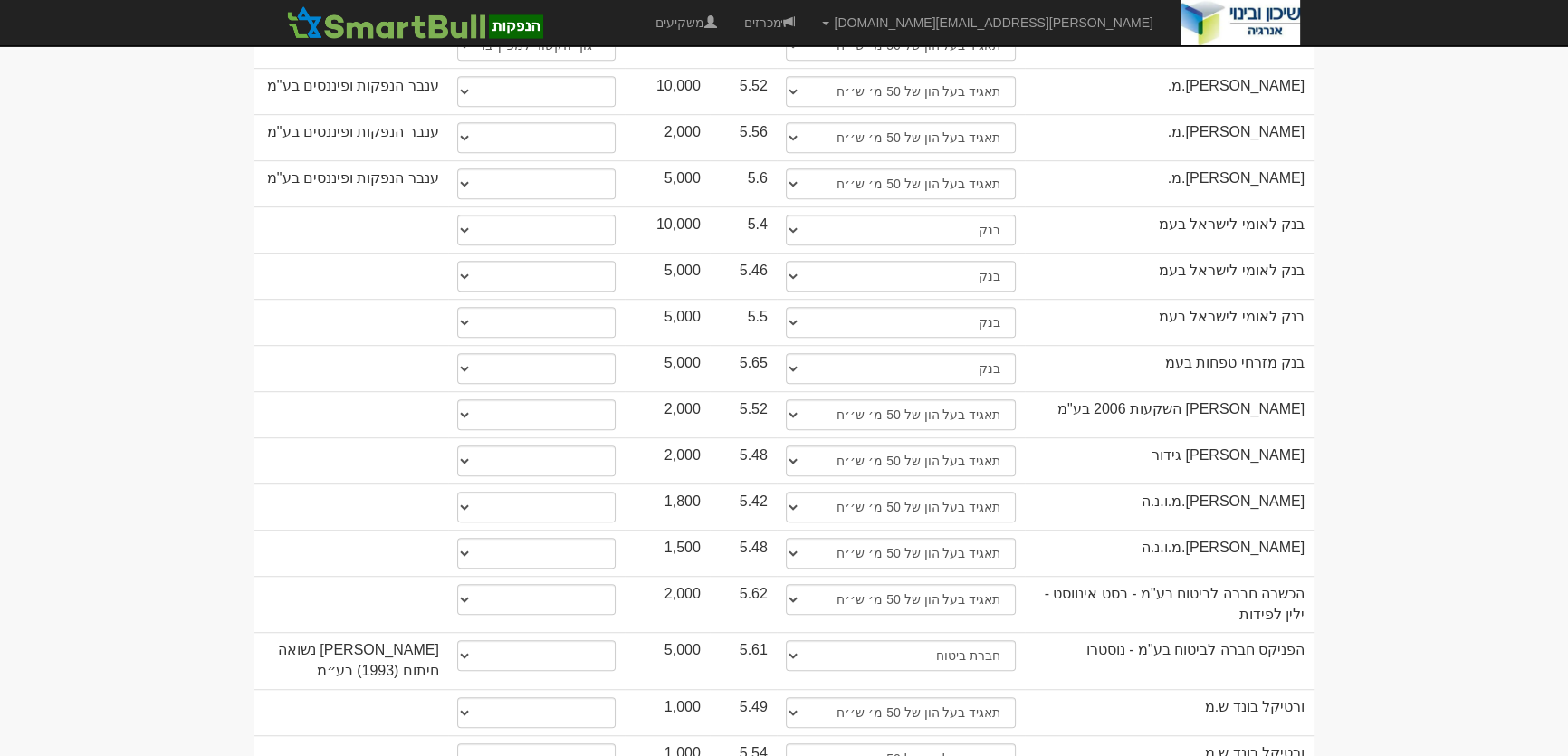
scroll to position [1481, 0]
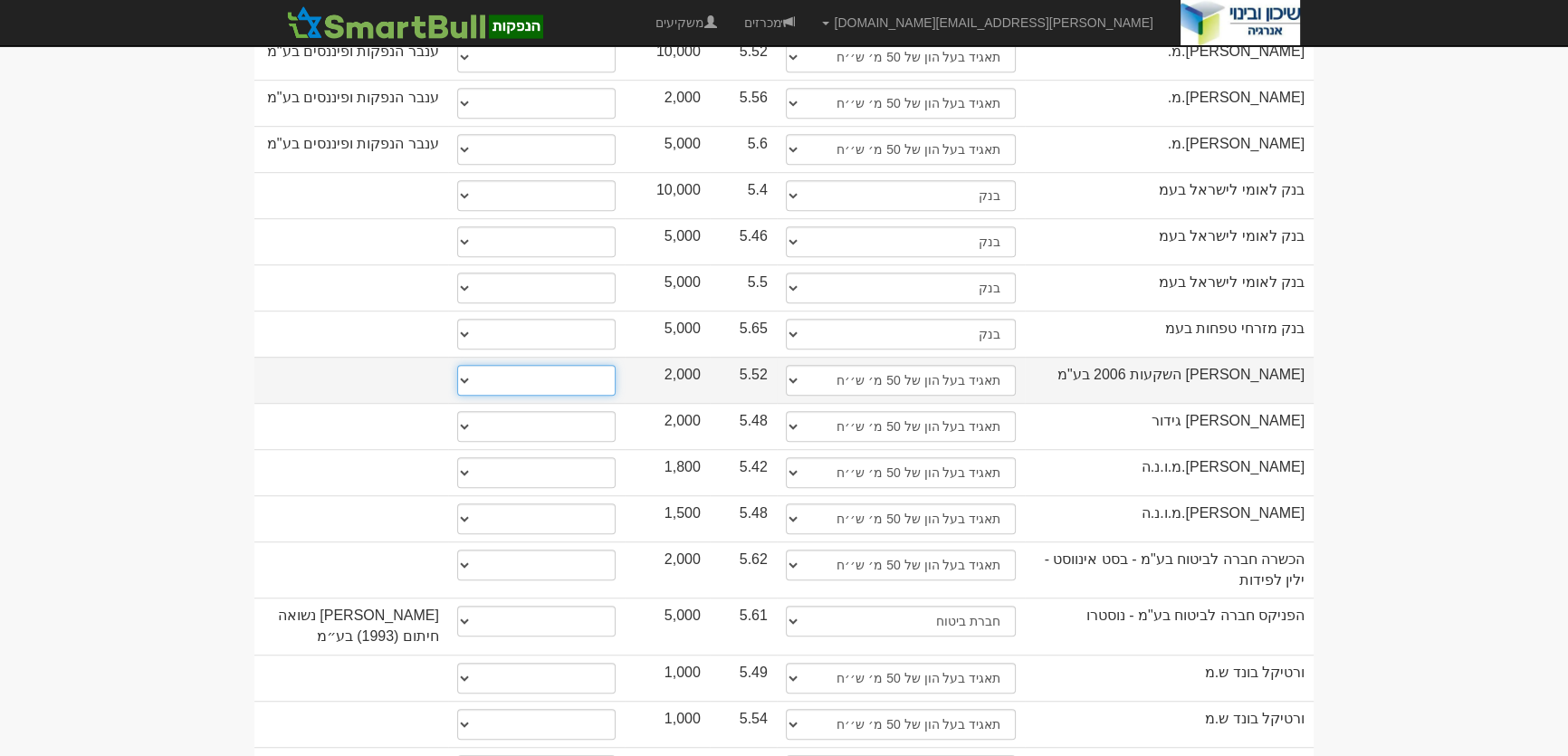
click at [585, 365] on select "* גוף הקשור למפיץ בהנפקה ** בעל עניין בחברה *** בעל שליטה בחברה" at bounding box center [536, 379] width 158 height 31
select select "* גוף הקשור למפיץ בהנפקה"
click at [457, 365] on select "* גוף הקשור למפיץ בהנפקה ** בעל עניין בחברה *** בעל שליטה בחברה" at bounding box center [536, 379] width 158 height 31
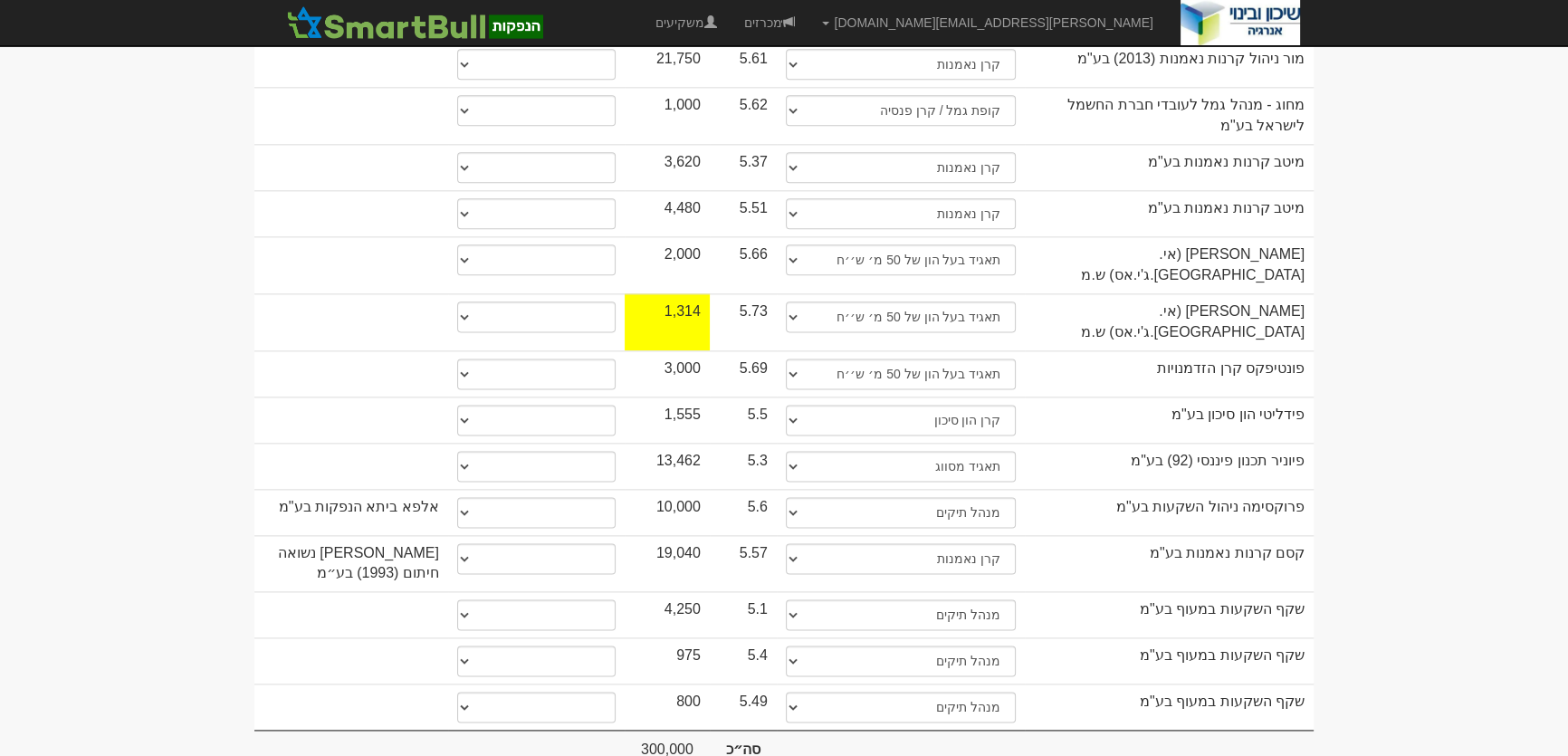
scroll to position [2936, 0]
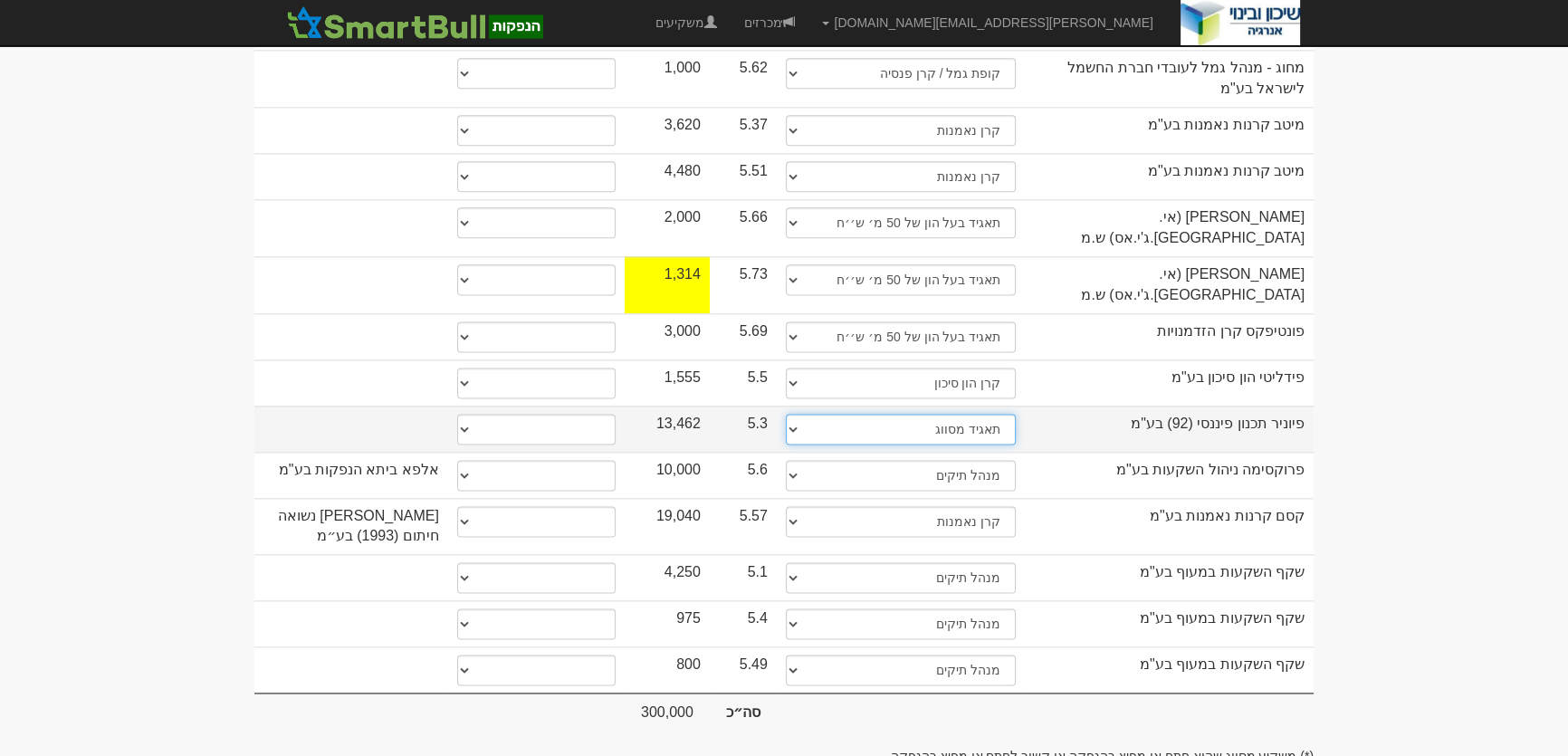
click at [996, 414] on select "תאגיד מסווג חתם / מפיץ חברת ביטוח תאגיד בעל הון של 50 מ׳ ש׳׳ח קופת גמל / קרן פנ…" at bounding box center [901, 428] width 230 height 31
select select "מנהל תיקים"
click at [786, 414] on select "תאגיד מסווג חתם / מפיץ חברת ביטוח תאגיד בעל הון של 50 מ׳ ש׳׳ח קופת גמל / קרן פנ…" at bounding box center [901, 428] width 230 height 31
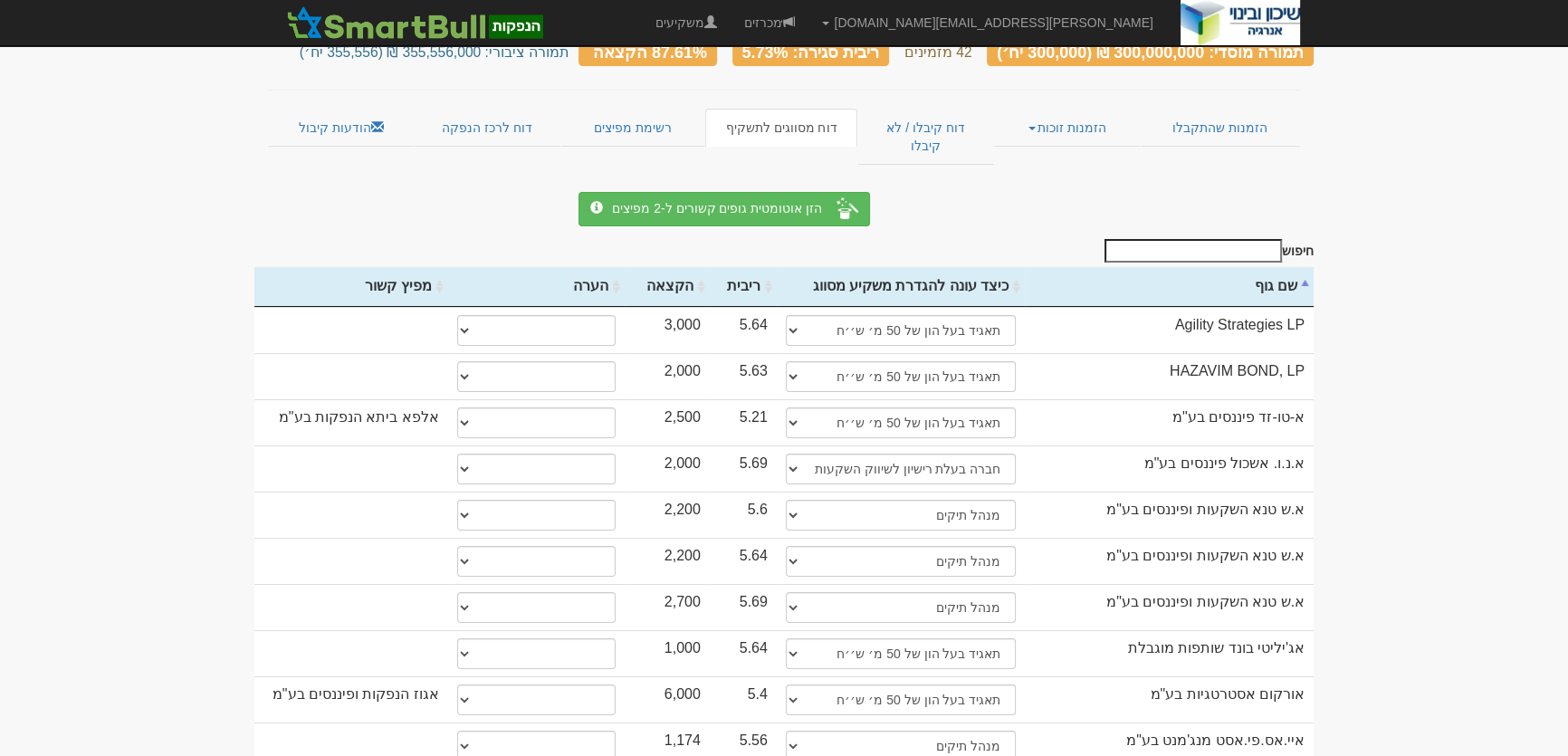
scroll to position [0, 0]
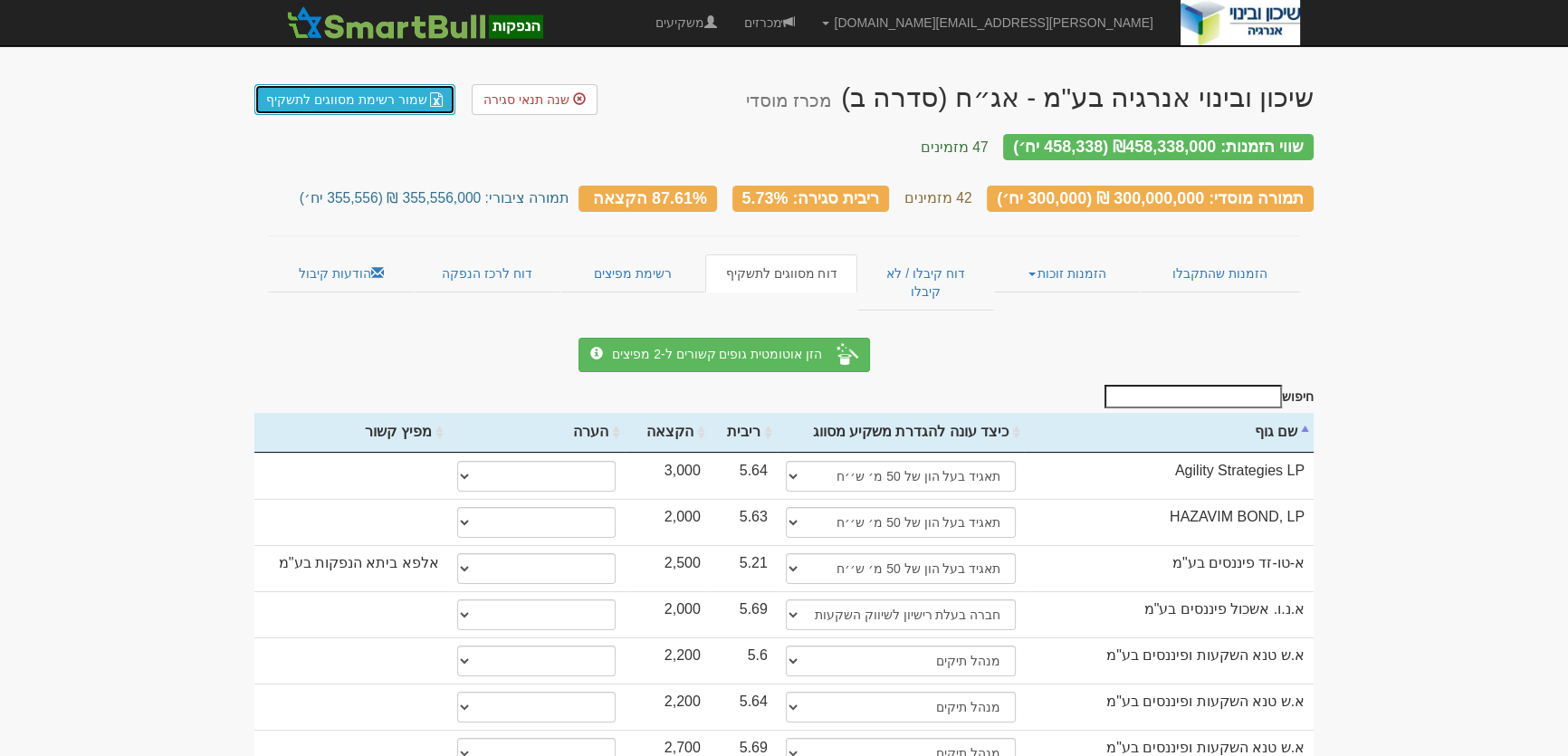
click at [335, 103] on link "שמור רשימת מסווגים לתשקיף" at bounding box center [355, 99] width 201 height 31
click at [632, 264] on link "רשימת מפיצים" at bounding box center [632, 273] width 144 height 38
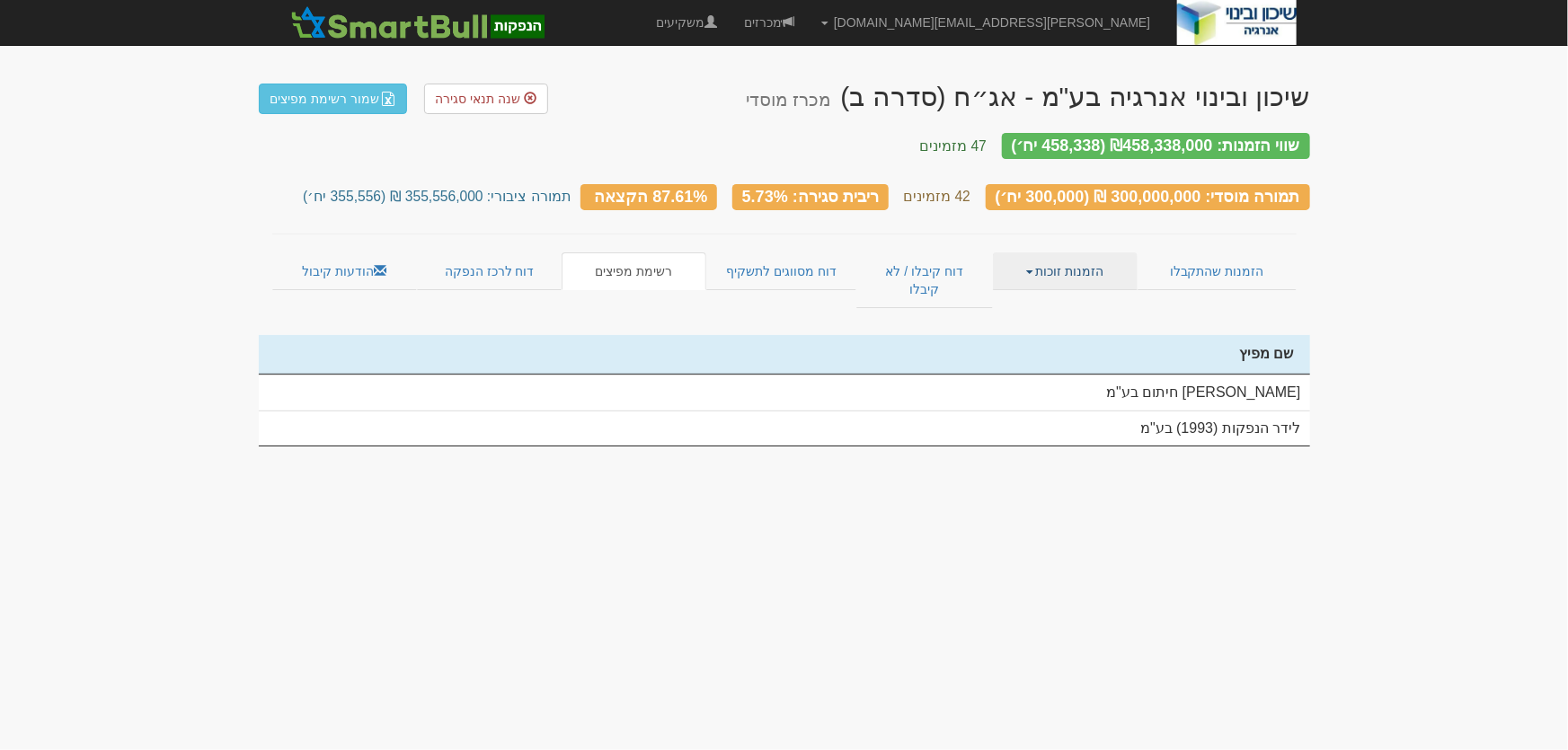
click at [1084, 258] on link "הזמנות זוכות" at bounding box center [1065, 271] width 144 height 38
click at [1078, 295] on link "פרטי הזמנות זוכות" at bounding box center [1066, 306] width 142 height 23
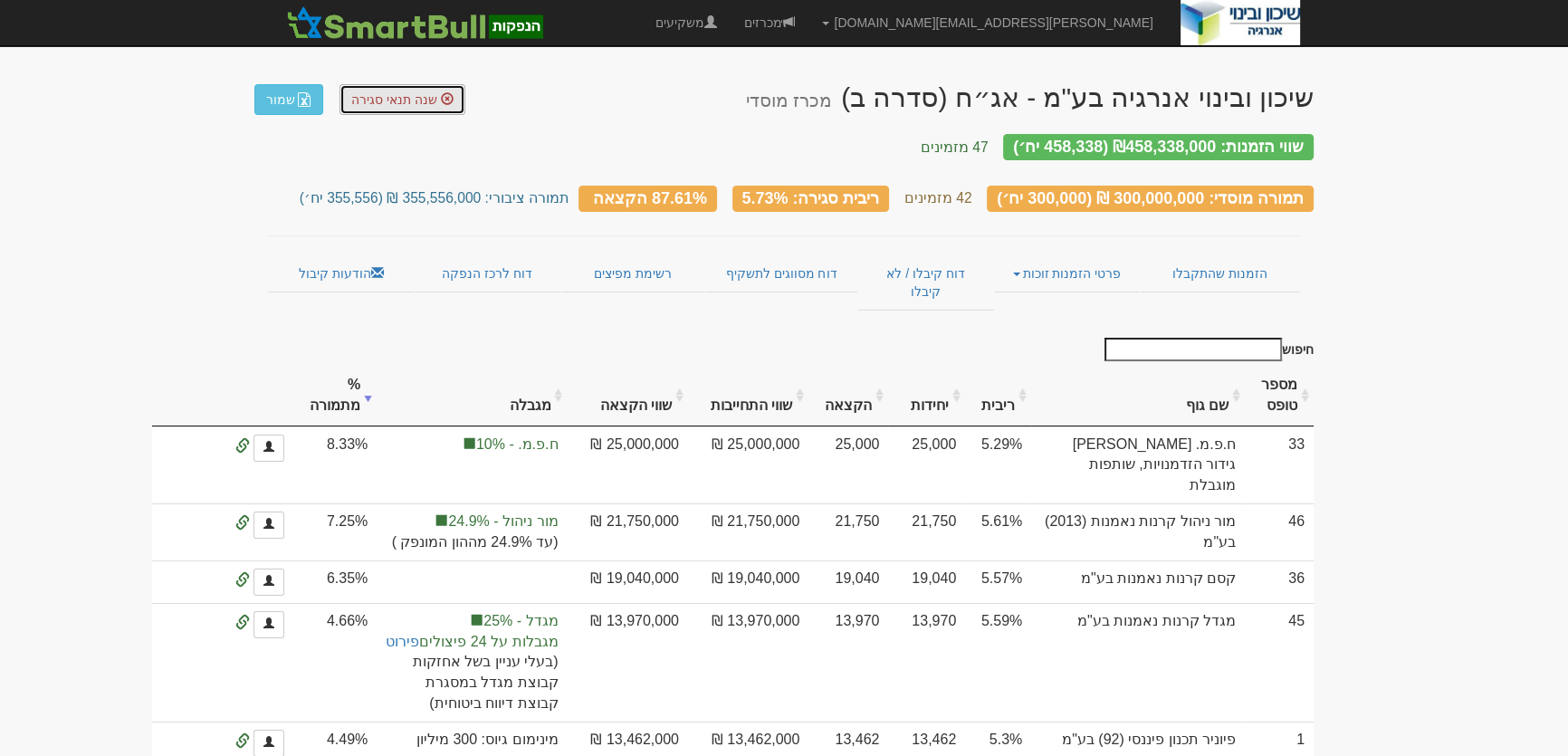
click at [389, 100] on span "שנה תנאי סגירה" at bounding box center [393, 100] width 86 height 15
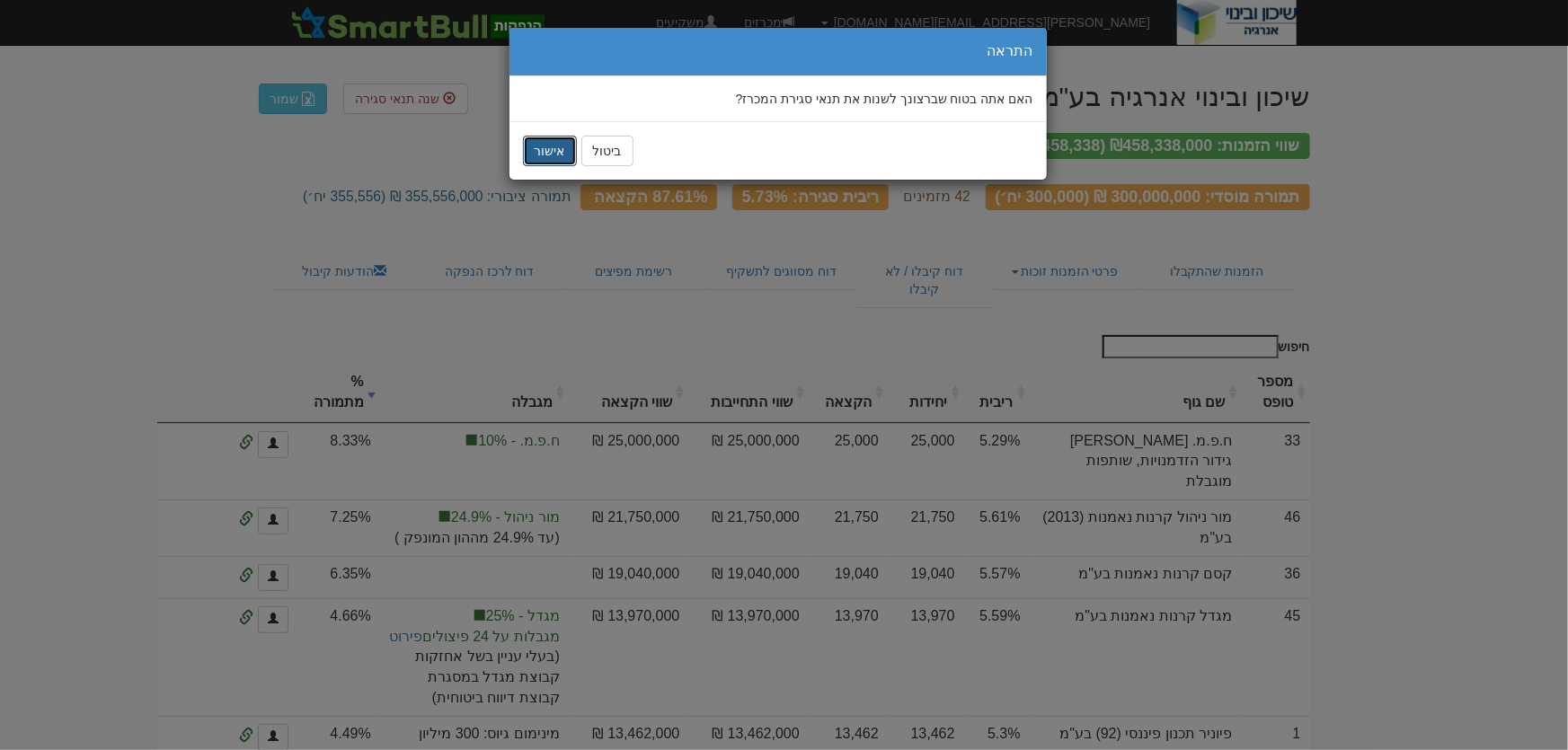
click at [535, 162] on button "אישור" at bounding box center [549, 151] width 54 height 30
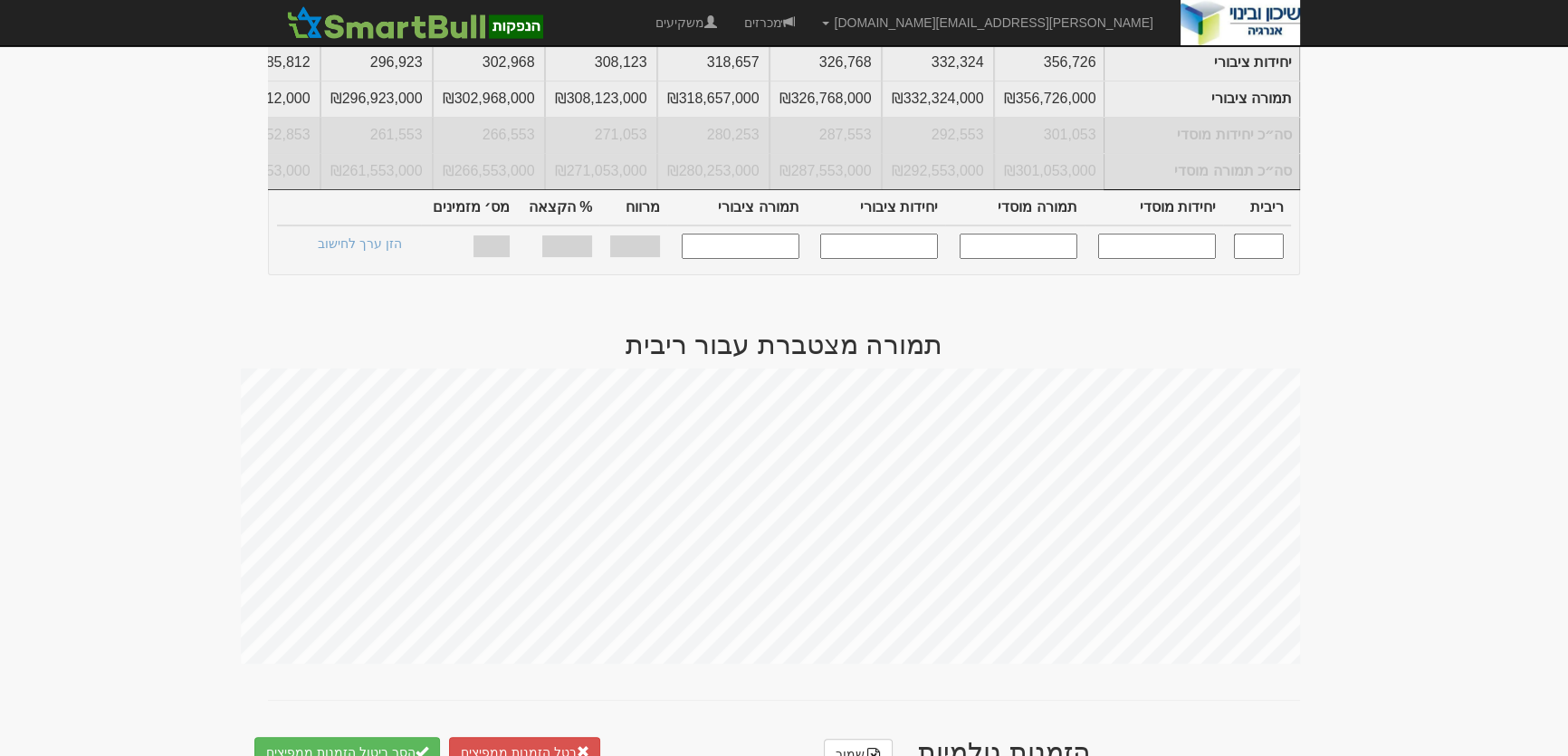
scroll to position [986, 0]
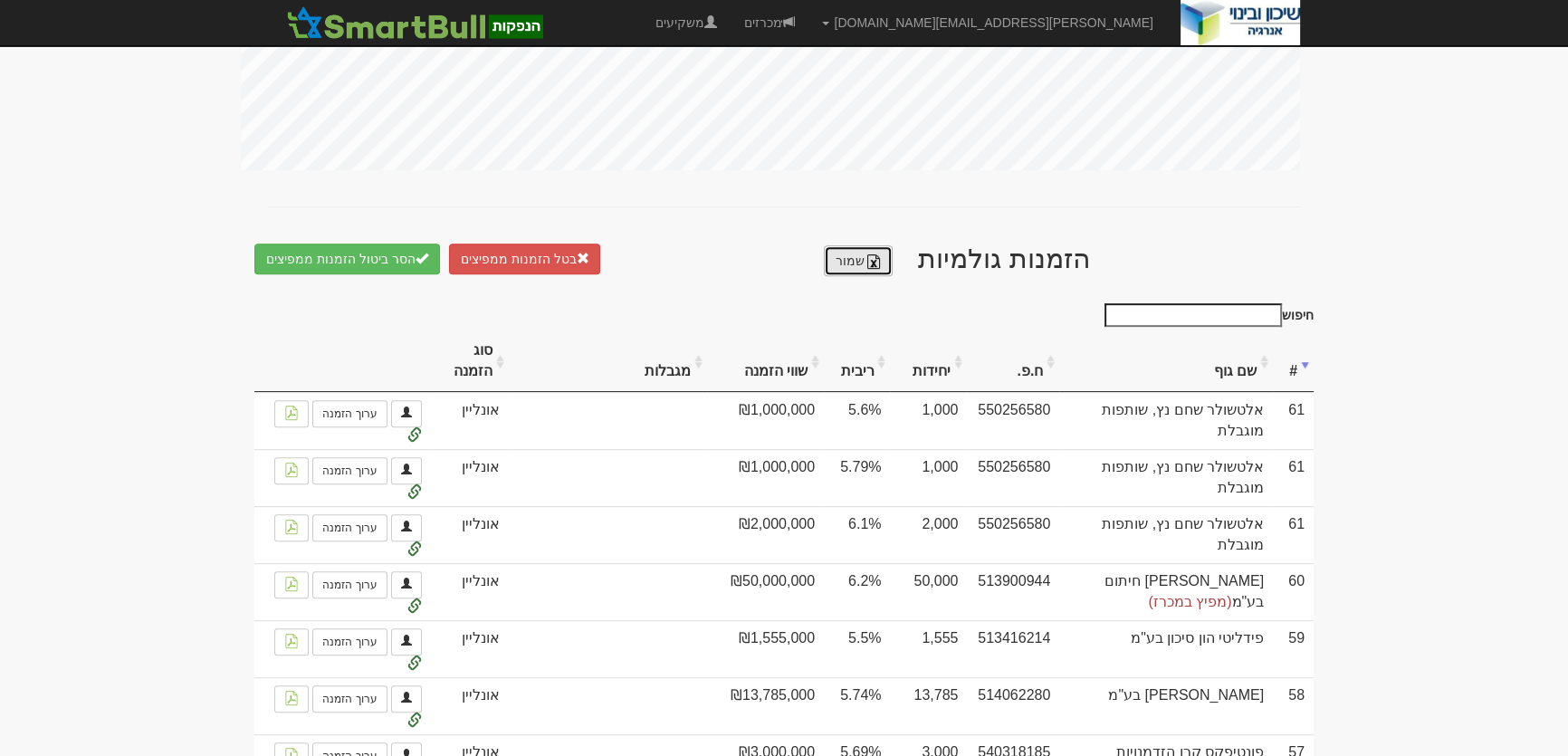
click at [833, 264] on link "שמור" at bounding box center [858, 260] width 68 height 31
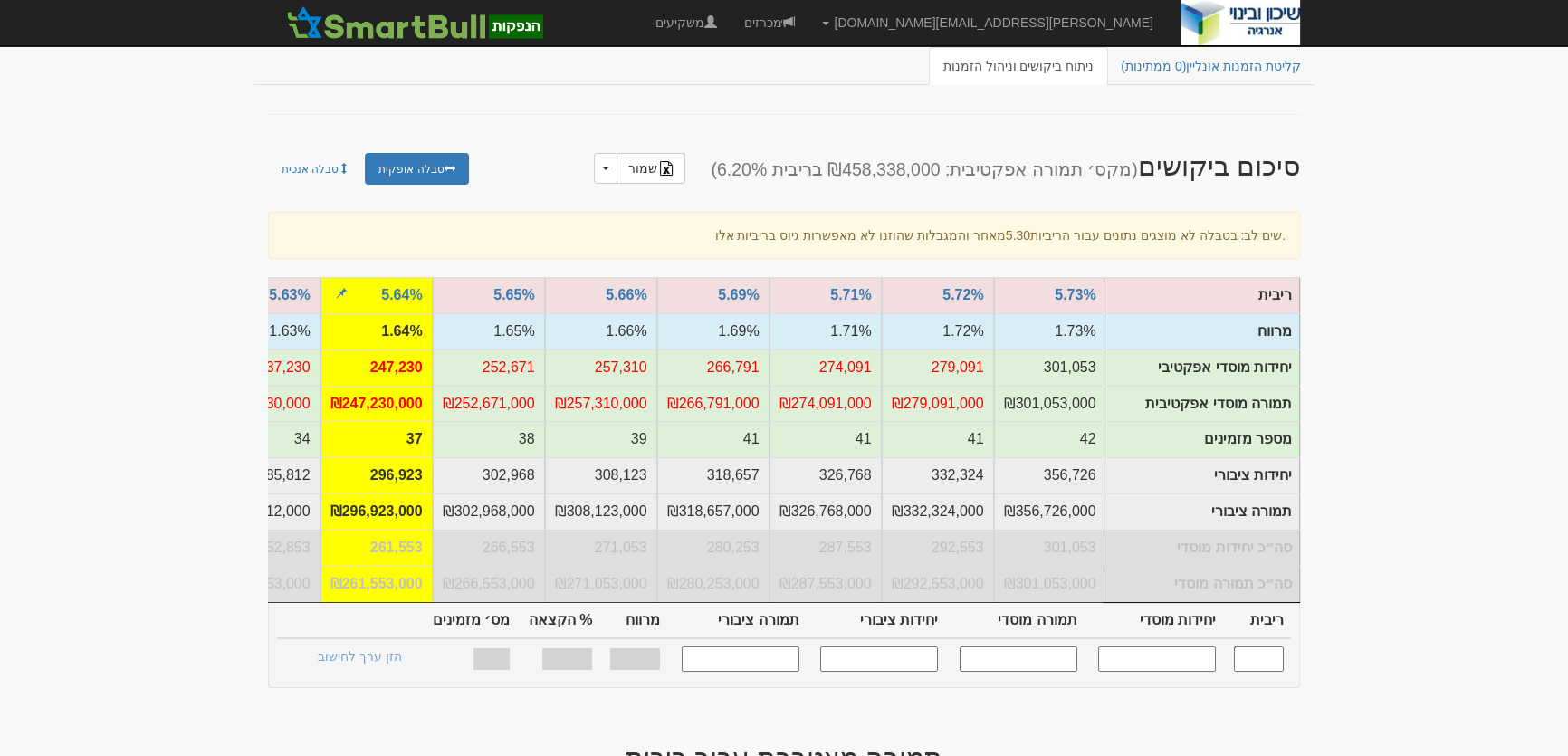
scroll to position [0, 0]
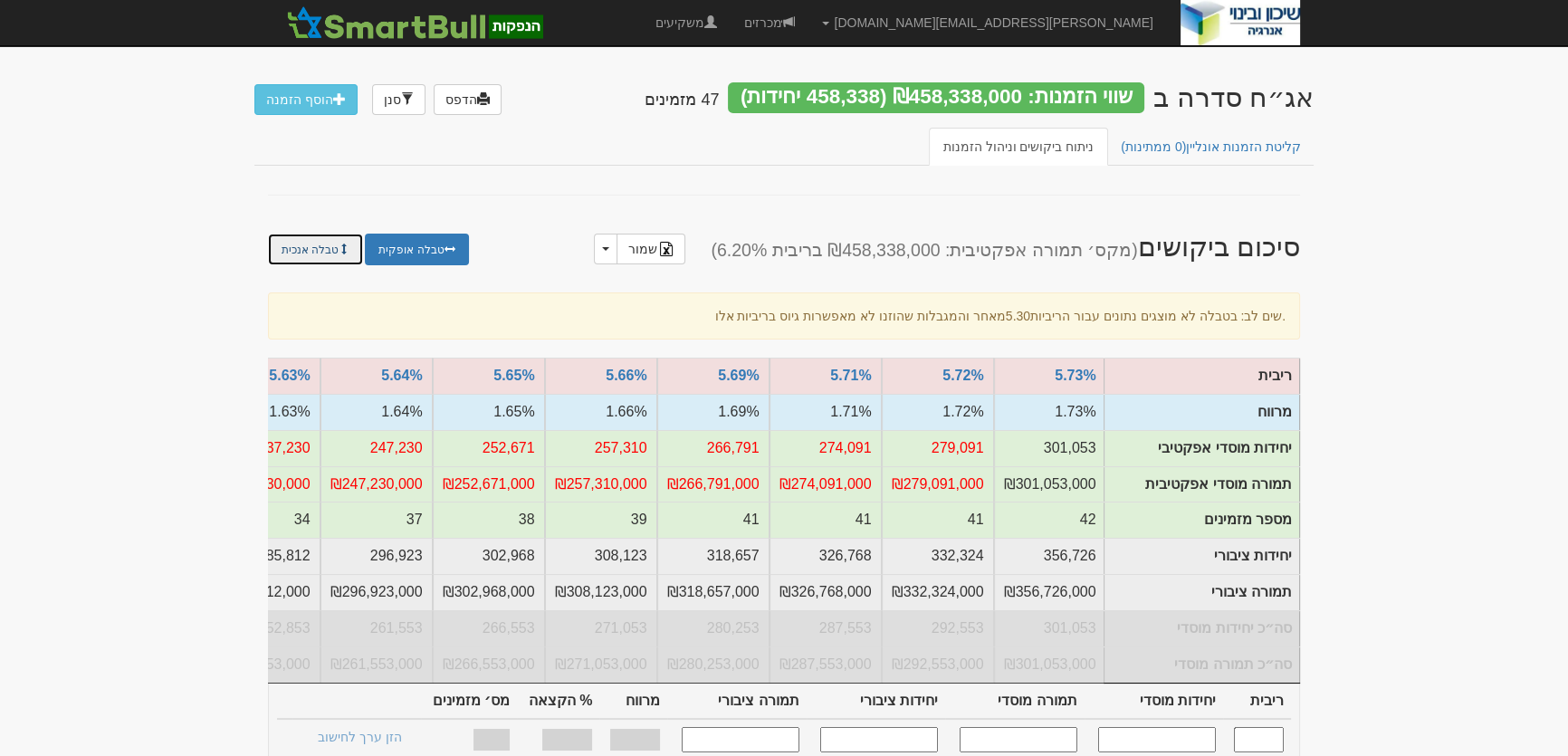
click at [303, 235] on link "טבלה אנכית" at bounding box center [315, 249] width 95 height 31
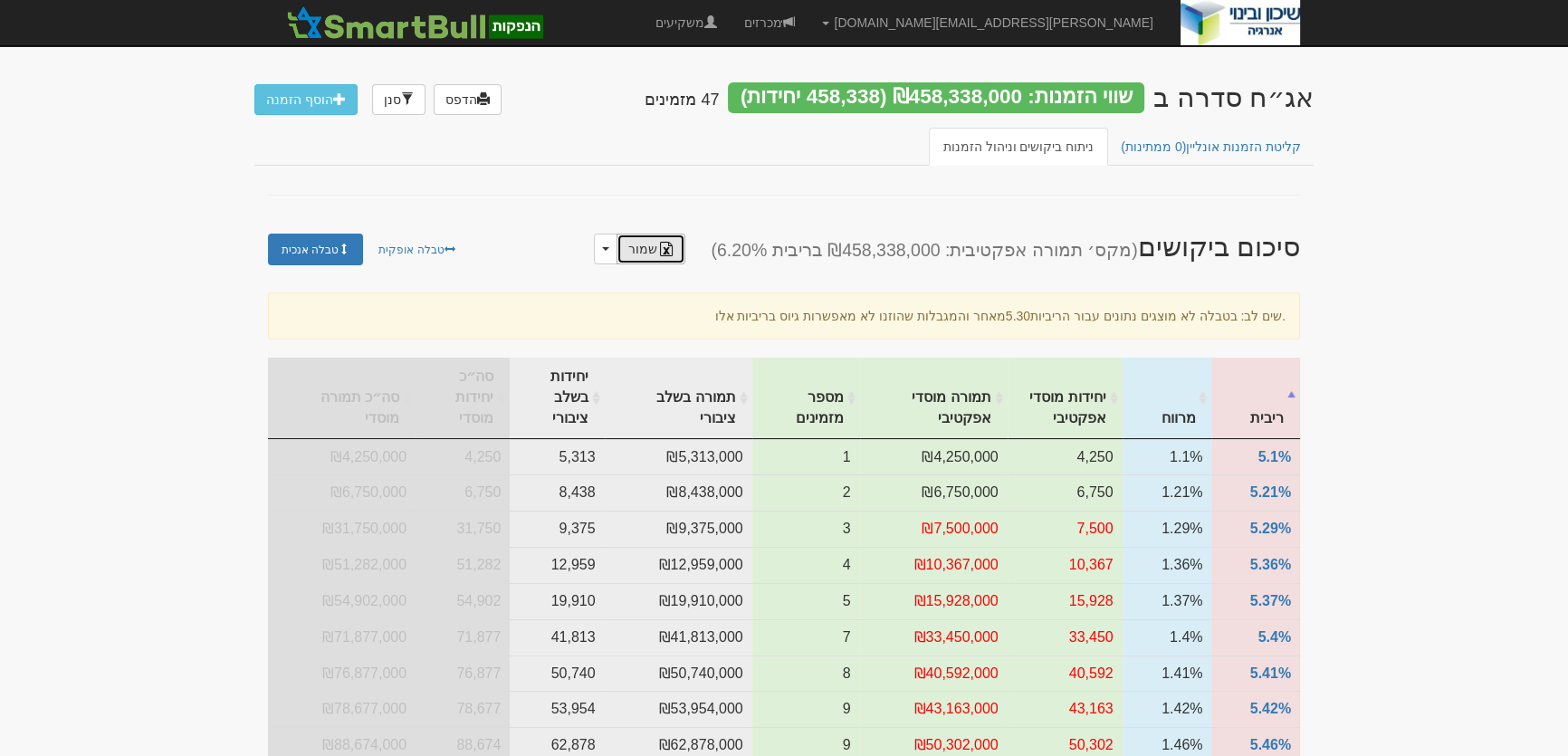
click at [676, 237] on link "שמור" at bounding box center [651, 248] width 68 height 31
click at [397, 242] on link "טבלה אופקית" at bounding box center [416, 249] width 103 height 31
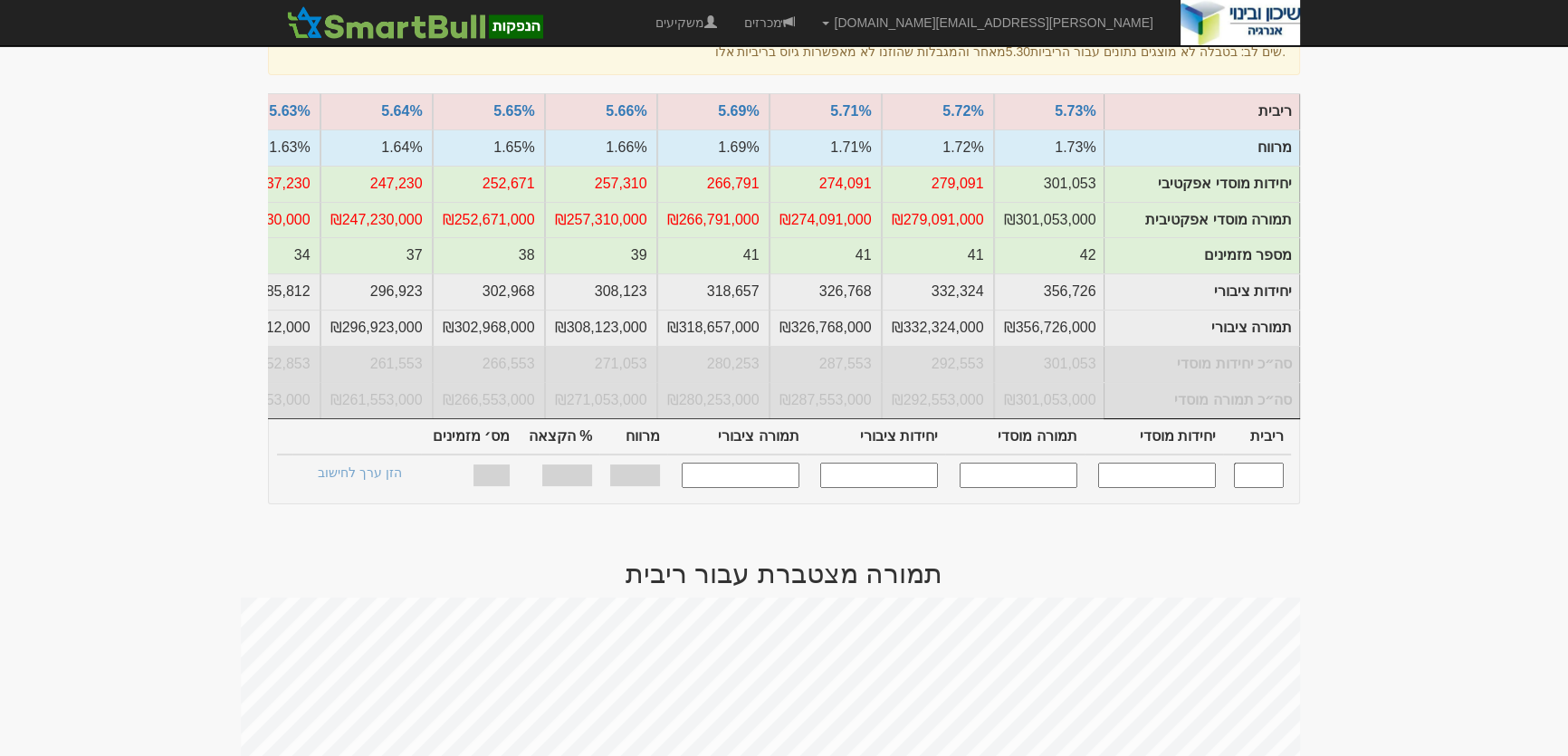
scroll to position [493, 0]
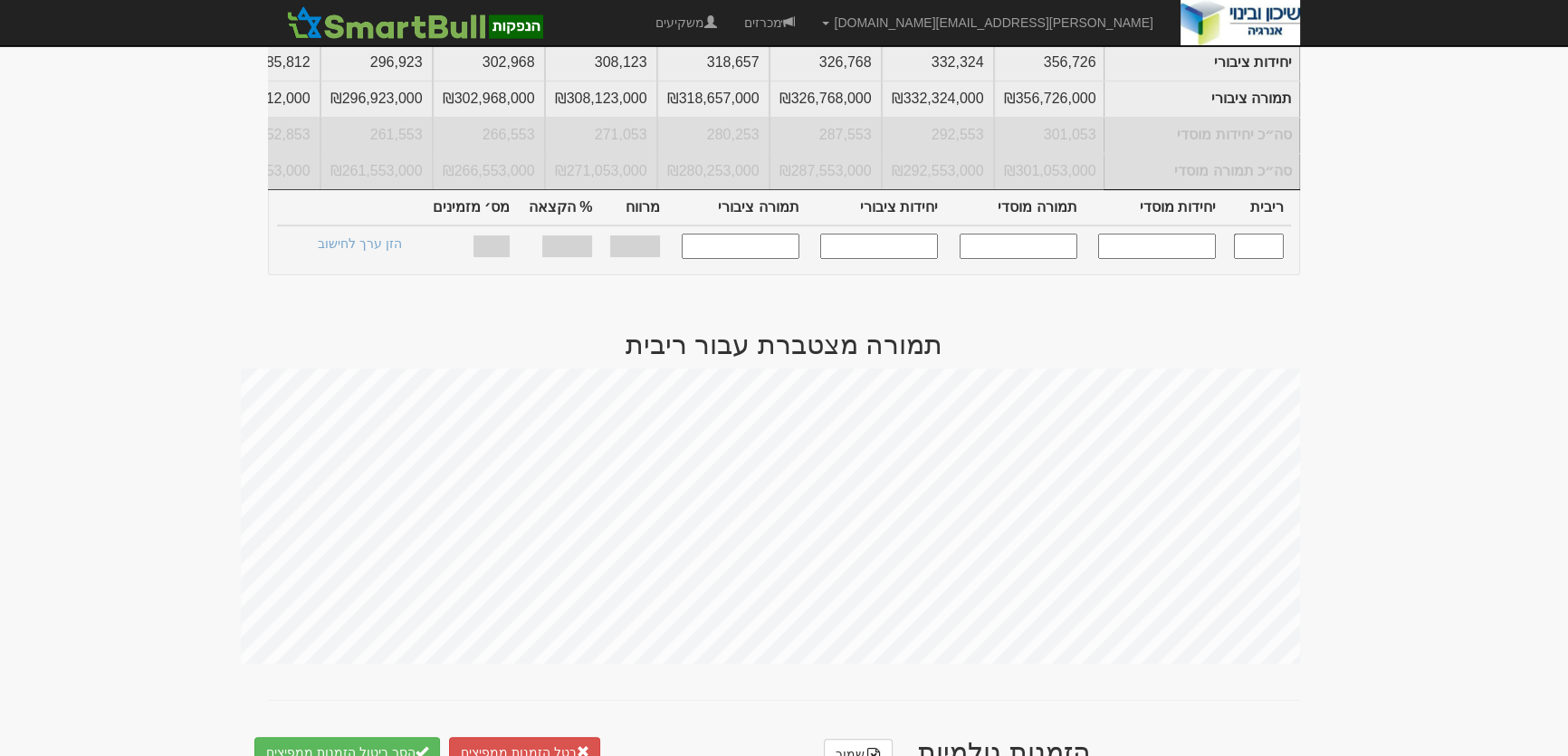
drag, startPoint x: 1191, startPoint y: 256, endPoint x: 1335, endPoint y: 182, distance: 161.9
click at [1191, 256] on input "text" at bounding box center [1156, 245] width 118 height 24
type input "300000"
type input "5.730"
type input "300,000"
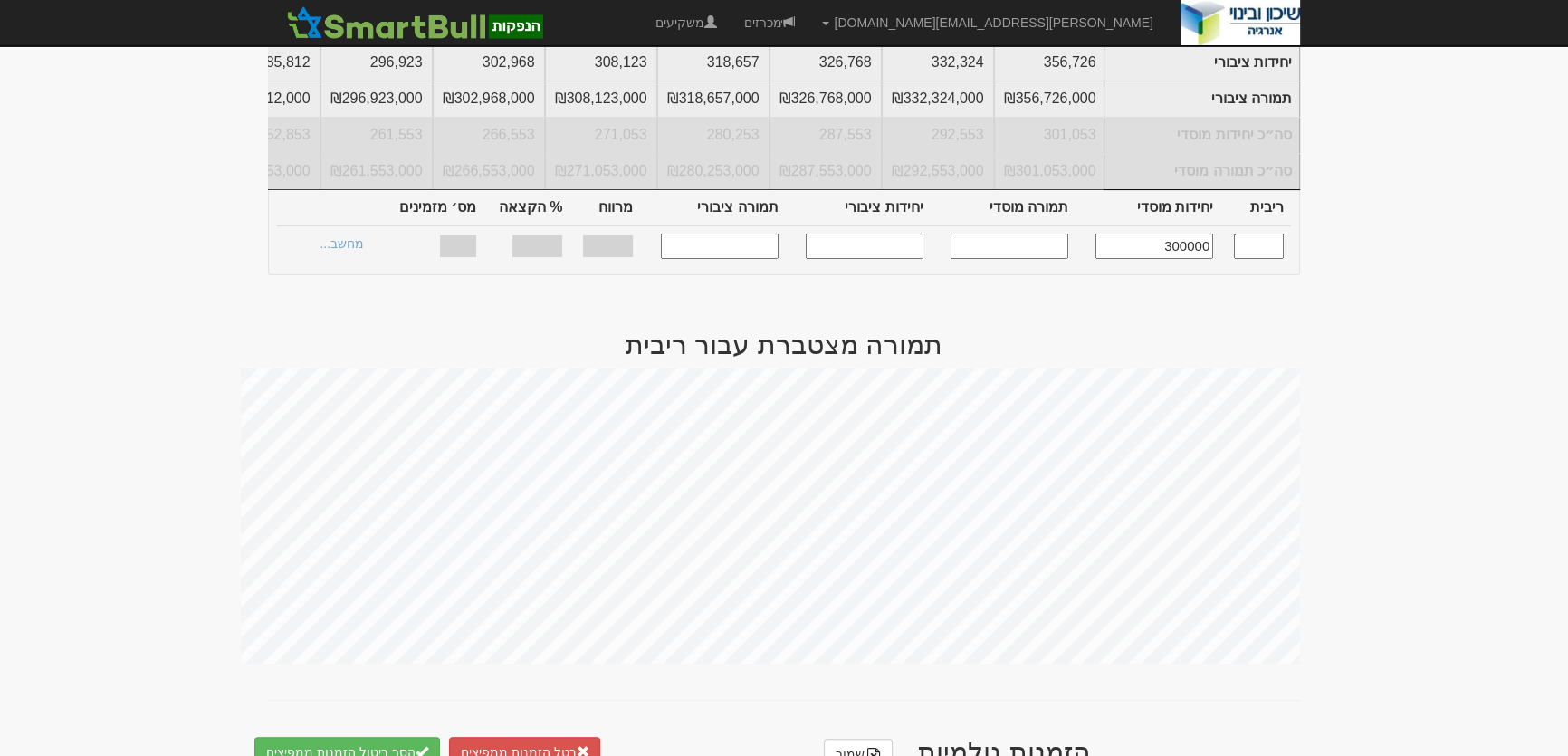
type input "300,000,000"
type input "355,556"
type input "355,556,000"
type input "1.730%"
type input "87.61%"
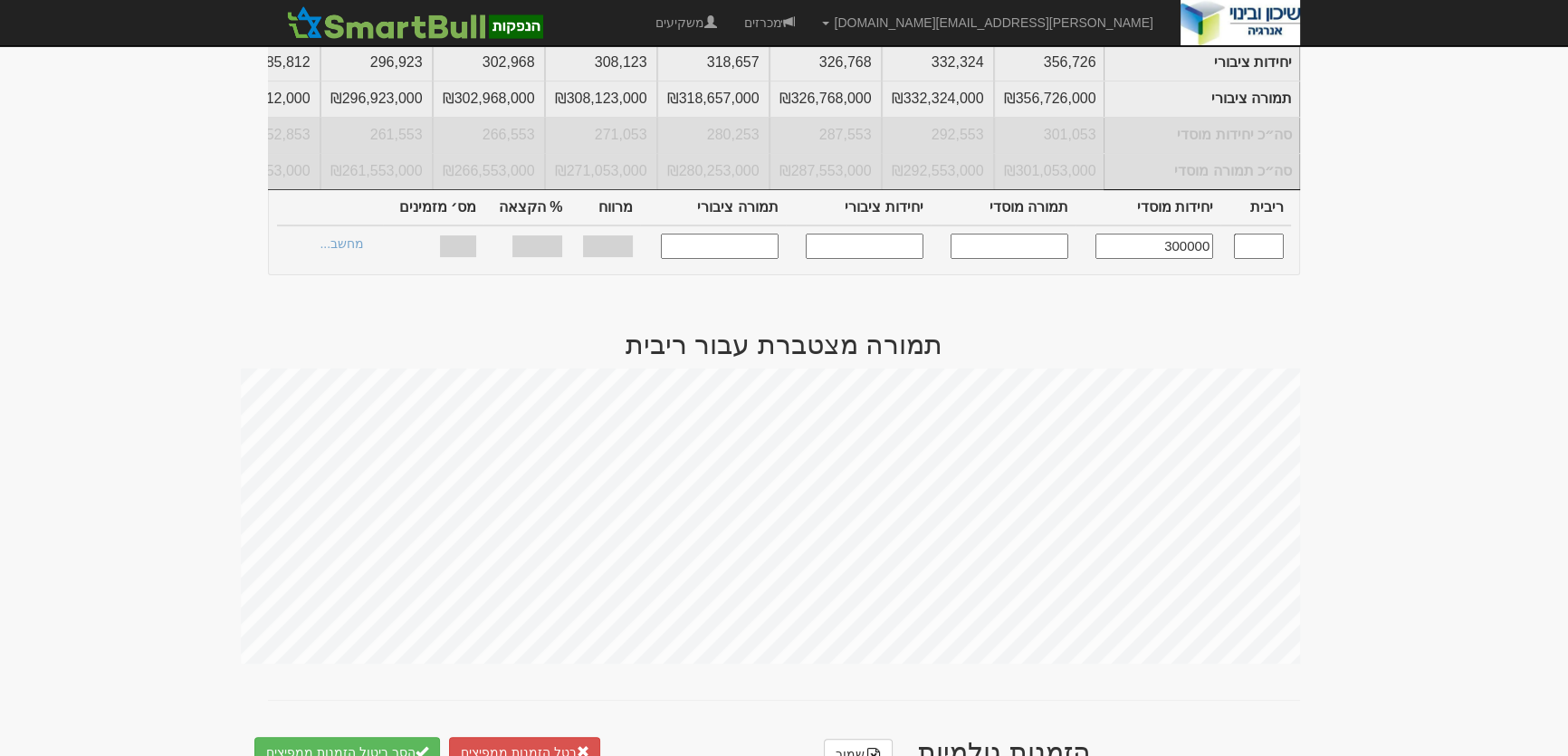
type input "42"
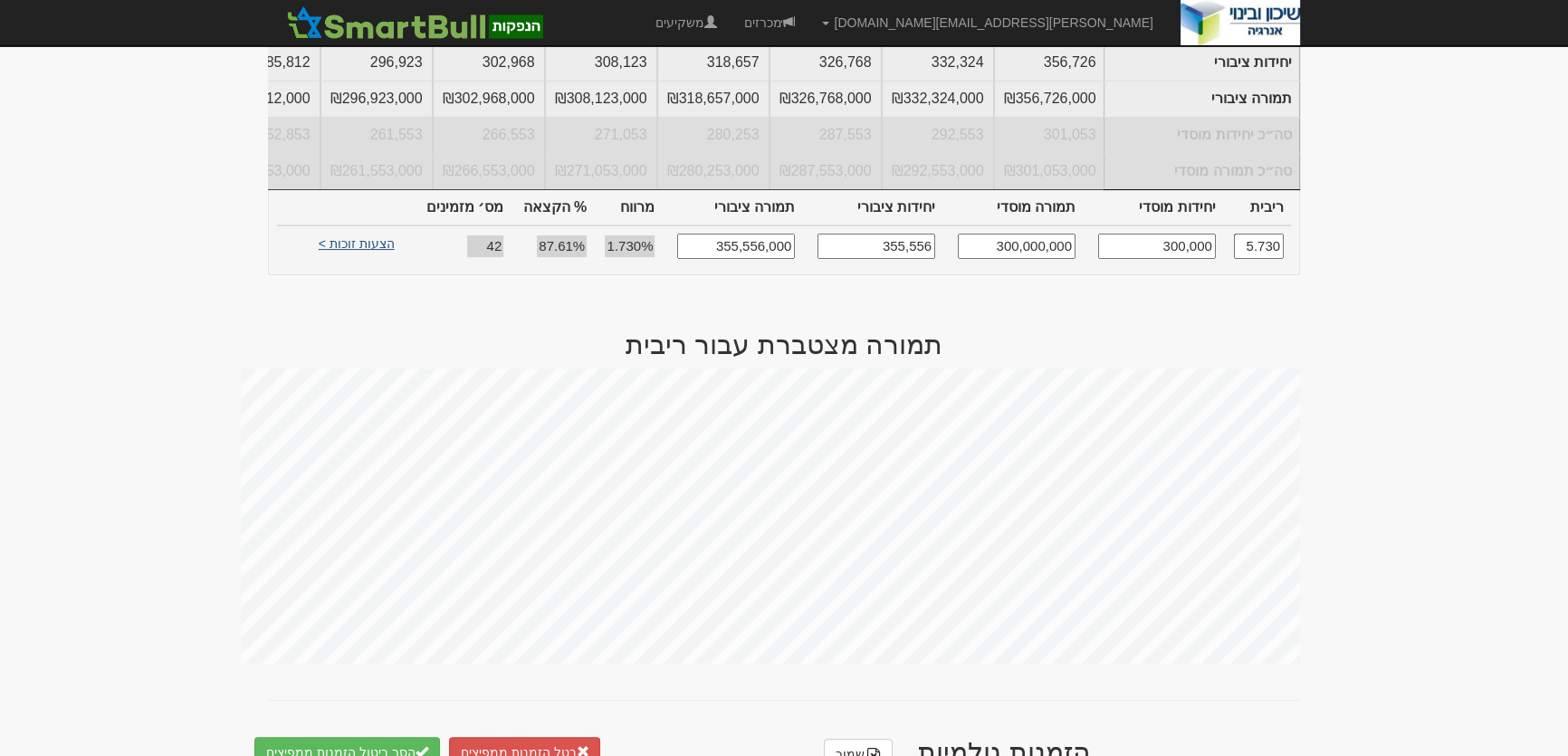
type input "300,000"
click at [357, 252] on link "הצעות זוכות >" at bounding box center [357, 245] width 100 height 25
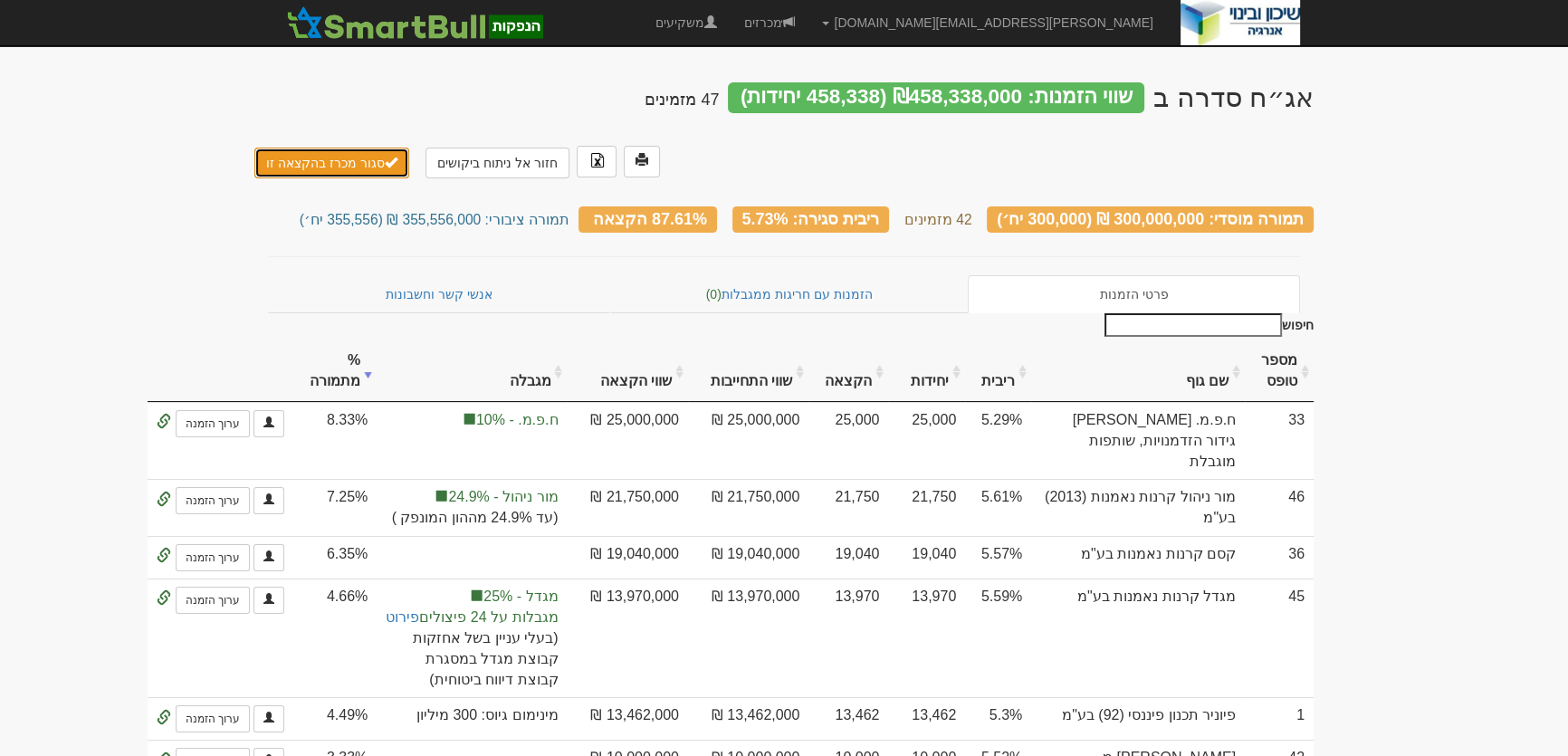
click at [321, 147] on button "סגור מכרז בהקצאה זו" at bounding box center [331, 162] width 155 height 31
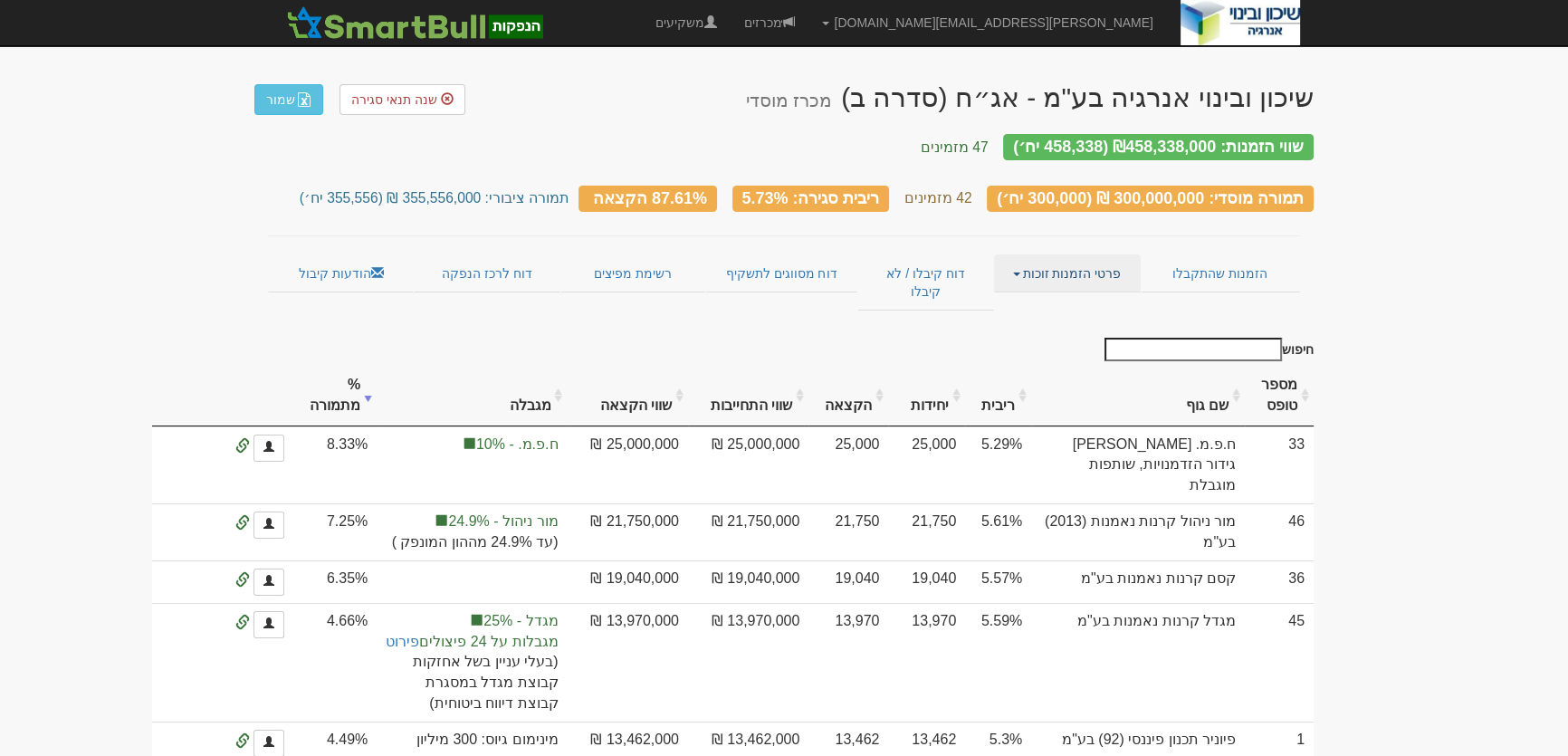
click at [1072, 263] on link "פרטי הזמנות זוכות" at bounding box center [1066, 273] width 145 height 38
click at [1059, 299] on link "אנשי קשר וחשבונות" at bounding box center [1068, 308] width 143 height 23
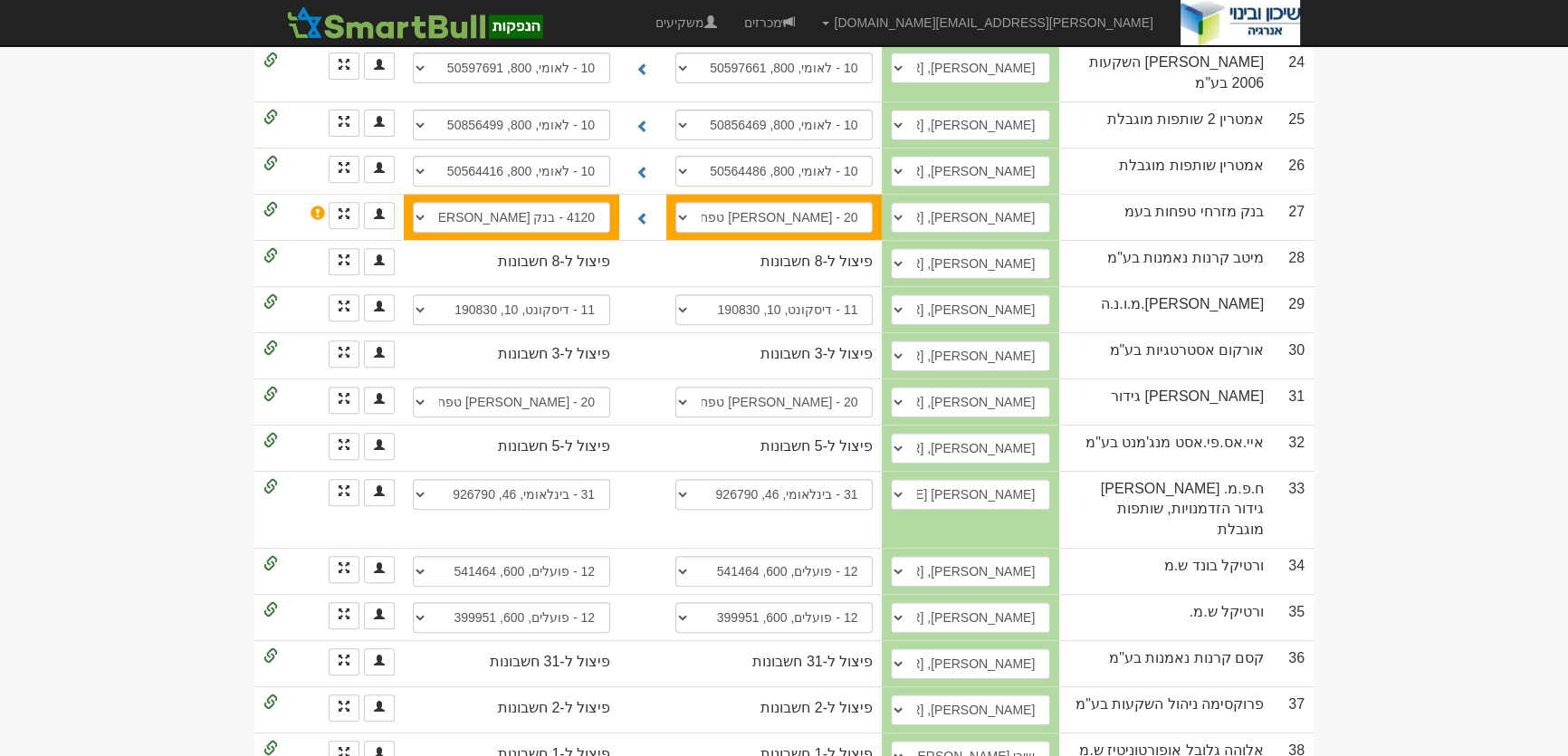
scroll to position [658, 0]
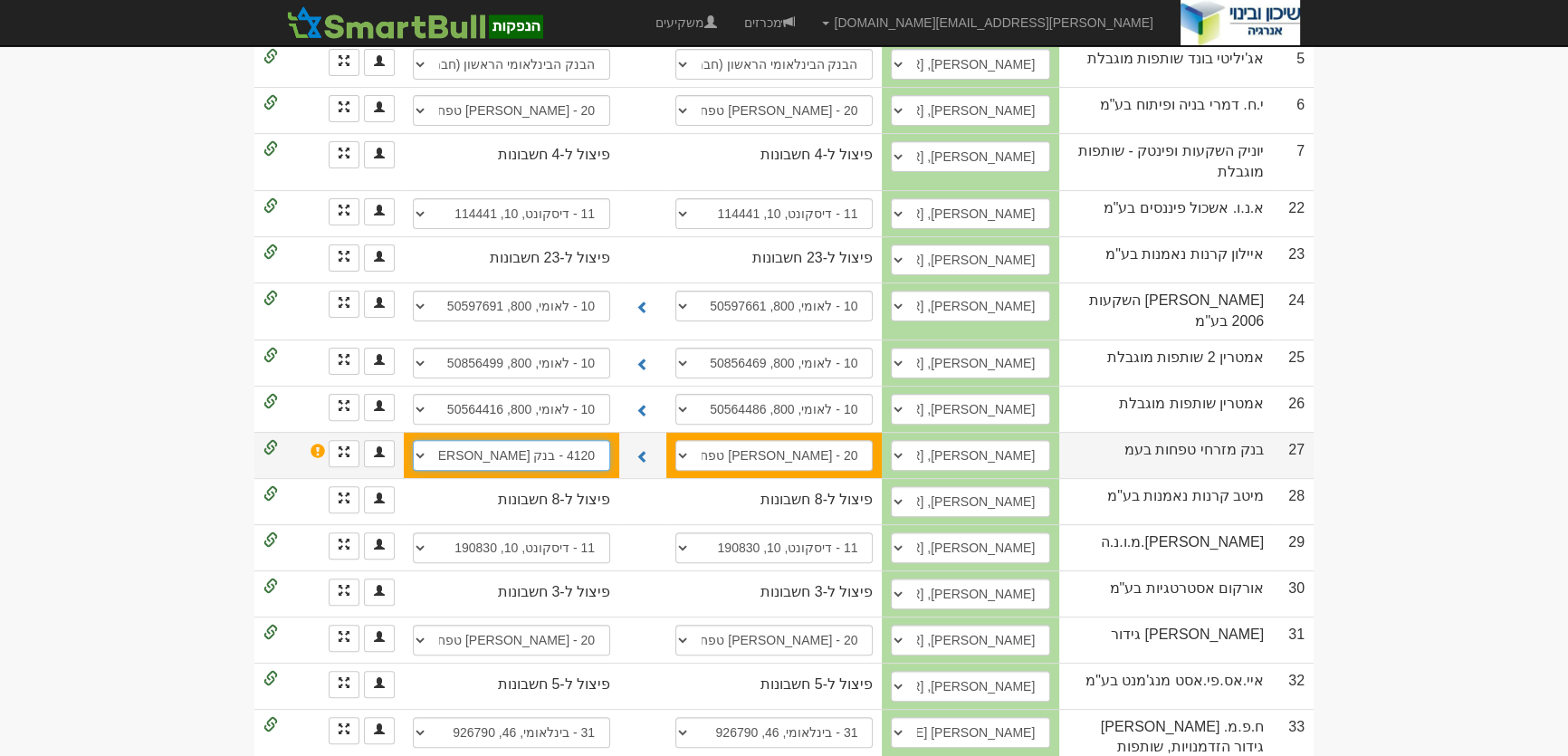
click at [527, 440] on select "20 - מזרחי טפחות, 80, 943381 20 - מזרחי טפחות, 80, 943365 4120 - בנק מזרחי טפחו…" at bounding box center [511, 454] width 197 height 31
select select "686a82bba7afbf4766a7cf16"
click at [413, 440] on select "20 - מזרחי טפחות, 80, 943381 20 - מזרחי טפחות, 80, 943365 4120 - בנק מזרחי טפחו…" at bounding box center [511, 454] width 197 height 31
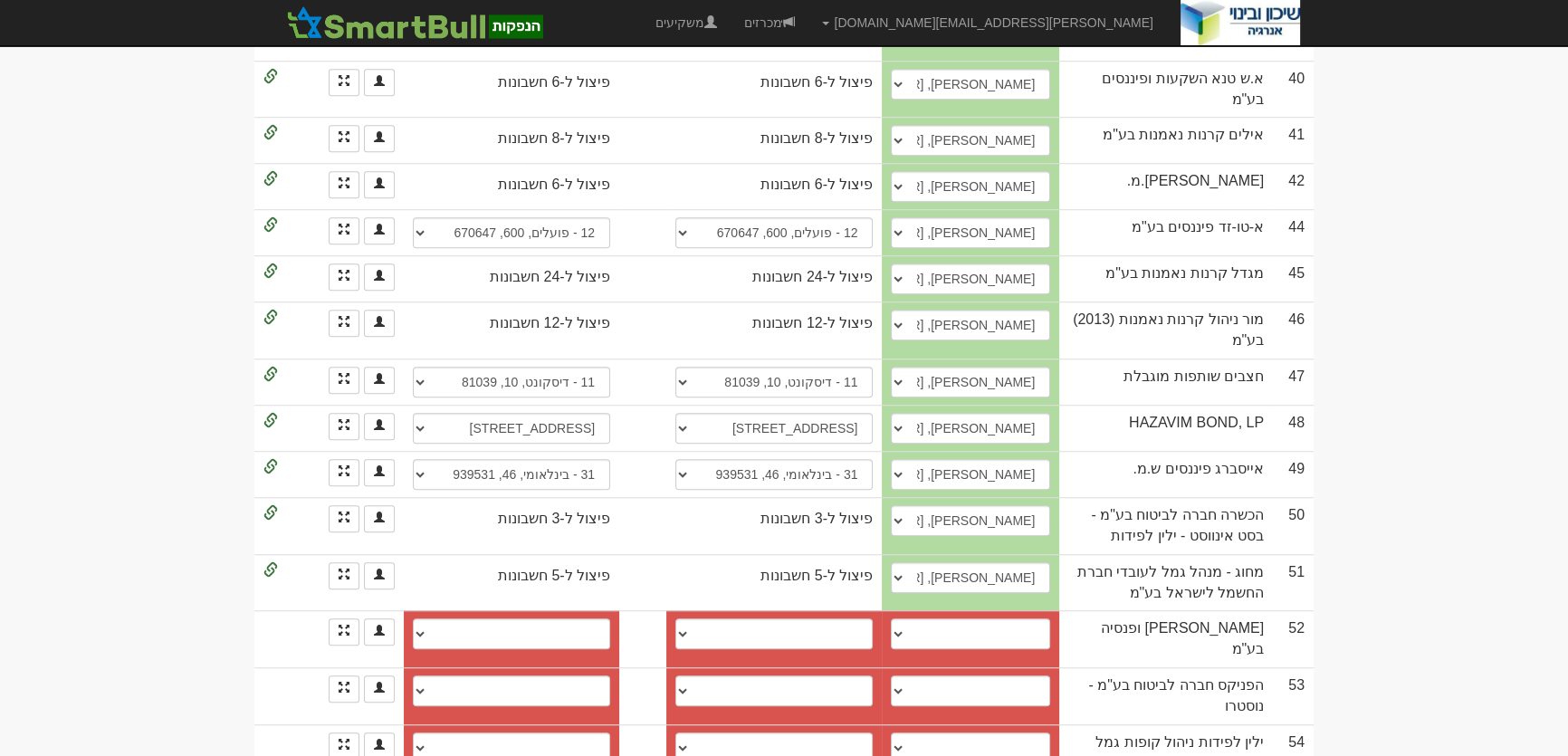
scroll to position [1891, 0]
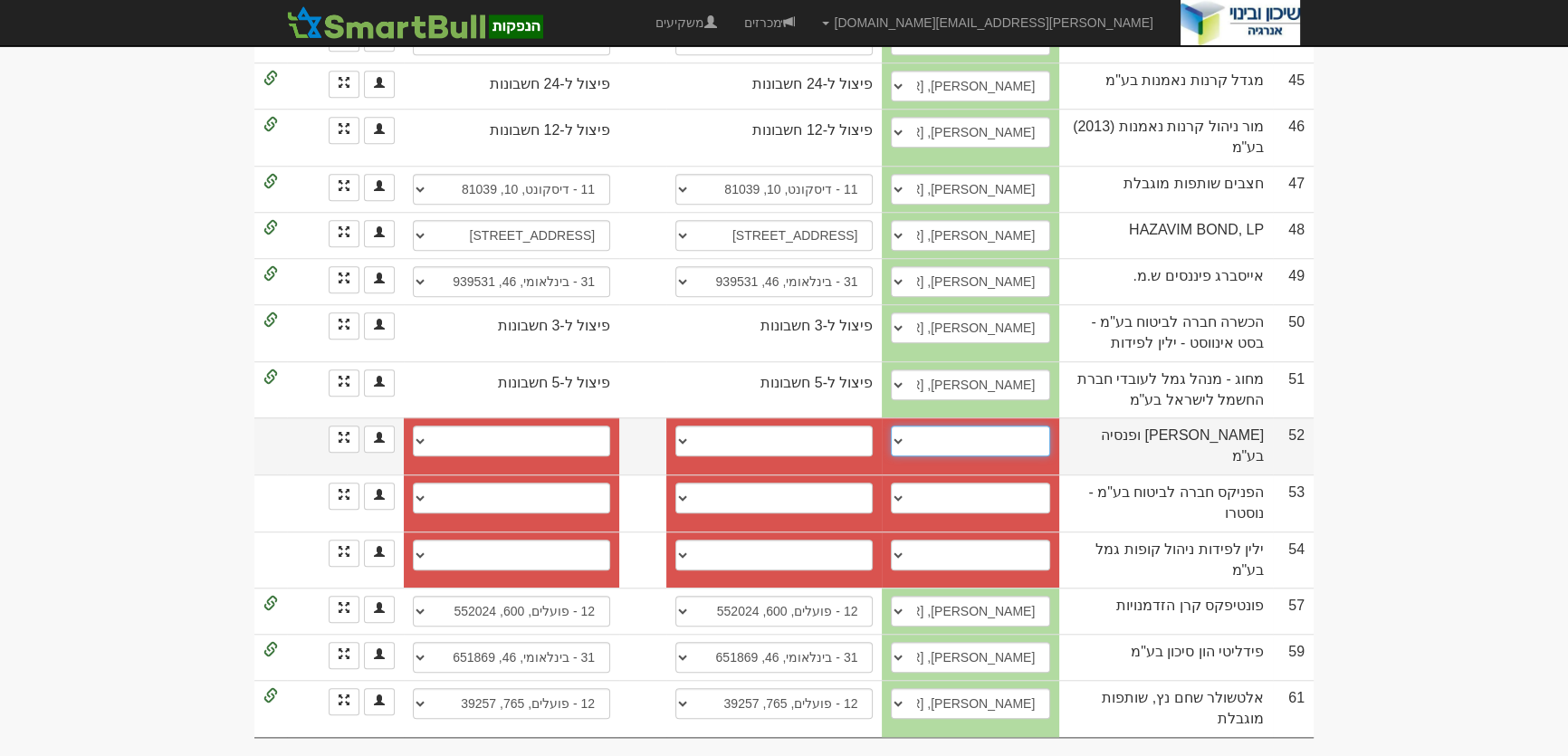
click at [980, 456] on select "אורי קרן, 054-6800966, Efrat.Dalal@more.co.il לילך בן-טובים, 052-5601714, lilac…" at bounding box center [970, 440] width 159 height 31
select select "64f6183c83000a4e2eae0379"
click at [930, 442] on select "אורי קרן, 054-6800966, Efrat.Dalal@more.co.il לילך בן-טובים, 052-5601714, lilac…" at bounding box center [970, 440] width 159 height 31
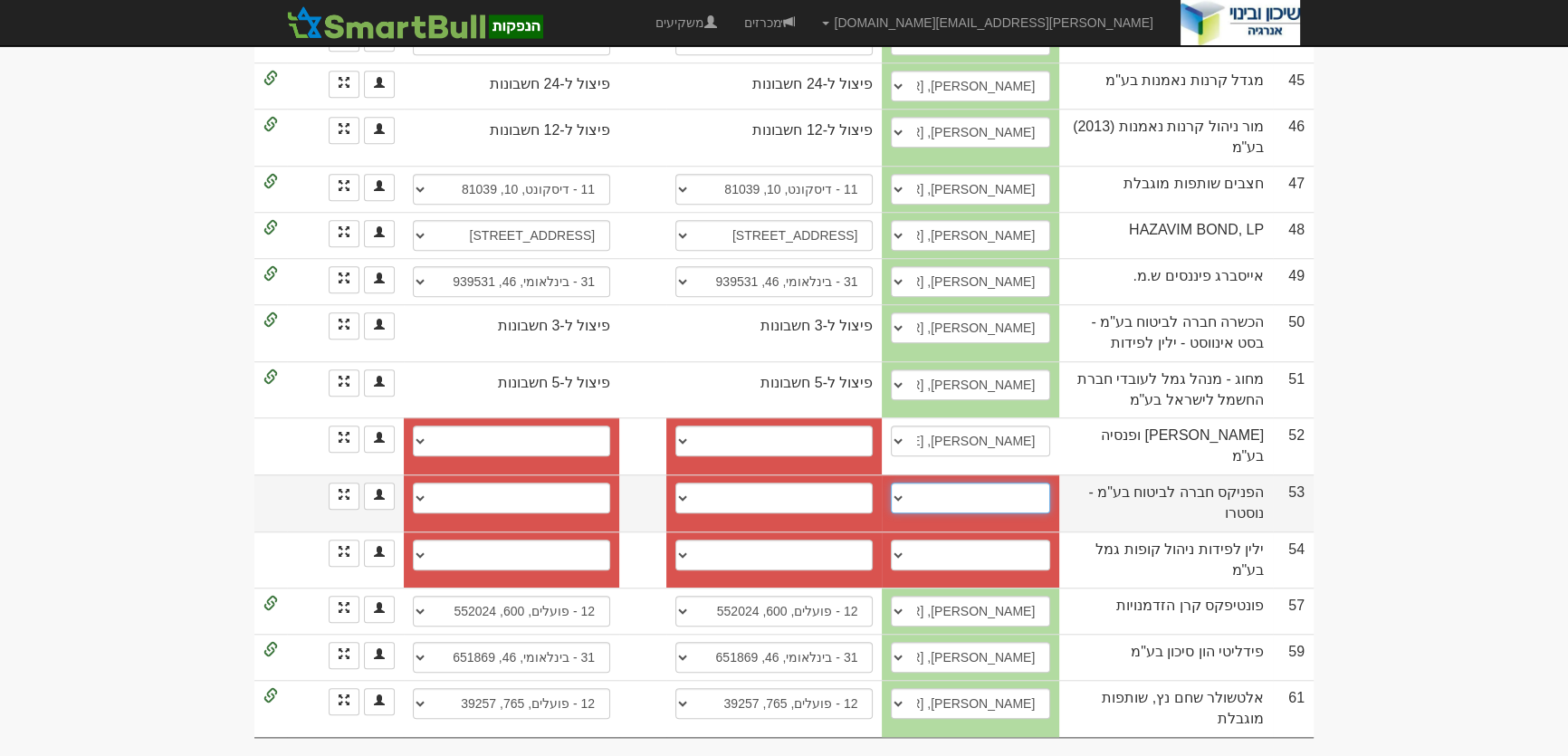
click at [1026, 510] on select "יהודה אינדיג, 052-6835662, yehudai@fnx.co.il דן קרנר, 0546960420, dank2@fnx.co.…" at bounding box center [970, 497] width 159 height 31
select select "66df3c51b008021d55019018"
click at [930, 489] on select "יהודה אינדיג, 052-6835662, yehudai@fnx.co.il דן קרנר, 0546960420, dank2@fnx.co.…" at bounding box center [970, 497] width 159 height 31
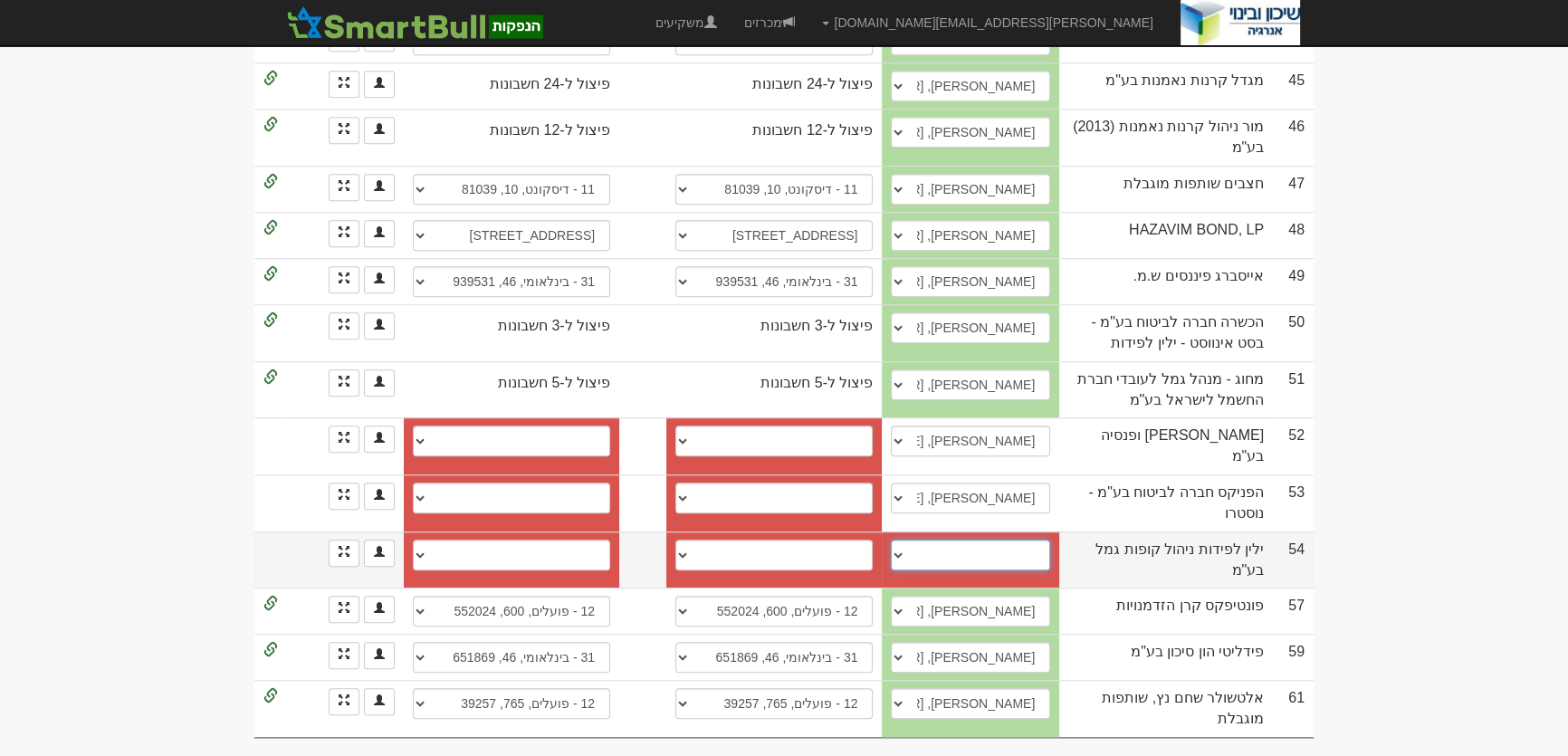
click at [1050, 557] on select "רן, 050-8781082, ran@yl-invest.co.il איתי/ רן, 03-7132359 03-7118444, rinat@yl-…" at bounding box center [970, 554] width 159 height 31
select select "6491d9683cd1b45cfd7a5f46"
click at [930, 546] on select "רן, 050-8781082, ran@yl-invest.co.il איתי/ רן, 03-7132359 03-7118444, rinat@yl-…" at bounding box center [970, 554] width 159 height 31
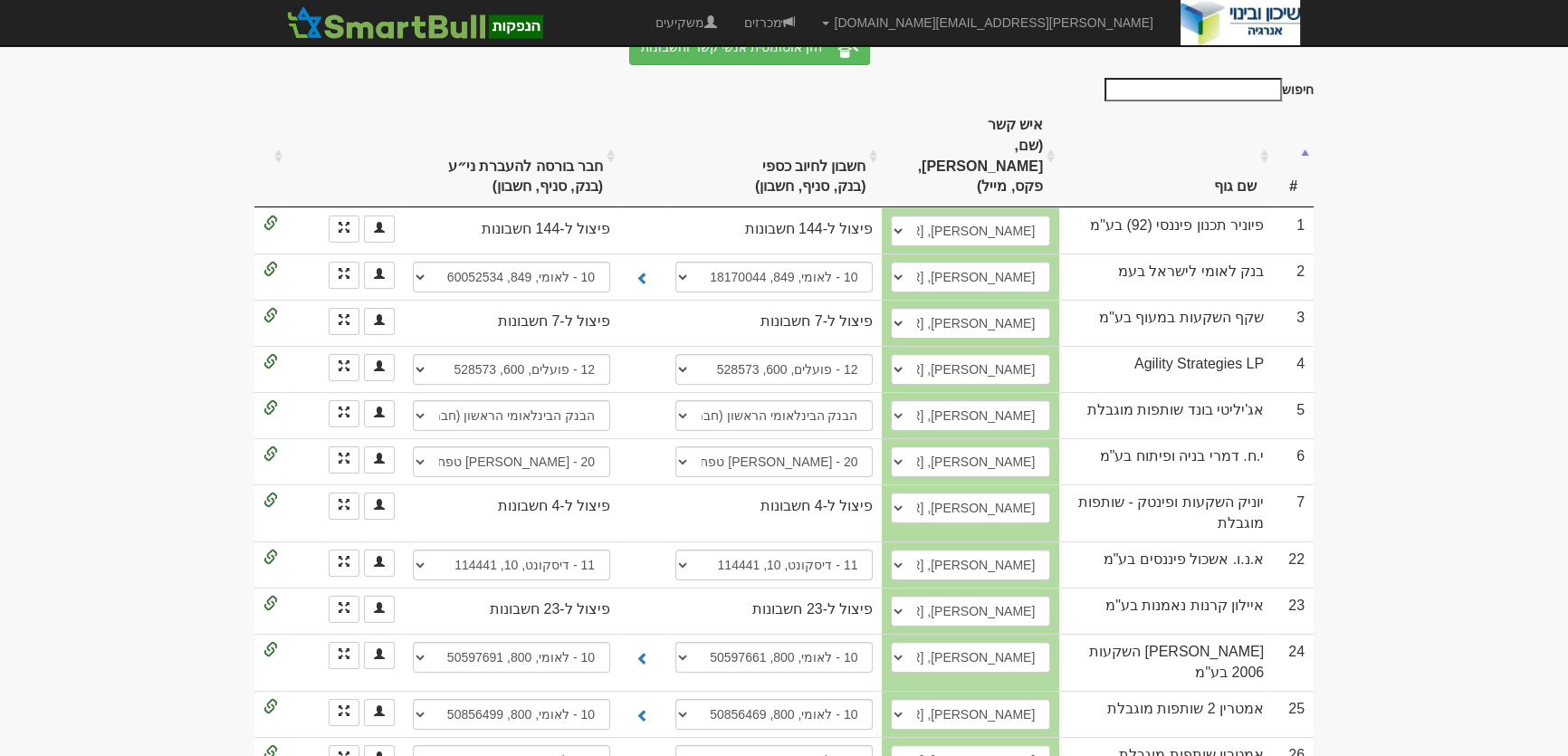
scroll to position [0, 0]
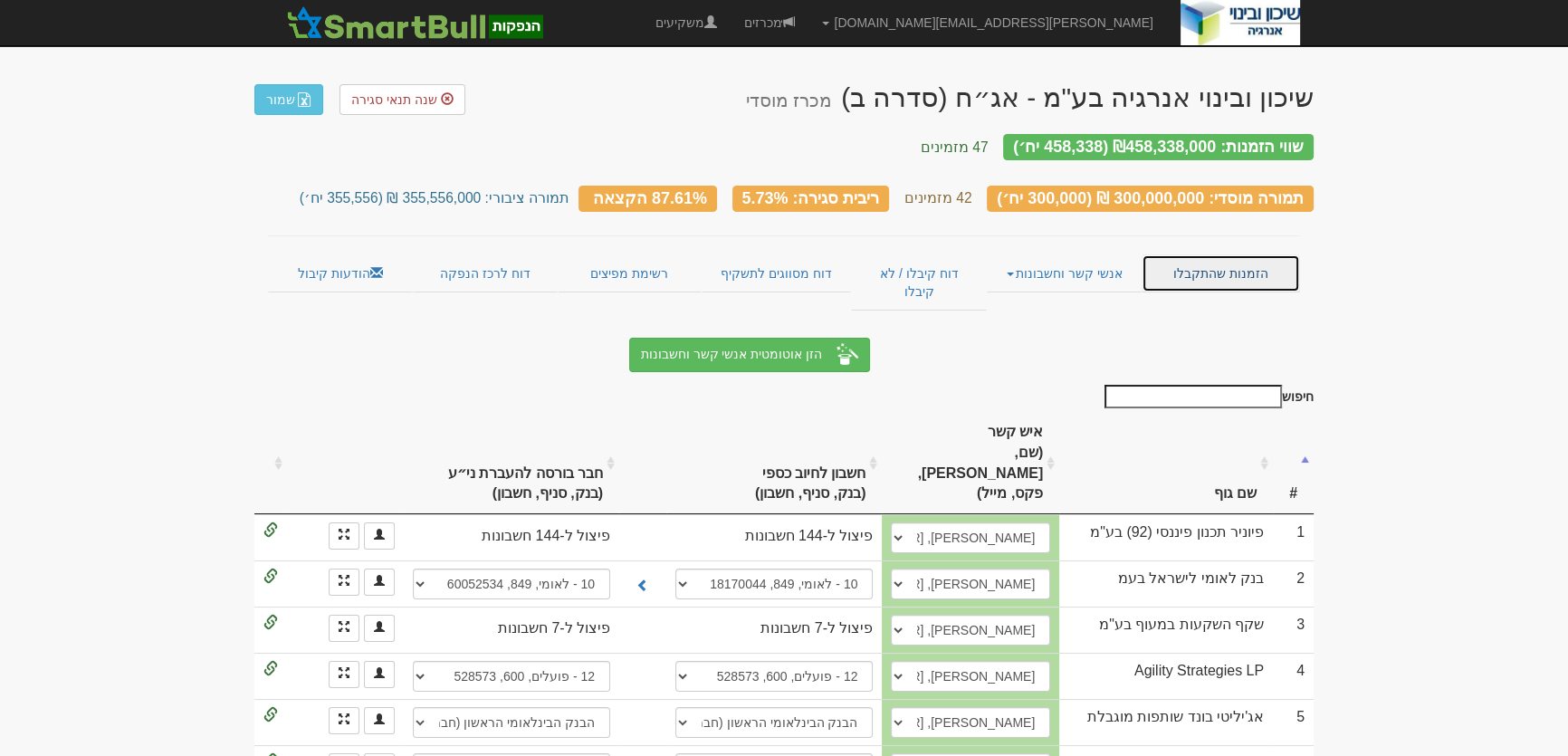
click at [1203, 254] on link "הזמנות שהתקבלו" at bounding box center [1220, 273] width 158 height 38
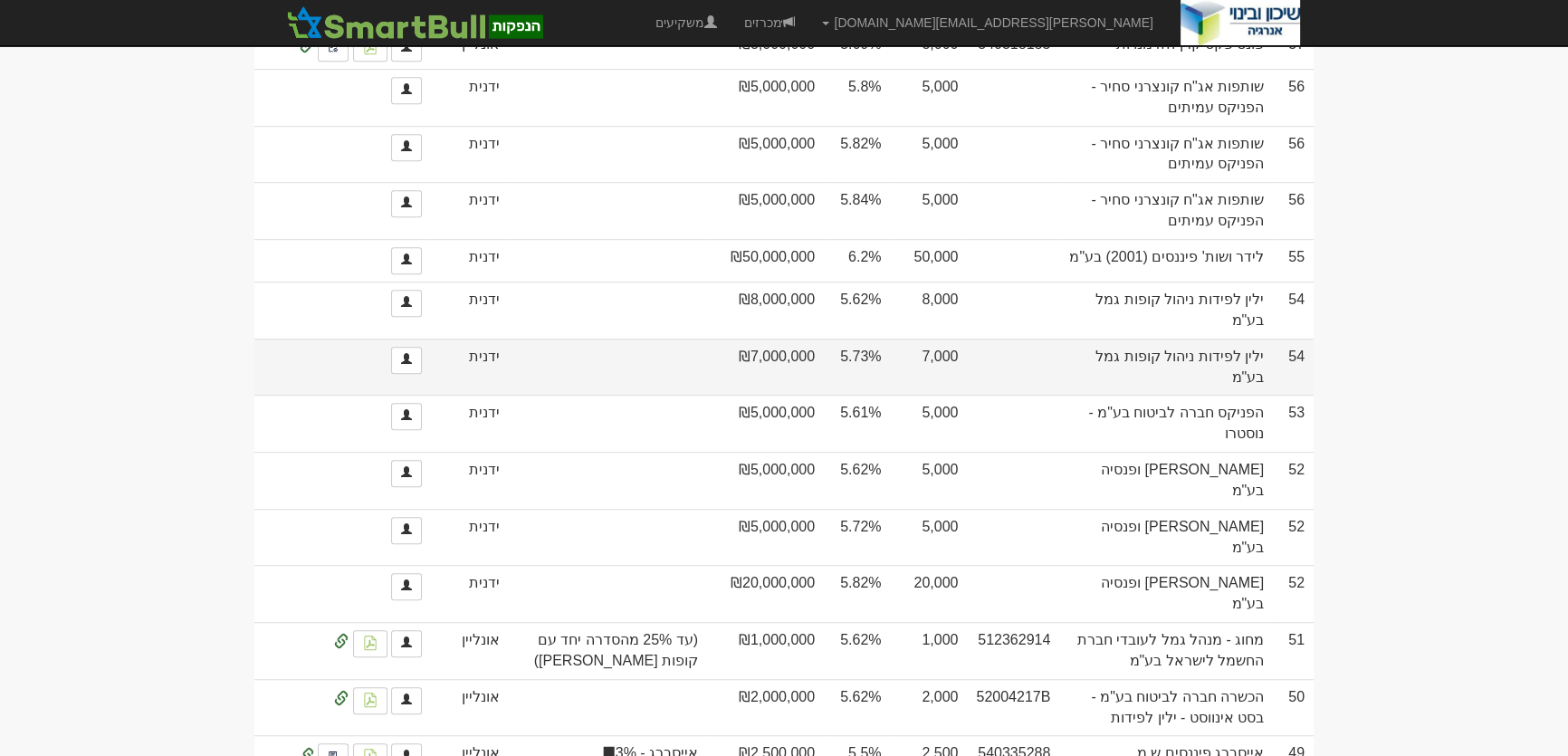
scroll to position [1316, 0]
